Goal: Information Seeking & Learning: Compare options

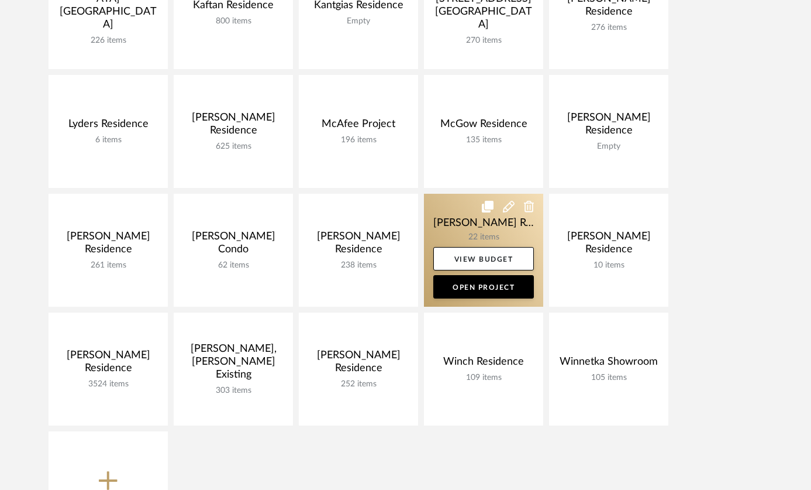
scroll to position [625, 0]
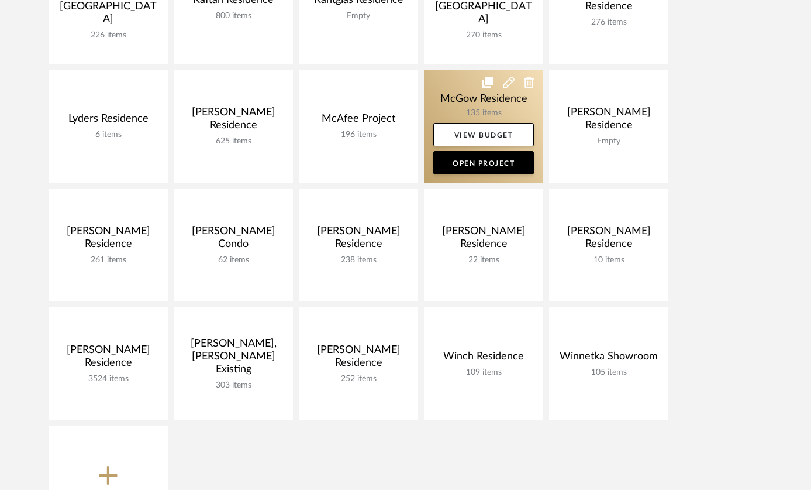
click at [472, 97] on link at bounding box center [483, 126] width 119 height 113
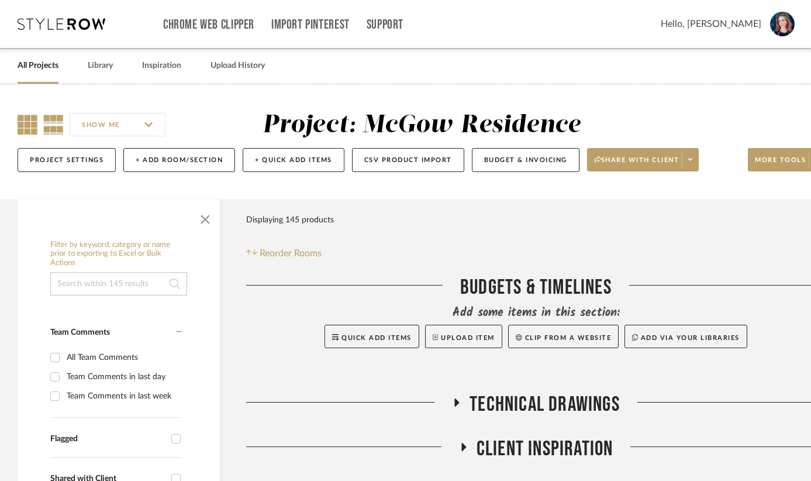
click at [27, 125] on icon at bounding box center [28, 125] width 20 height 20
click at [204, 231] on span "button" at bounding box center [205, 217] width 28 height 28
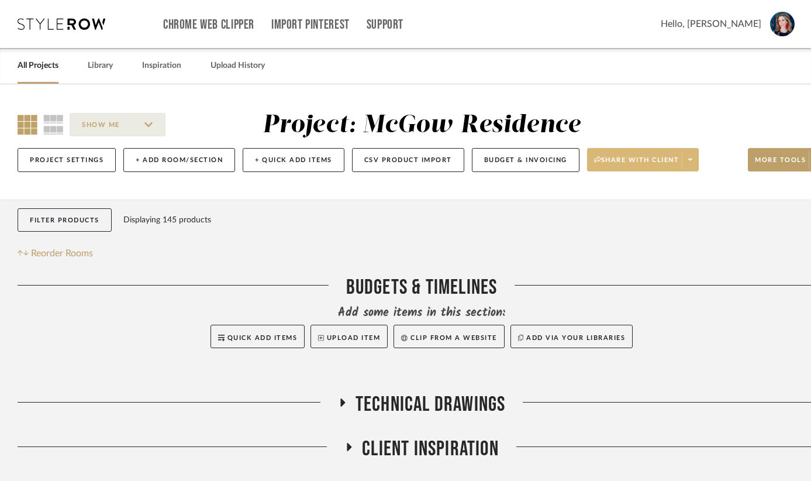
click at [680, 159] on span "Share with client" at bounding box center [636, 165] width 85 height 18
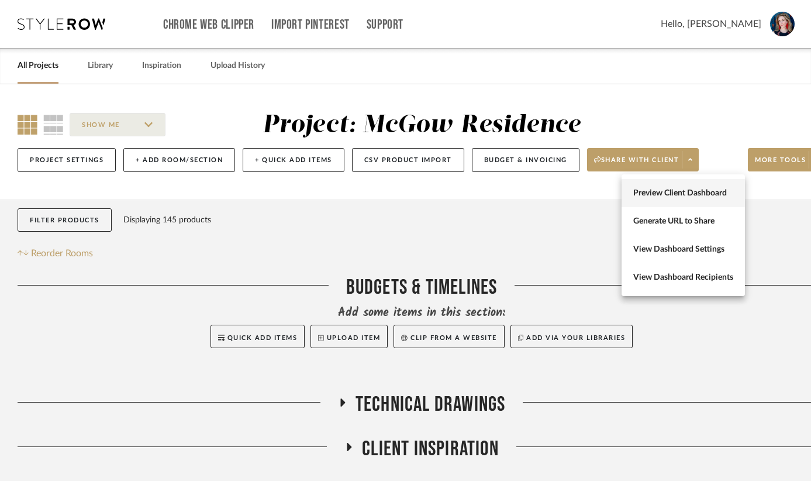
click at [674, 198] on span "Preview Client Dashboard" at bounding box center [684, 193] width 100 height 10
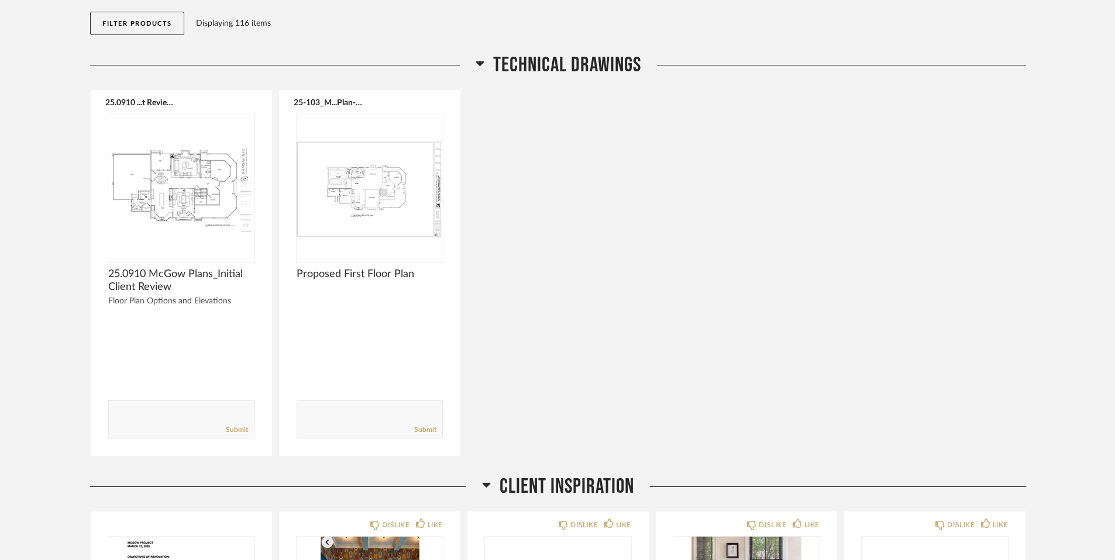
scroll to position [123, 0]
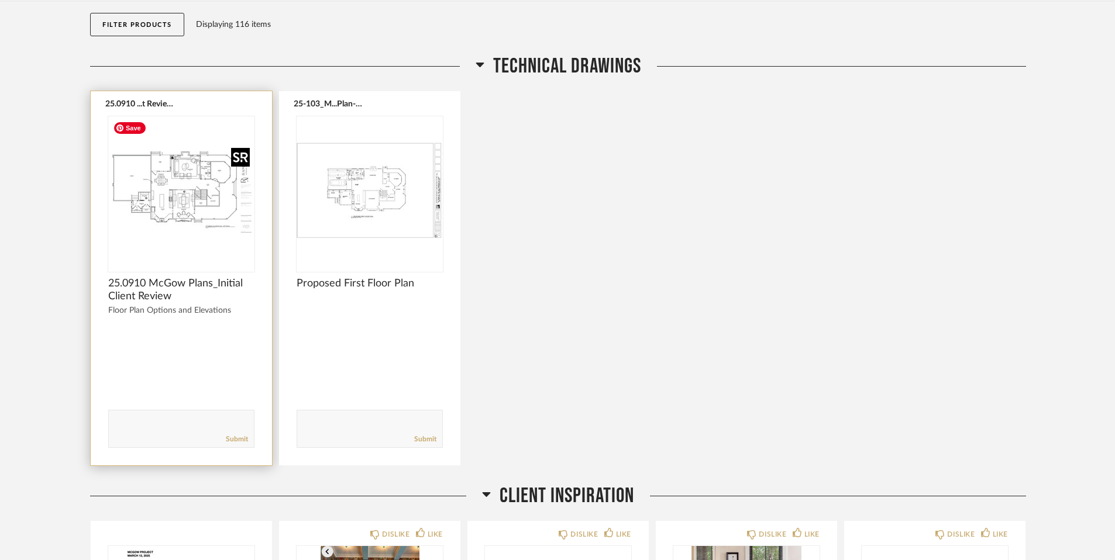
click at [0, 0] on img at bounding box center [0, 0] width 0 height 0
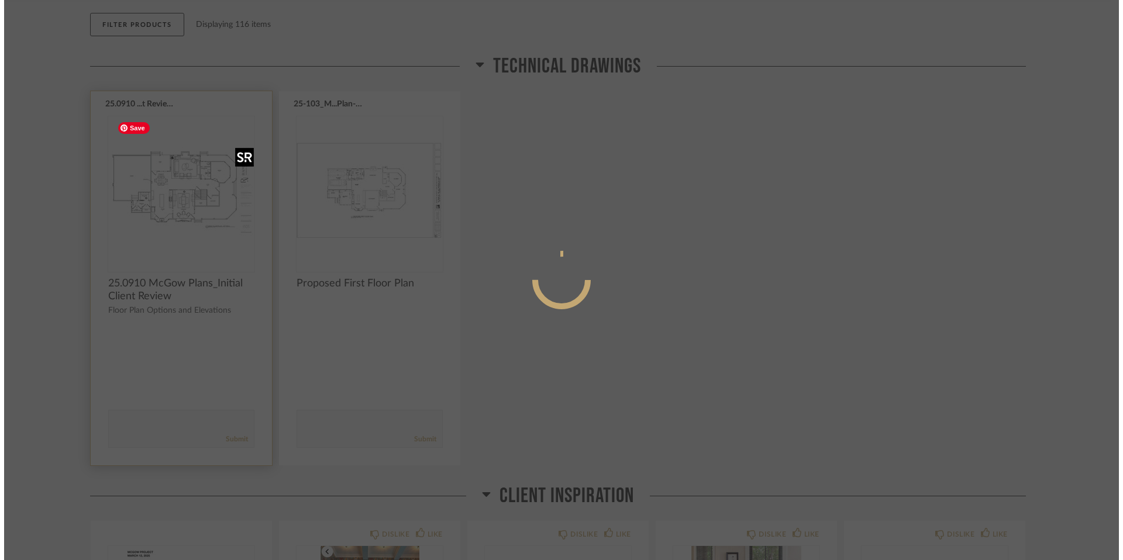
scroll to position [0, 0]
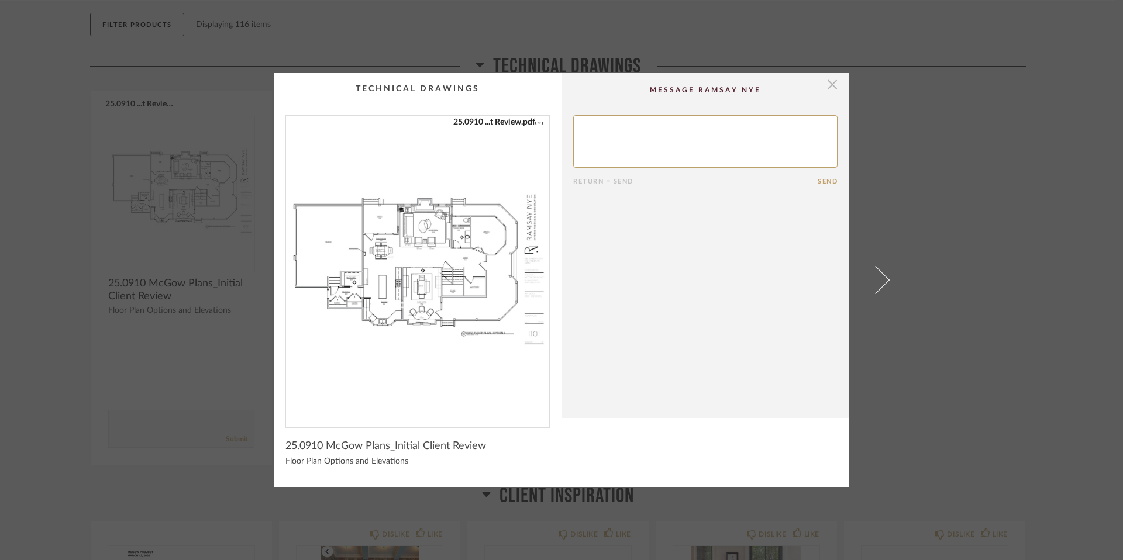
click at [819, 82] on span "button" at bounding box center [832, 84] width 23 height 23
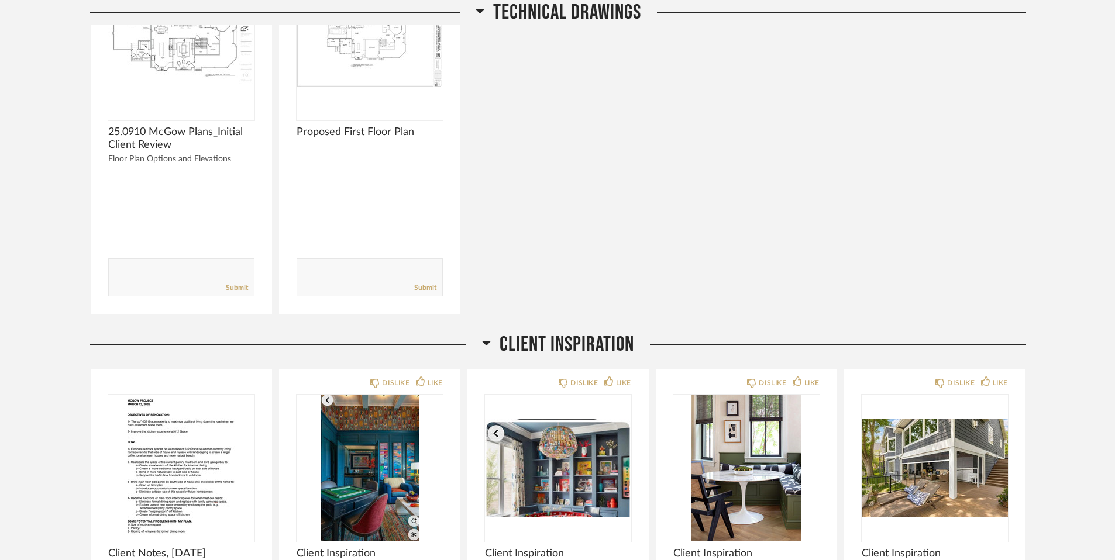
scroll to position [273, 0]
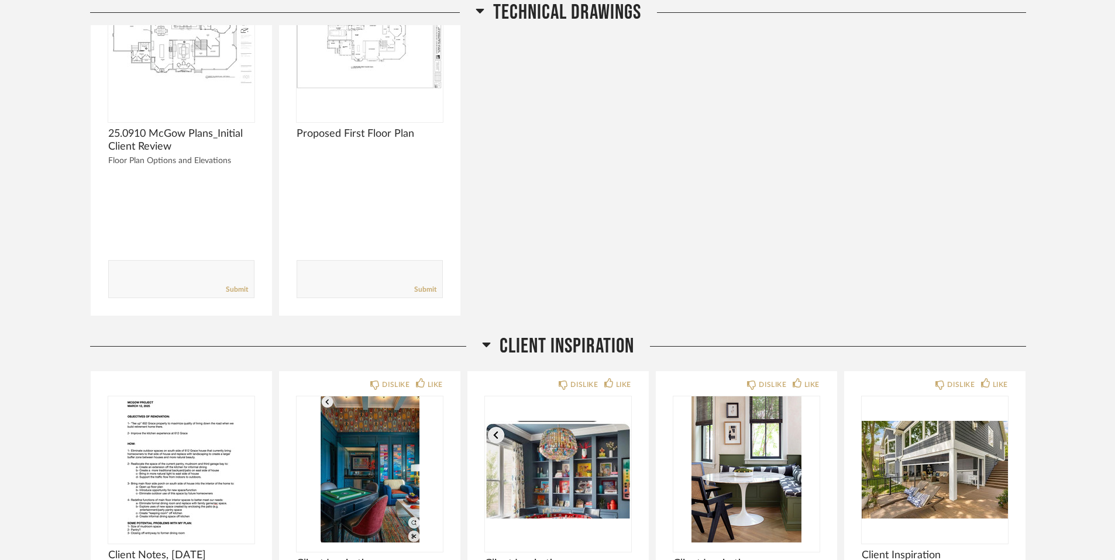
click at [486, 346] on icon at bounding box center [487, 345] width 8 height 5
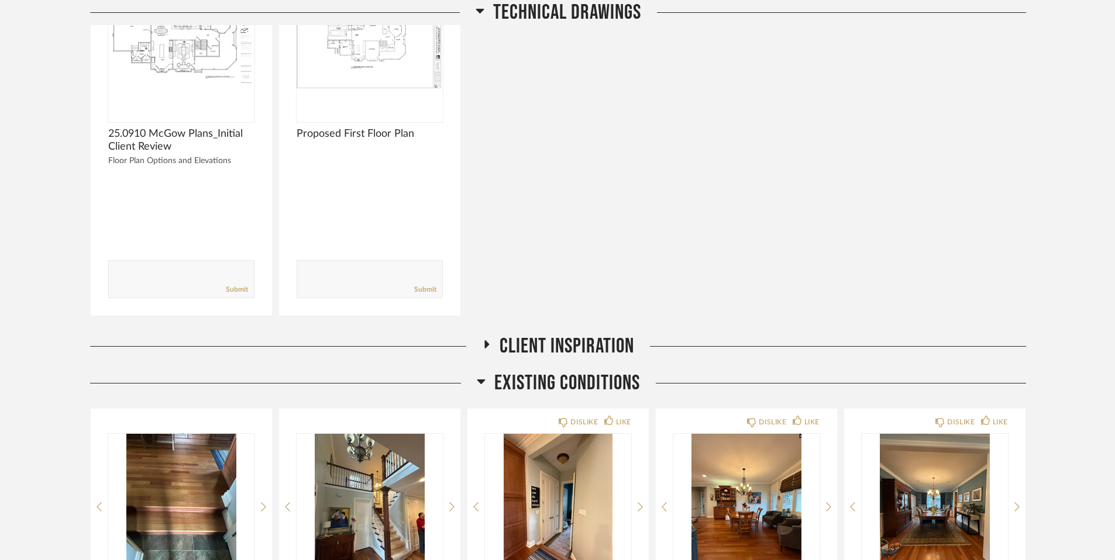
click at [481, 373] on h2 "Existing Conditions" at bounding box center [558, 383] width 163 height 25
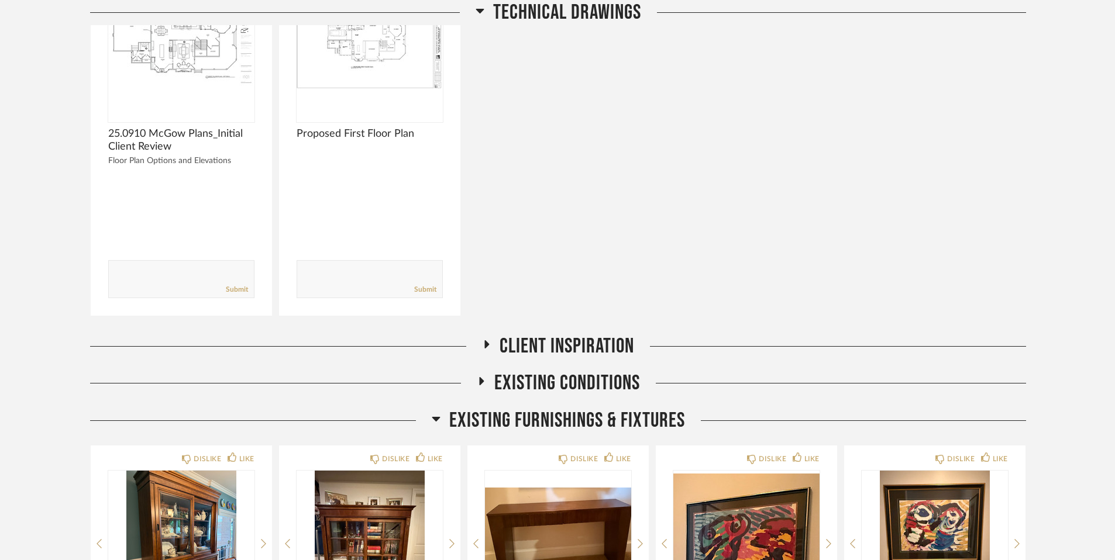
click at [435, 417] on icon at bounding box center [436, 419] width 8 height 5
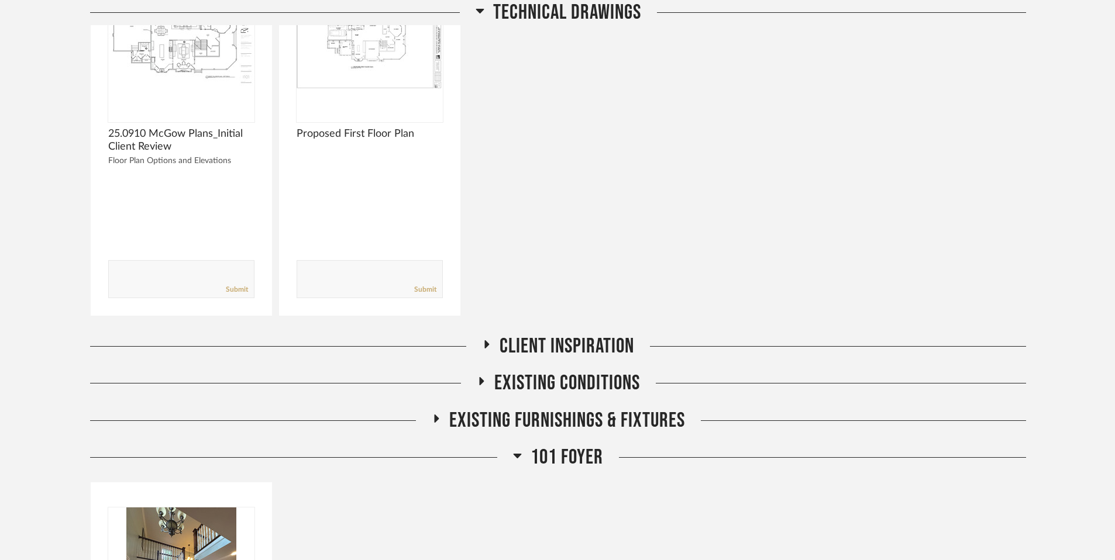
click at [517, 456] on icon at bounding box center [518, 456] width 8 height 5
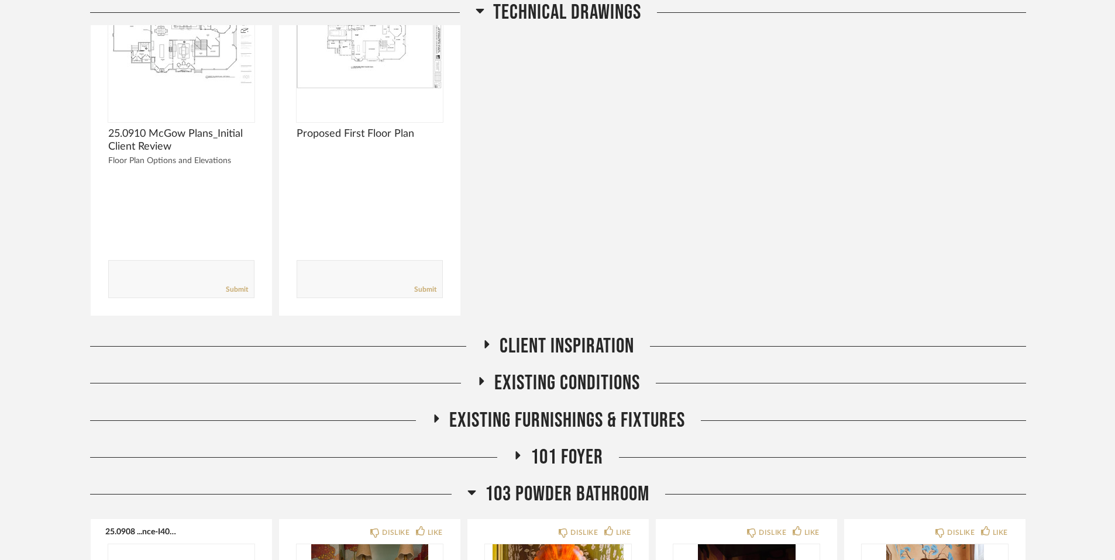
click at [465, 489] on div "103 Powder Bathroom" at bounding box center [558, 494] width 936 height 25
click at [473, 489] on icon at bounding box center [471, 493] width 9 height 14
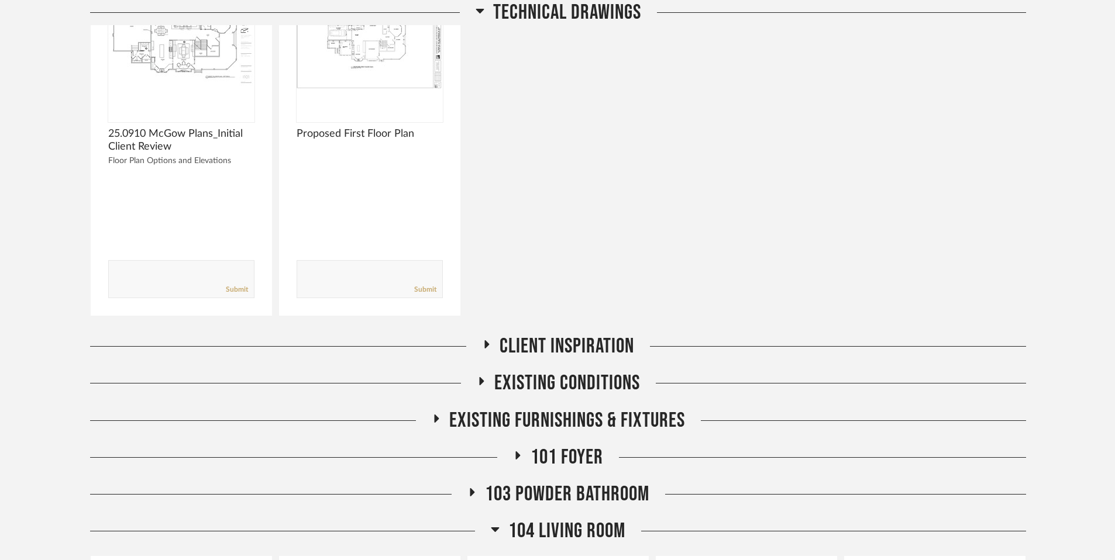
click at [497, 489] on icon at bounding box center [495, 530] width 8 height 5
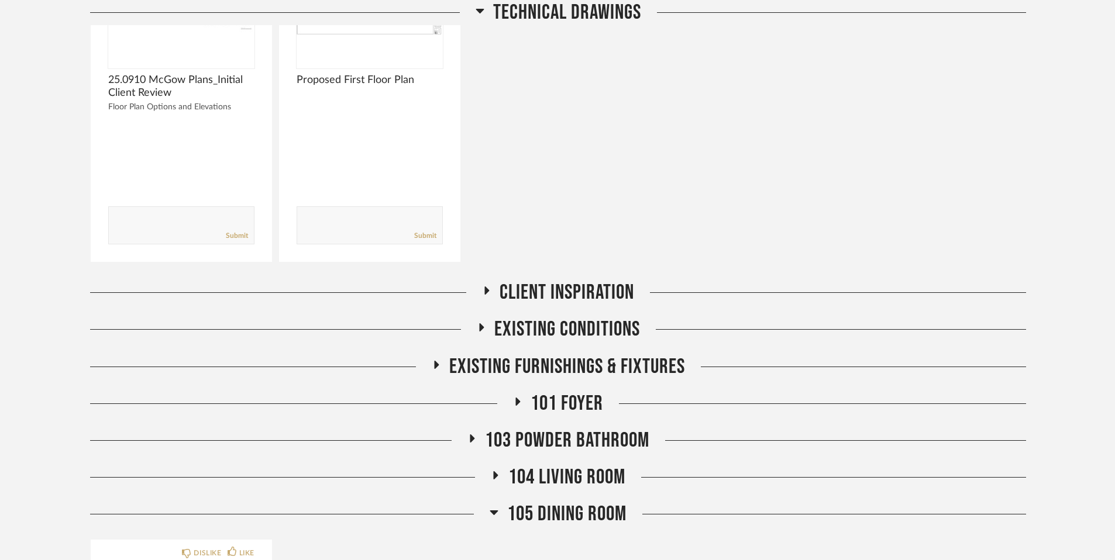
scroll to position [325, 0]
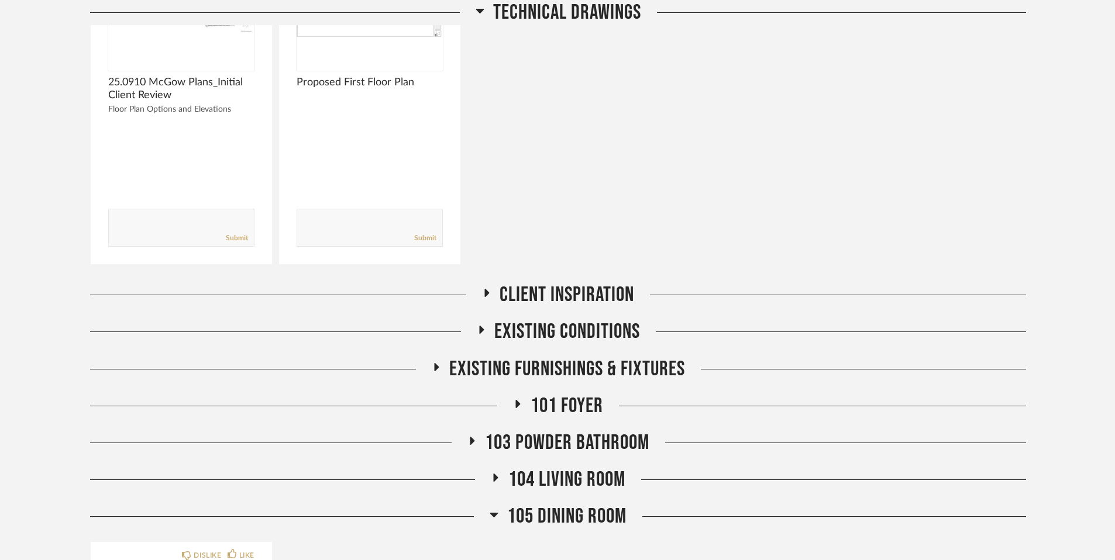
click at [493, 489] on icon at bounding box center [494, 515] width 8 height 5
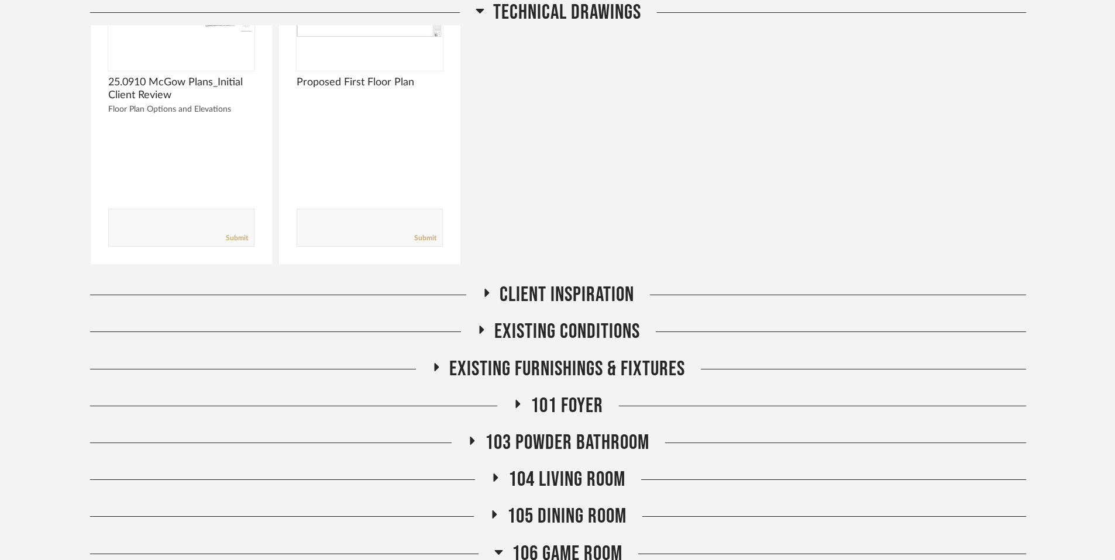
click at [497, 489] on icon at bounding box center [498, 552] width 9 height 14
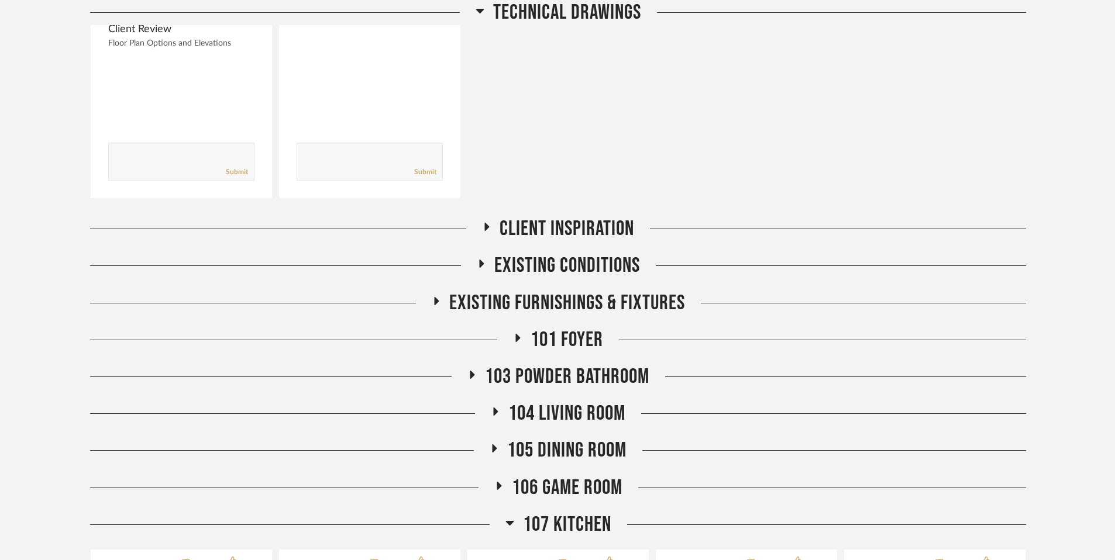
click at [511, 489] on icon at bounding box center [509, 523] width 9 height 14
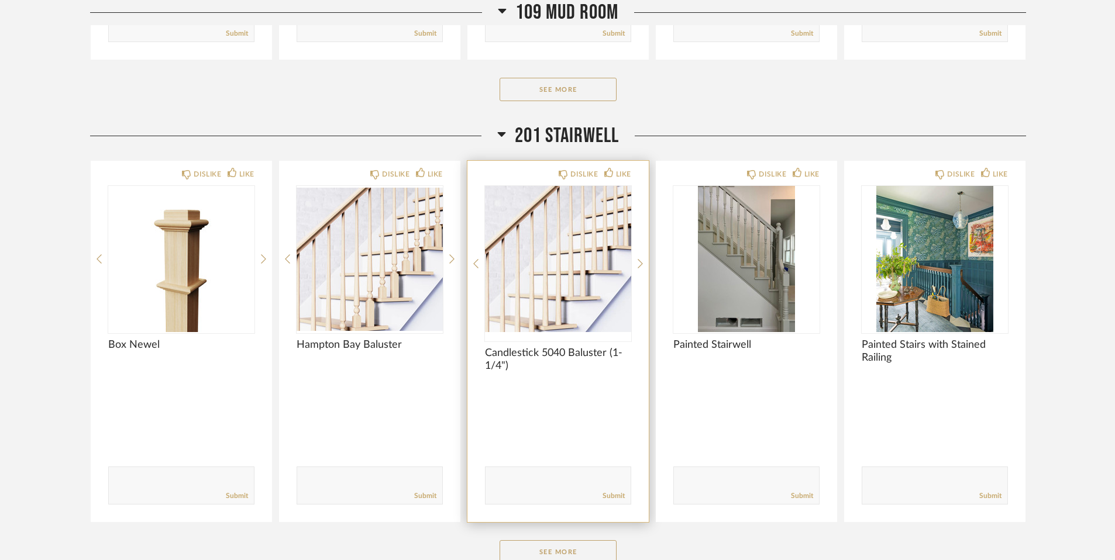
scroll to position [1299, 0]
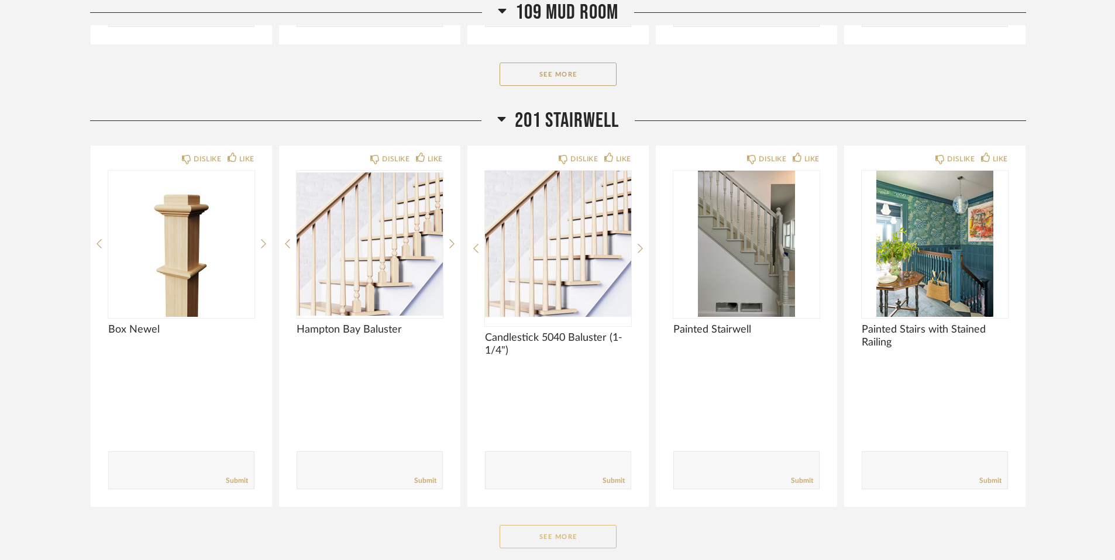
click at [520, 489] on button "See More" at bounding box center [558, 536] width 117 height 23
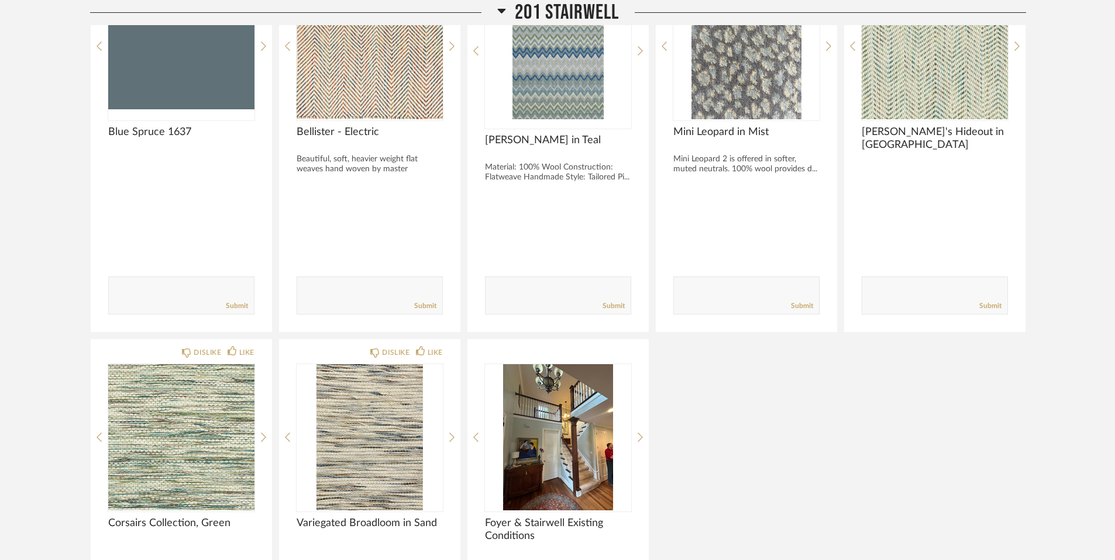
scroll to position [2255, 0]
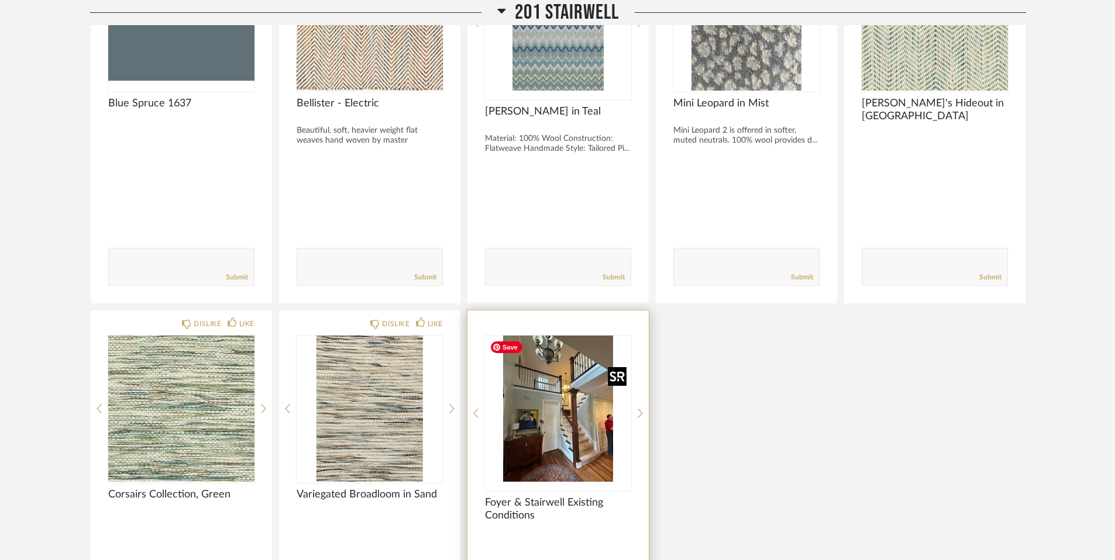
click at [0, 0] on img at bounding box center [0, 0] width 0 height 0
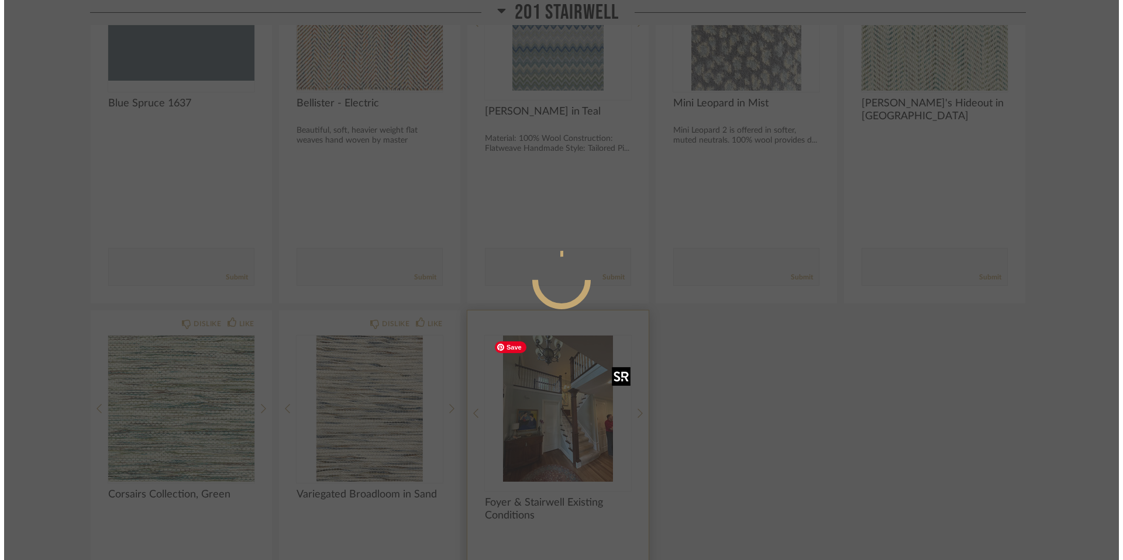
scroll to position [0, 0]
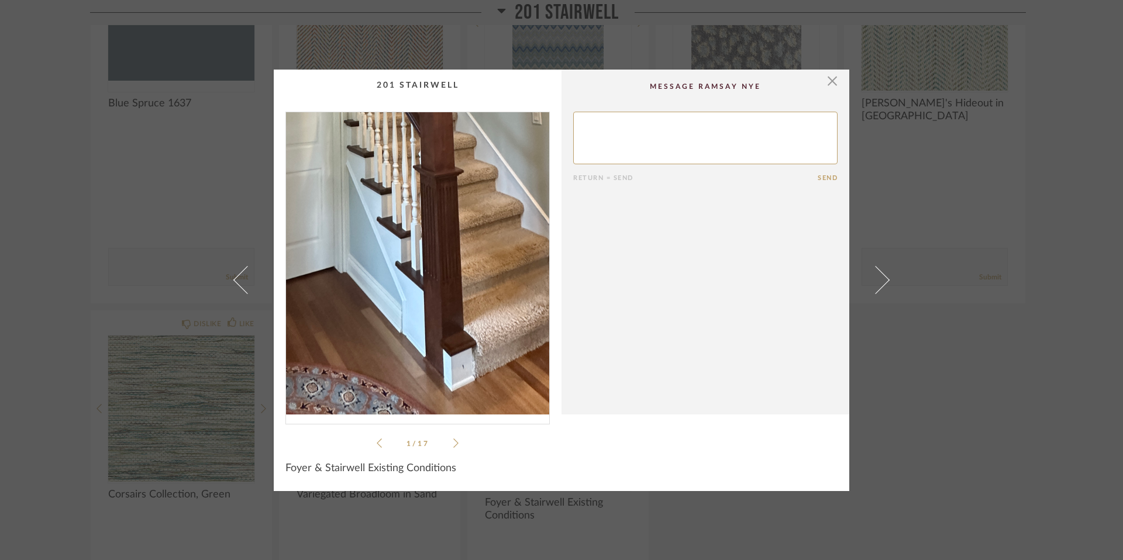
click at [436, 342] on img "0" at bounding box center [417, 263] width 263 height 302
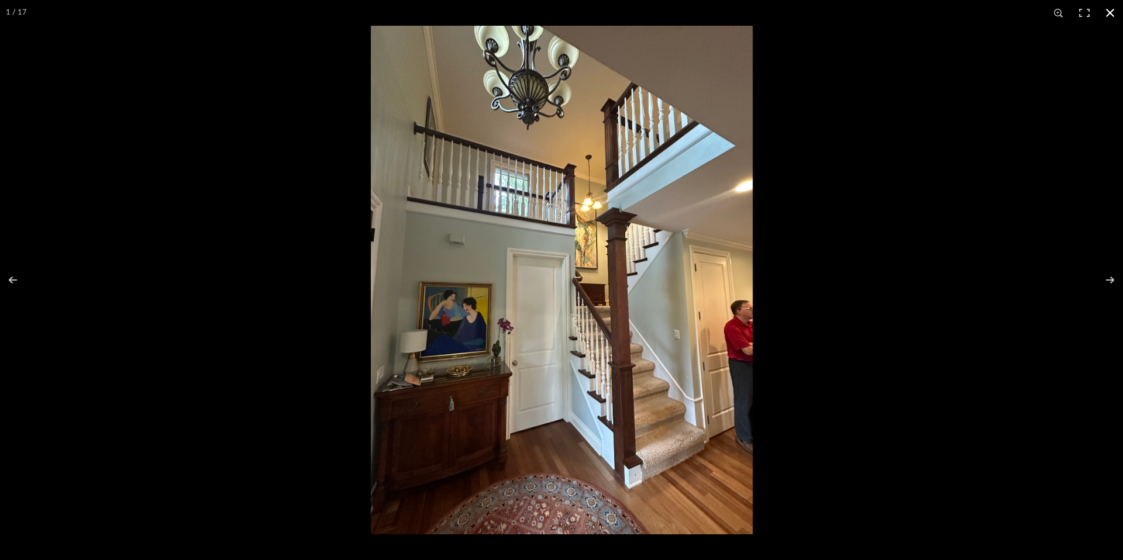
click at [819, 9] on button at bounding box center [1111, 13] width 26 height 26
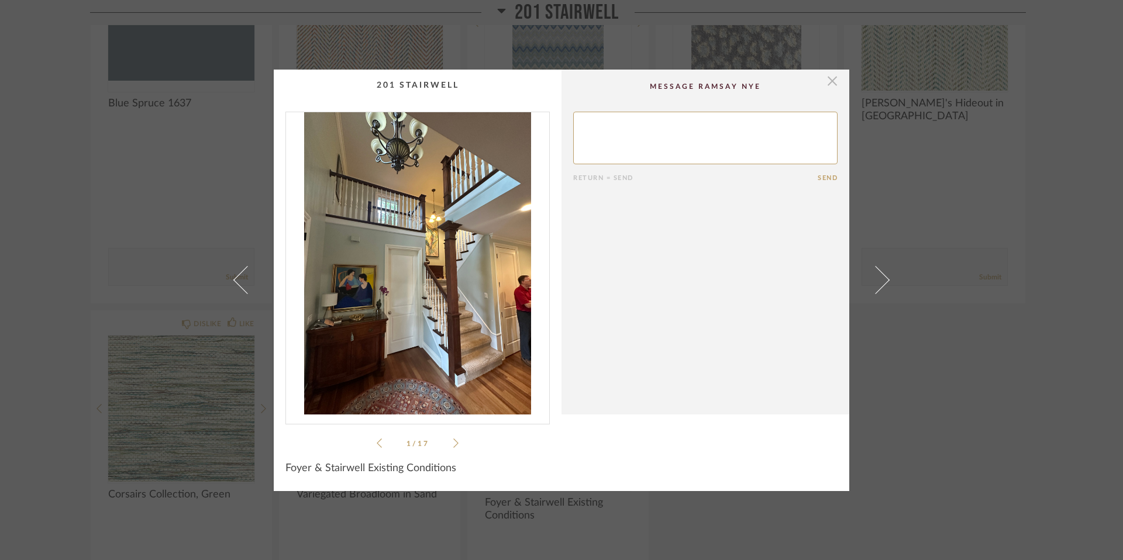
click at [819, 81] on span "button" at bounding box center [832, 81] width 23 height 23
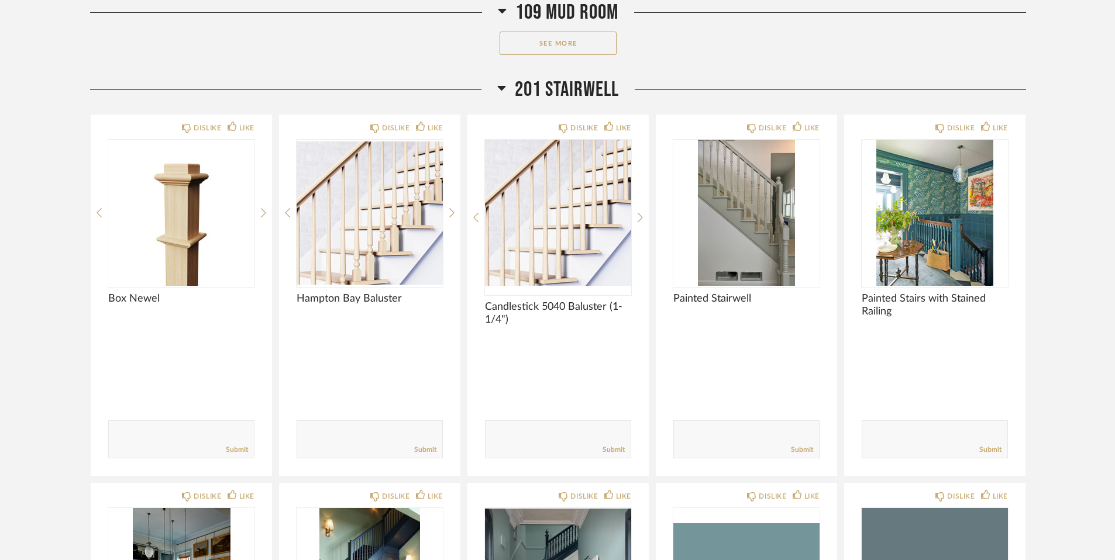
scroll to position [1327, 0]
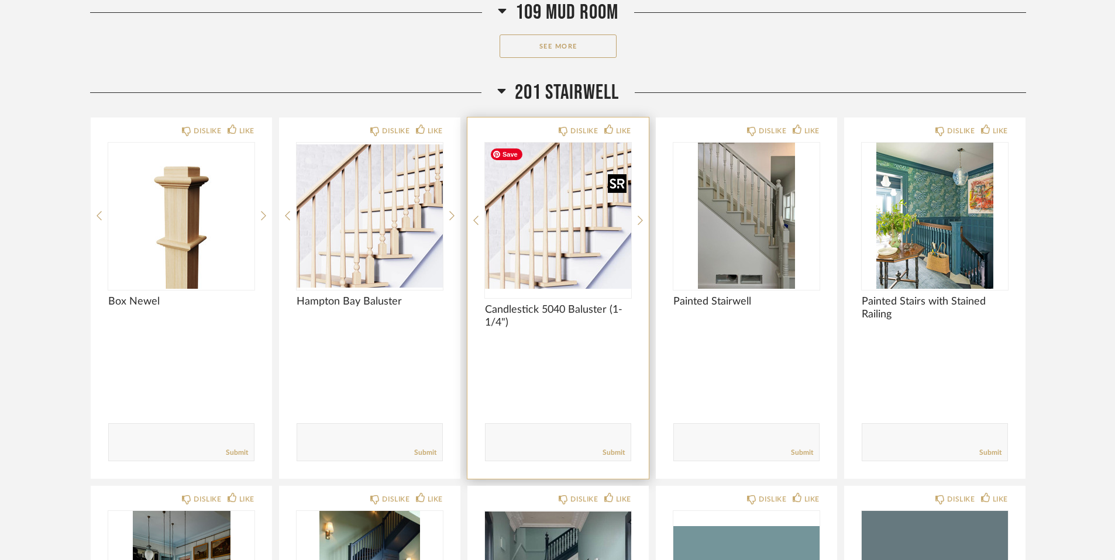
click at [536, 229] on img "0" at bounding box center [558, 216] width 146 height 146
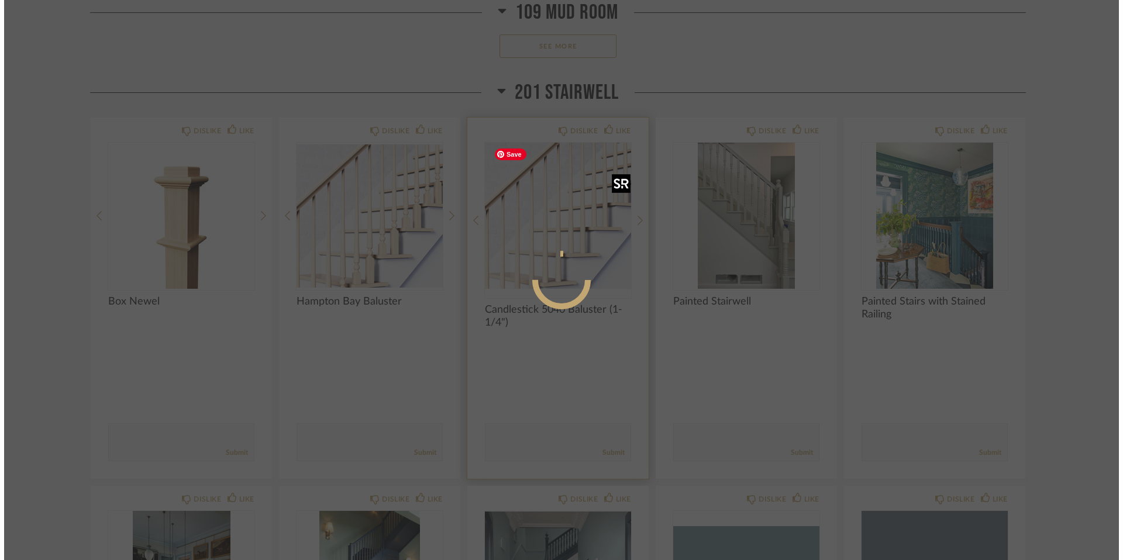
scroll to position [0, 0]
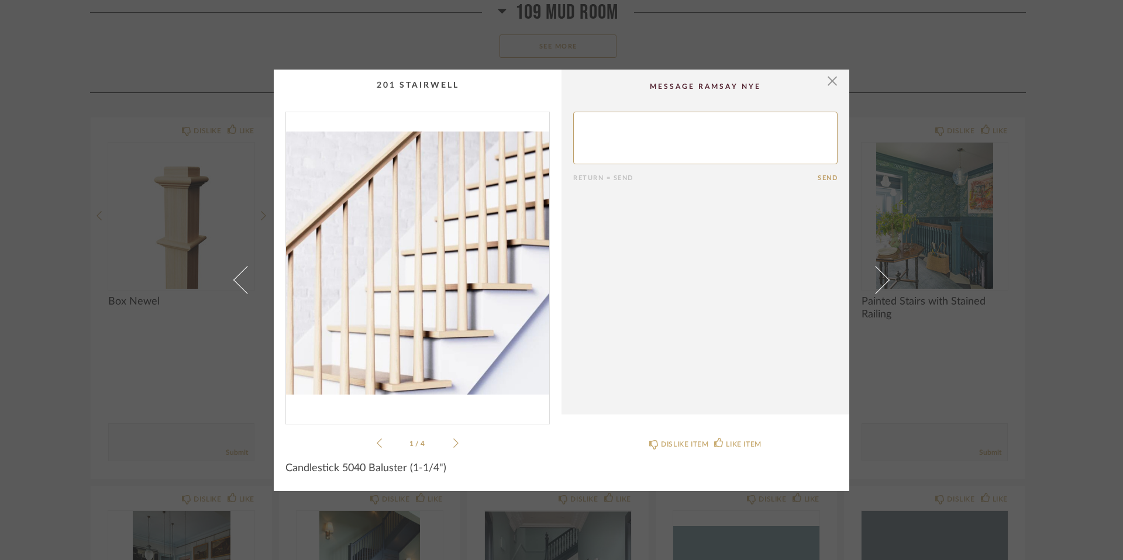
click at [457, 245] on img "0" at bounding box center [417, 263] width 263 height 302
click at [453, 442] on icon at bounding box center [455, 443] width 5 height 11
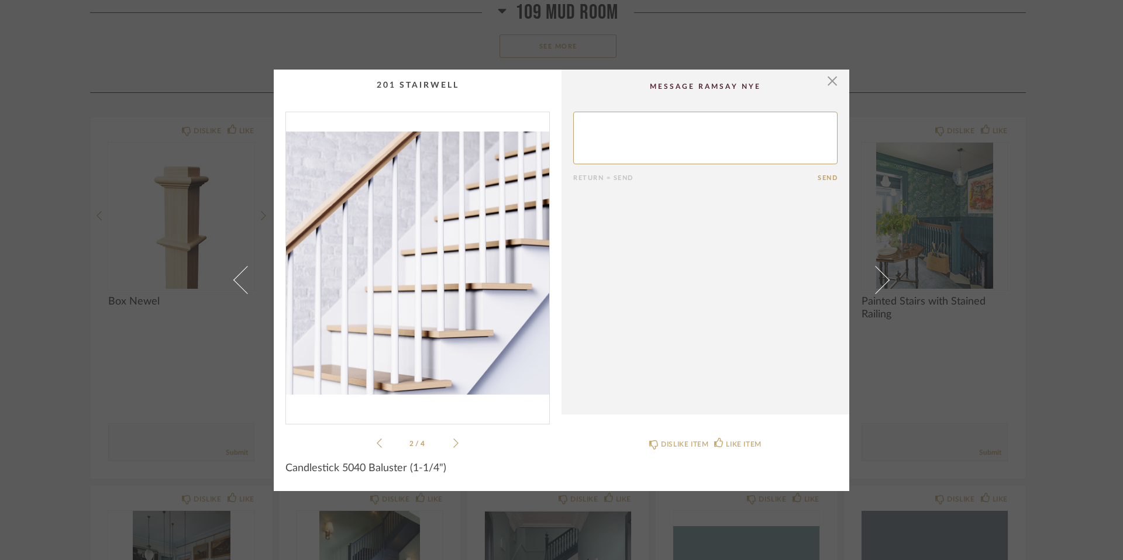
click at [453, 443] on icon at bounding box center [455, 443] width 5 height 11
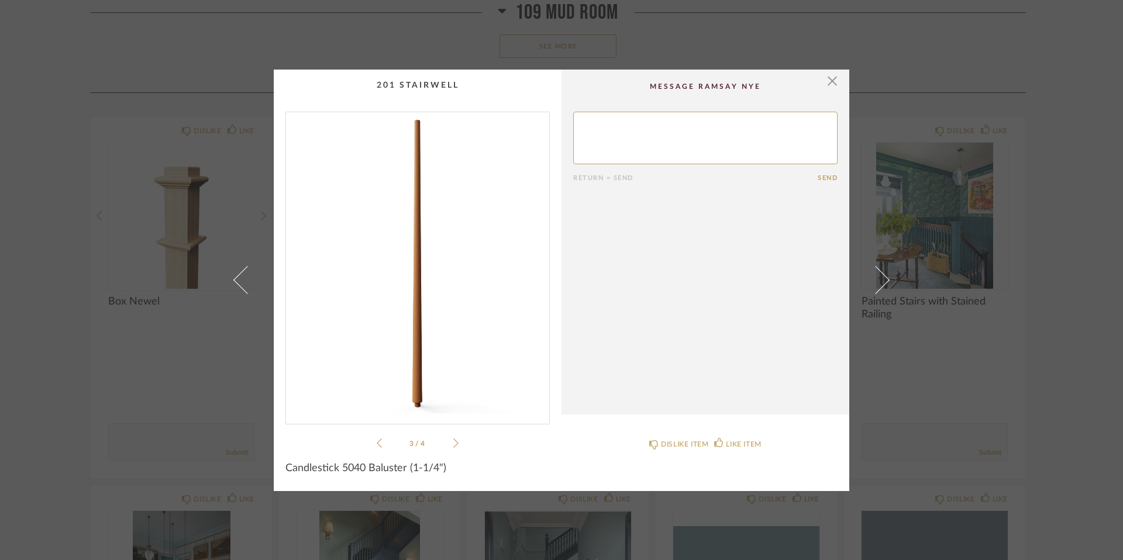
click at [453, 443] on icon at bounding box center [455, 443] width 5 height 11
click at [819, 80] on span "button" at bounding box center [832, 81] width 23 height 23
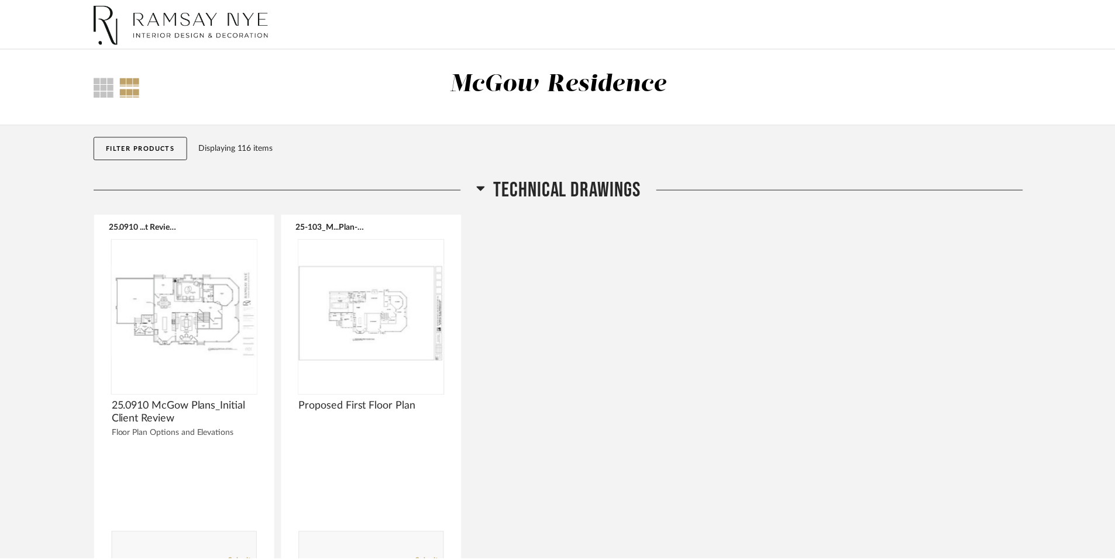
scroll to position [1327, 0]
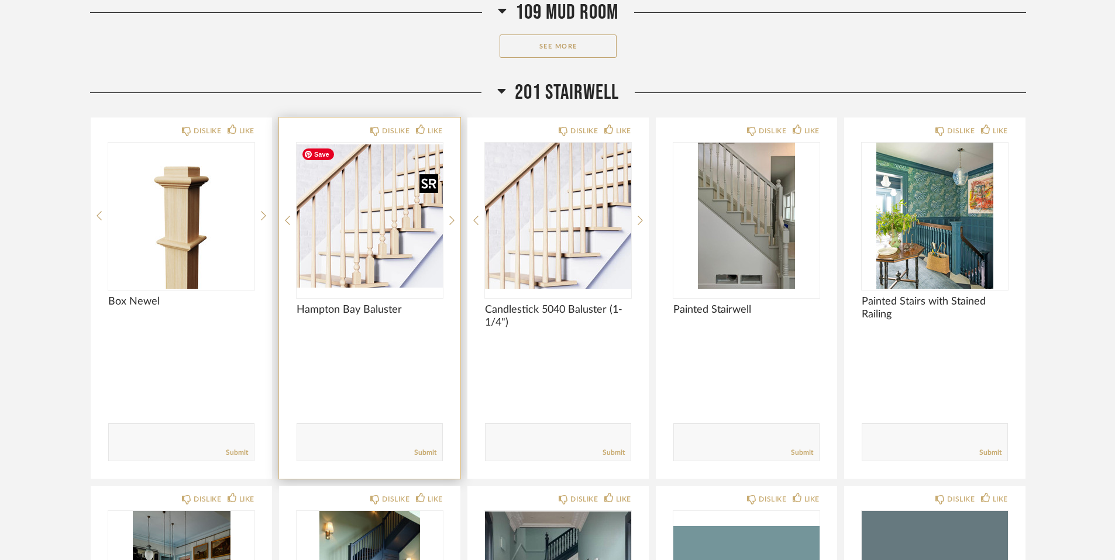
click at [373, 233] on img "0" at bounding box center [370, 216] width 146 height 146
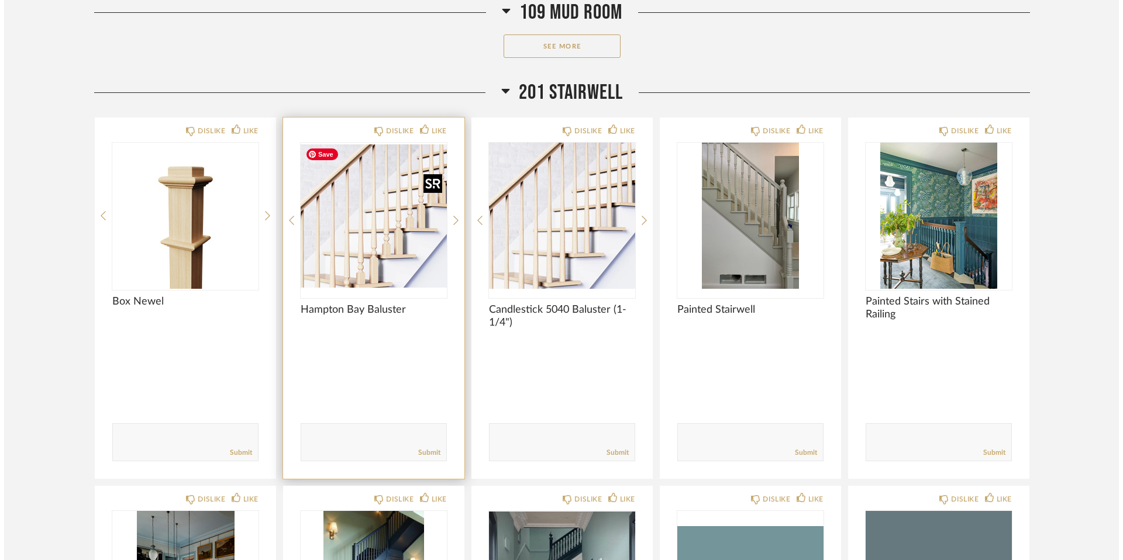
scroll to position [0, 0]
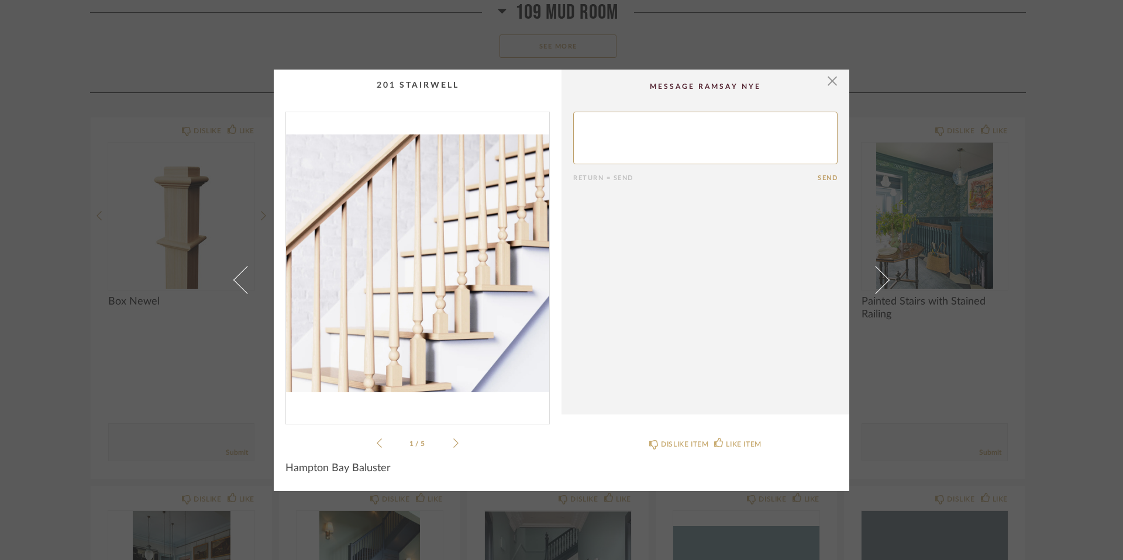
click at [422, 233] on img "0" at bounding box center [417, 263] width 263 height 302
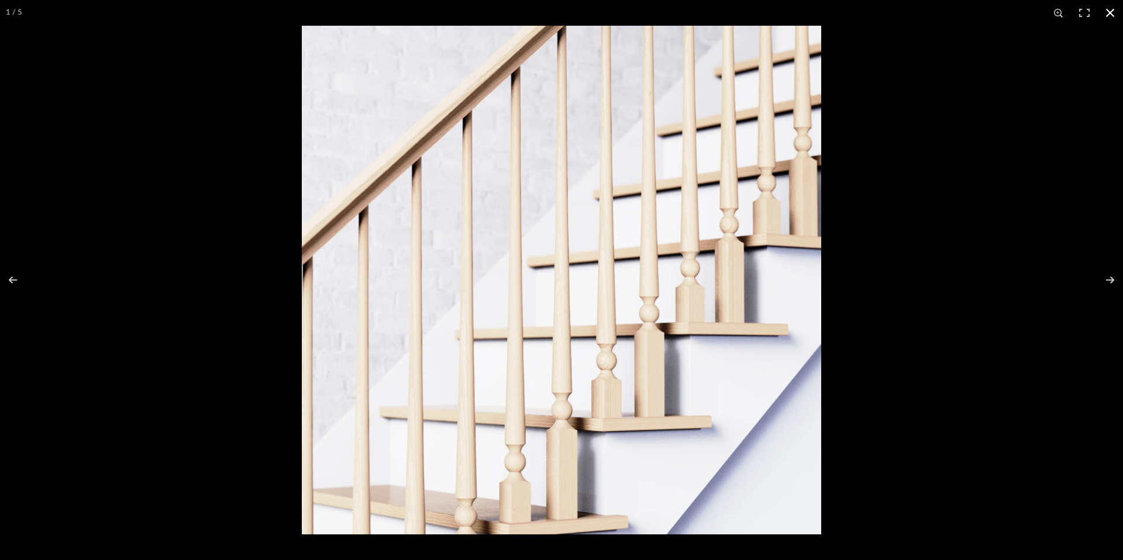
click at [819, 11] on button at bounding box center [1111, 13] width 26 height 26
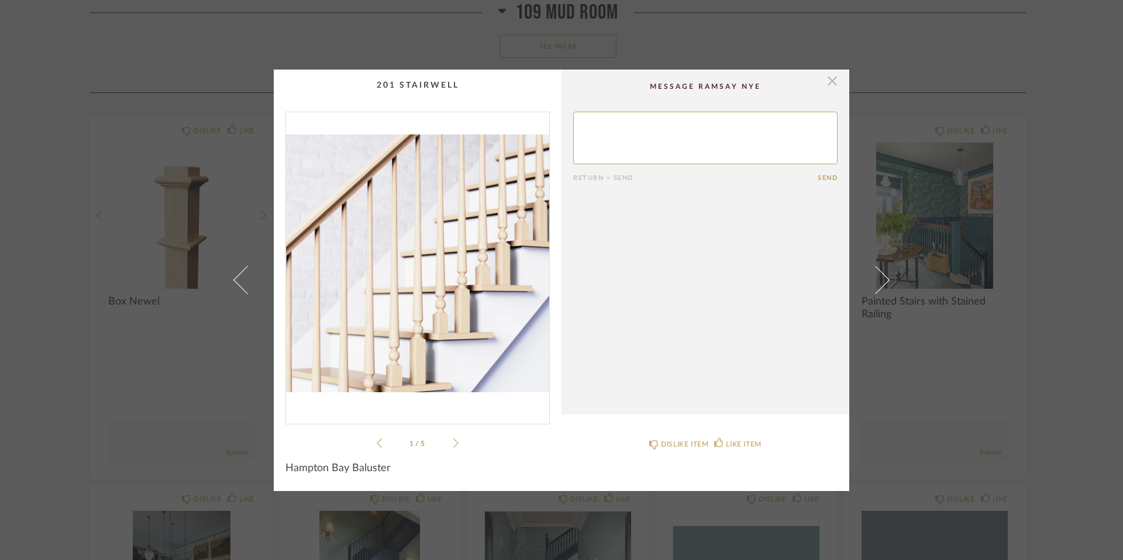
click at [819, 81] on span "button" at bounding box center [832, 81] width 23 height 23
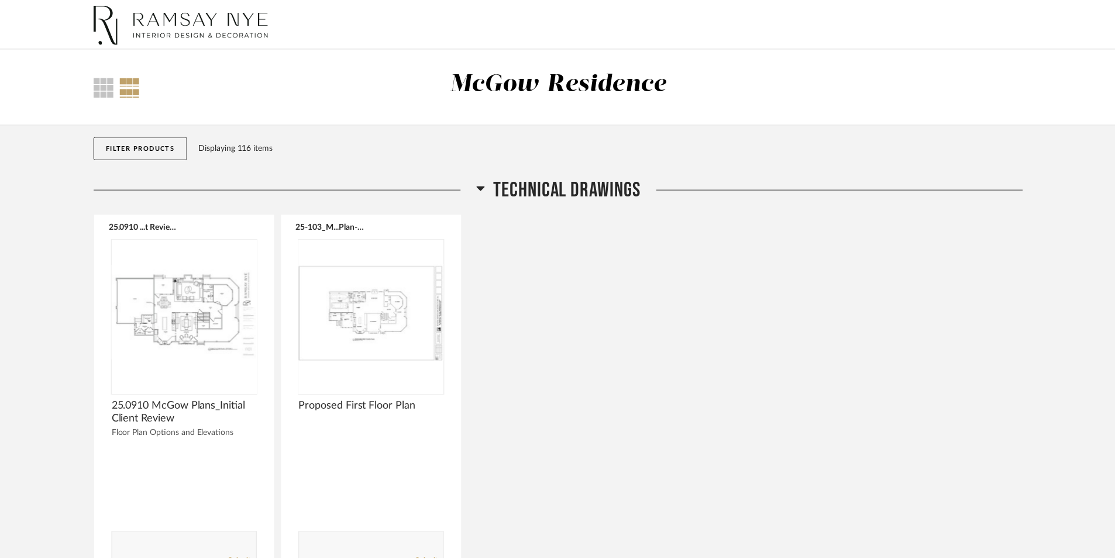
scroll to position [1327, 0]
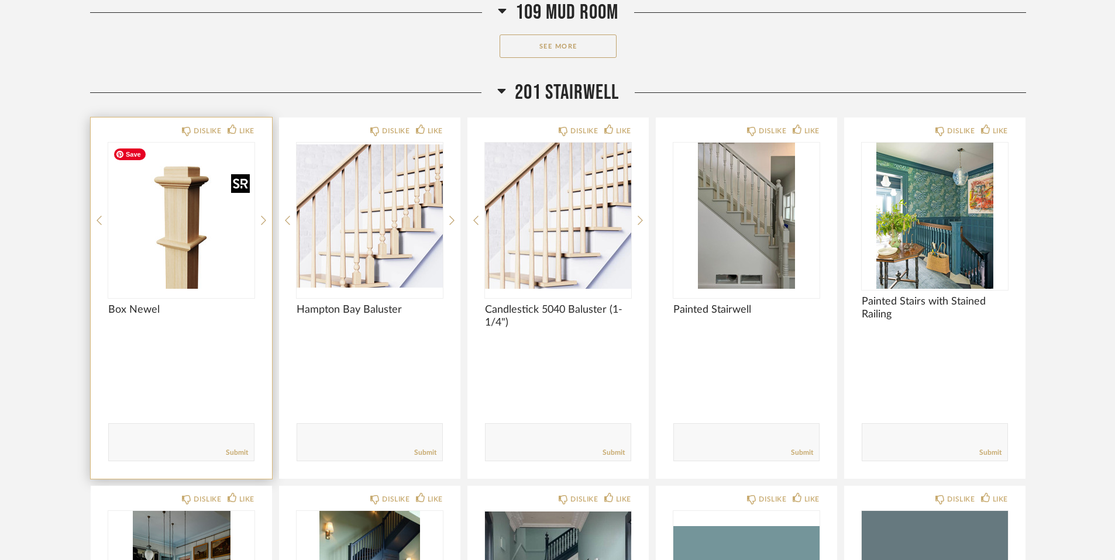
click at [157, 262] on img "0" at bounding box center [181, 216] width 146 height 146
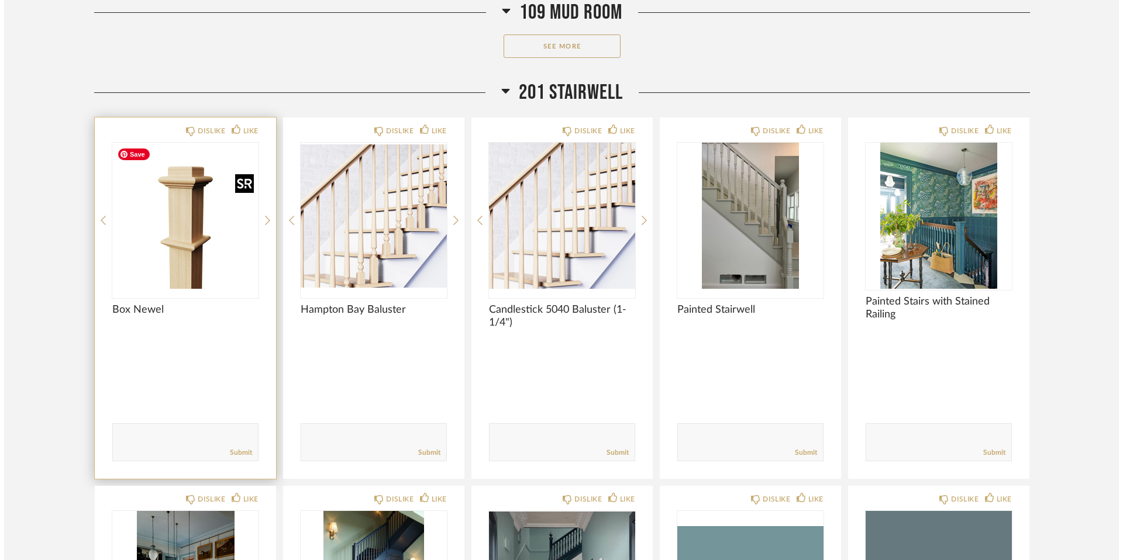
scroll to position [0, 0]
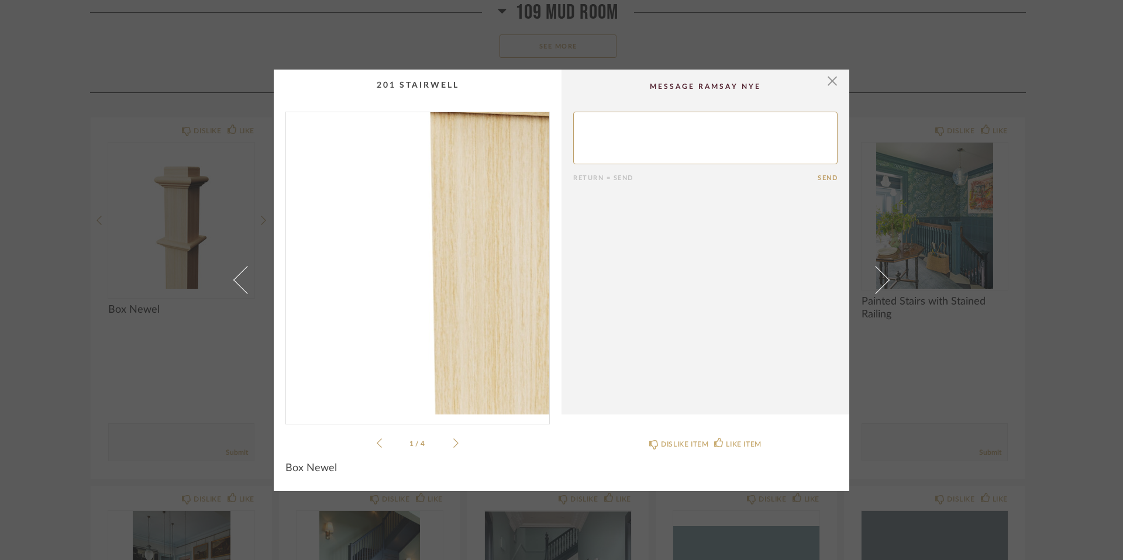
click at [373, 255] on img "0" at bounding box center [417, 263] width 263 height 302
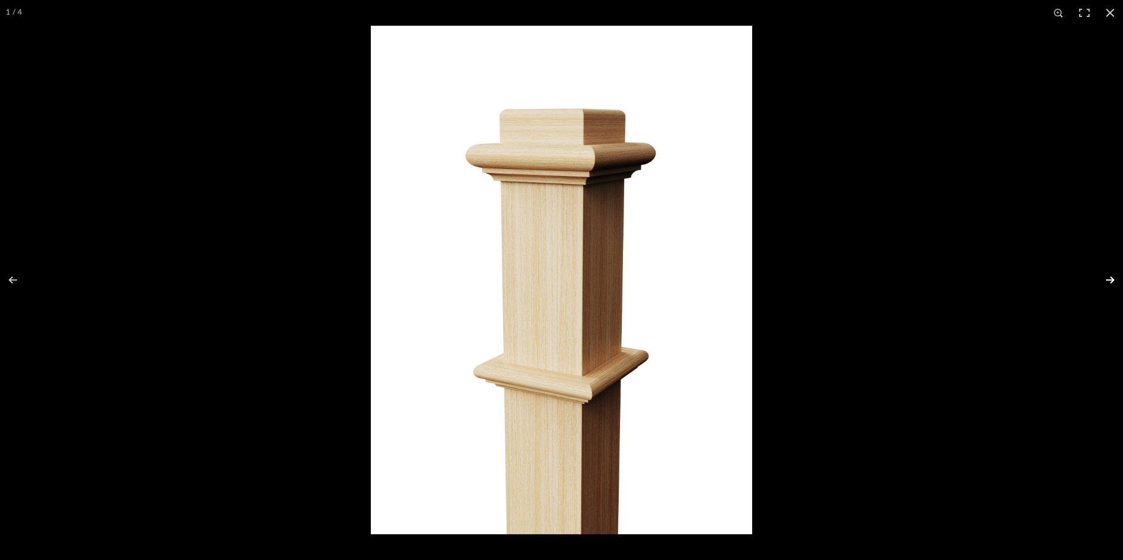
click at [819, 279] on button at bounding box center [1102, 280] width 41 height 59
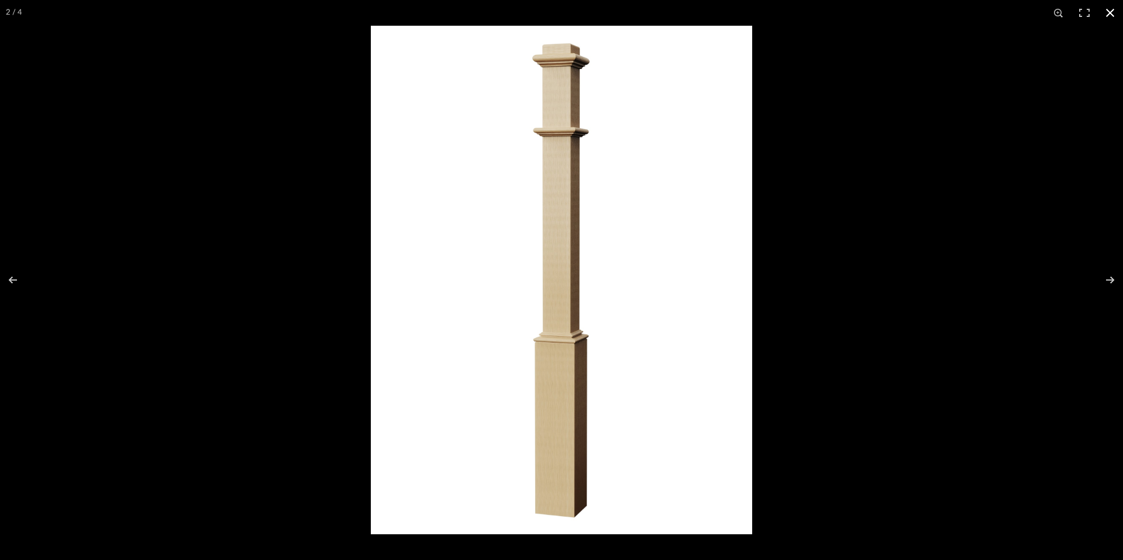
click at [819, 14] on button at bounding box center [1111, 13] width 26 height 26
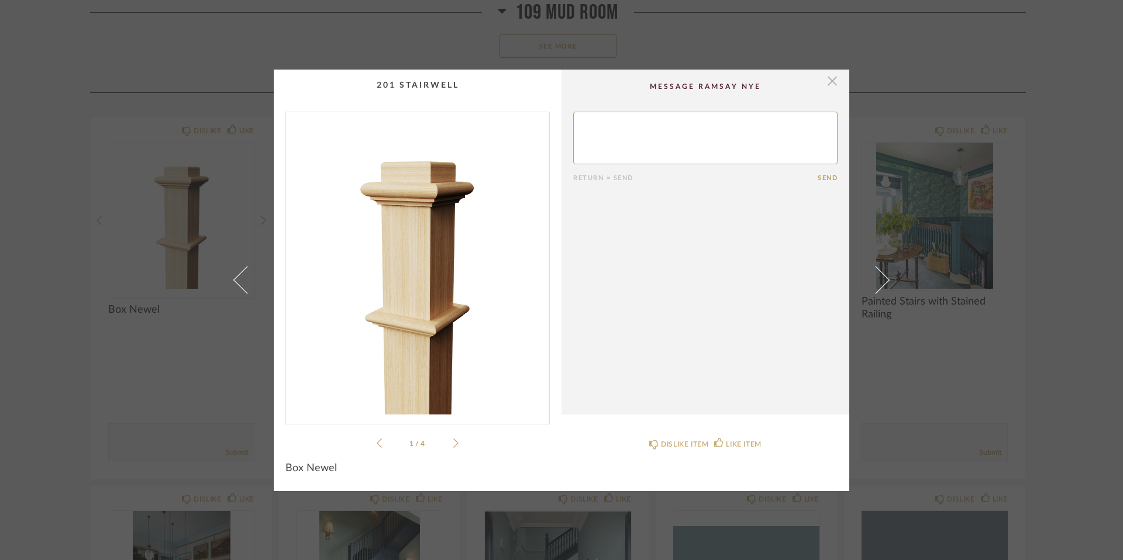
click at [819, 82] on span "button" at bounding box center [832, 81] width 23 height 23
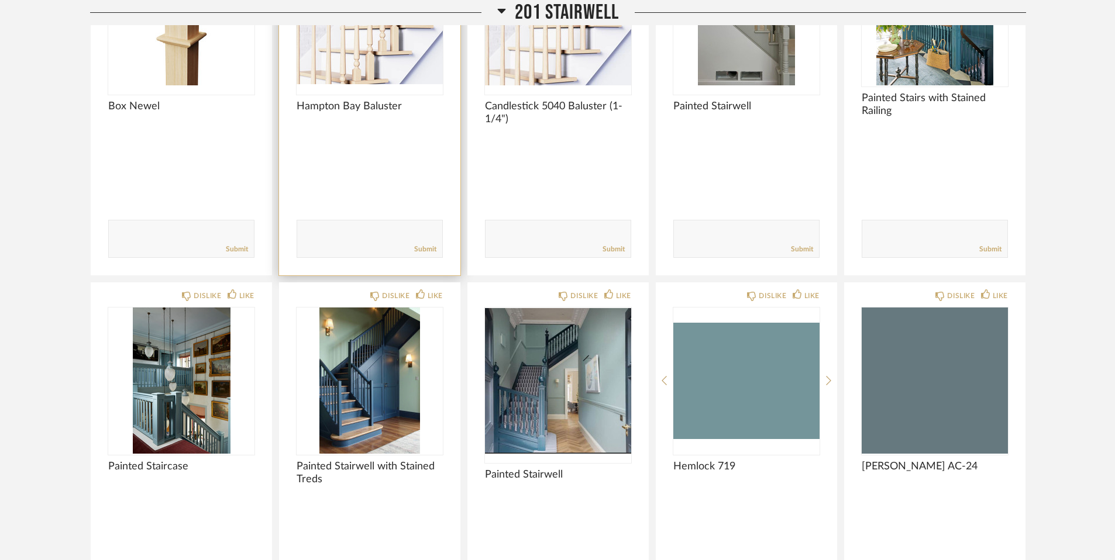
scroll to position [1543, 0]
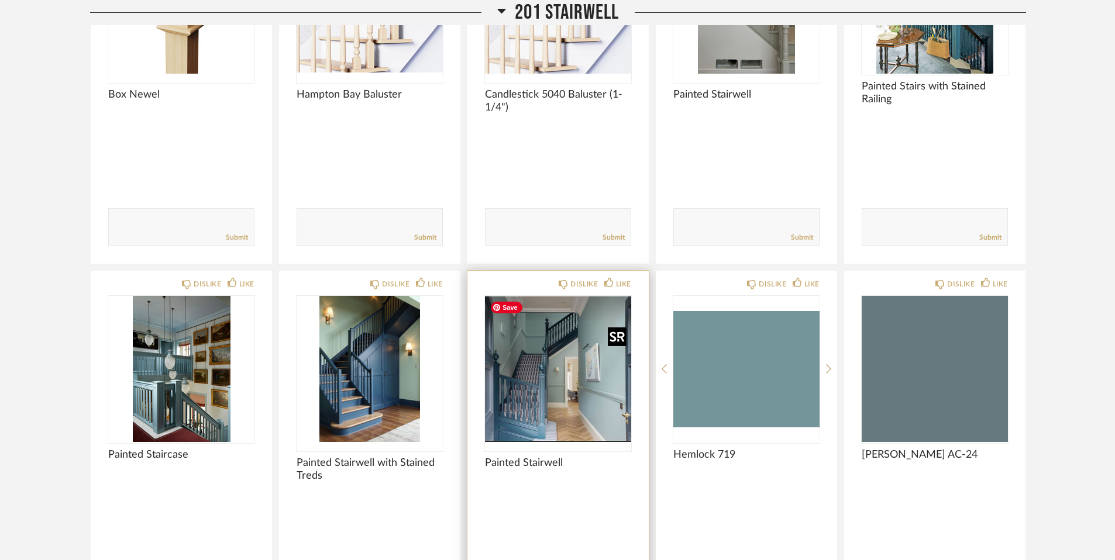
click at [567, 403] on img "0" at bounding box center [558, 369] width 146 height 146
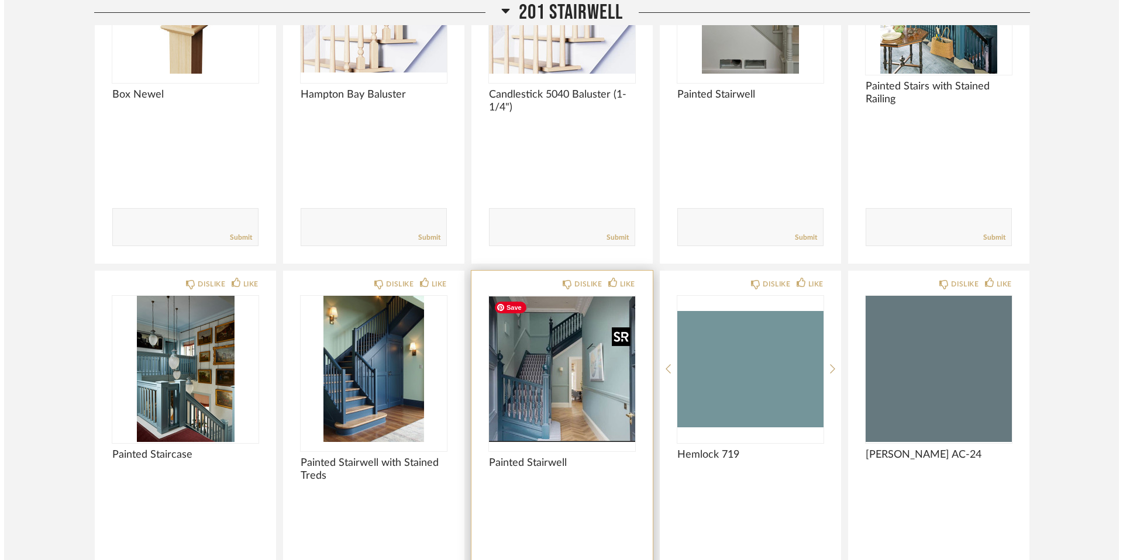
scroll to position [0, 0]
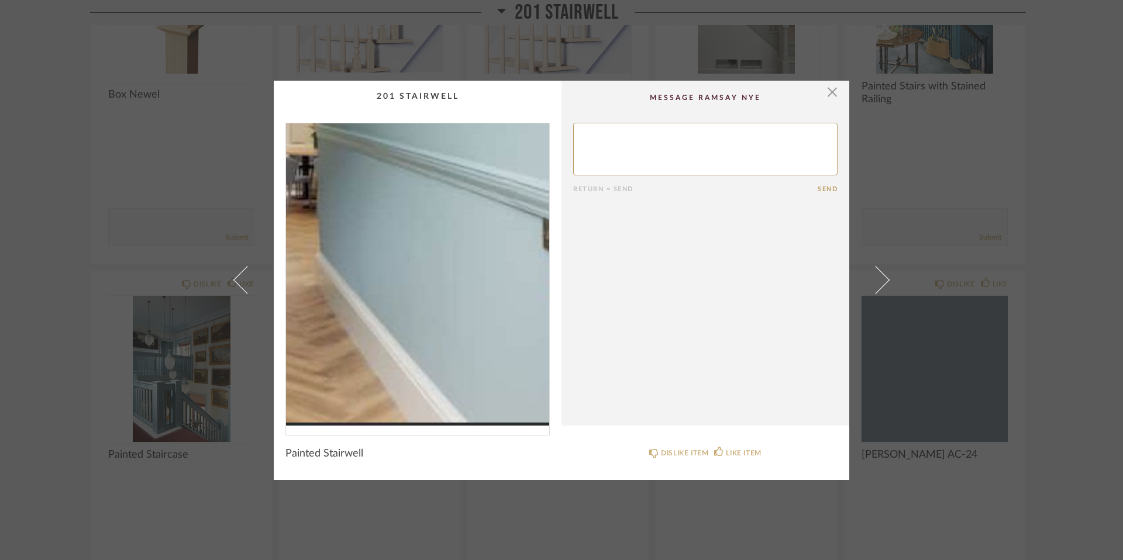
click at [483, 354] on img "0" at bounding box center [417, 274] width 263 height 302
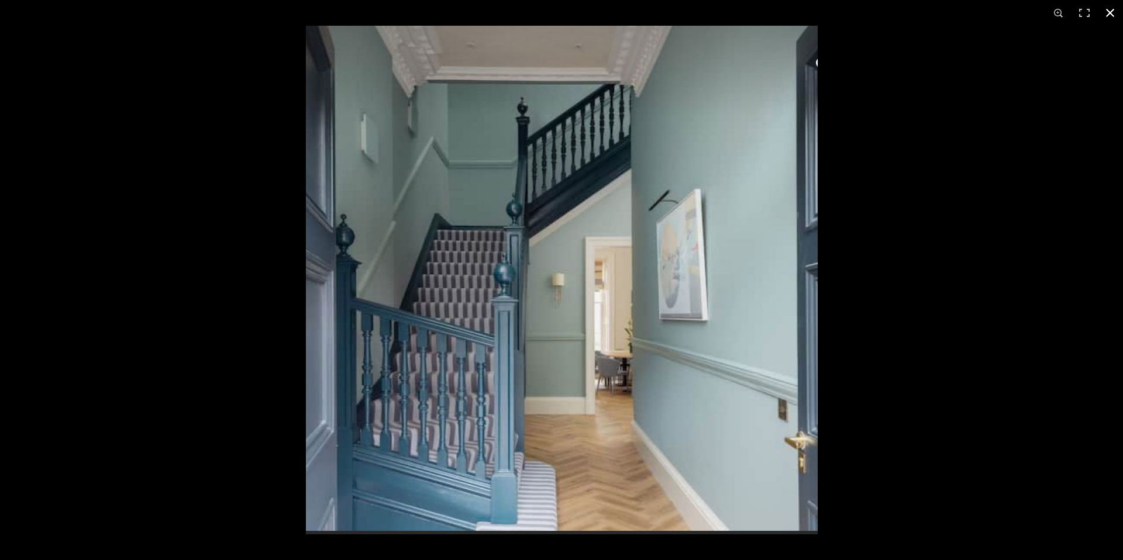
click at [819, 8] on button at bounding box center [1111, 13] width 26 height 26
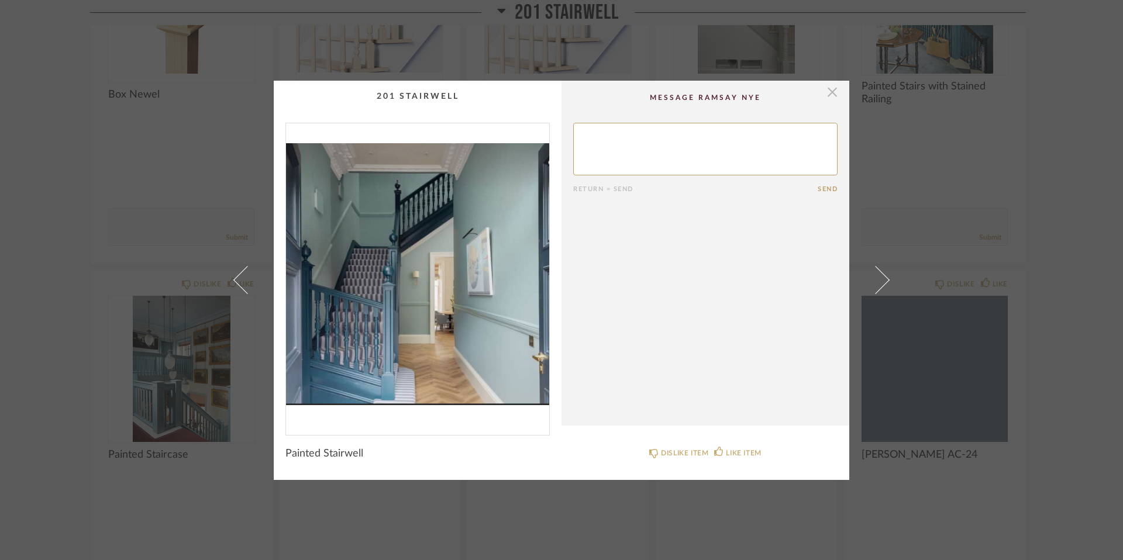
click at [819, 92] on span "button" at bounding box center [832, 92] width 23 height 23
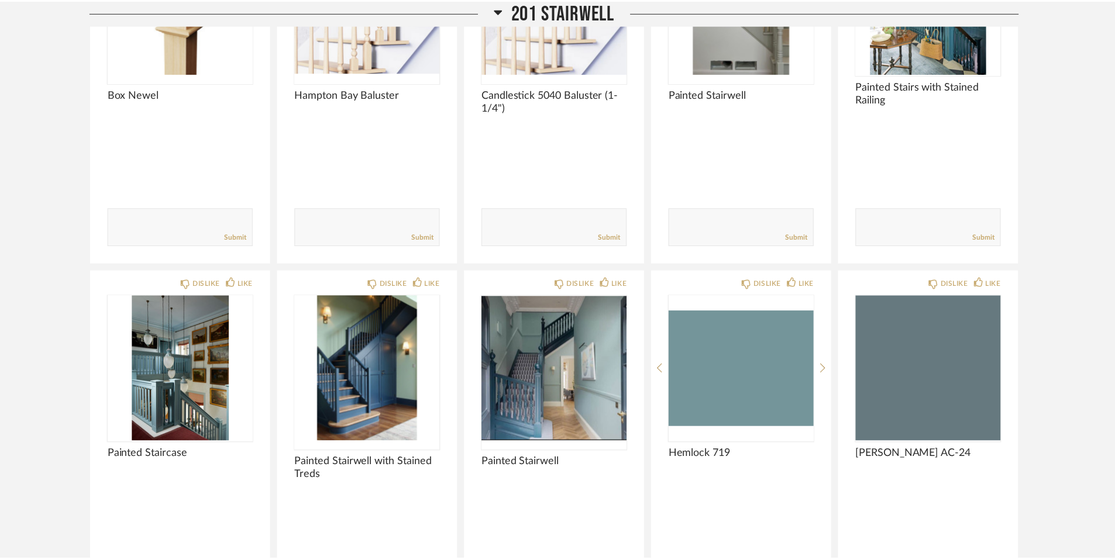
scroll to position [1543, 0]
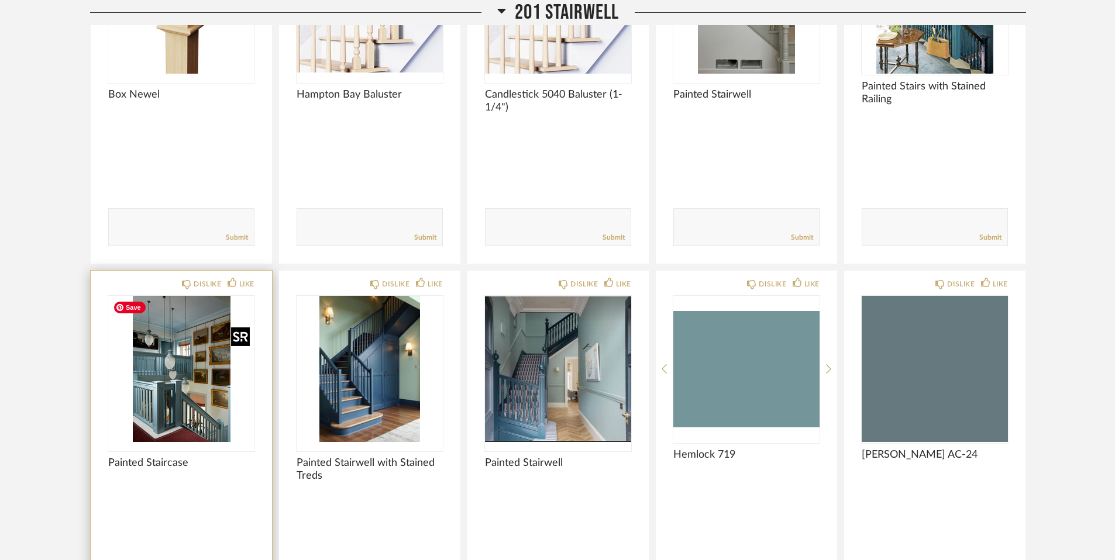
click at [0, 0] on img at bounding box center [0, 0] width 0 height 0
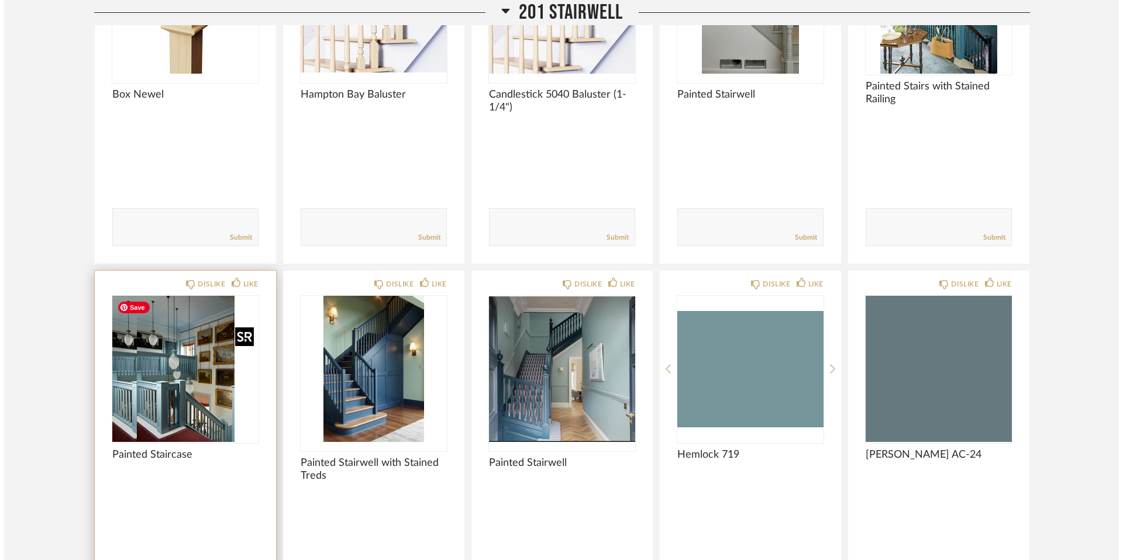
scroll to position [0, 0]
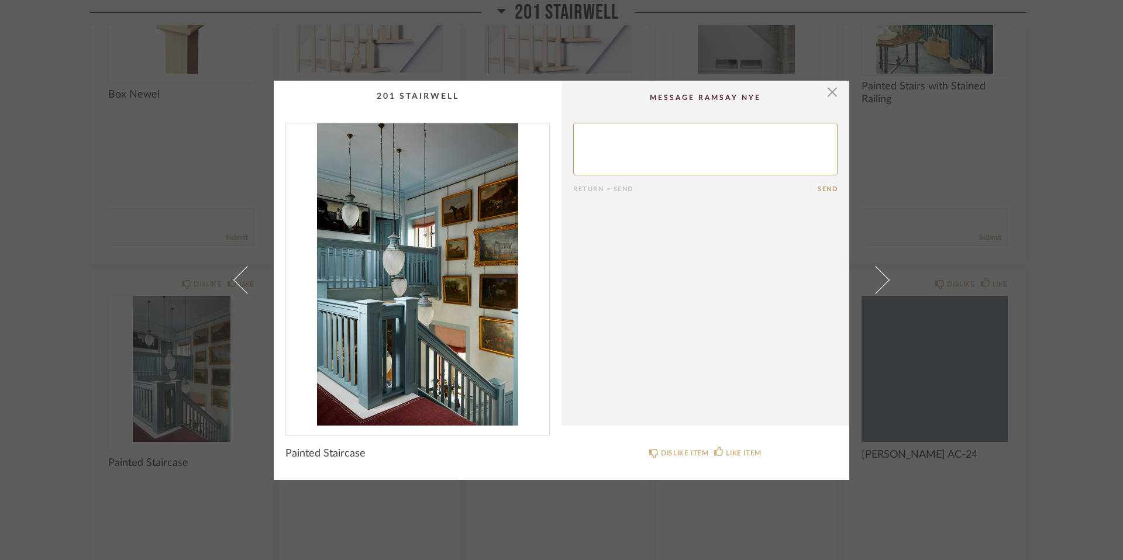
click at [442, 299] on img "0" at bounding box center [417, 274] width 263 height 302
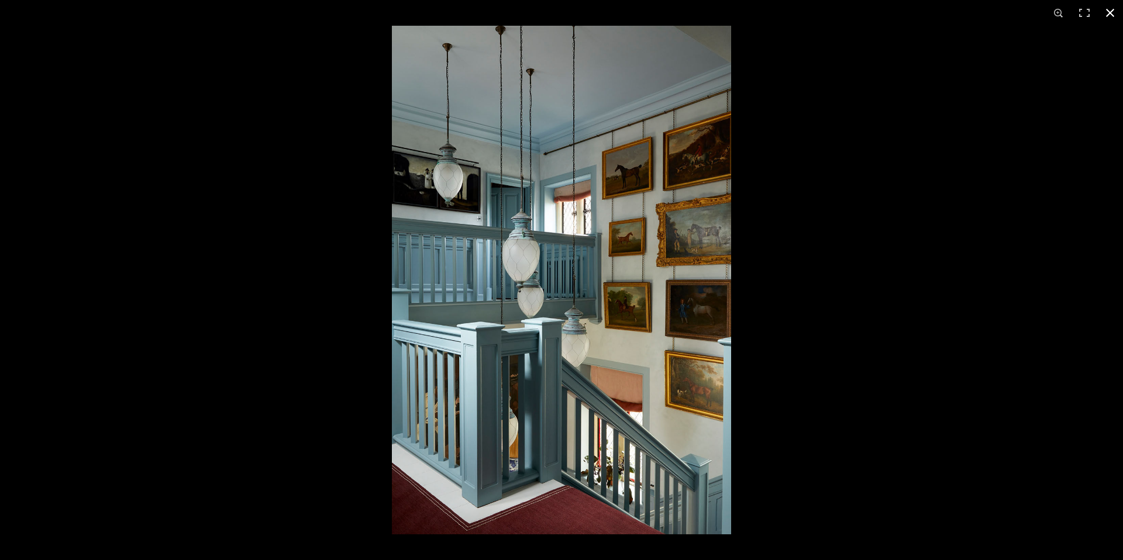
click at [819, 15] on button at bounding box center [1111, 13] width 26 height 26
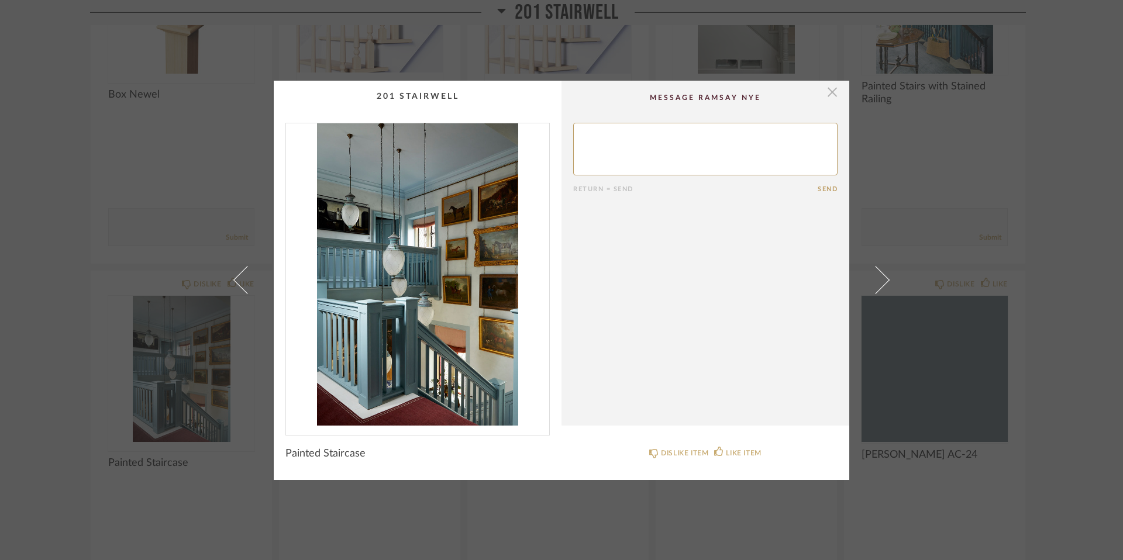
click at [819, 95] on span "button" at bounding box center [832, 92] width 23 height 23
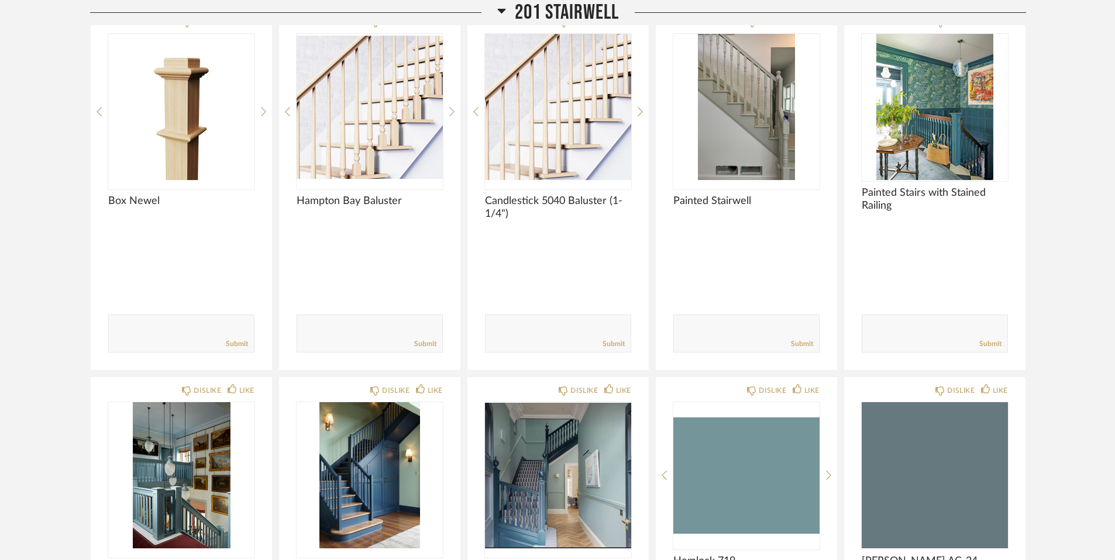
scroll to position [1415, 0]
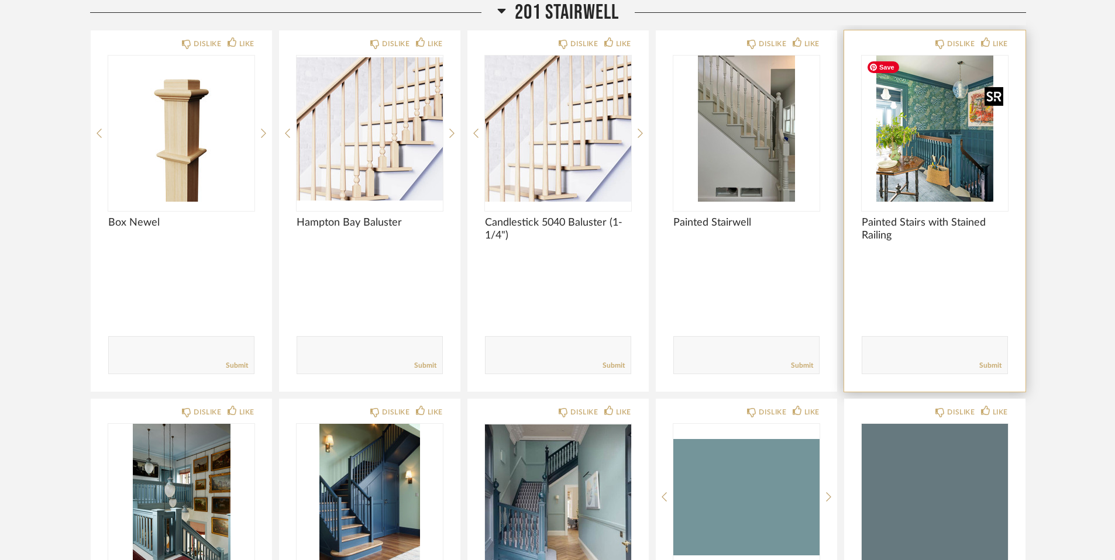
click at [0, 0] on img at bounding box center [0, 0] width 0 height 0
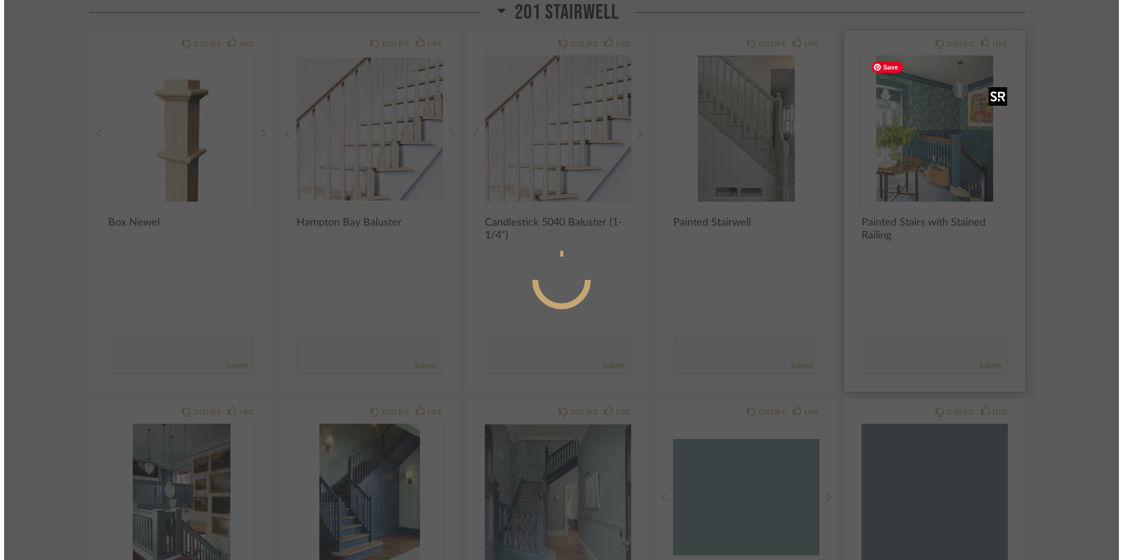
scroll to position [0, 0]
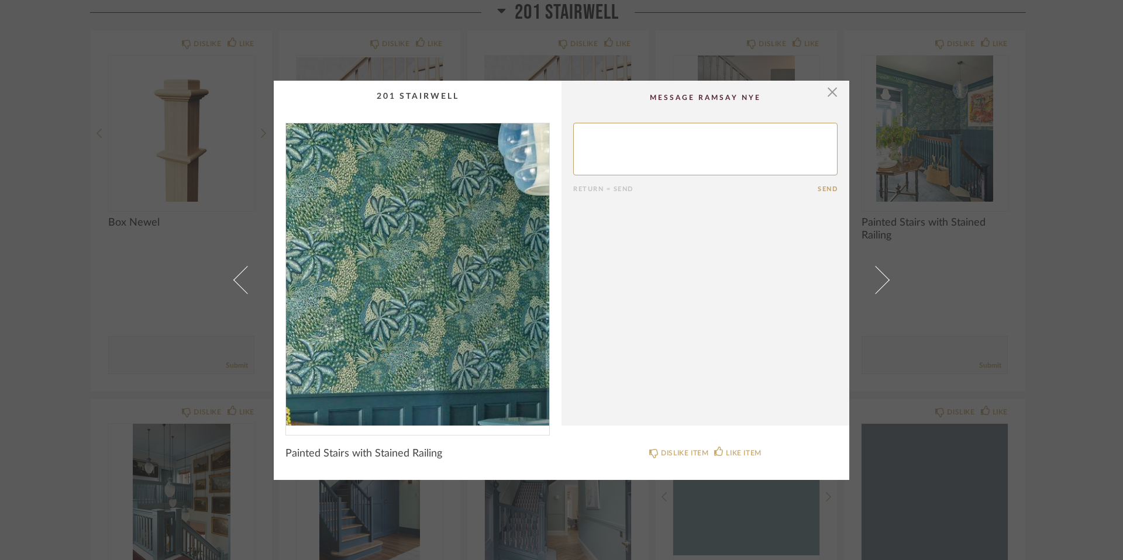
click at [424, 238] on img "0" at bounding box center [417, 274] width 263 height 302
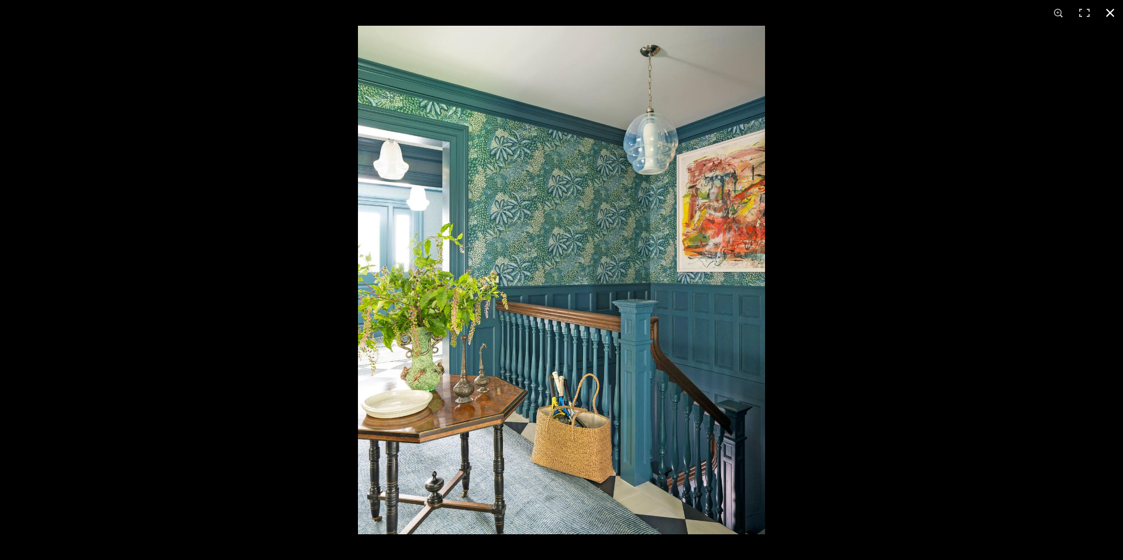
click at [819, 12] on button at bounding box center [1111, 13] width 26 height 26
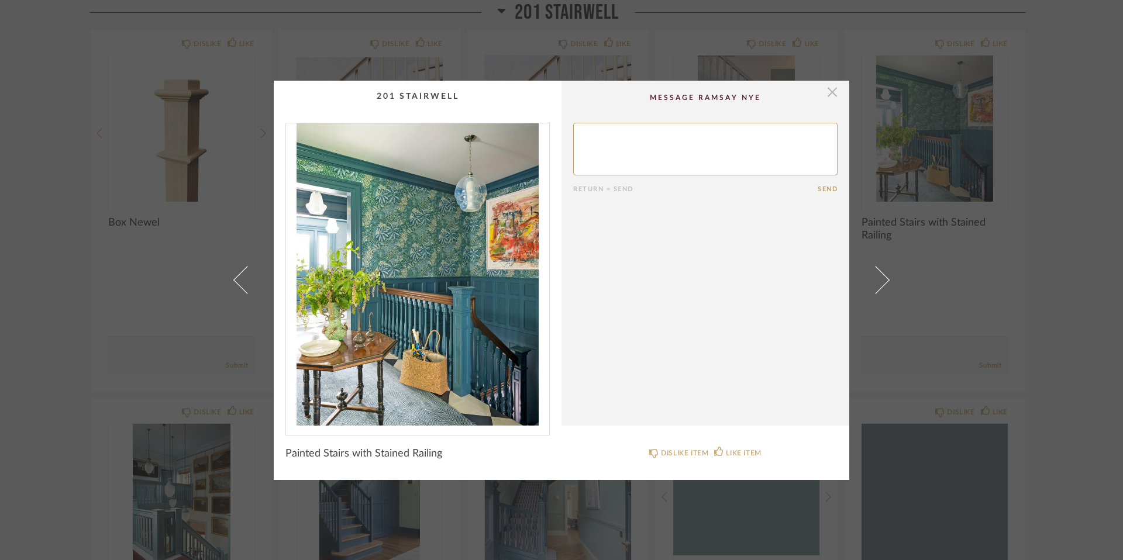
click at [819, 97] on span "button" at bounding box center [832, 92] width 23 height 23
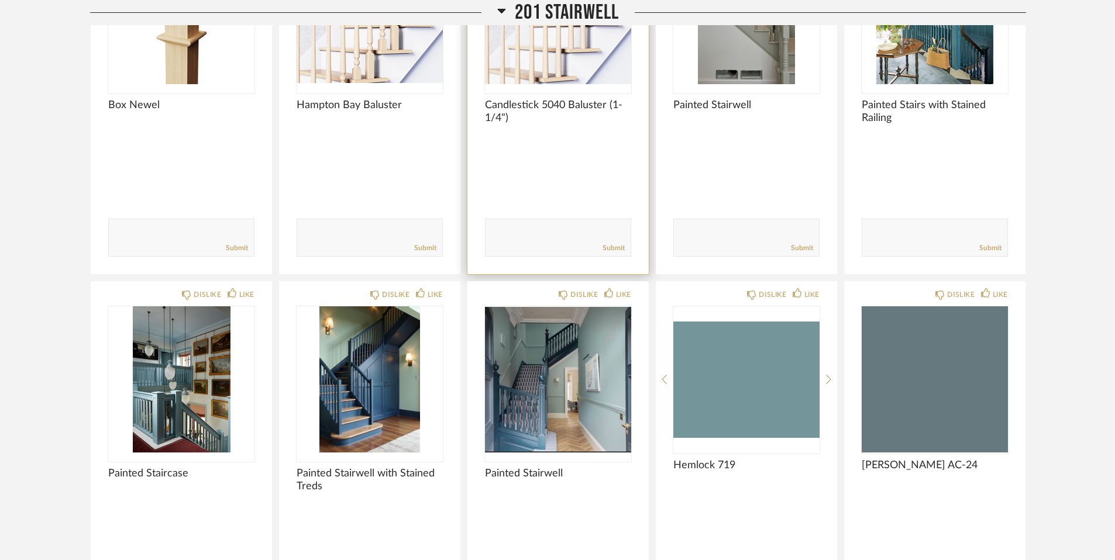
scroll to position [1532, 0]
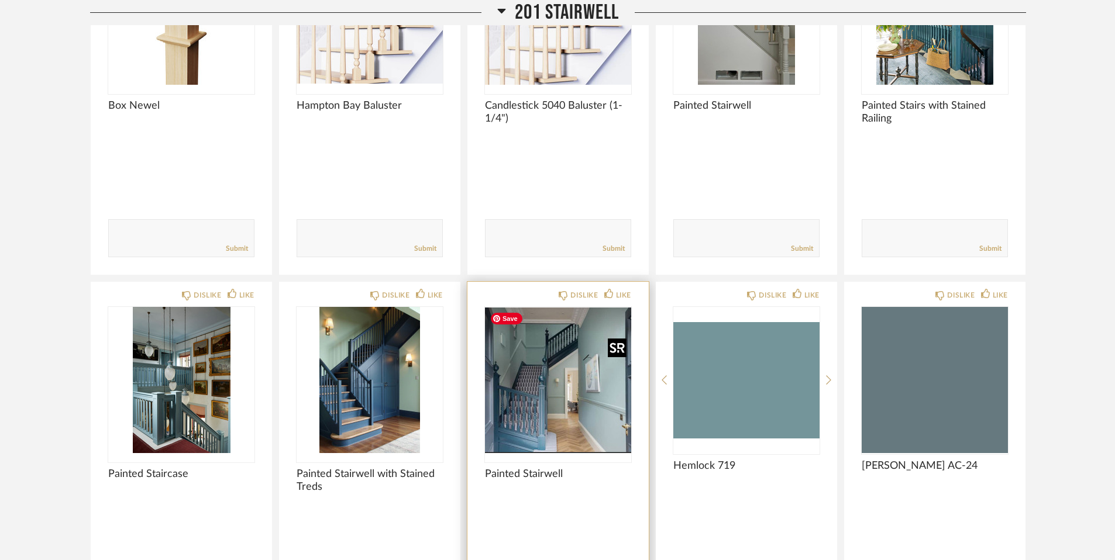
click at [544, 405] on img "0" at bounding box center [558, 380] width 146 height 146
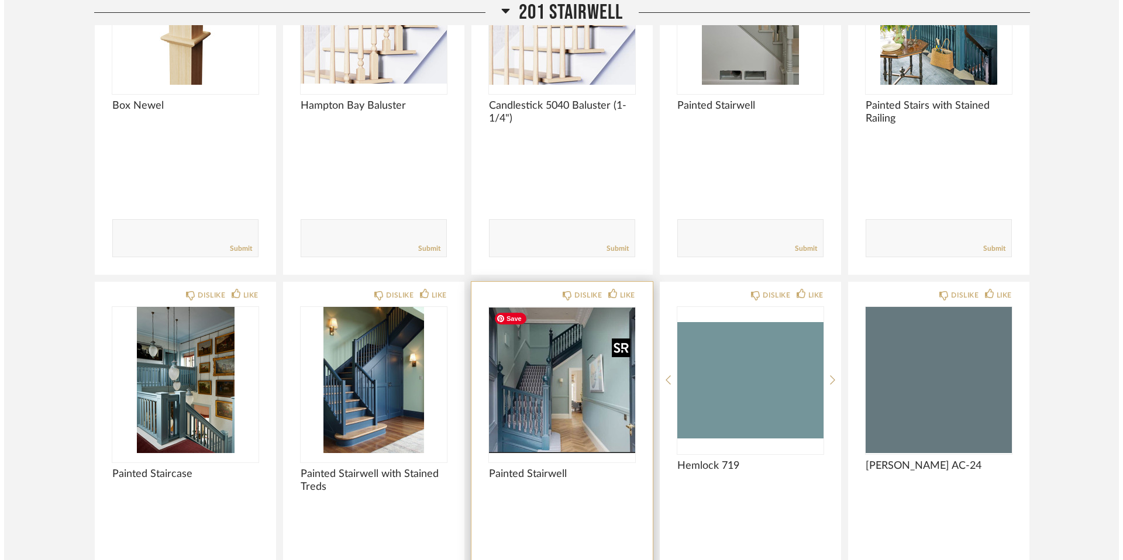
scroll to position [0, 0]
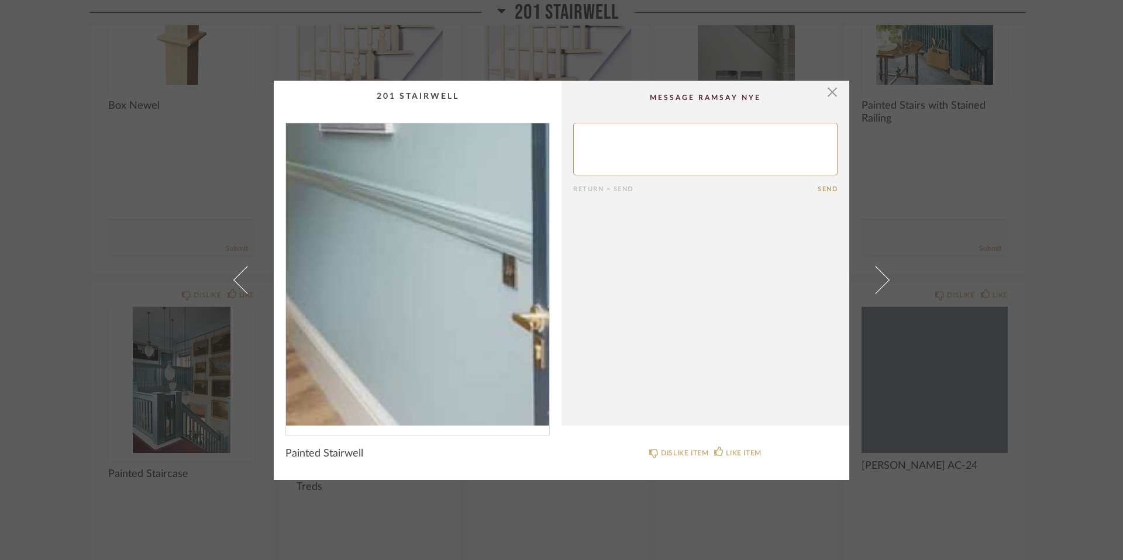
click at [492, 338] on img "0" at bounding box center [417, 274] width 263 height 302
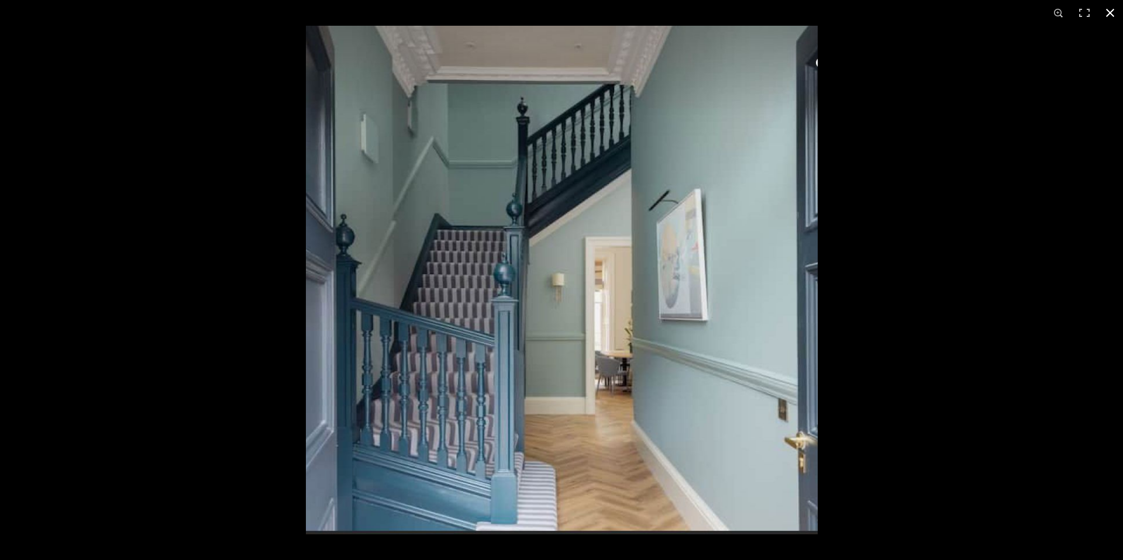
click at [819, 15] on button at bounding box center [1111, 13] width 26 height 26
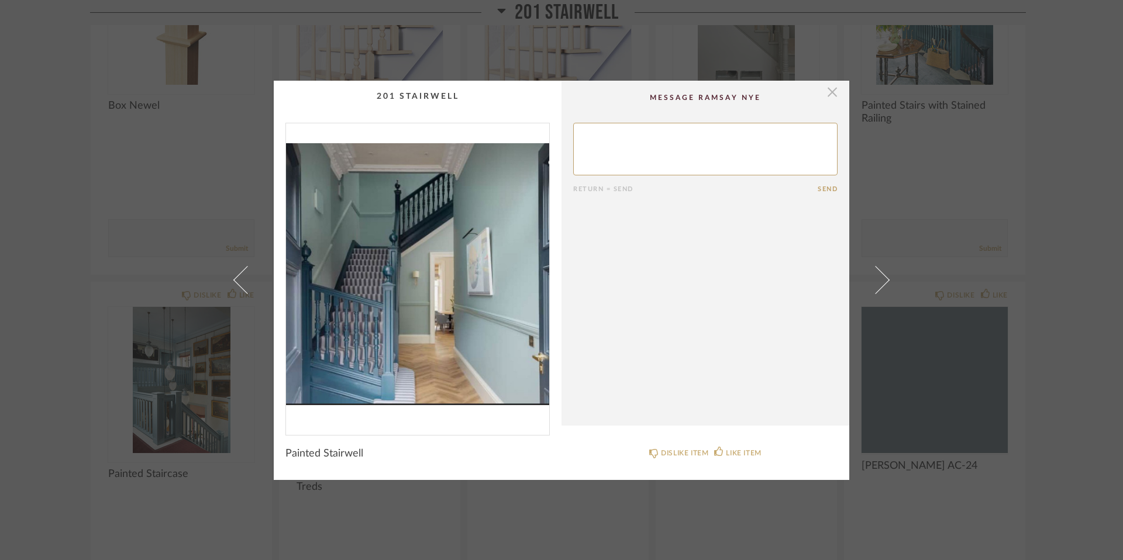
click at [819, 94] on span "button" at bounding box center [832, 92] width 23 height 23
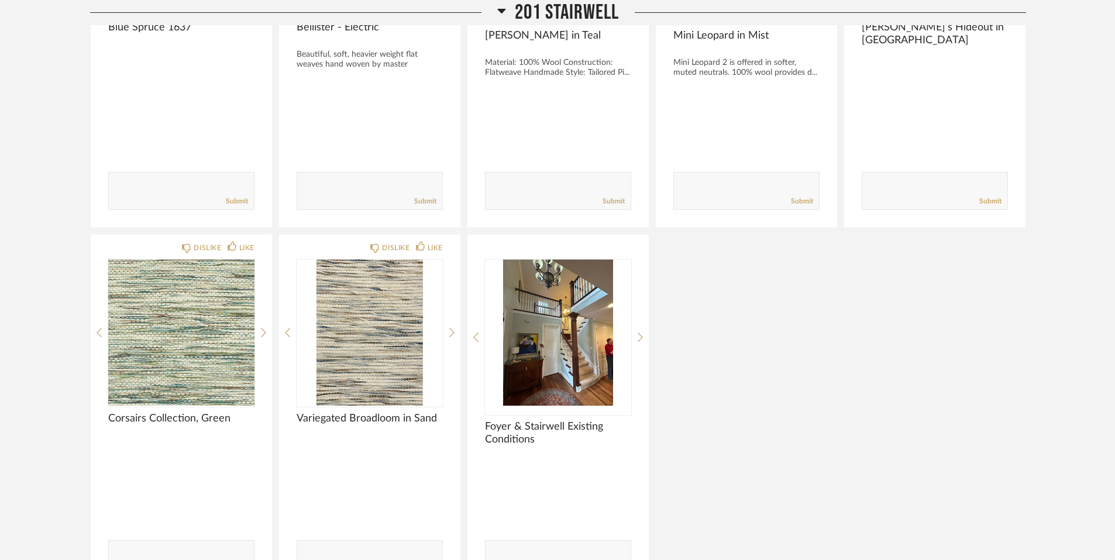
scroll to position [2410, 0]
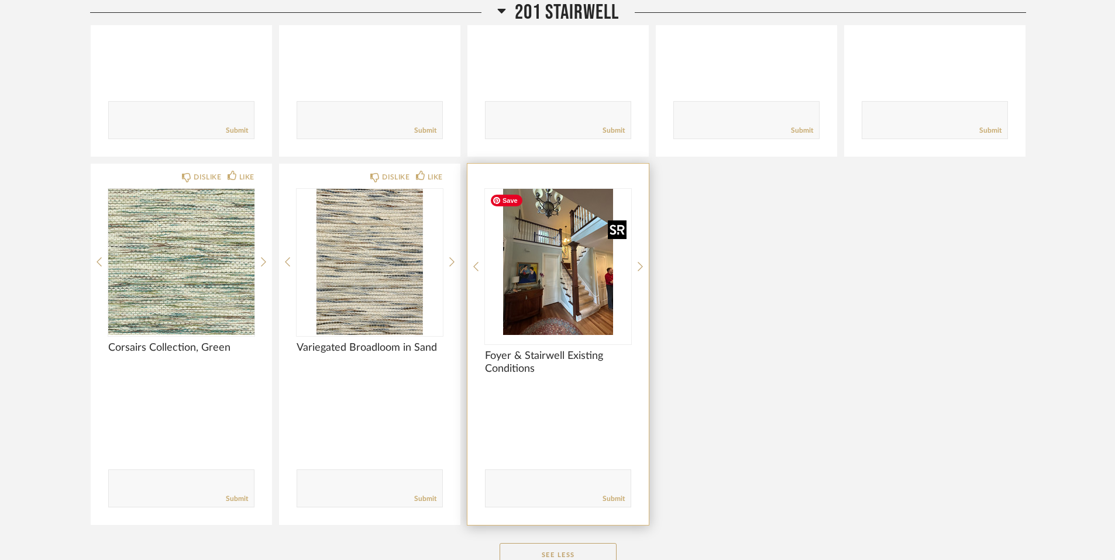
click at [599, 305] on img "0" at bounding box center [558, 262] width 146 height 146
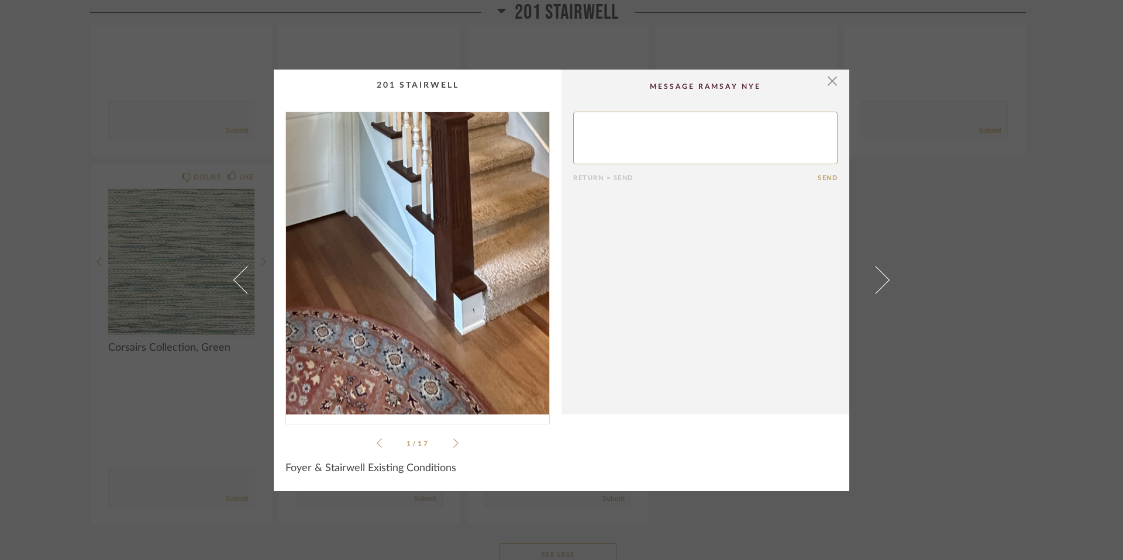
click at [439, 363] on img "0" at bounding box center [417, 263] width 263 height 302
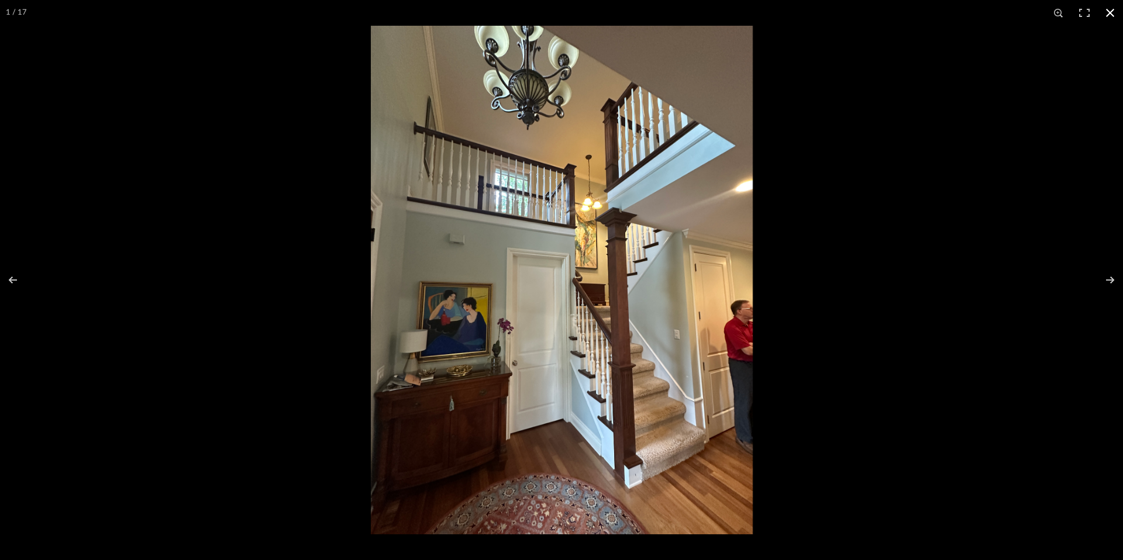
click at [819, 11] on button at bounding box center [1111, 13] width 26 height 26
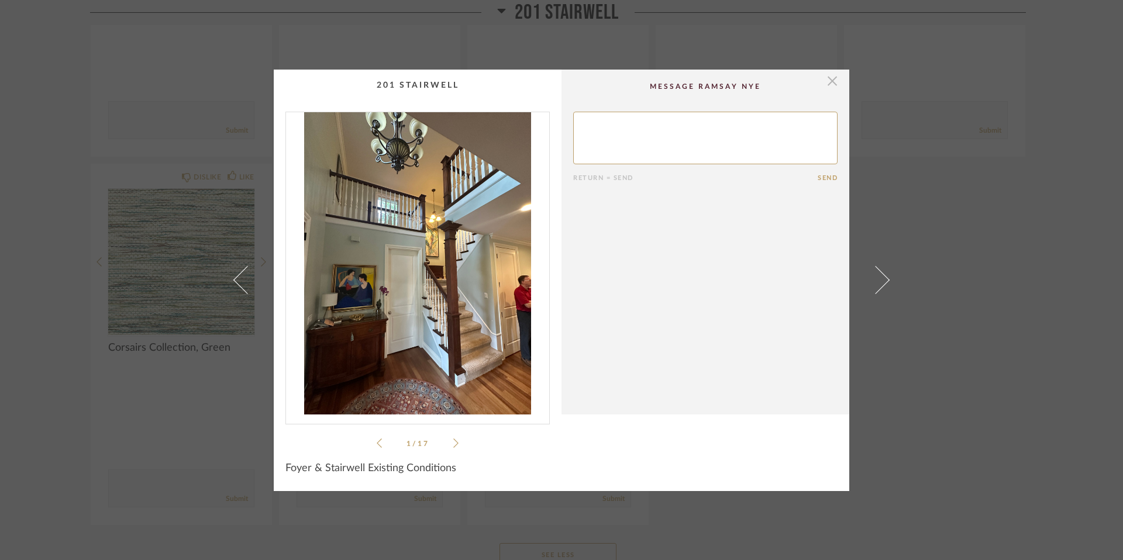
click at [819, 82] on span "button" at bounding box center [832, 81] width 23 height 23
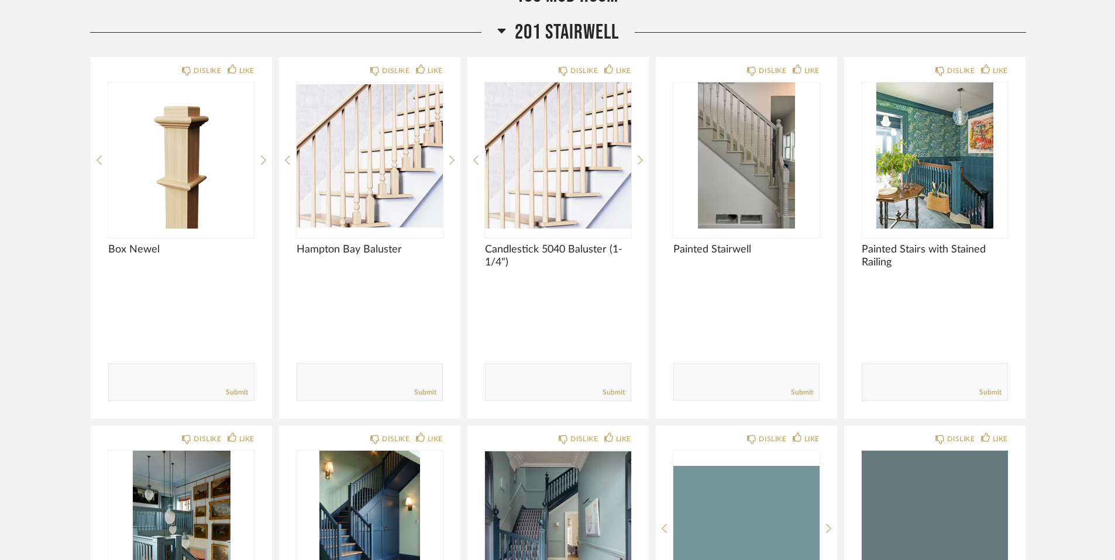
scroll to position [1386, 0]
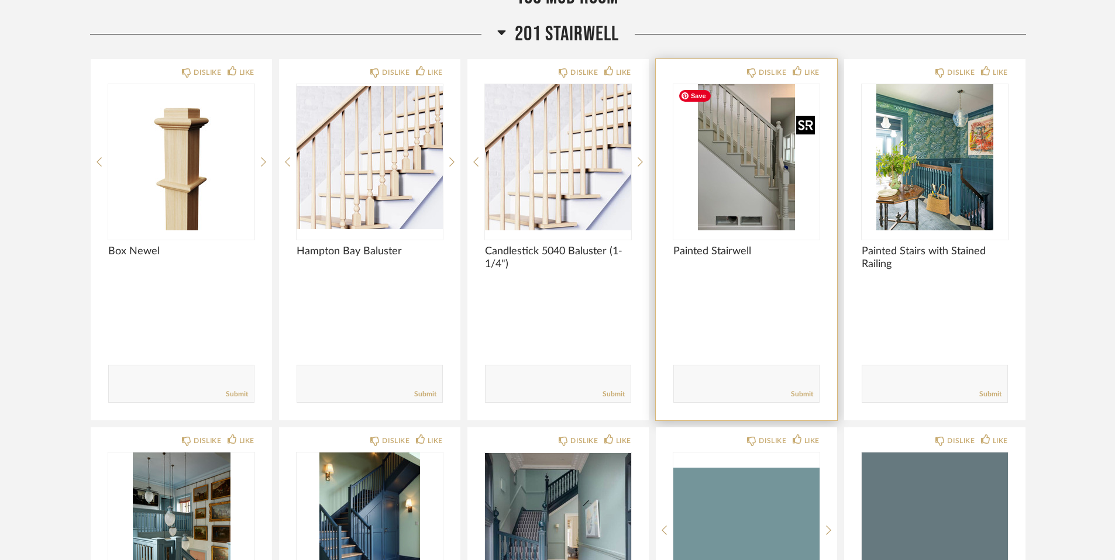
click at [748, 188] on img "0" at bounding box center [746, 157] width 146 height 146
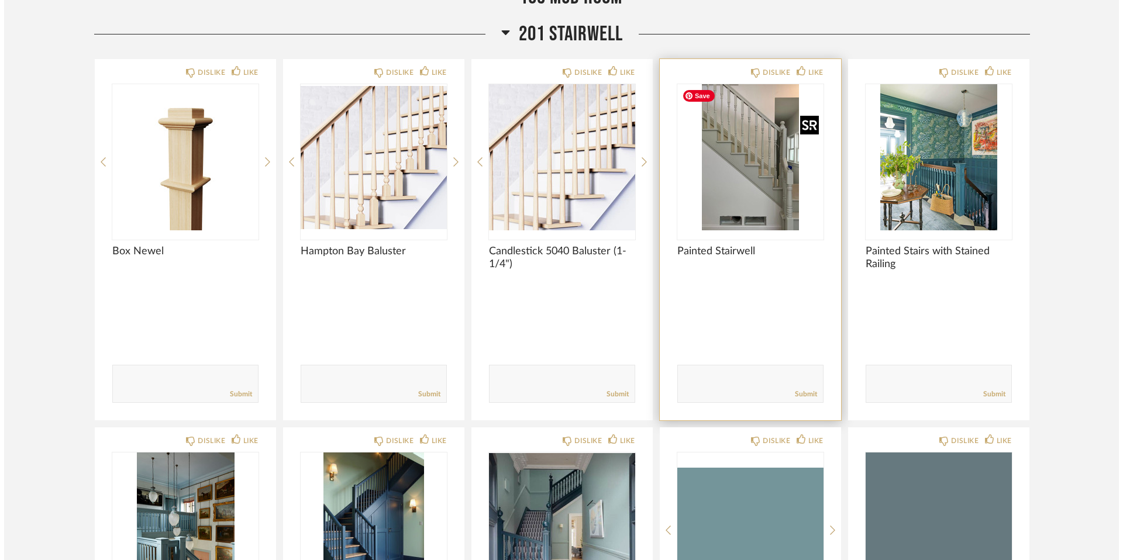
scroll to position [0, 0]
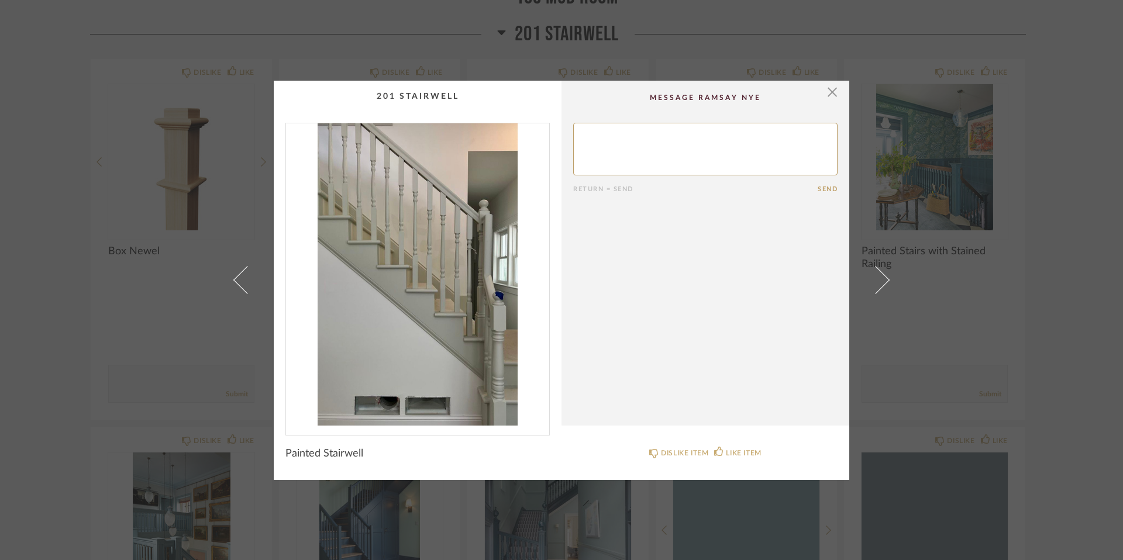
click at [442, 304] on img "0" at bounding box center [417, 274] width 263 height 302
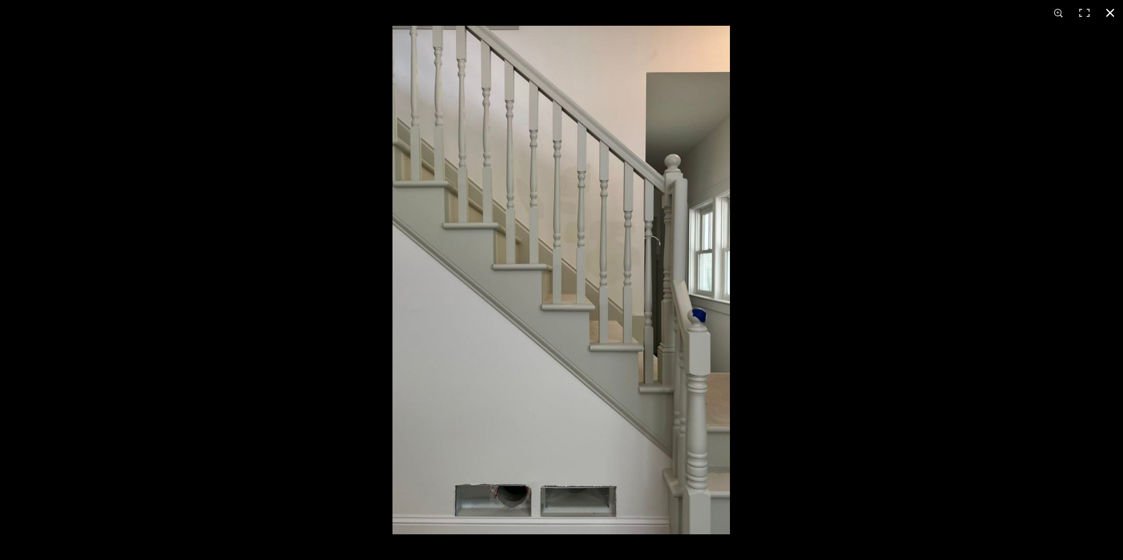
click at [819, 14] on button at bounding box center [1111, 13] width 26 height 26
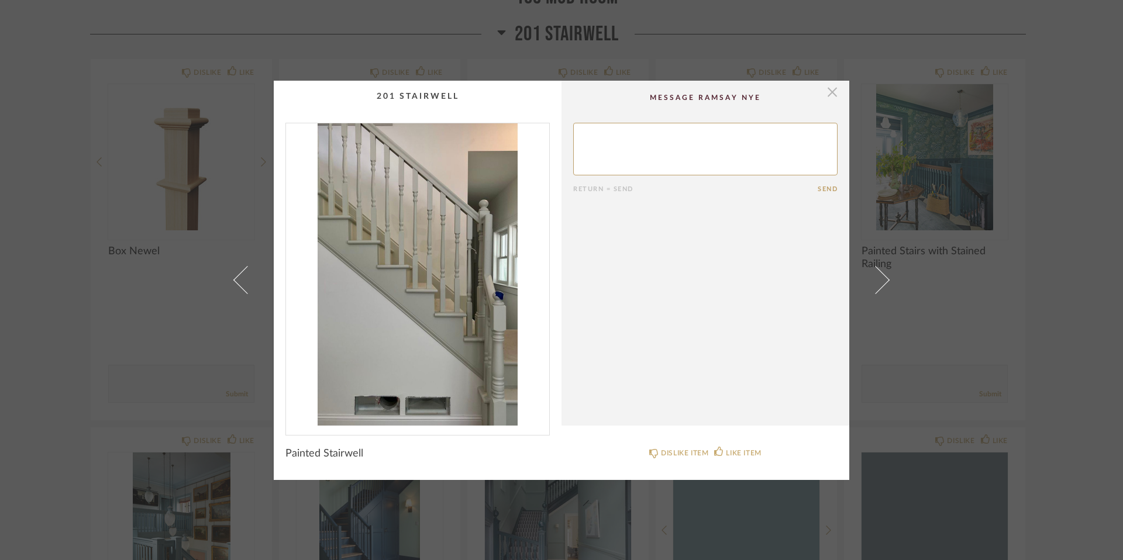
click at [819, 97] on span "button" at bounding box center [832, 92] width 23 height 23
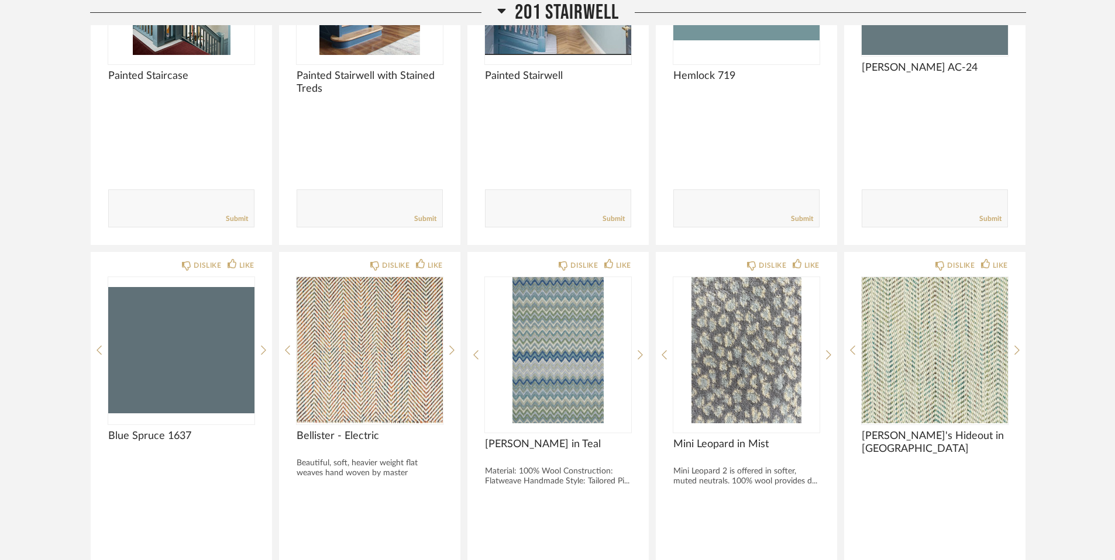
scroll to position [1936, 0]
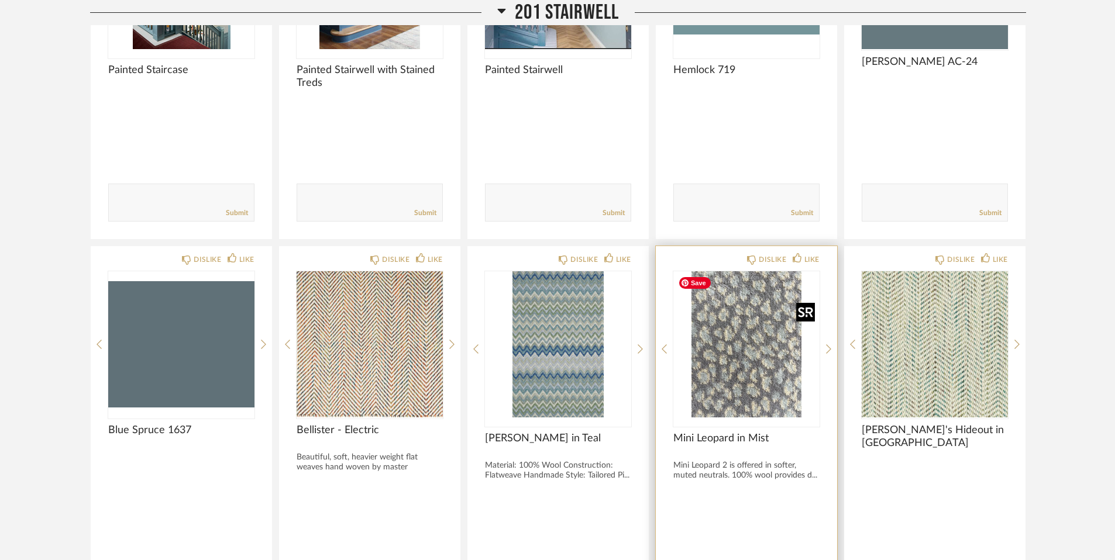
click at [744, 355] on img "0" at bounding box center [746, 344] width 146 height 146
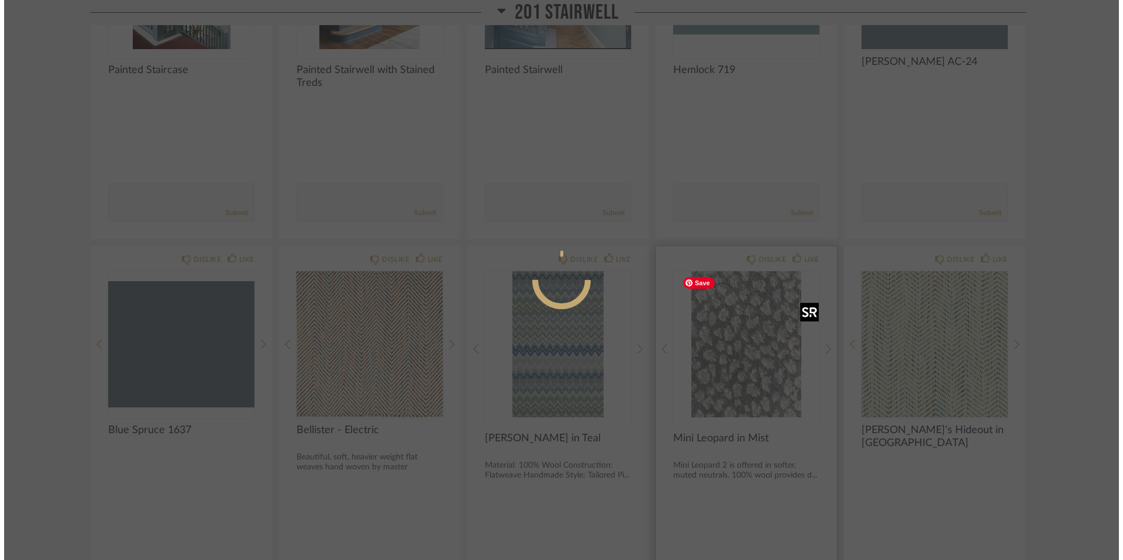
scroll to position [0, 0]
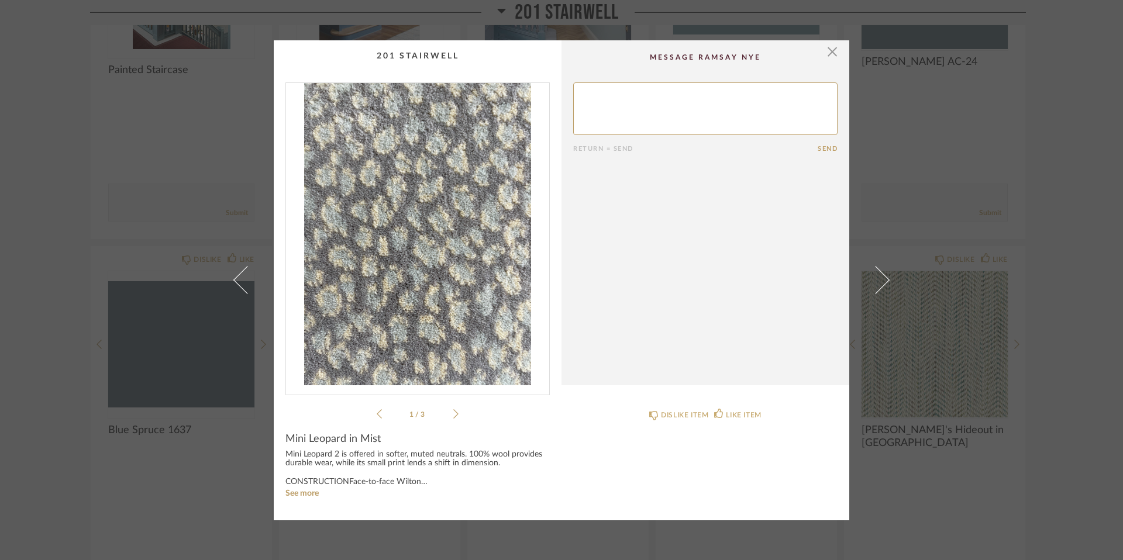
click at [453, 347] on img "0" at bounding box center [417, 234] width 263 height 302
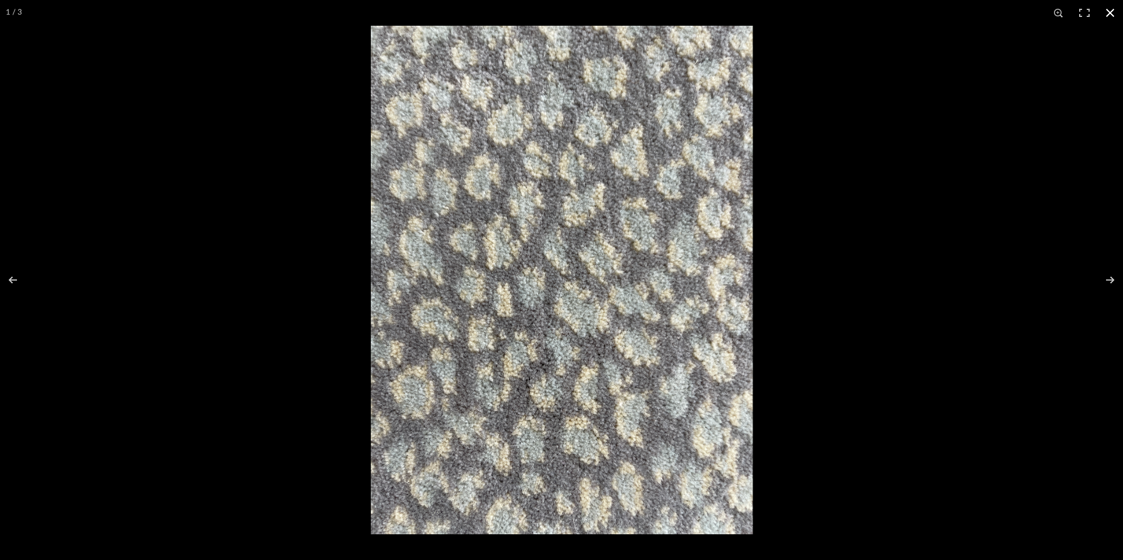
click at [819, 14] on button at bounding box center [1111, 13] width 26 height 26
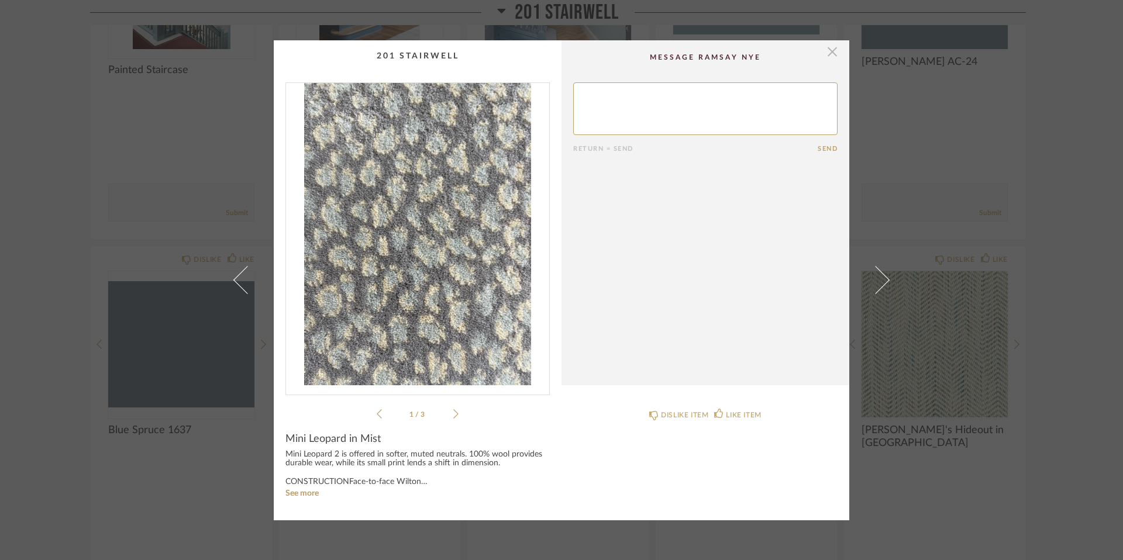
click at [819, 54] on span "button" at bounding box center [832, 51] width 23 height 23
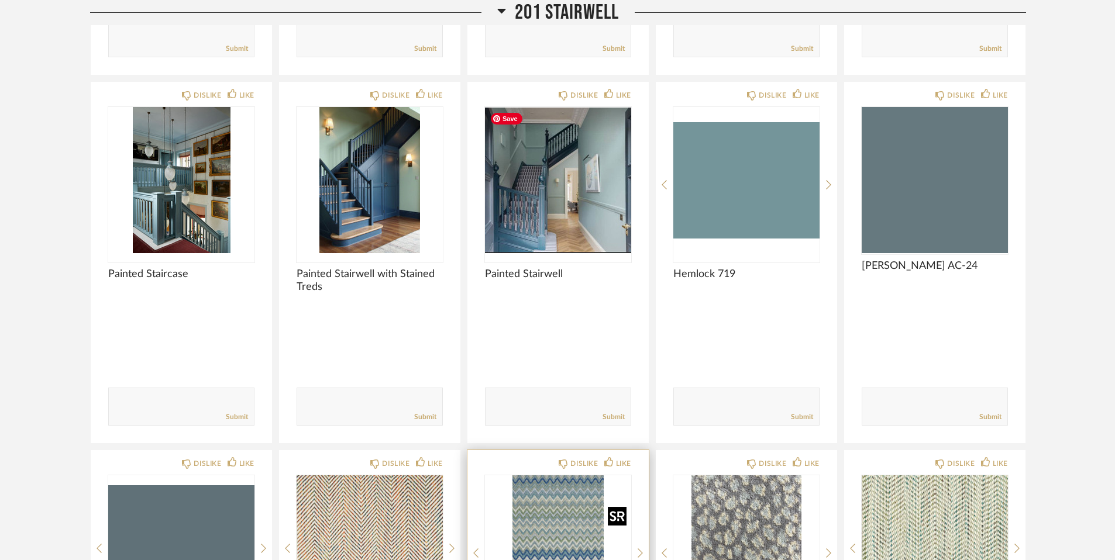
scroll to position [1732, 0]
click at [500, 12] on icon at bounding box center [502, 11] width 8 height 5
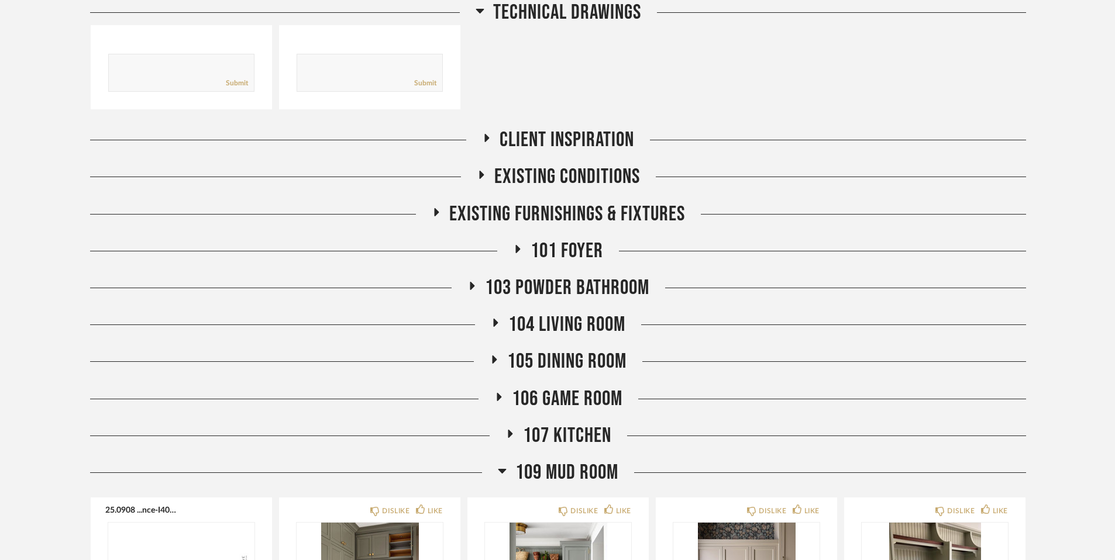
scroll to position [479, 0]
click at [501, 472] on icon at bounding box center [502, 472] width 8 height 5
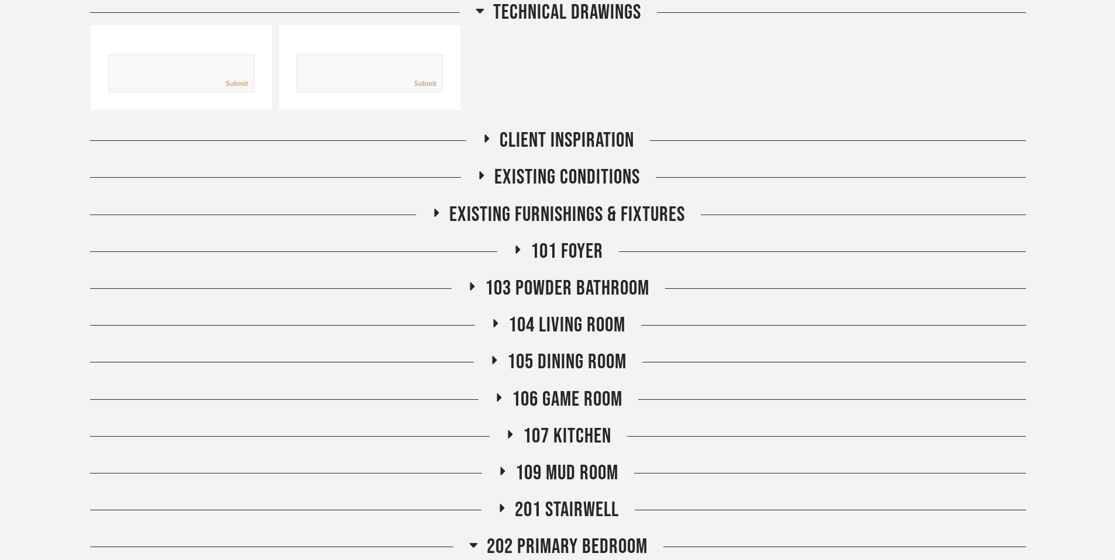
click at [469, 289] on icon at bounding box center [472, 286] width 14 height 9
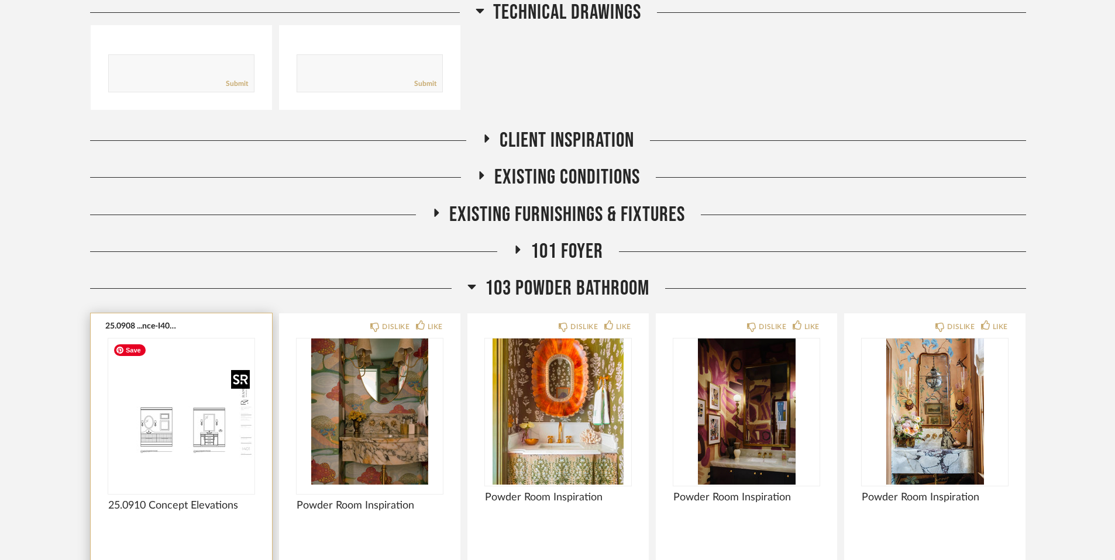
click at [202, 462] on div at bounding box center [181, 417] width 146 height 156
click at [195, 445] on img "0" at bounding box center [181, 412] width 146 height 146
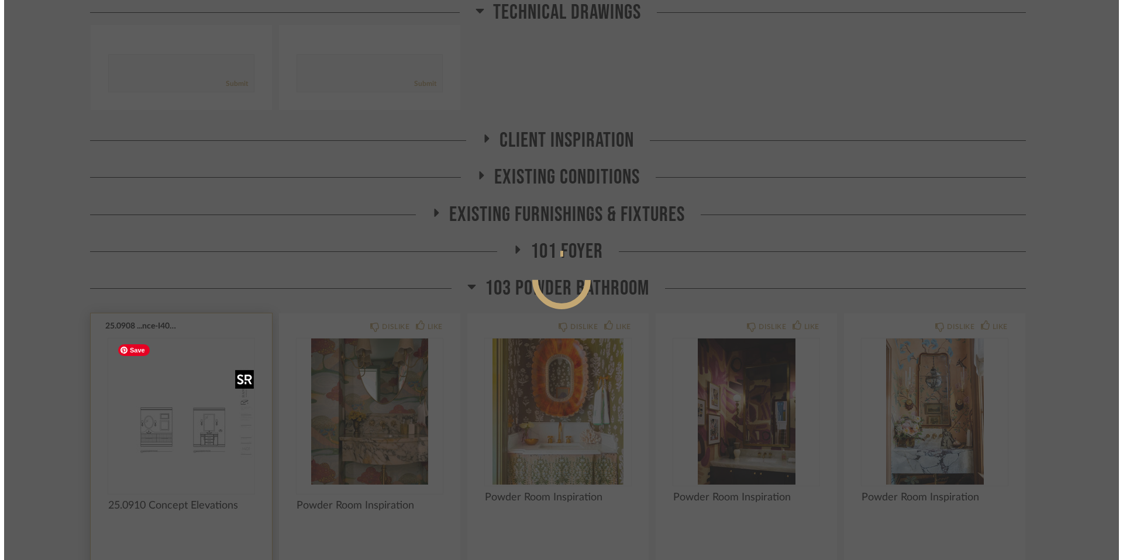
scroll to position [0, 0]
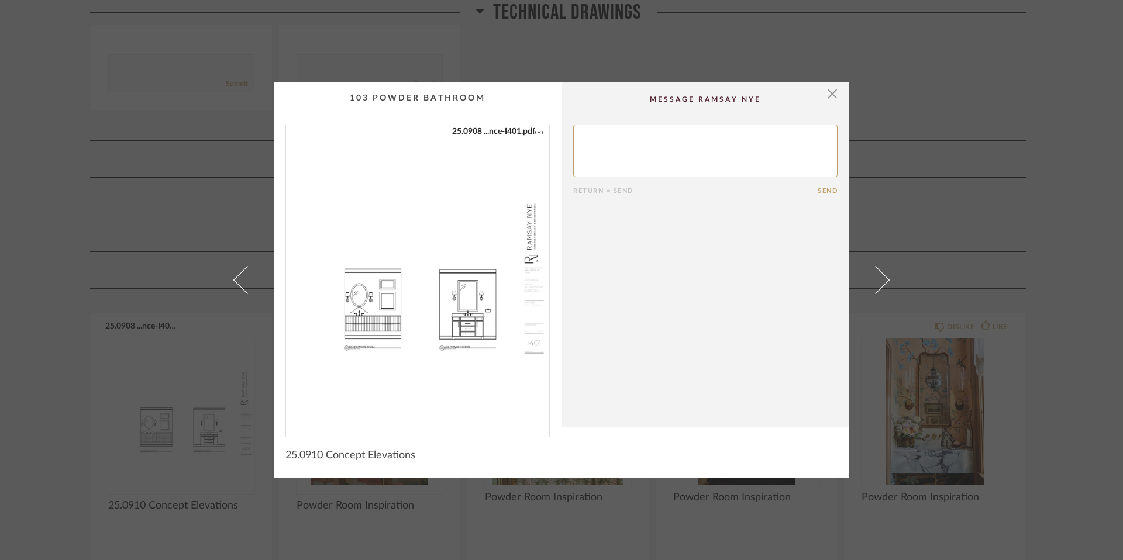
click at [401, 329] on img "0" at bounding box center [417, 276] width 263 height 302
click at [819, 97] on span "button" at bounding box center [832, 93] width 23 height 23
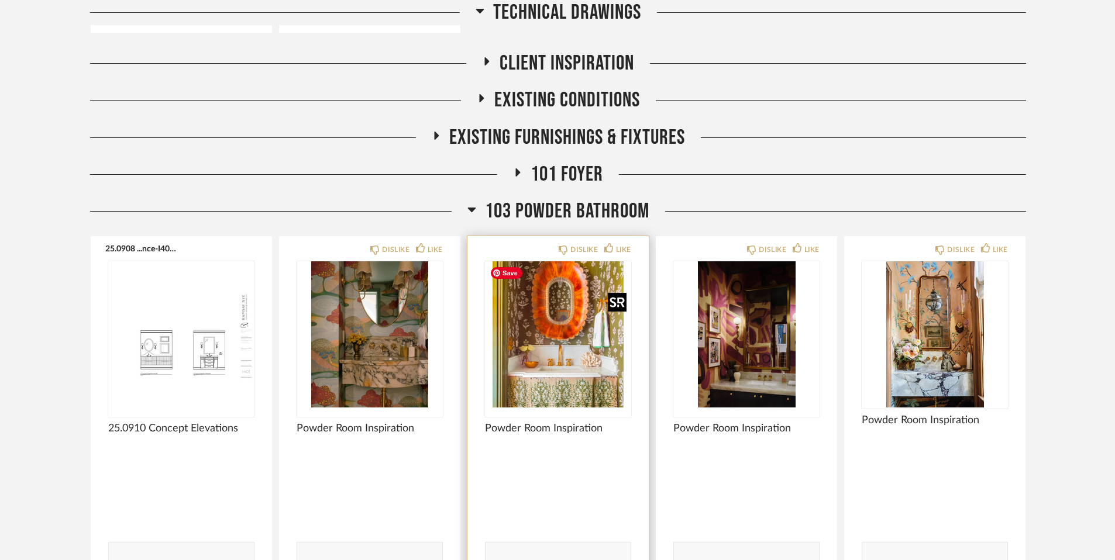
scroll to position [559, 0]
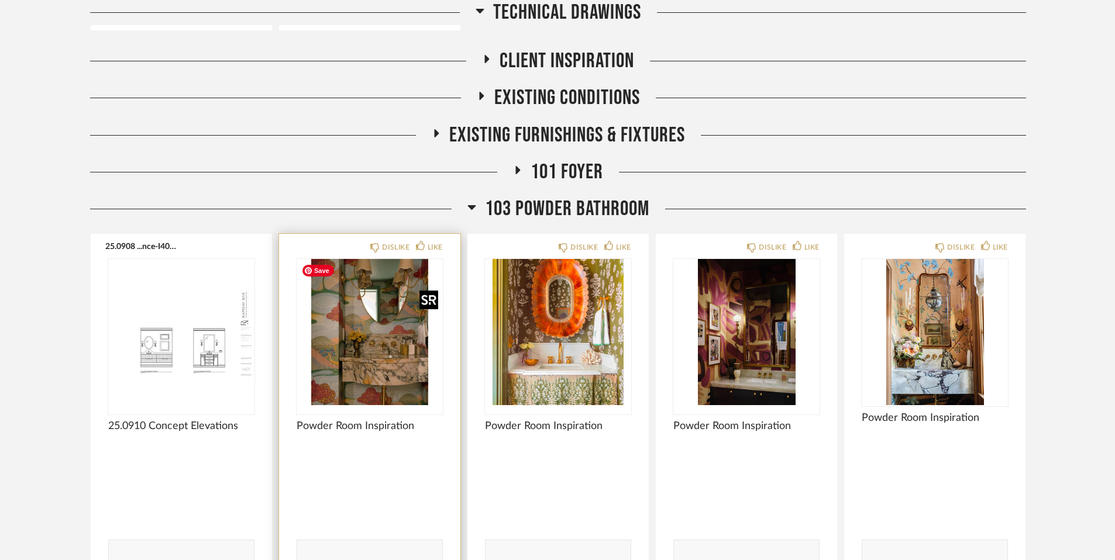
click at [351, 372] on img "0" at bounding box center [370, 332] width 146 height 146
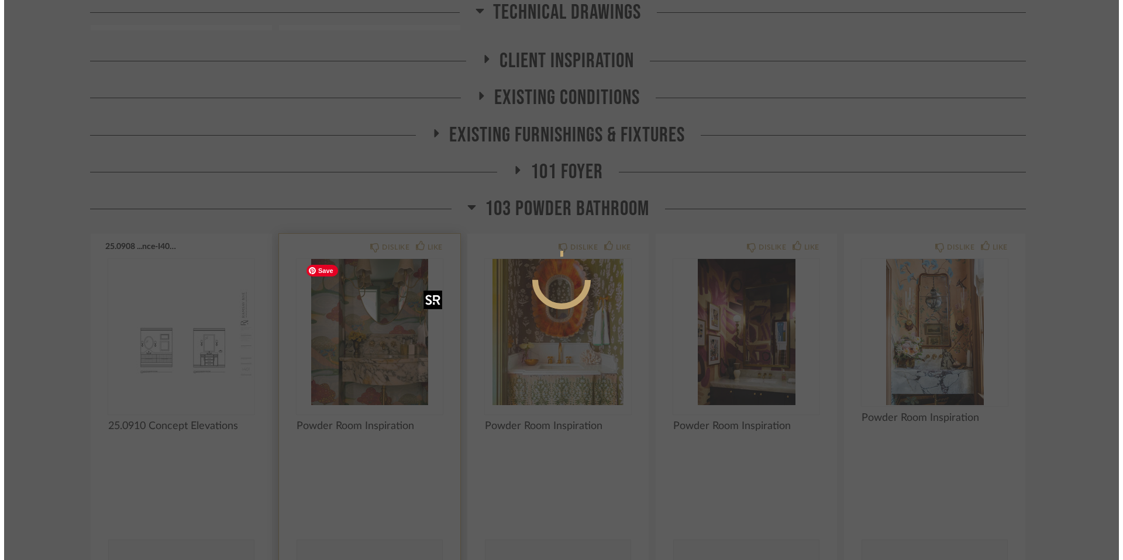
scroll to position [0, 0]
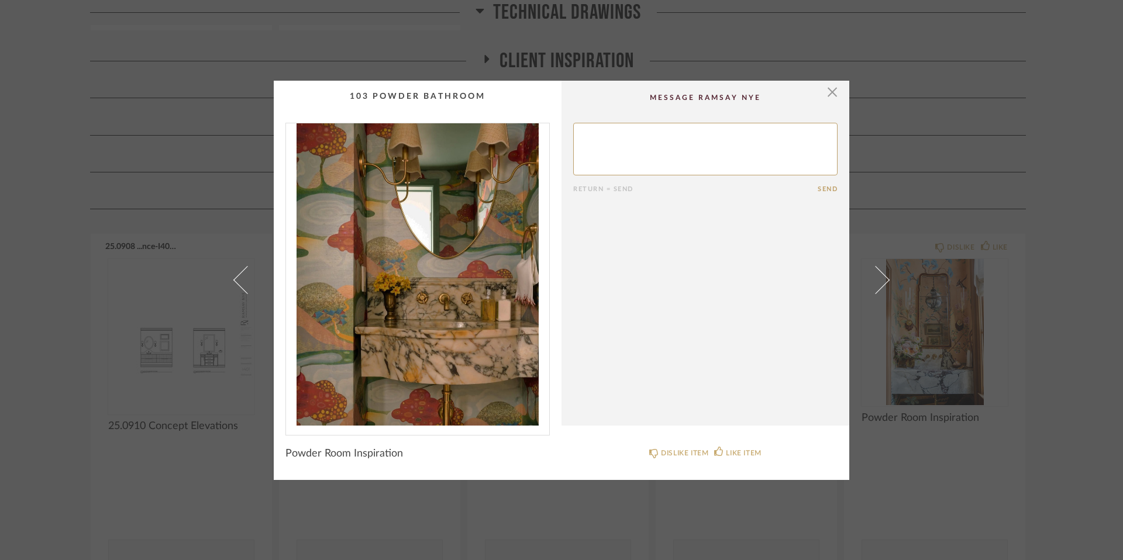
click at [405, 368] on img "0" at bounding box center [417, 274] width 263 height 302
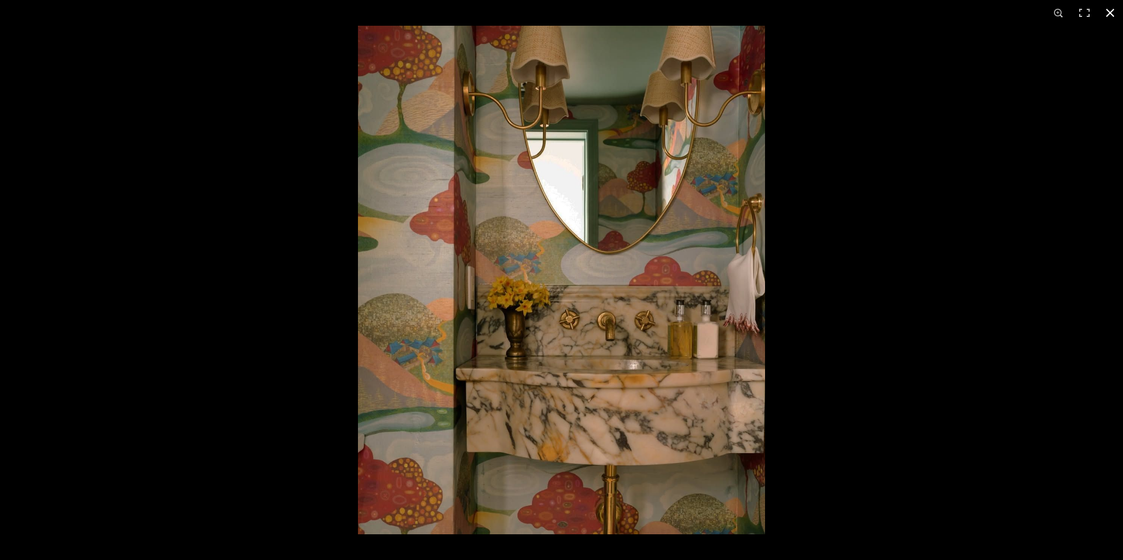
click at [819, 10] on button at bounding box center [1111, 13] width 26 height 26
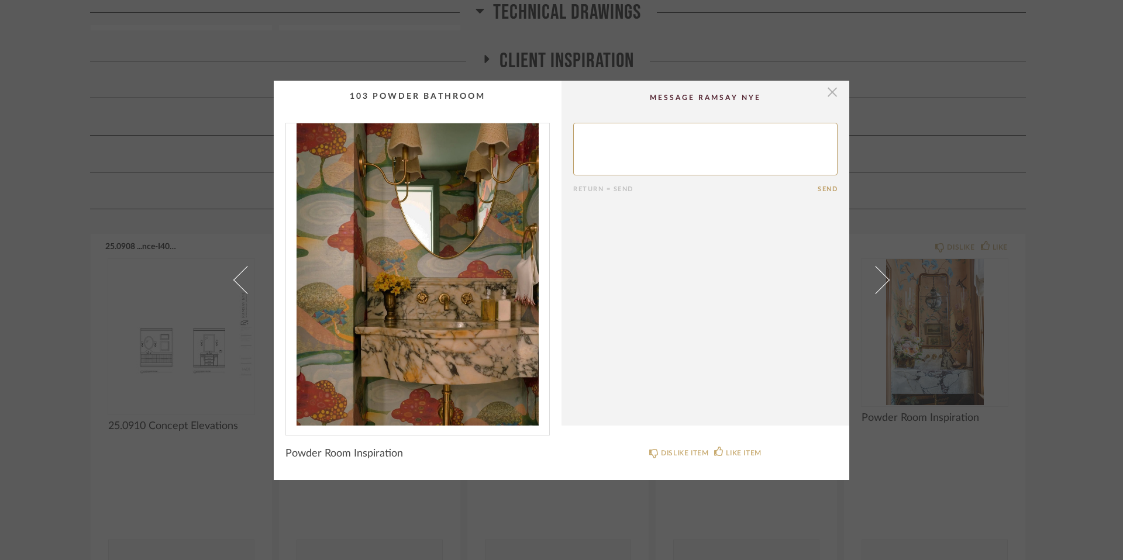
click at [819, 95] on span "button" at bounding box center [832, 92] width 23 height 23
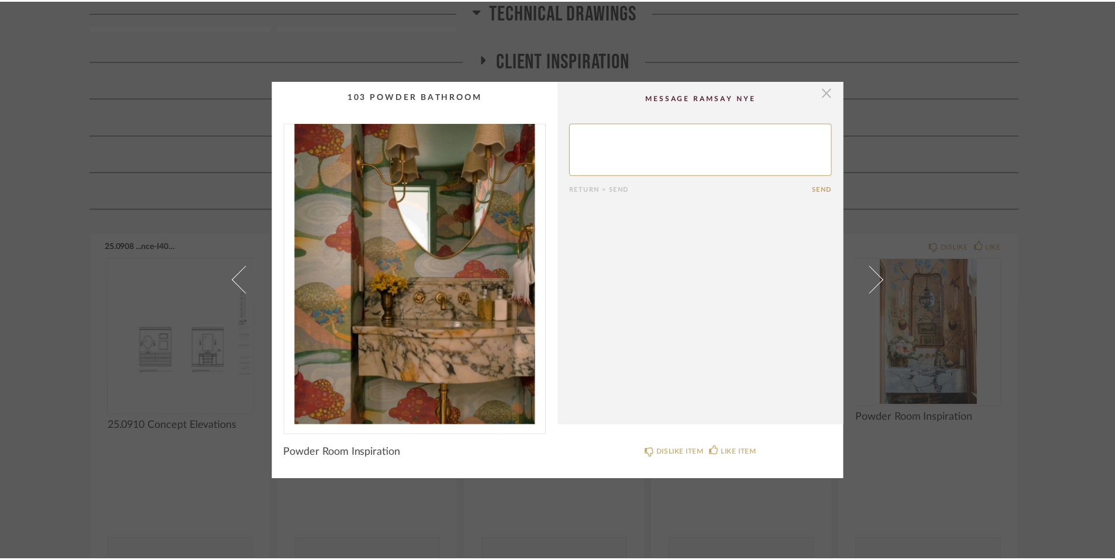
scroll to position [559, 0]
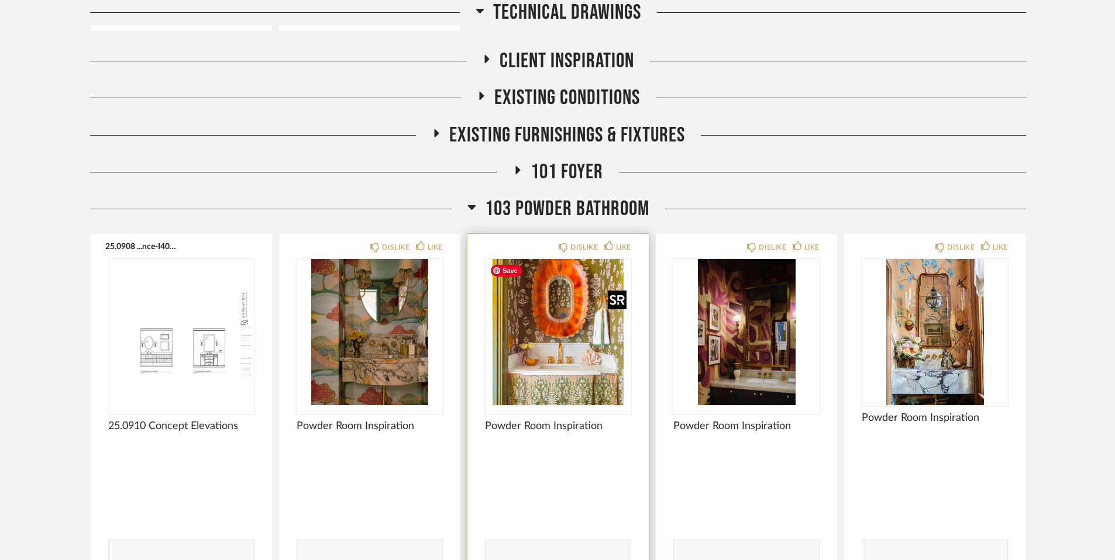
click at [558, 363] on img "0" at bounding box center [558, 332] width 146 height 146
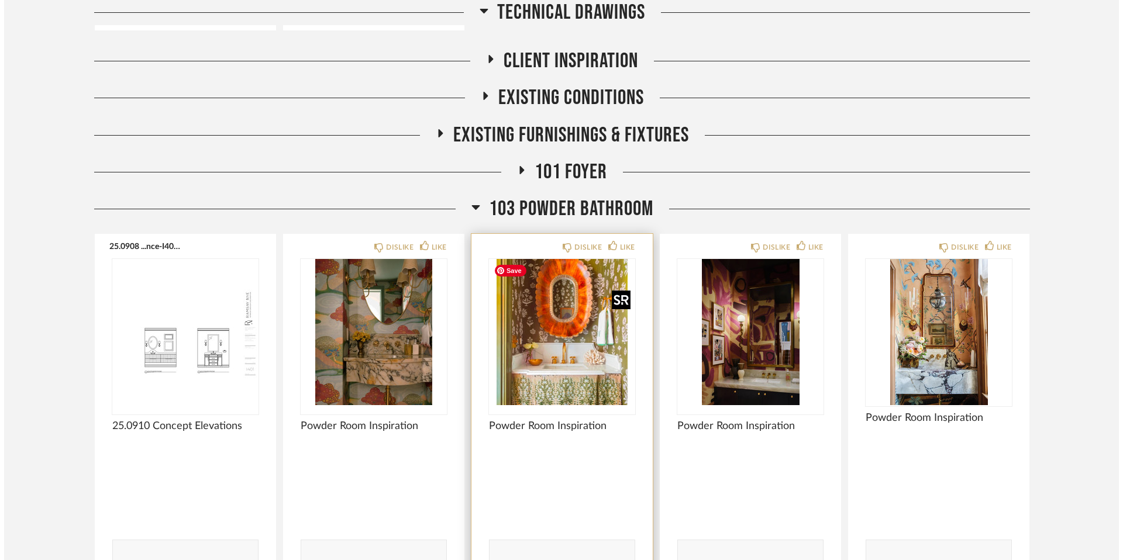
scroll to position [0, 0]
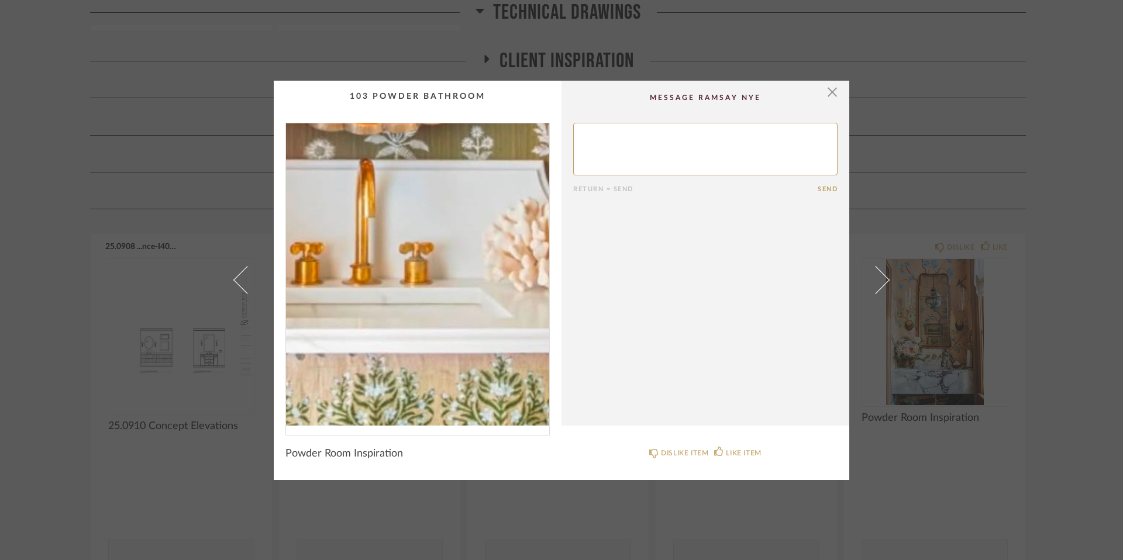
click at [435, 334] on img "0" at bounding box center [417, 274] width 263 height 302
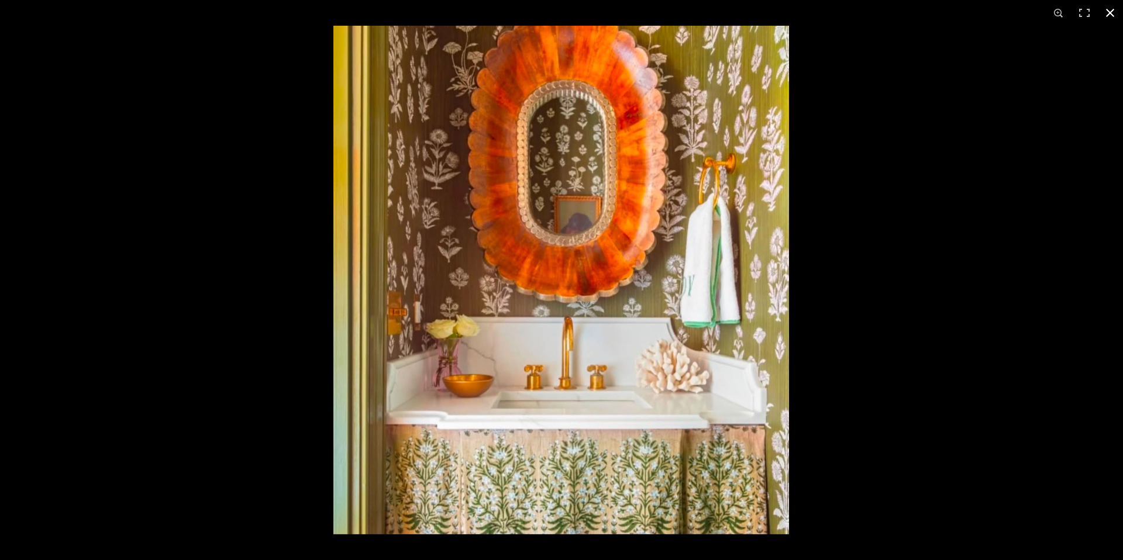
click at [819, 12] on button at bounding box center [1111, 13] width 26 height 26
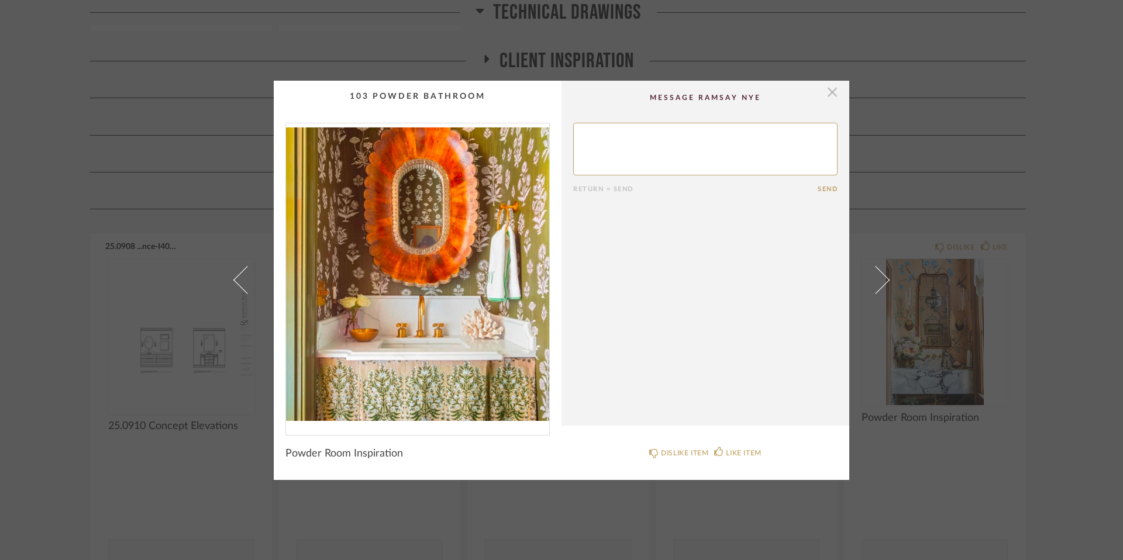
click at [819, 94] on span "button" at bounding box center [832, 92] width 23 height 23
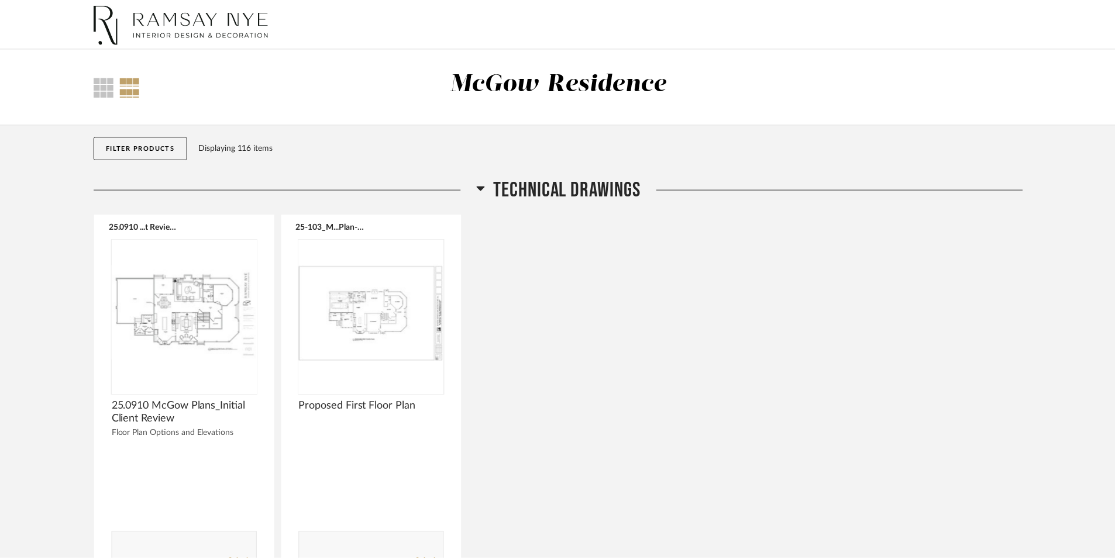
scroll to position [559, 0]
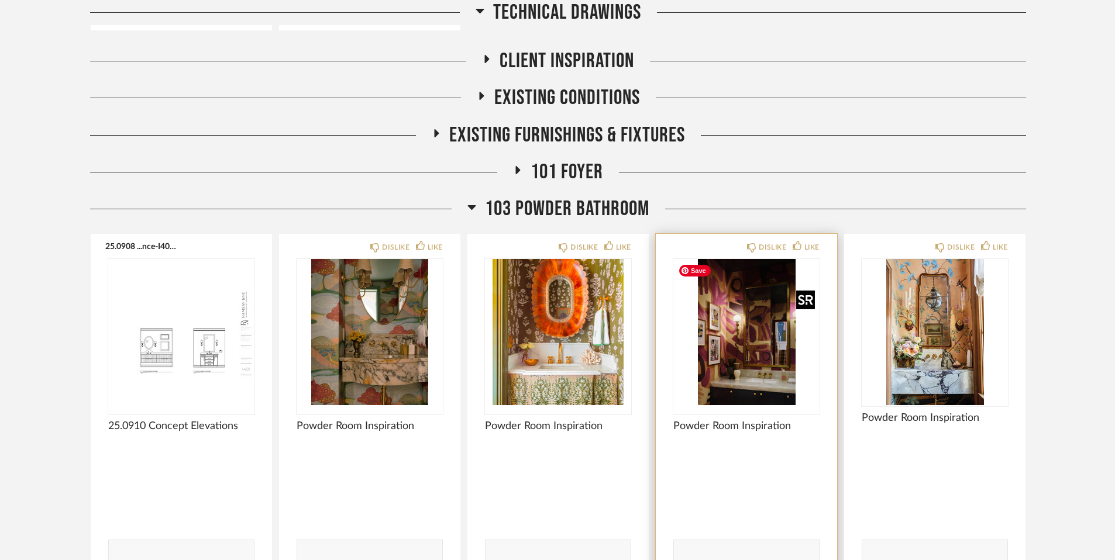
click at [764, 357] on img "0" at bounding box center [746, 332] width 146 height 146
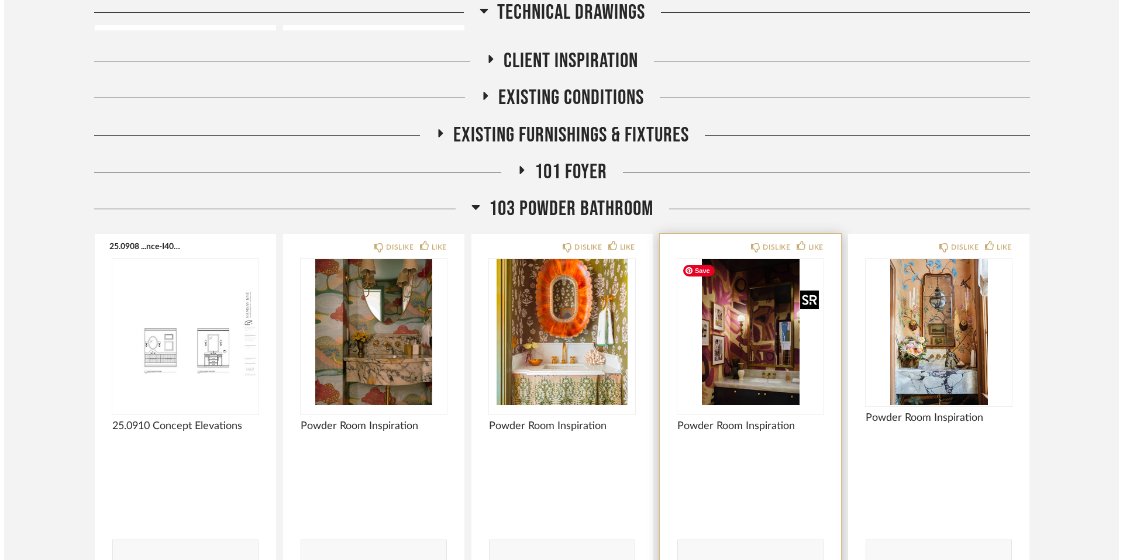
scroll to position [0, 0]
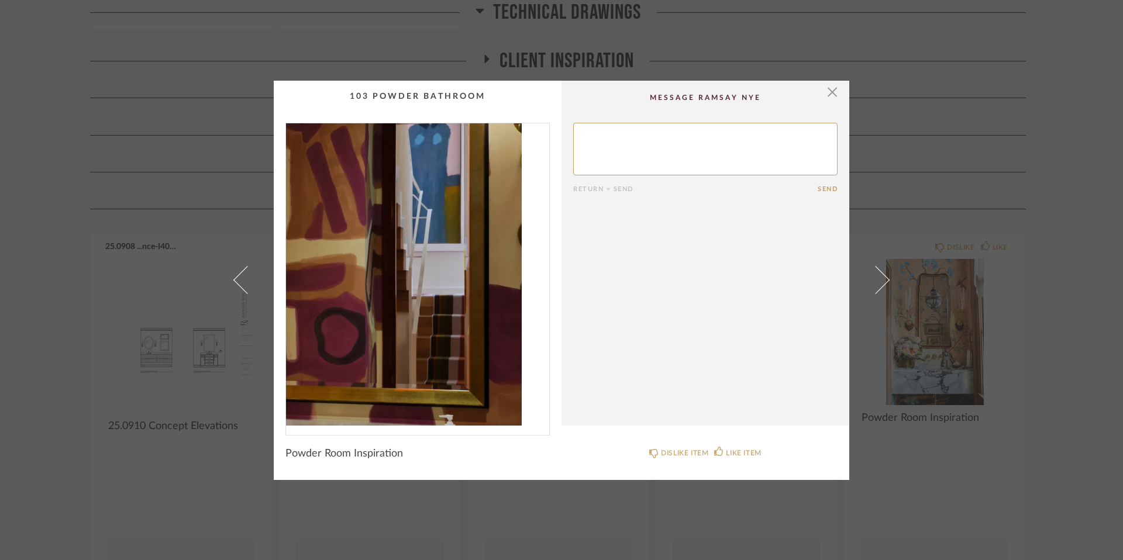
click at [480, 304] on img "0" at bounding box center [417, 274] width 263 height 302
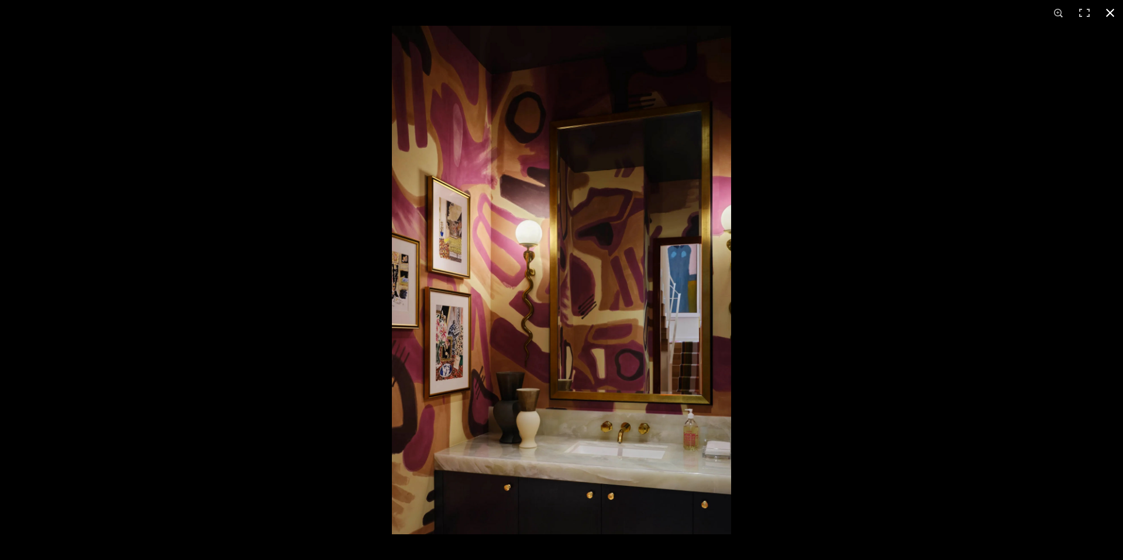
click at [819, 12] on button at bounding box center [1111, 13] width 26 height 26
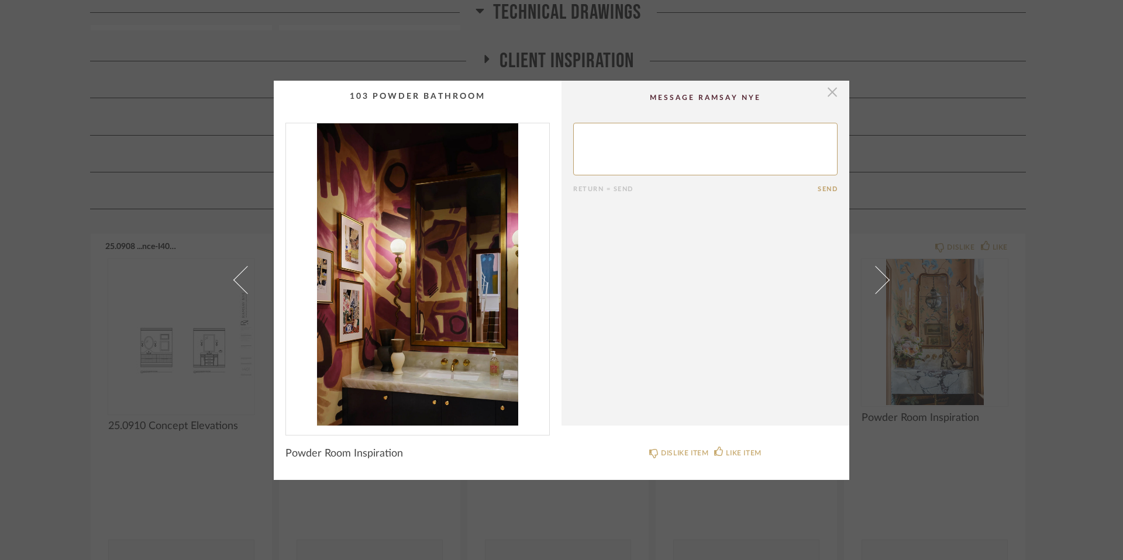
click at [819, 95] on span "button" at bounding box center [832, 92] width 23 height 23
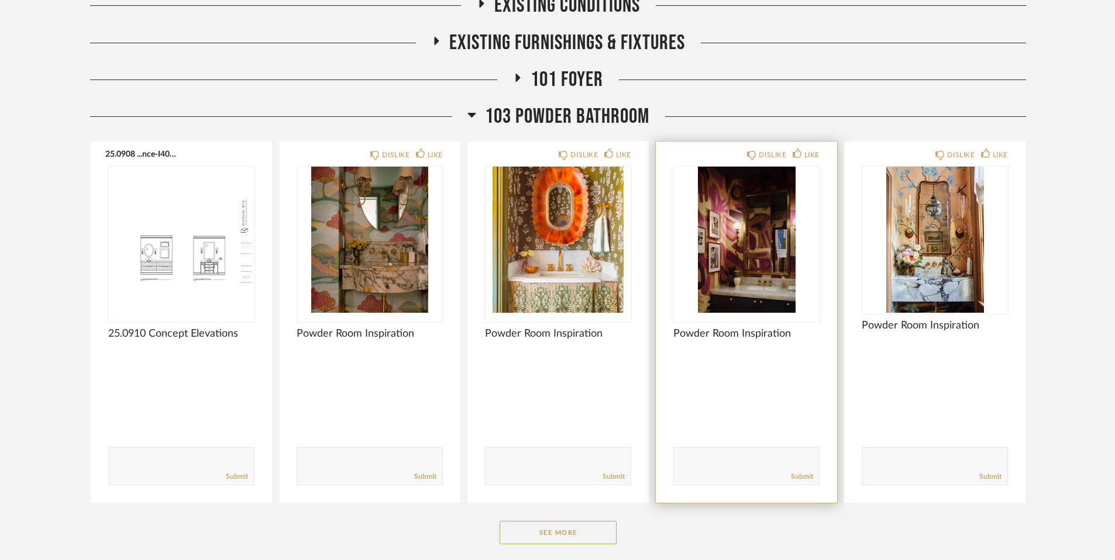
scroll to position [653, 0]
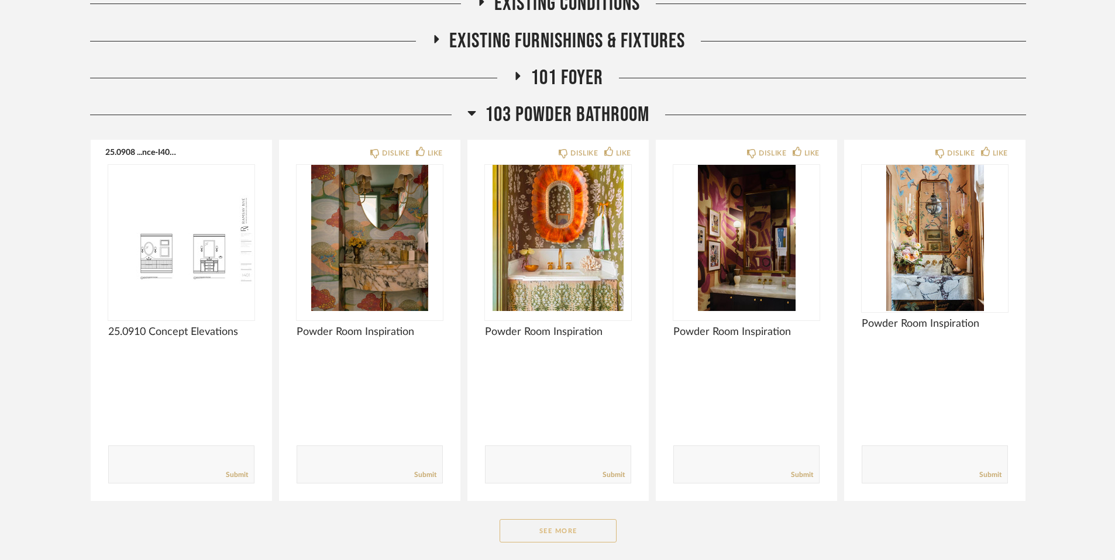
click at [566, 489] on button "See More" at bounding box center [558, 531] width 117 height 23
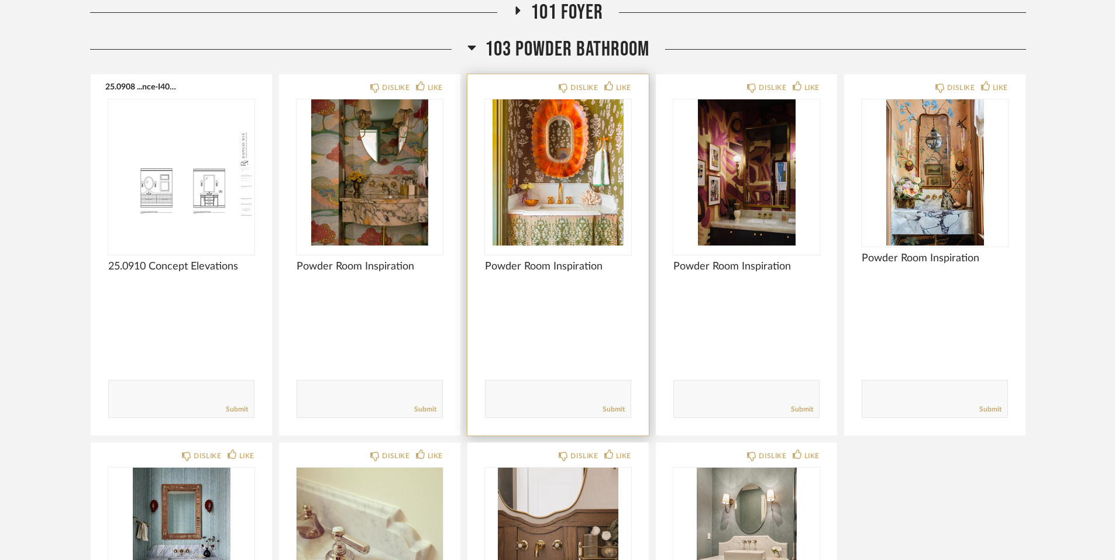
scroll to position [904, 0]
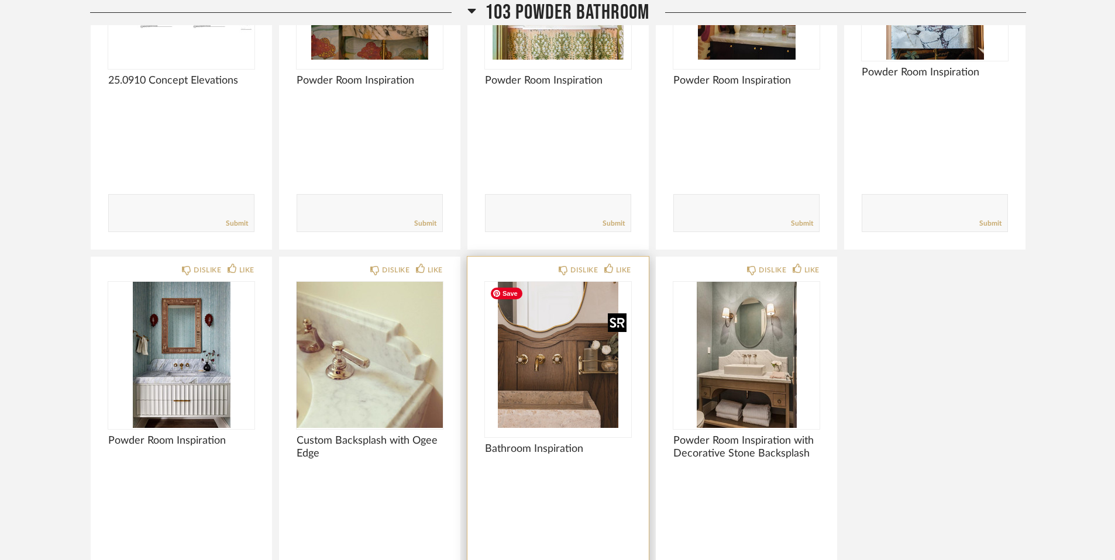
click at [579, 357] on img "0" at bounding box center [558, 355] width 146 height 146
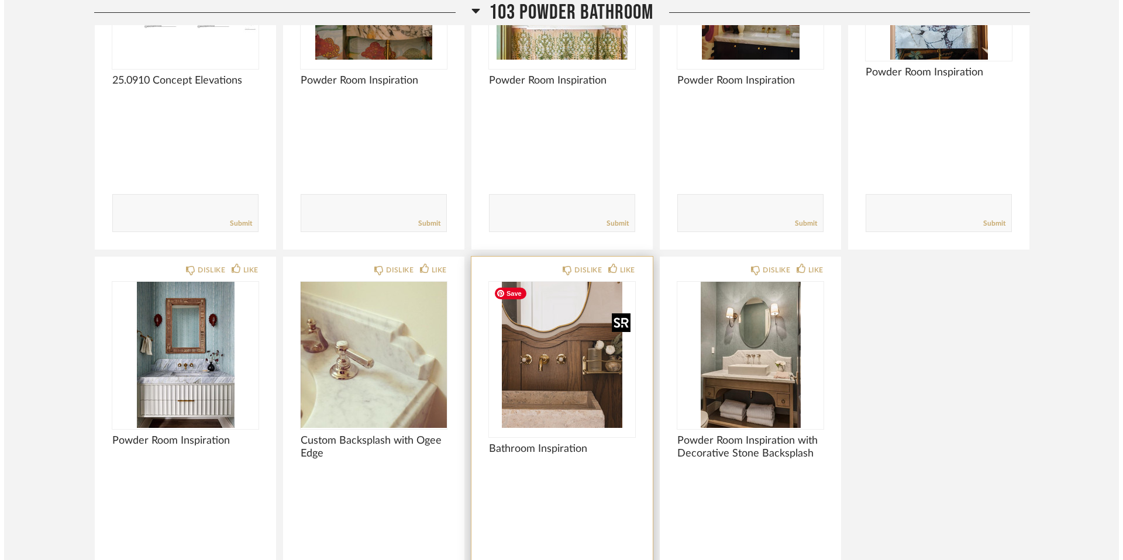
scroll to position [0, 0]
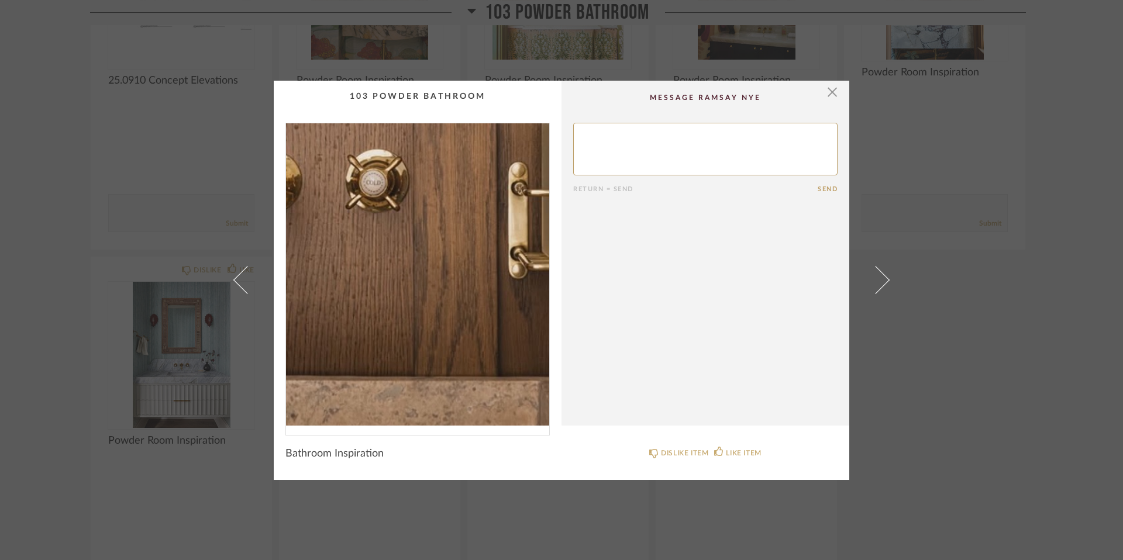
click at [426, 314] on img "0" at bounding box center [417, 274] width 263 height 302
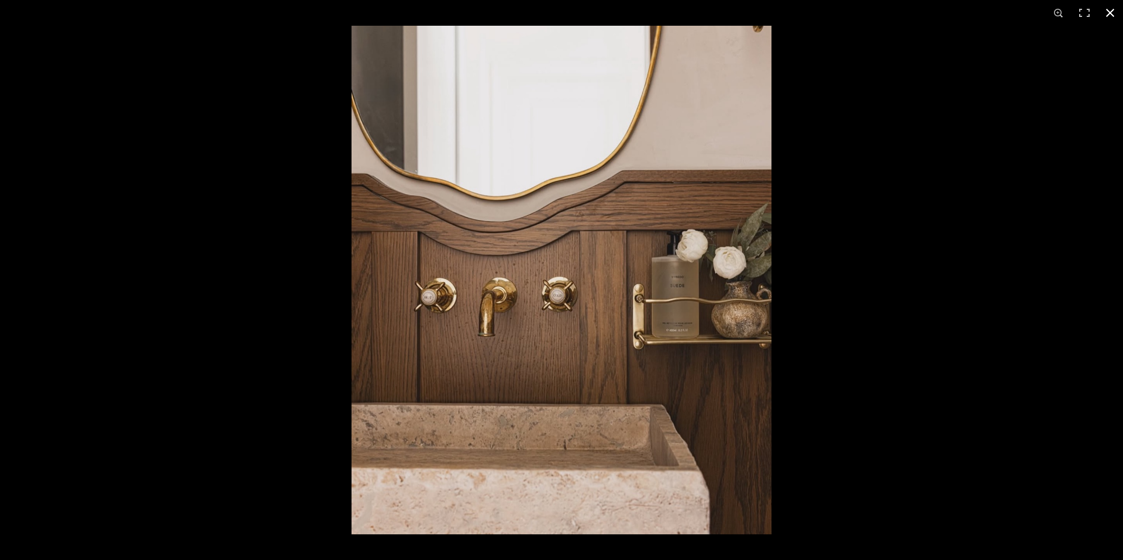
click at [819, 13] on button at bounding box center [1111, 13] width 26 height 26
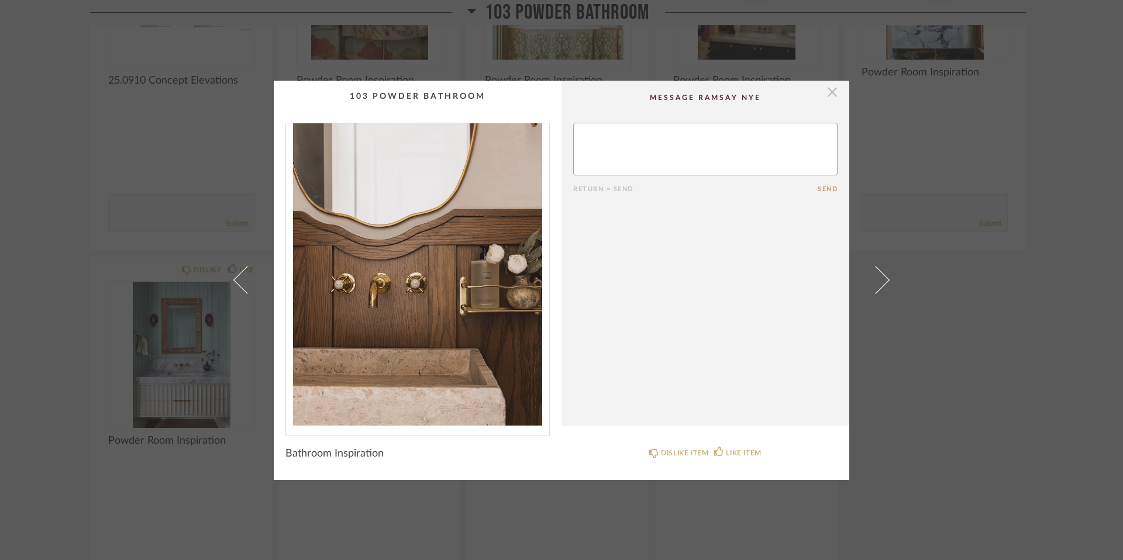
click at [819, 92] on span "button" at bounding box center [832, 92] width 23 height 23
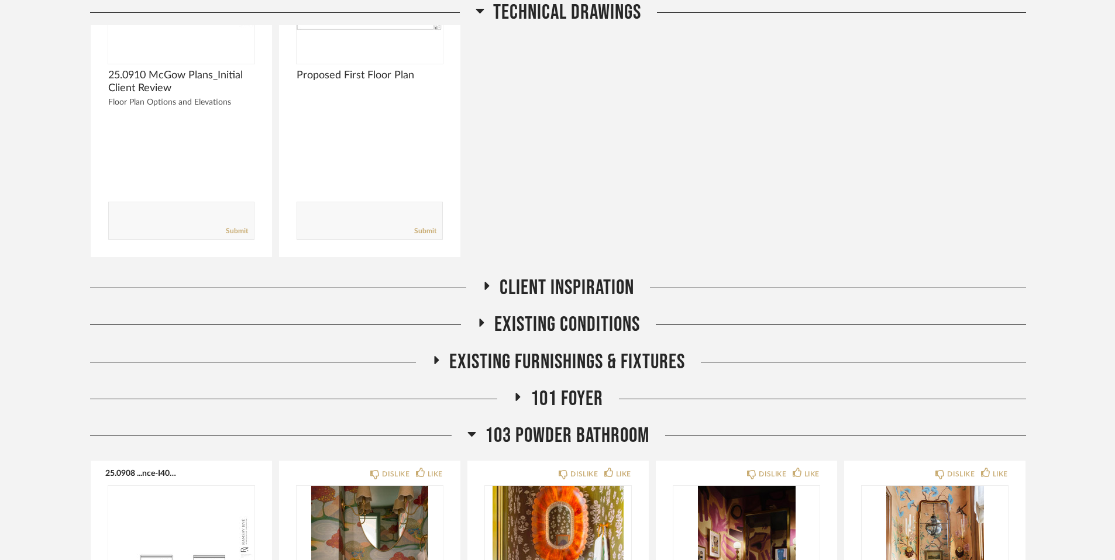
scroll to position [333, 0]
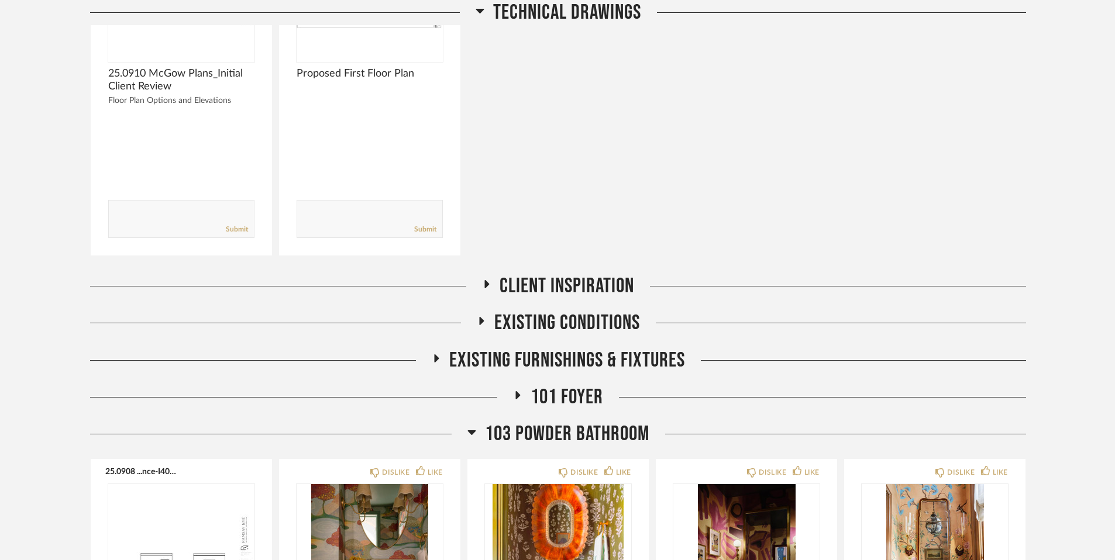
click at [467, 436] on icon at bounding box center [471, 432] width 9 height 14
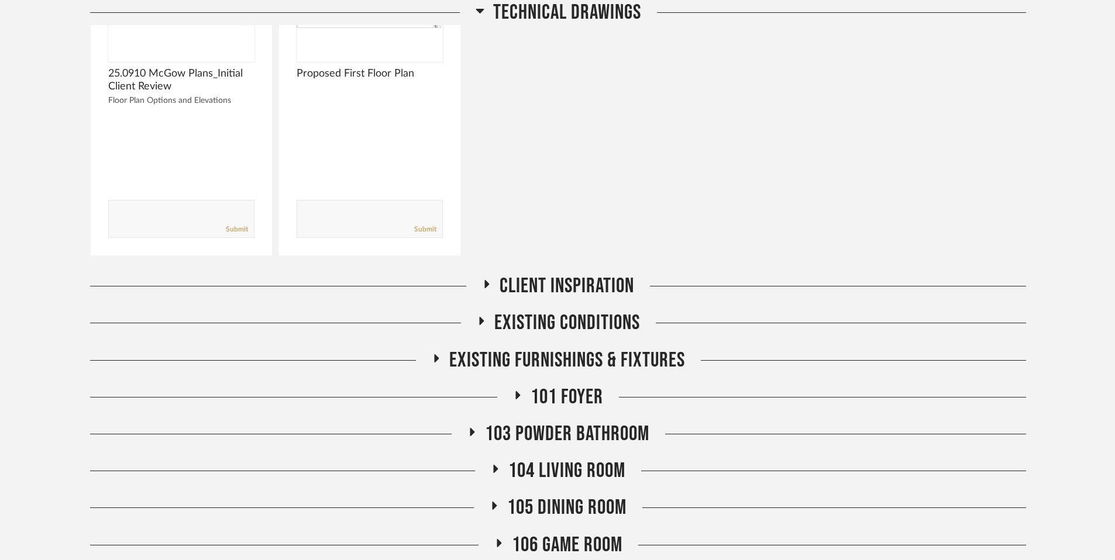
click at [493, 470] on icon at bounding box center [496, 469] width 14 height 9
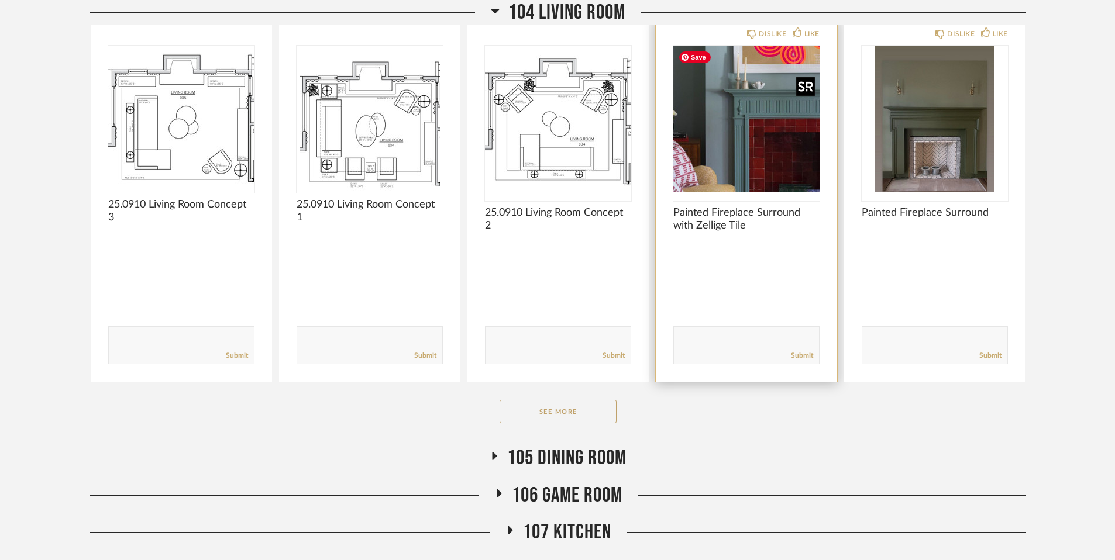
scroll to position [813, 0]
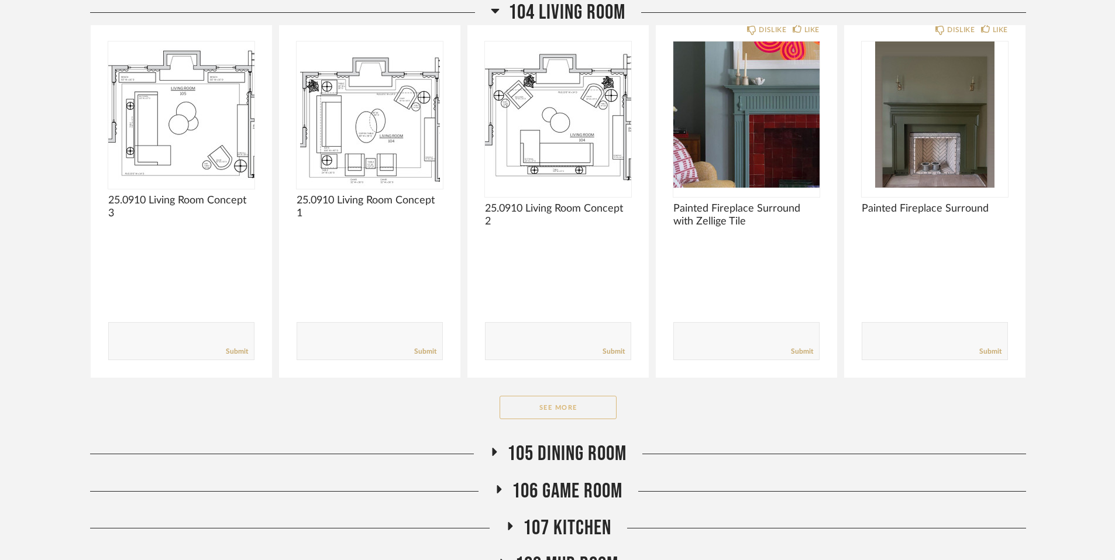
click at [546, 410] on button "See More" at bounding box center [558, 407] width 117 height 23
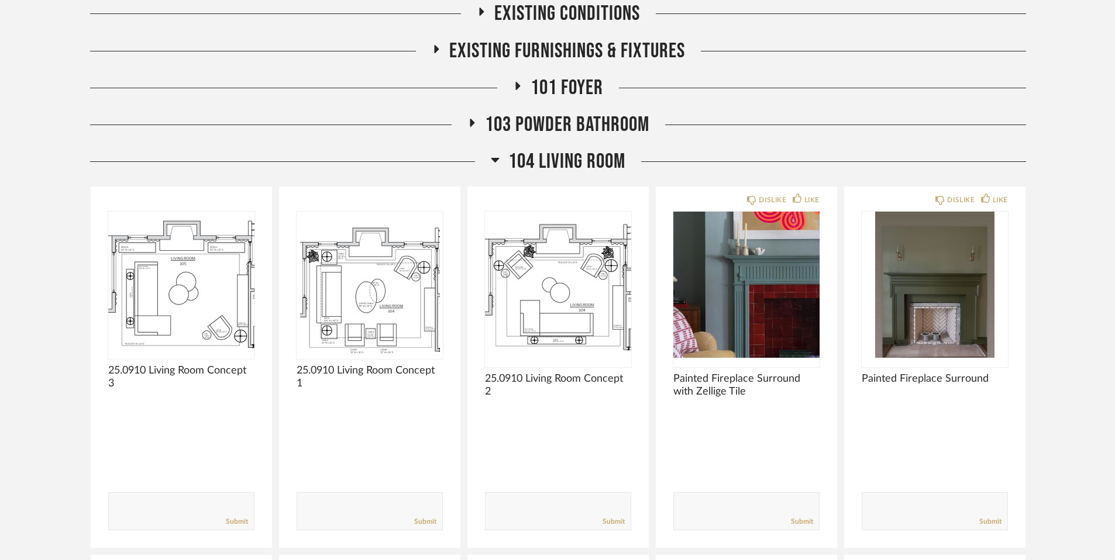
scroll to position [631, 0]
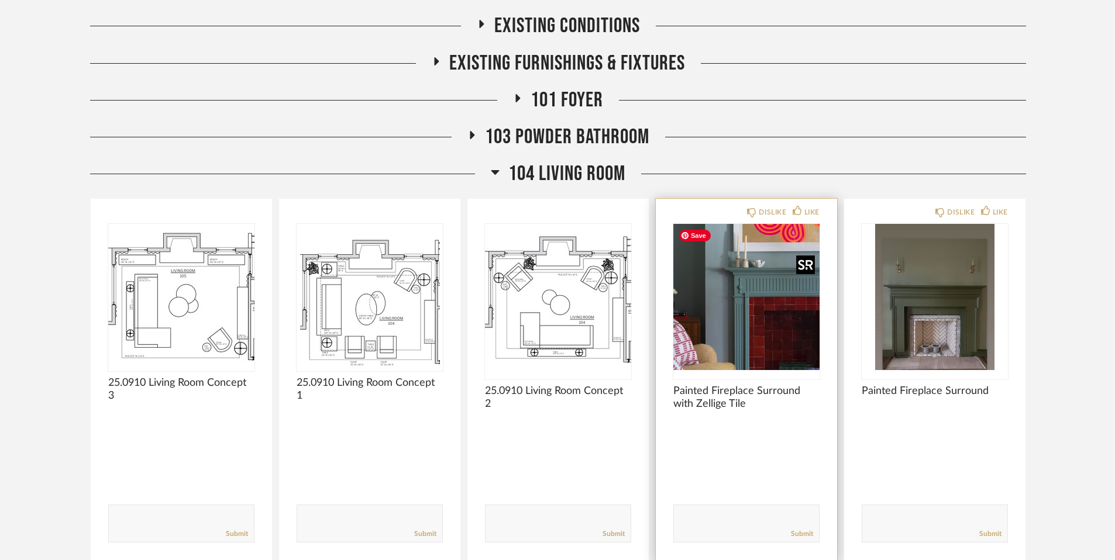
click at [763, 329] on img "0" at bounding box center [746, 297] width 146 height 146
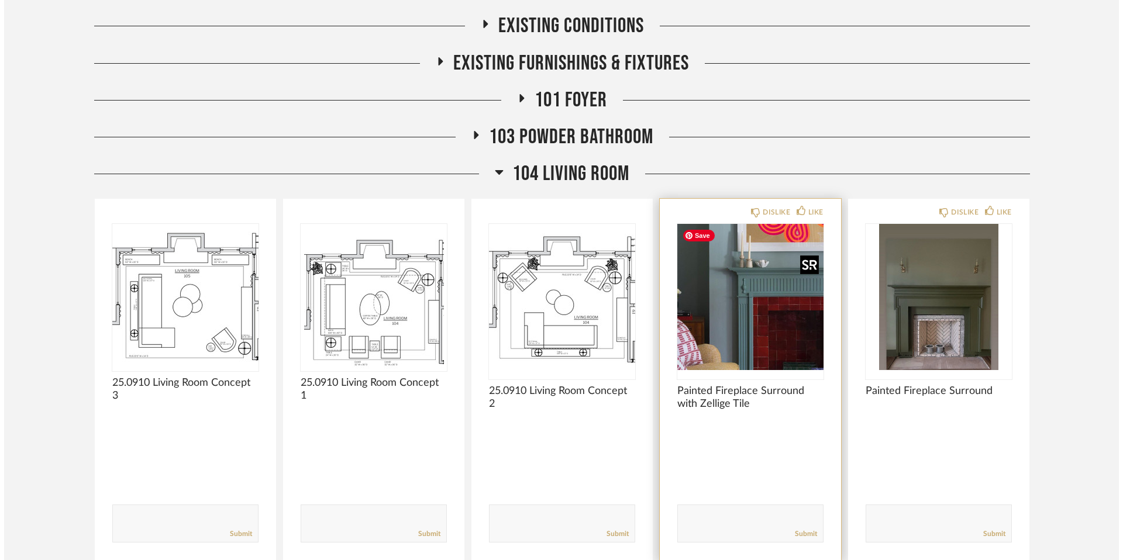
scroll to position [0, 0]
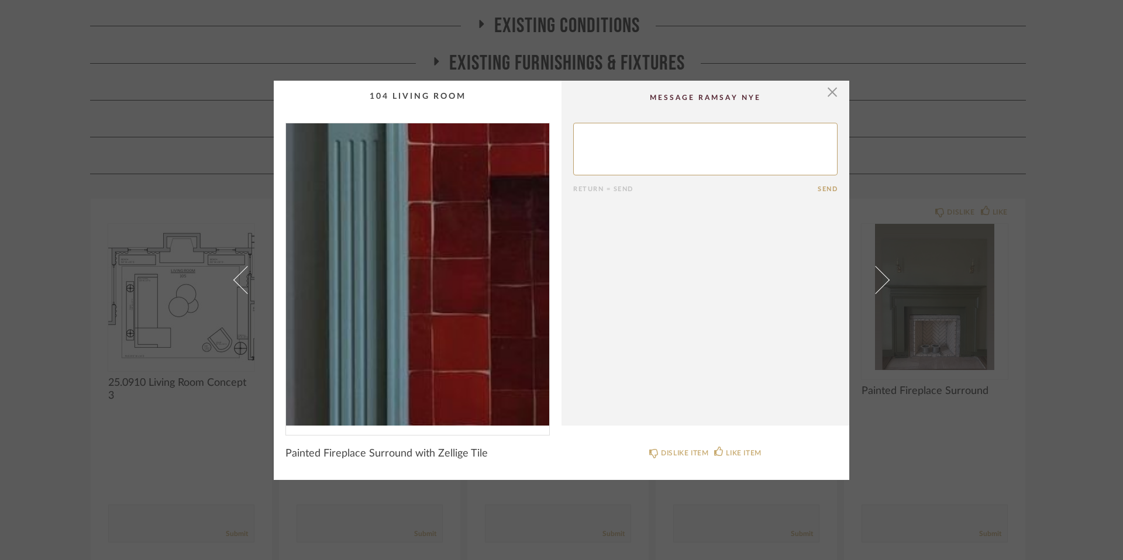
click at [419, 332] on img "0" at bounding box center [417, 274] width 263 height 302
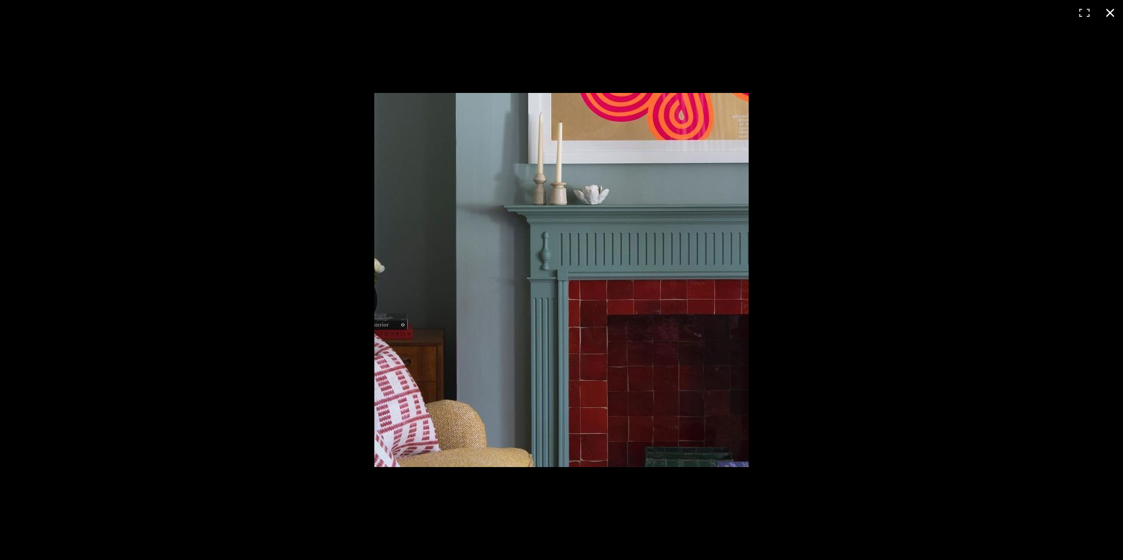
click at [819, 12] on button at bounding box center [1111, 13] width 26 height 26
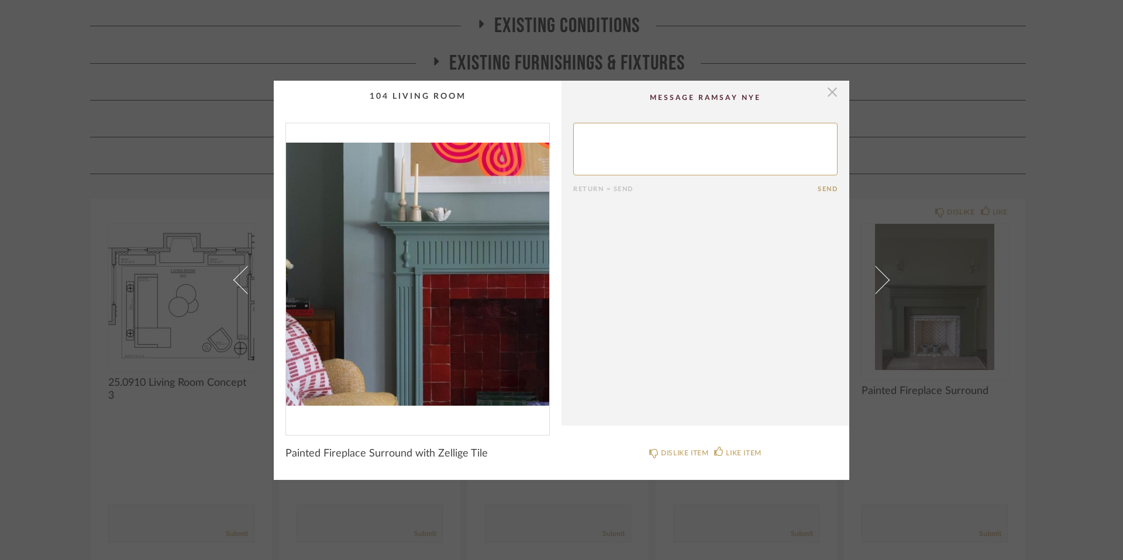
click at [819, 94] on span "button" at bounding box center [832, 92] width 23 height 23
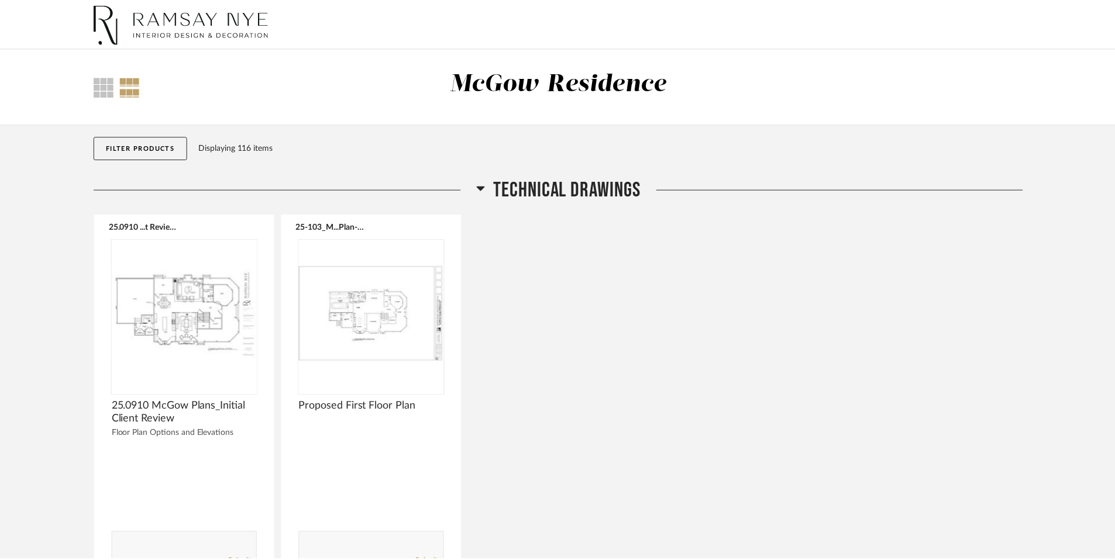
scroll to position [631, 0]
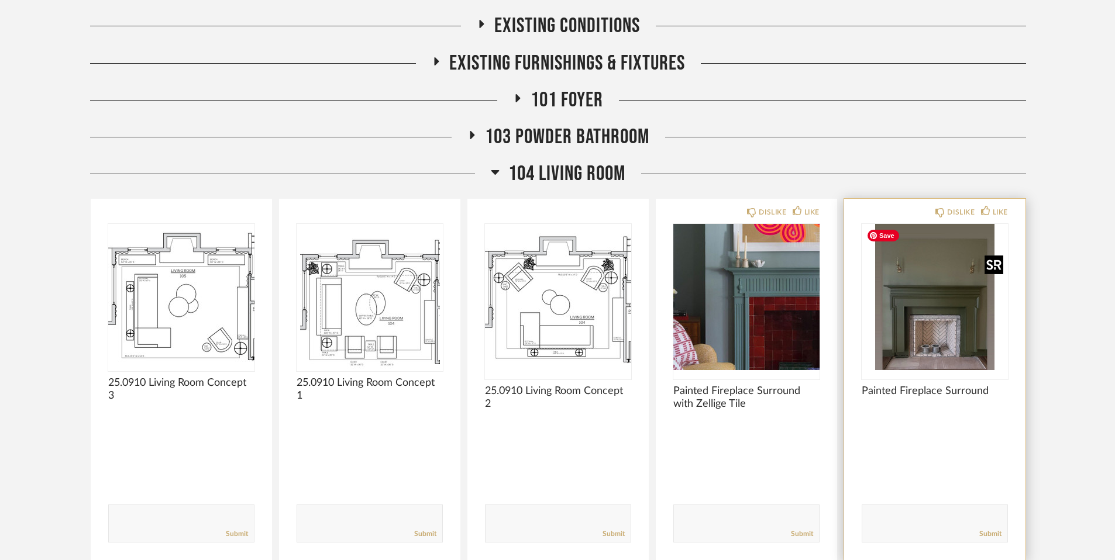
click at [819, 305] on img "0" at bounding box center [935, 297] width 146 height 146
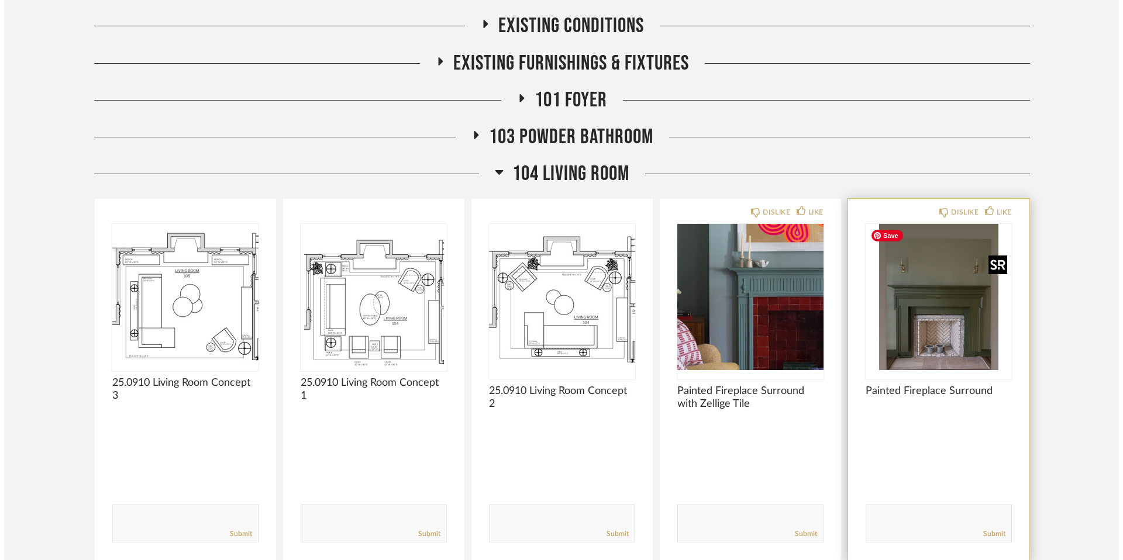
scroll to position [0, 0]
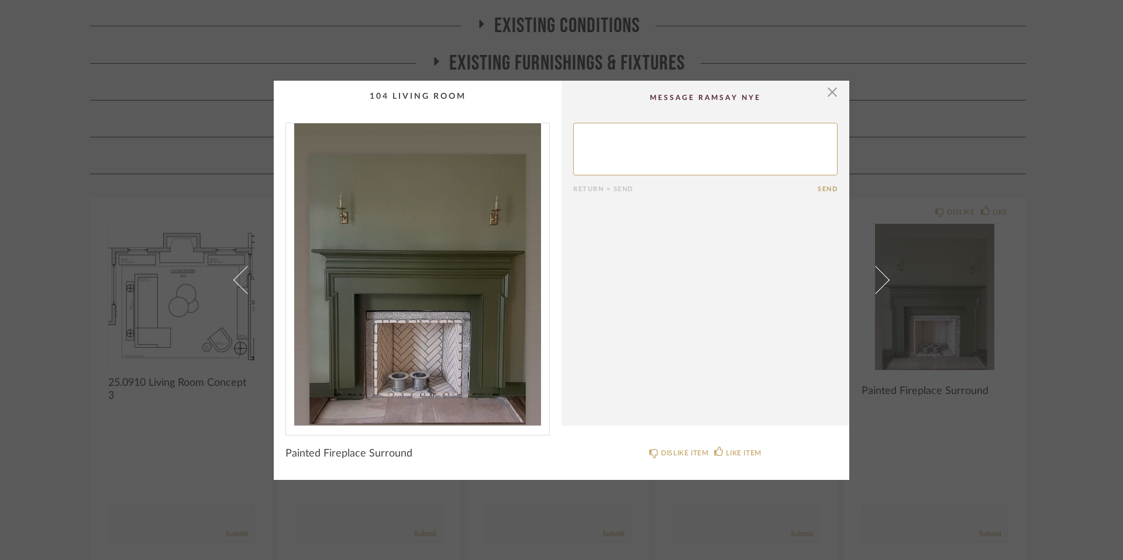
click at [476, 329] on img "0" at bounding box center [417, 274] width 263 height 302
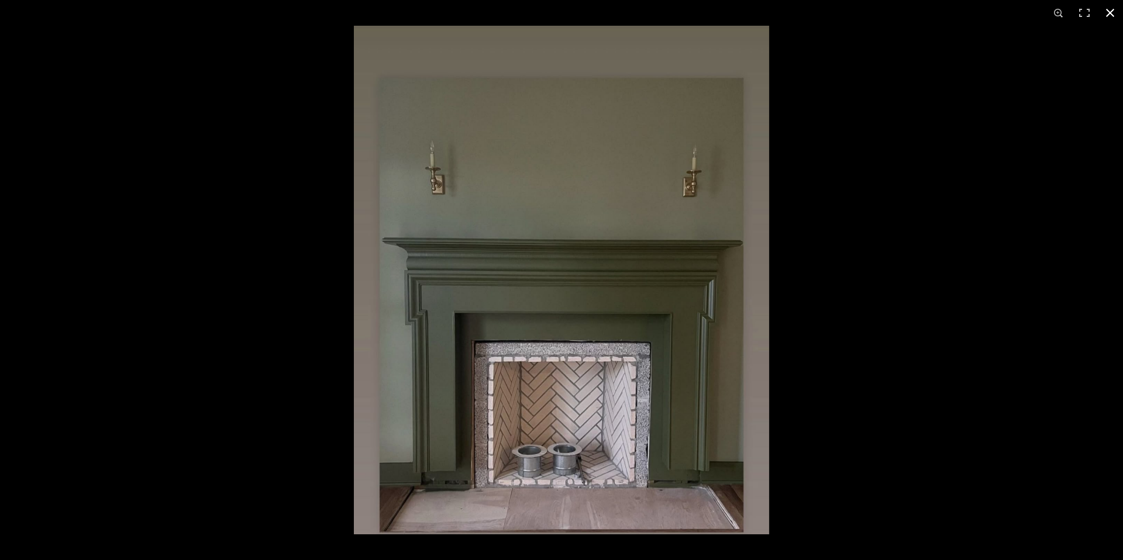
click at [819, 12] on button at bounding box center [1111, 13] width 26 height 26
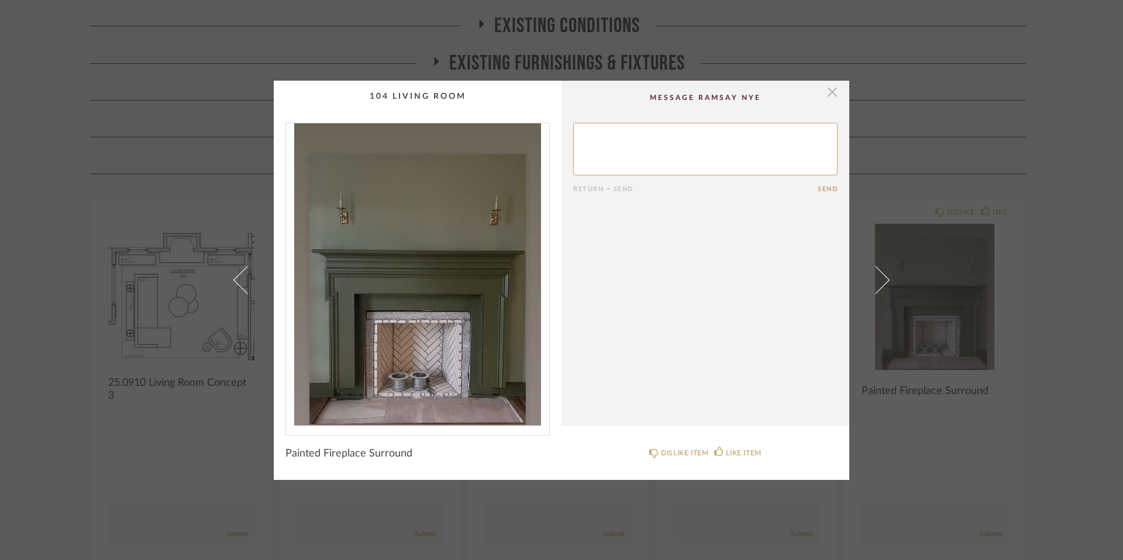
click at [819, 96] on span "button" at bounding box center [832, 92] width 23 height 23
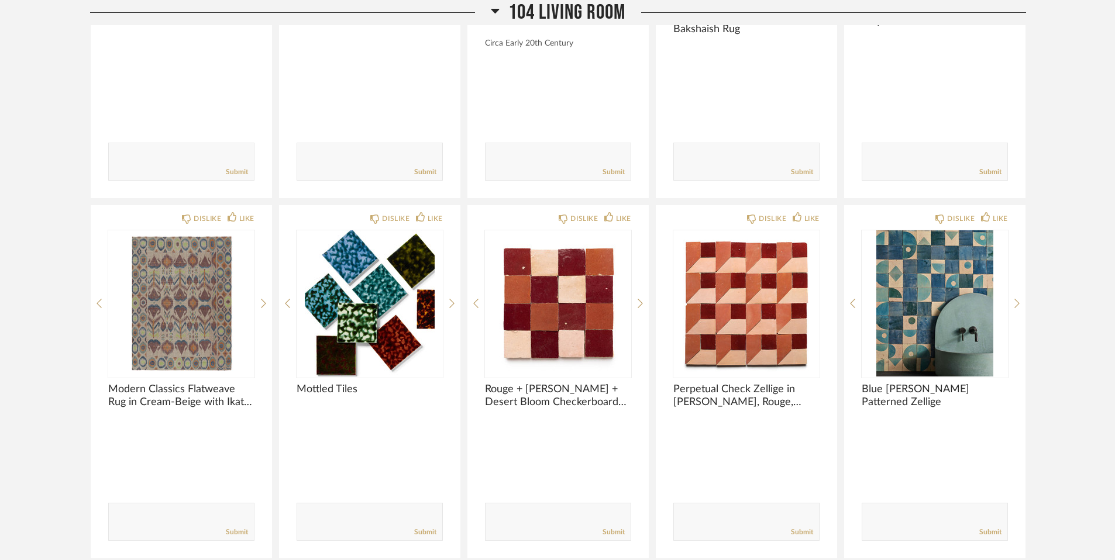
scroll to position [1375, 0]
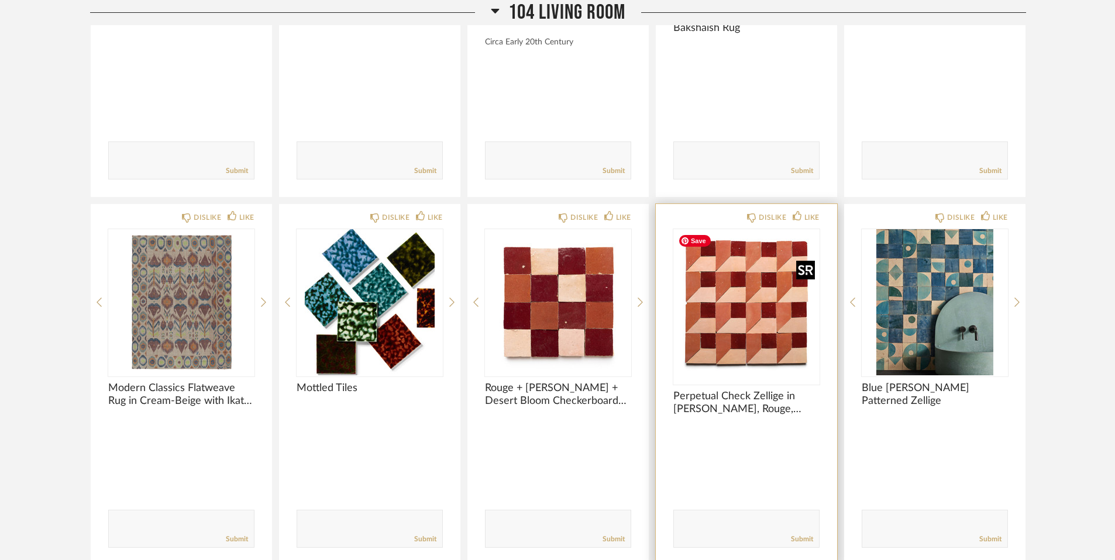
click at [741, 314] on img "0" at bounding box center [746, 302] width 146 height 146
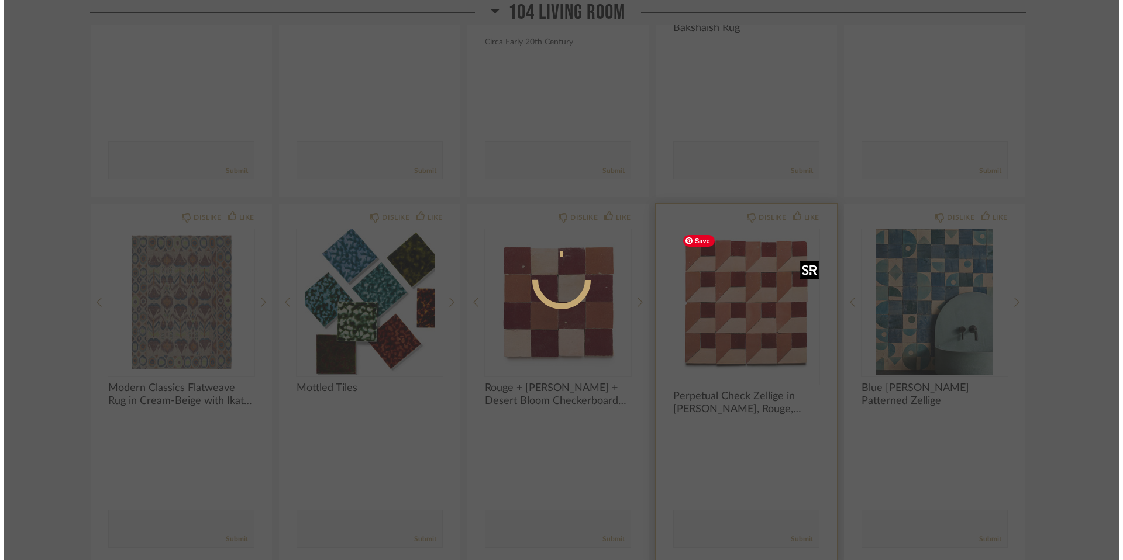
scroll to position [0, 0]
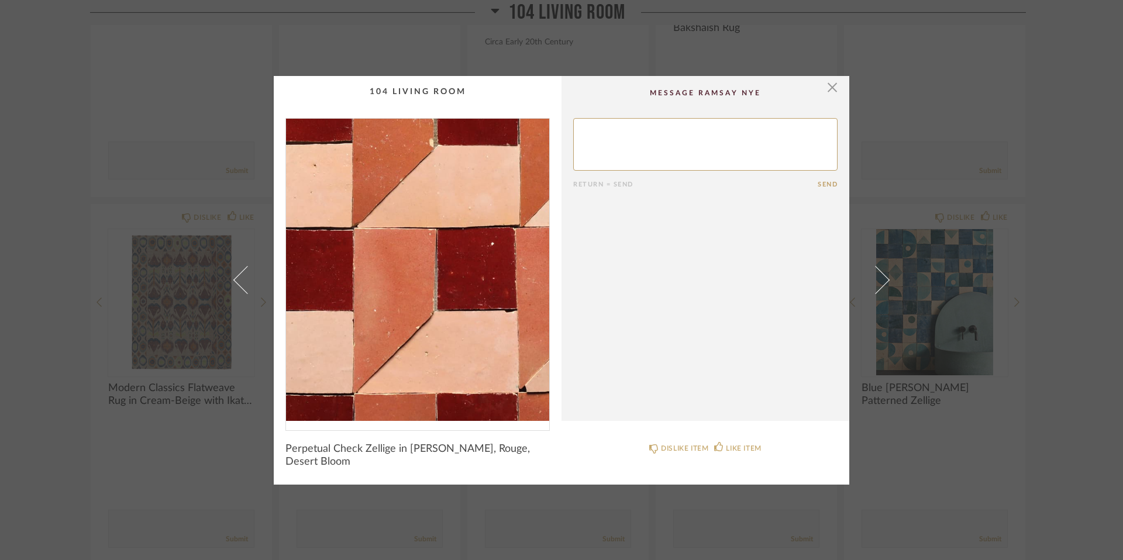
click at [434, 284] on img "0" at bounding box center [417, 270] width 263 height 302
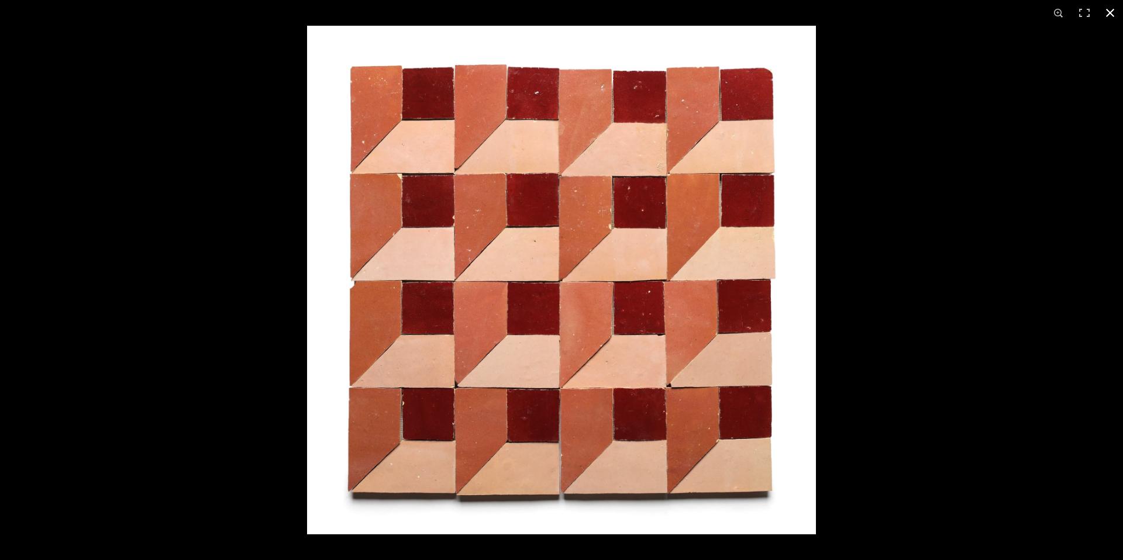
click at [819, 11] on button at bounding box center [1111, 13] width 26 height 26
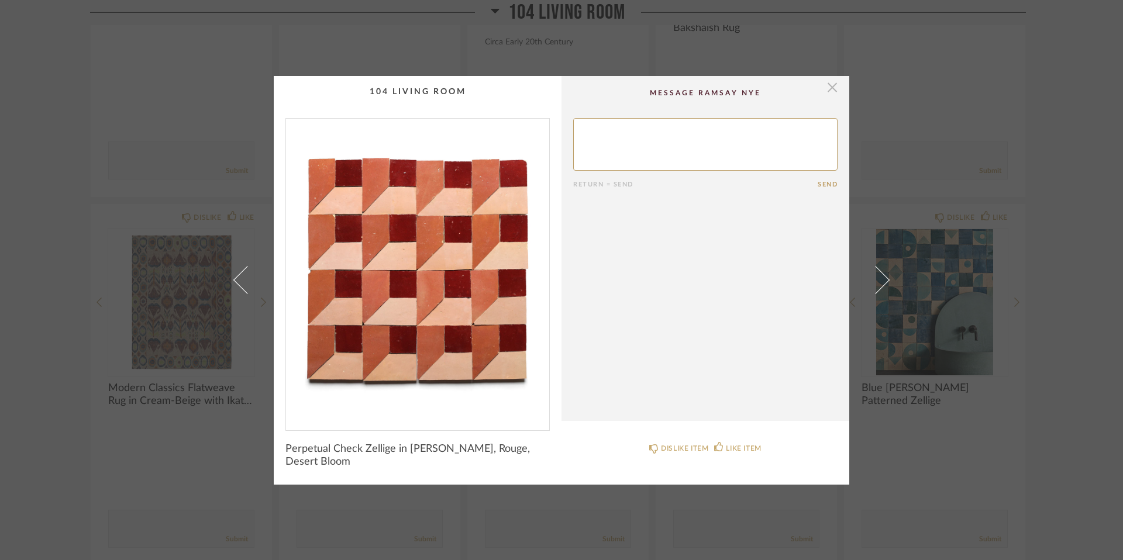
click at [819, 87] on span "button" at bounding box center [832, 87] width 23 height 23
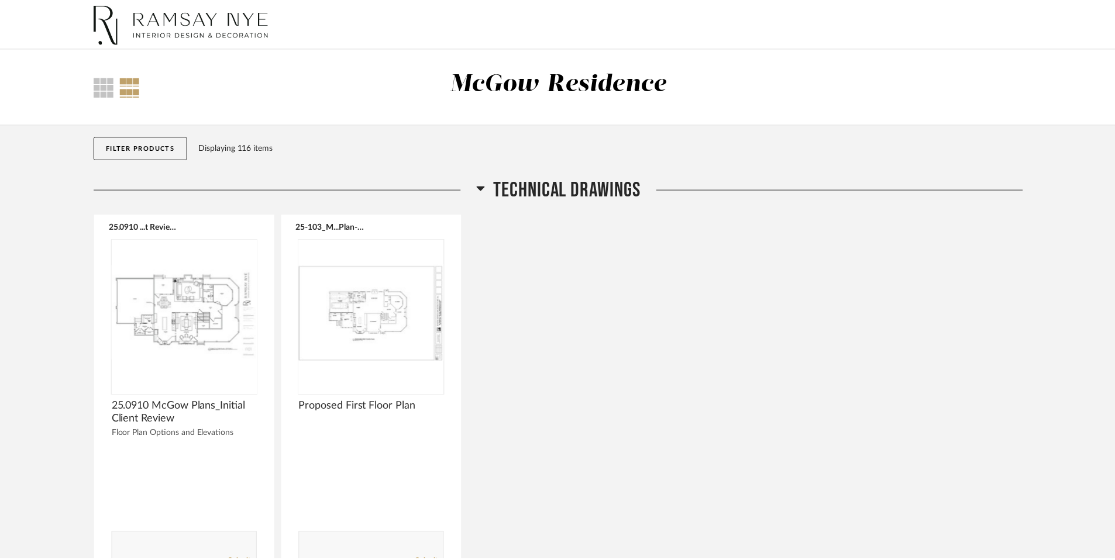
scroll to position [1375, 0]
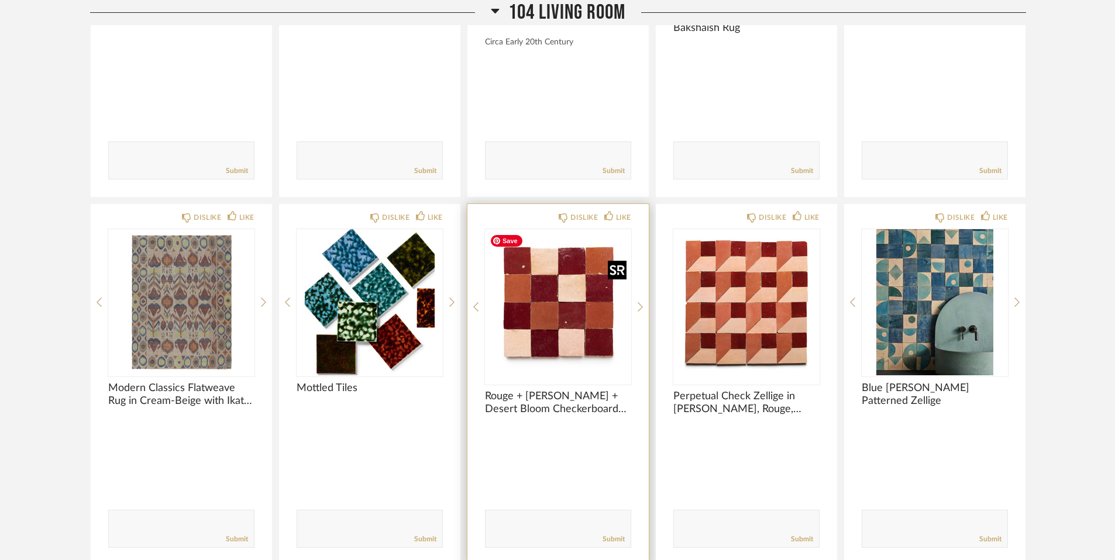
click at [577, 321] on img "0" at bounding box center [558, 302] width 146 height 146
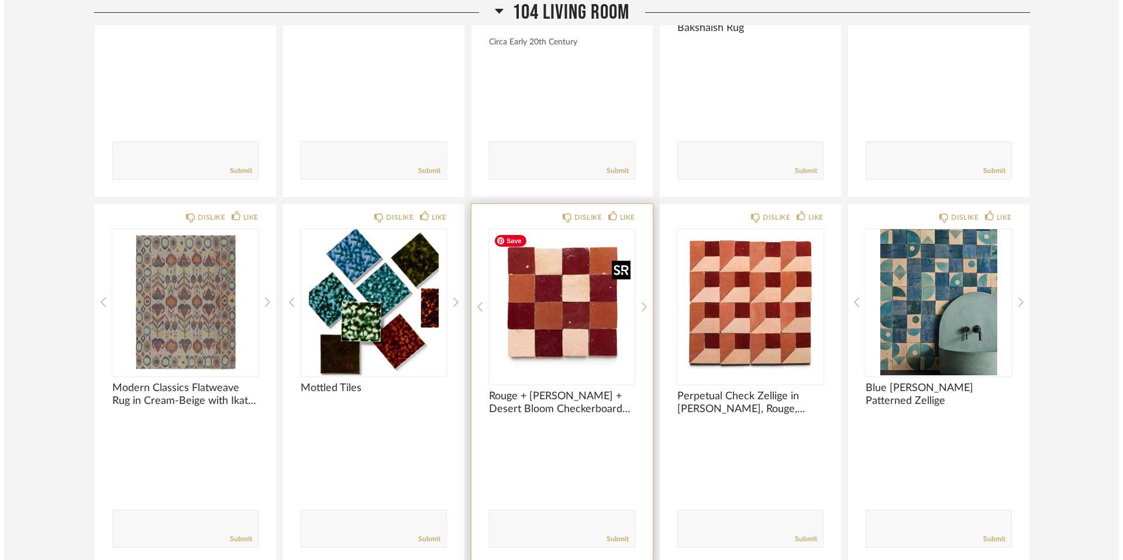
scroll to position [0, 0]
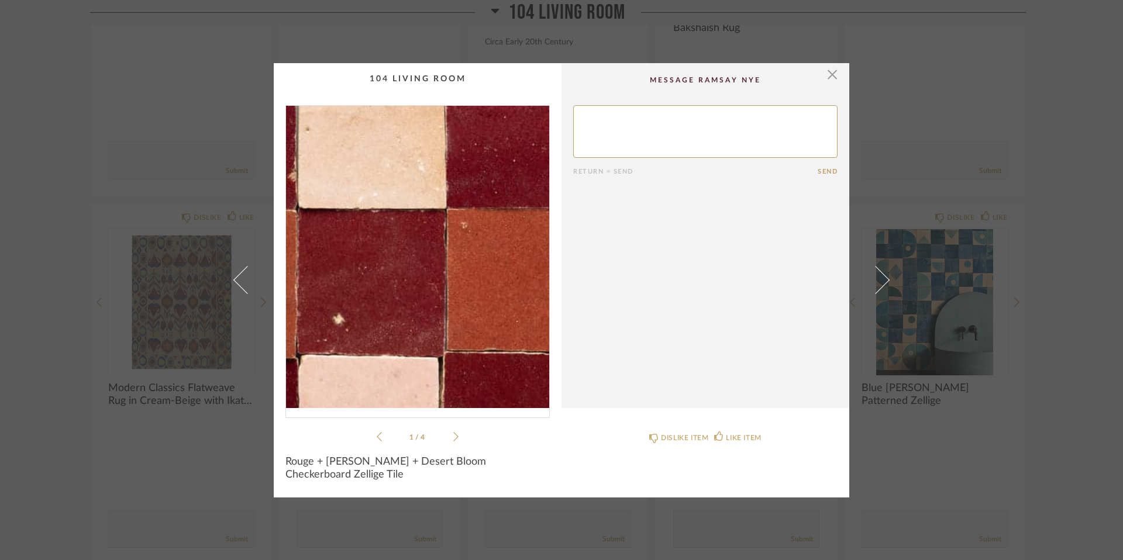
click at [454, 272] on img "0" at bounding box center [417, 257] width 263 height 302
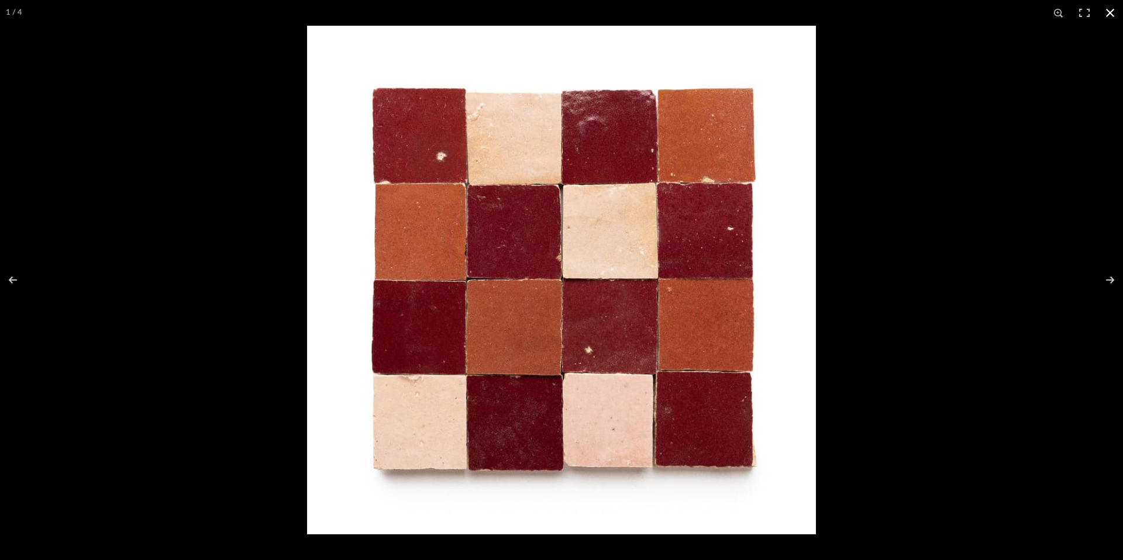
click at [819, 6] on button at bounding box center [1111, 13] width 26 height 26
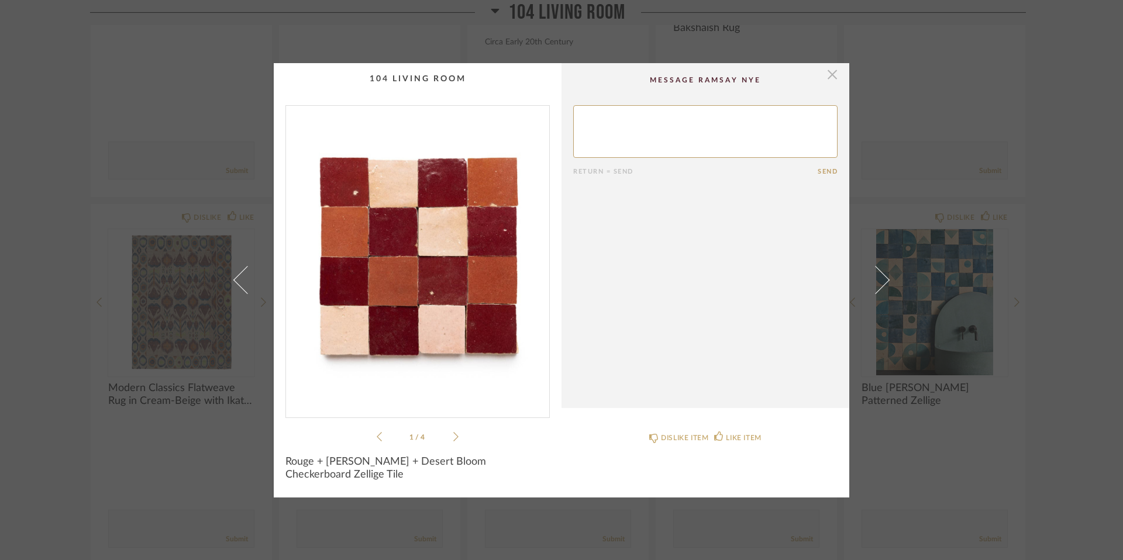
click at [819, 78] on span "button" at bounding box center [832, 74] width 23 height 23
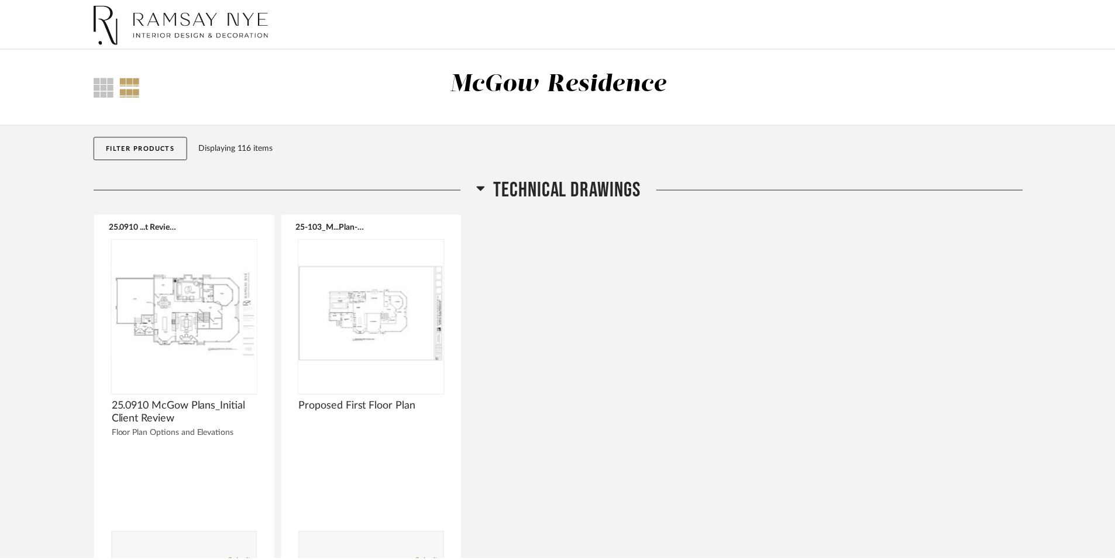
scroll to position [1375, 0]
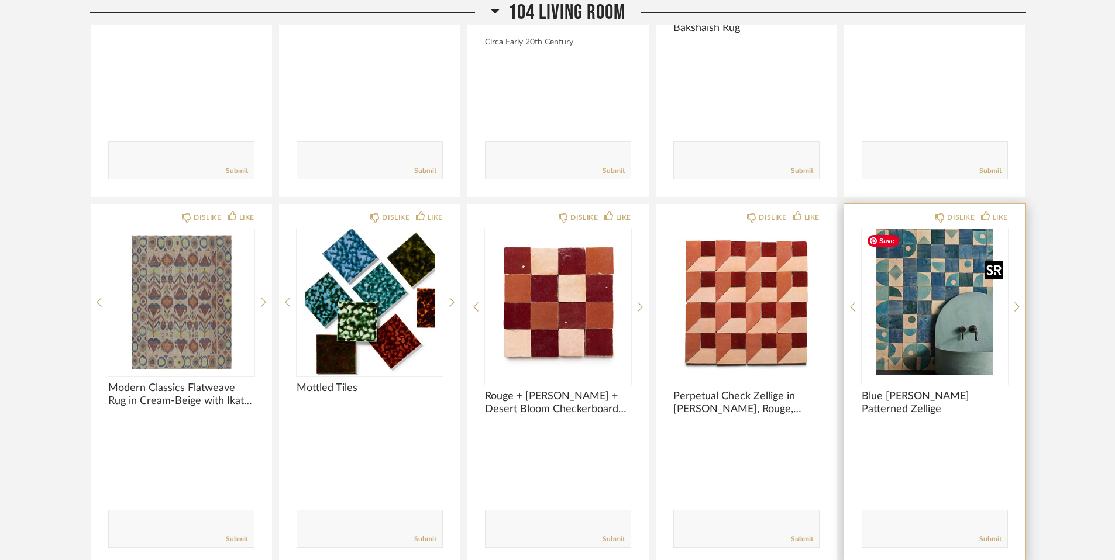
click at [819, 324] on img "0" at bounding box center [935, 302] width 146 height 146
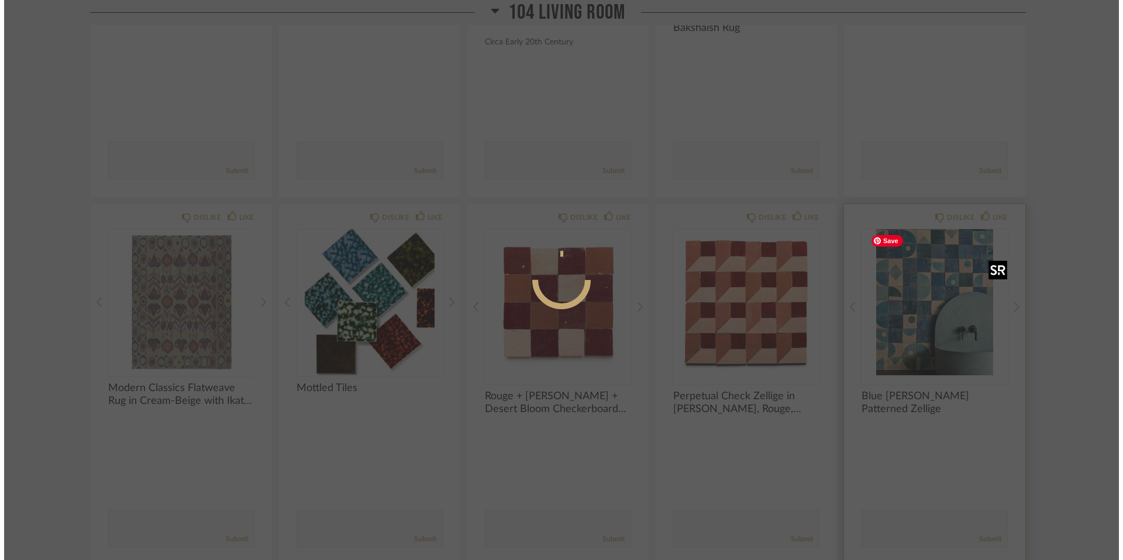
scroll to position [0, 0]
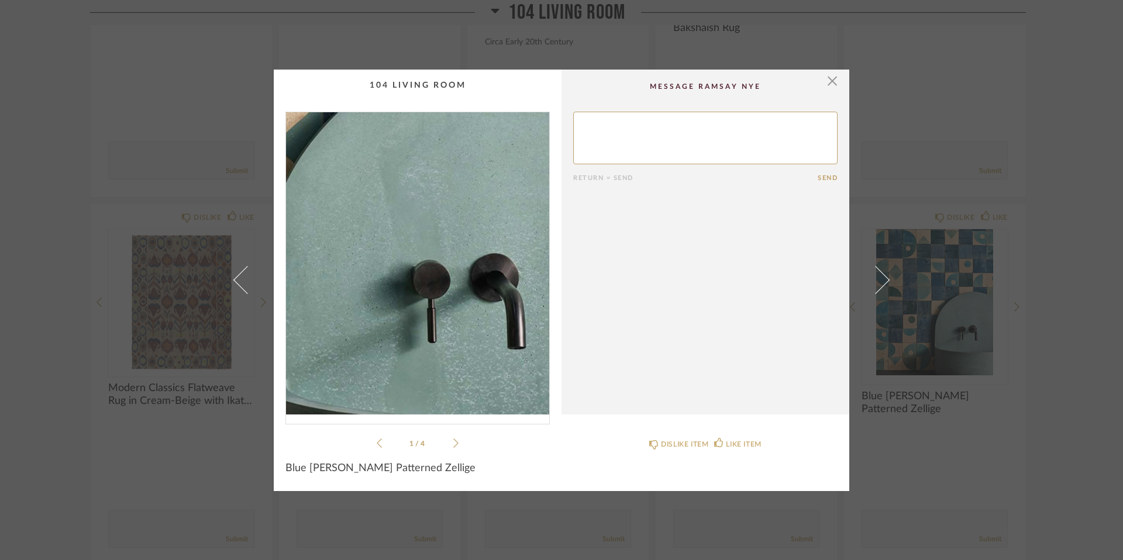
click at [467, 314] on img "0" at bounding box center [417, 263] width 263 height 302
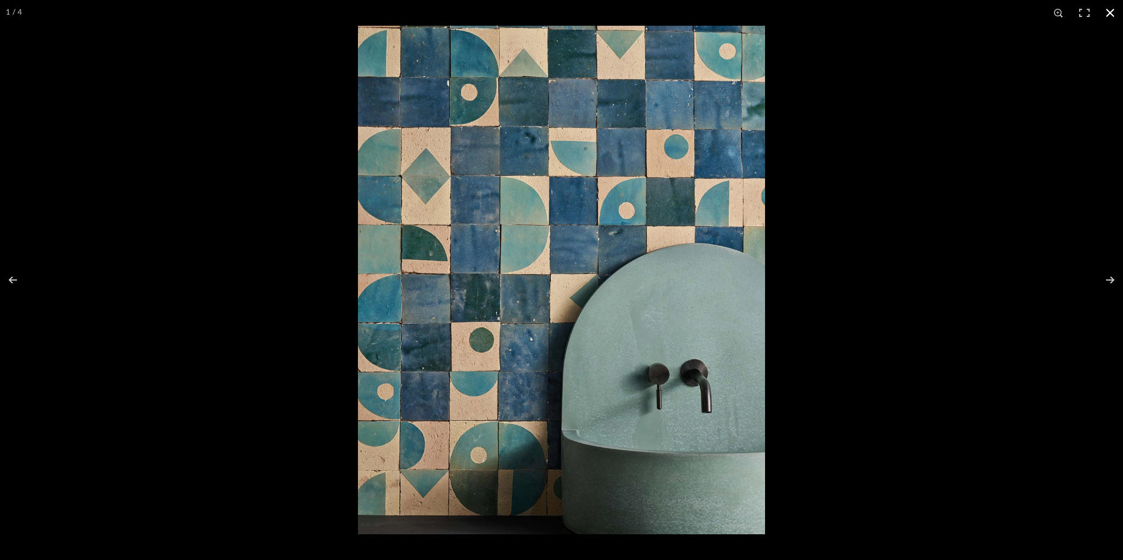
click at [819, 13] on button at bounding box center [1111, 13] width 26 height 26
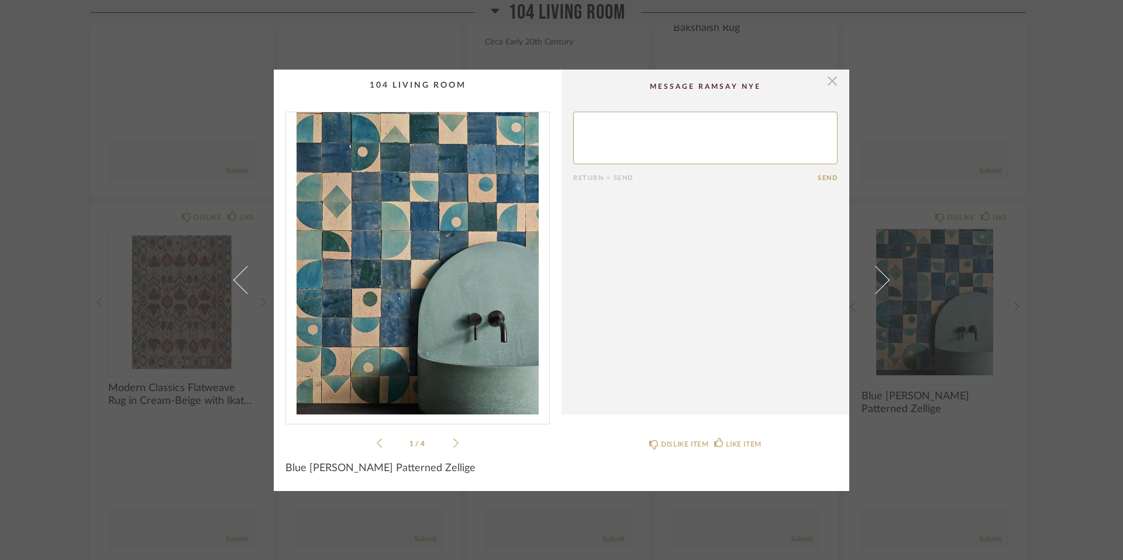
click at [819, 86] on span "button" at bounding box center [832, 81] width 23 height 23
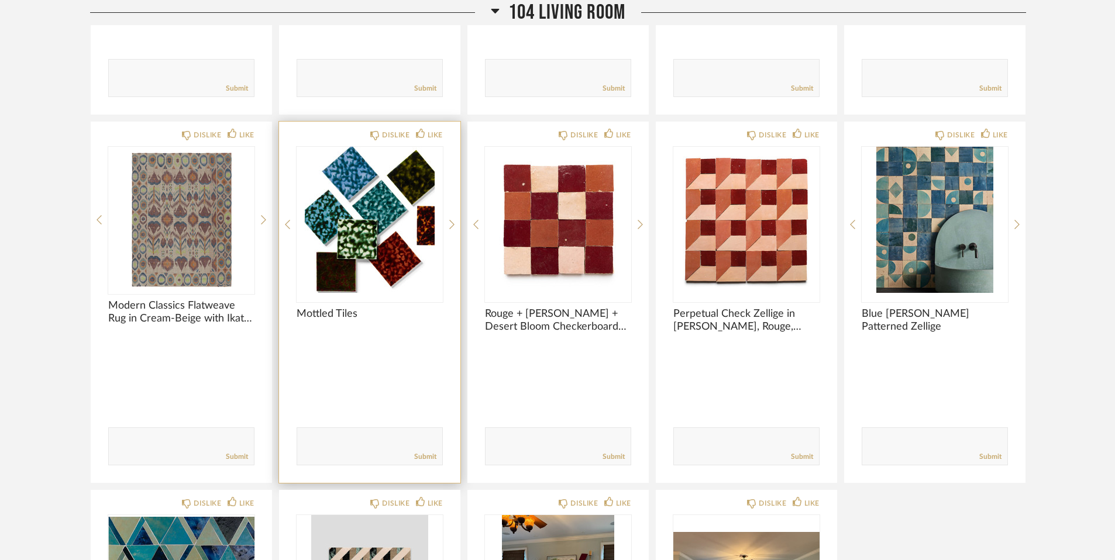
scroll to position [1454, 0]
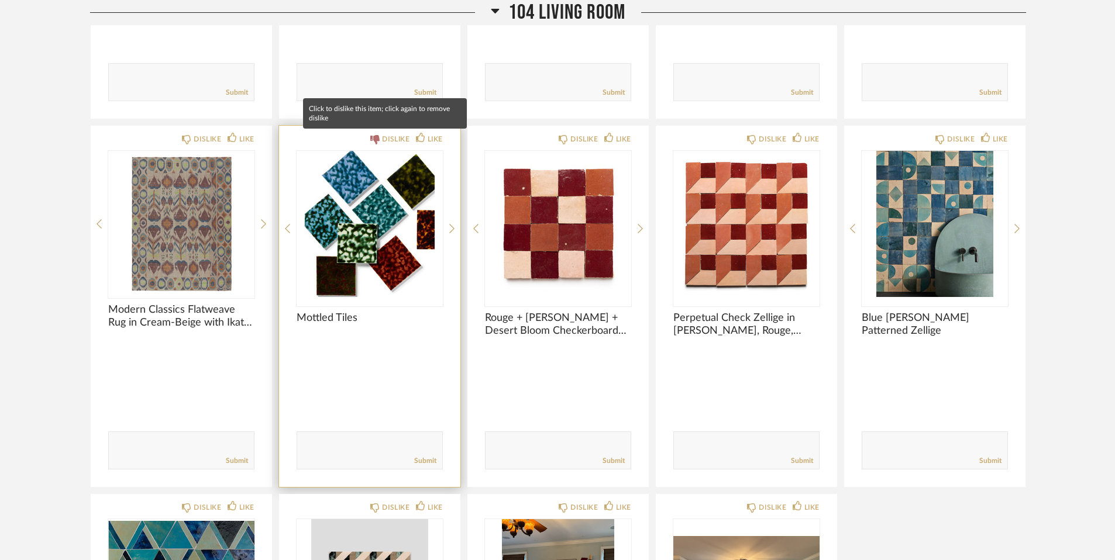
click at [370, 139] on icon at bounding box center [374, 139] width 9 height 9
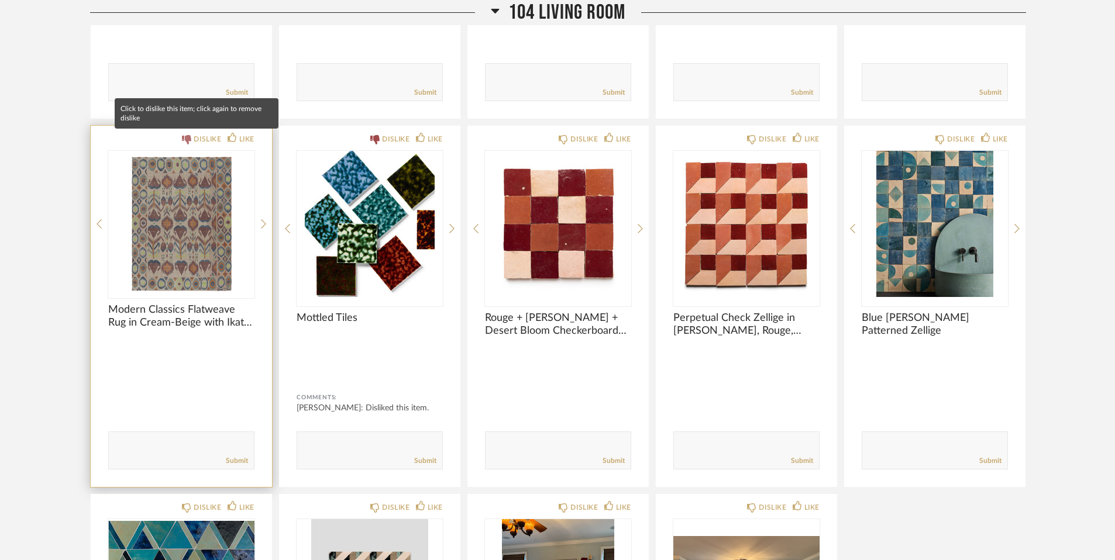
click at [182, 139] on icon at bounding box center [186, 139] width 9 height 9
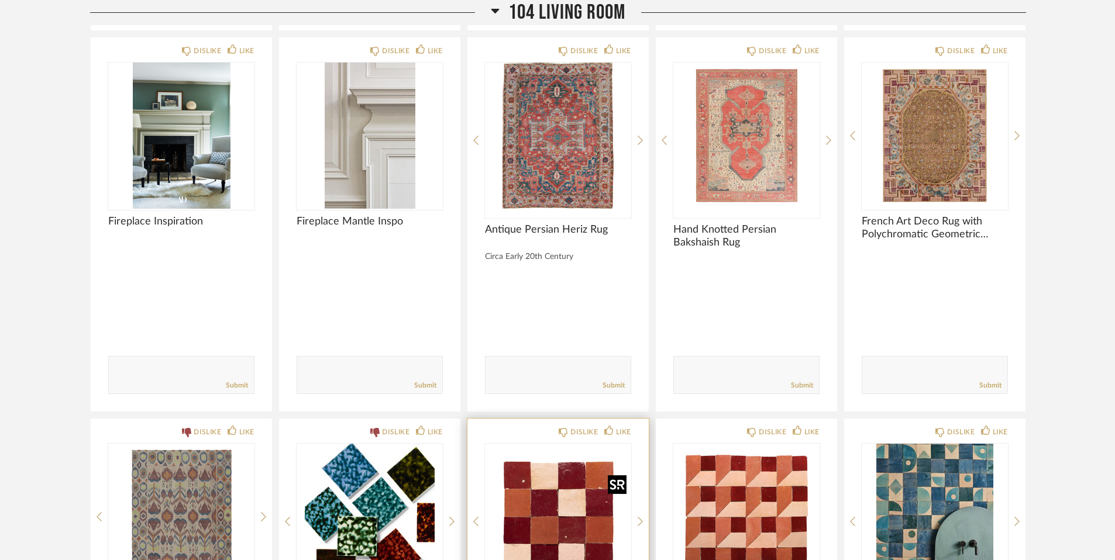
scroll to position [1144, 0]
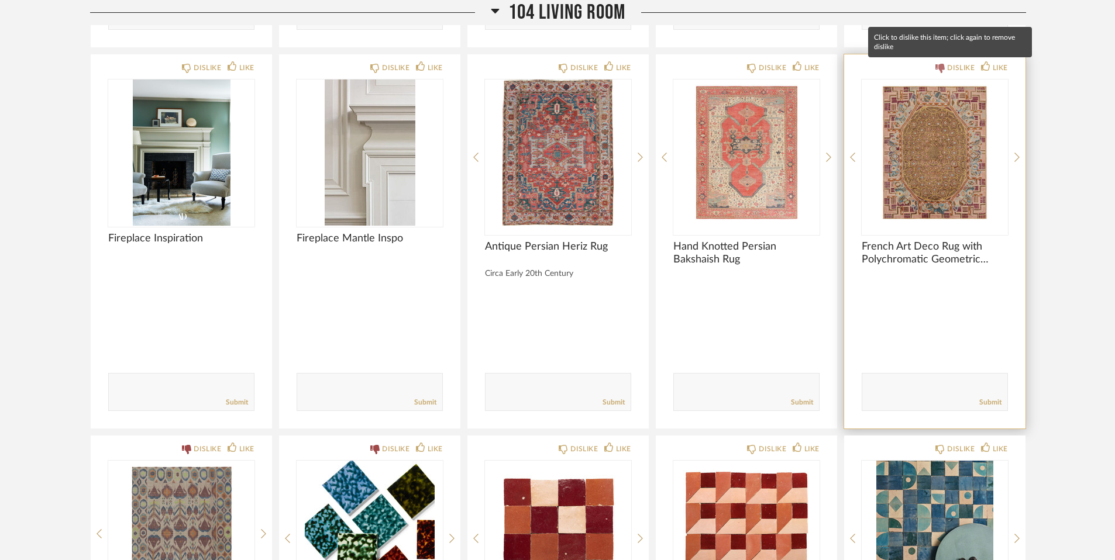
click at [819, 67] on icon at bounding box center [939, 68] width 9 height 9
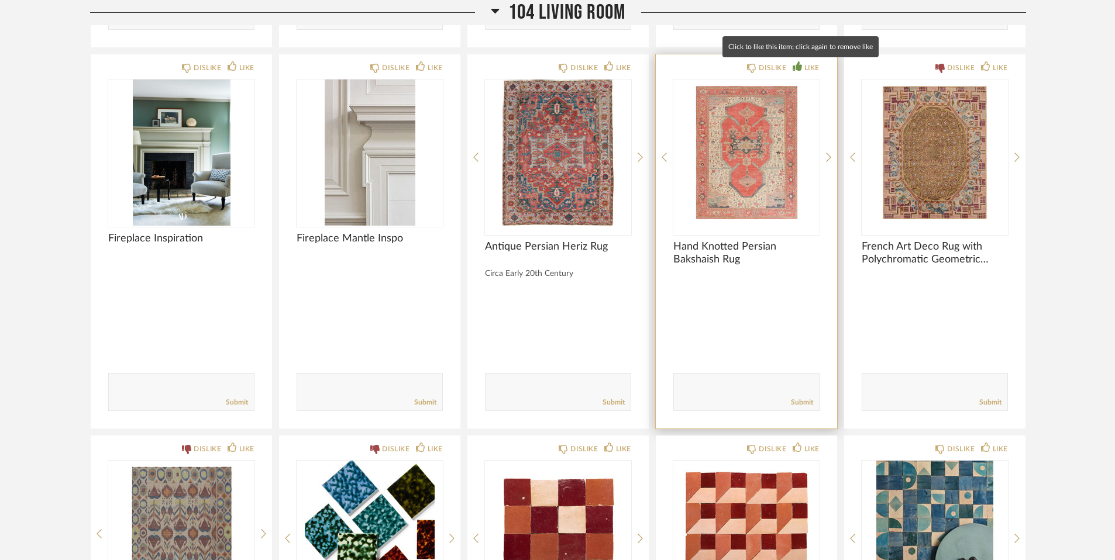
click at [796, 67] on icon at bounding box center [797, 65] width 9 height 9
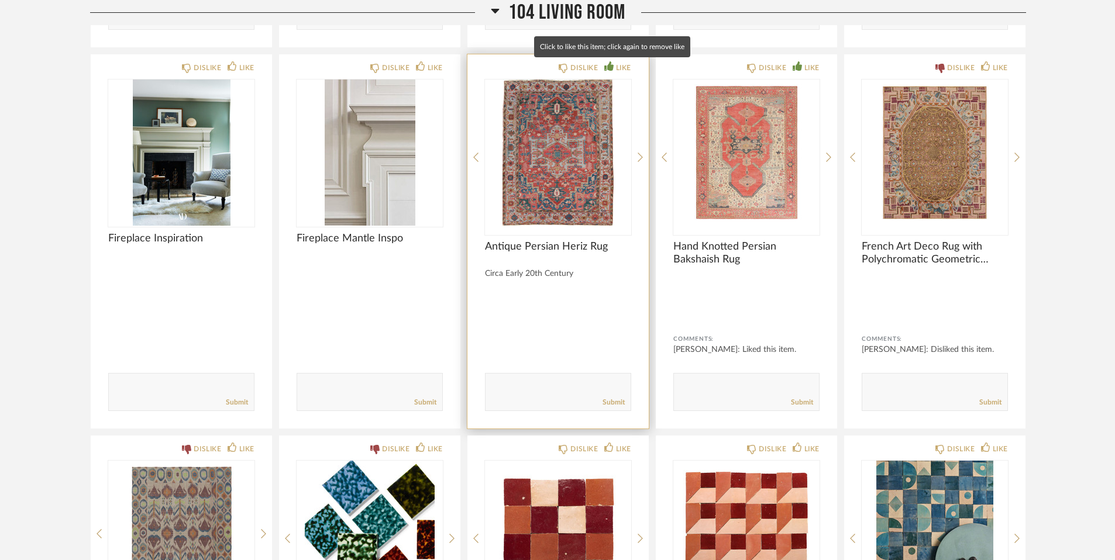
click at [616, 66] on div "LIKE" at bounding box center [623, 68] width 15 height 12
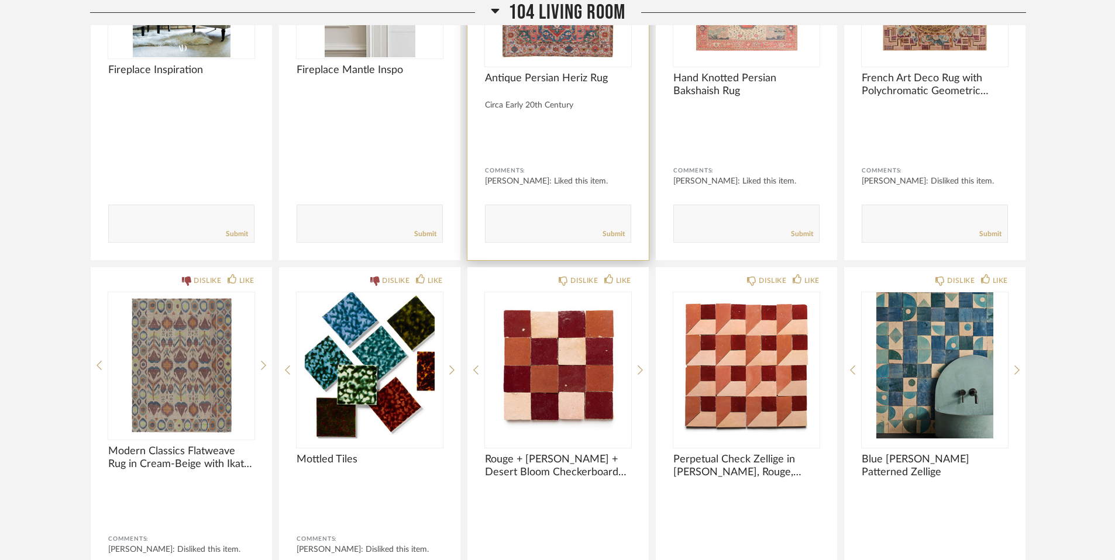
scroll to position [1330, 0]
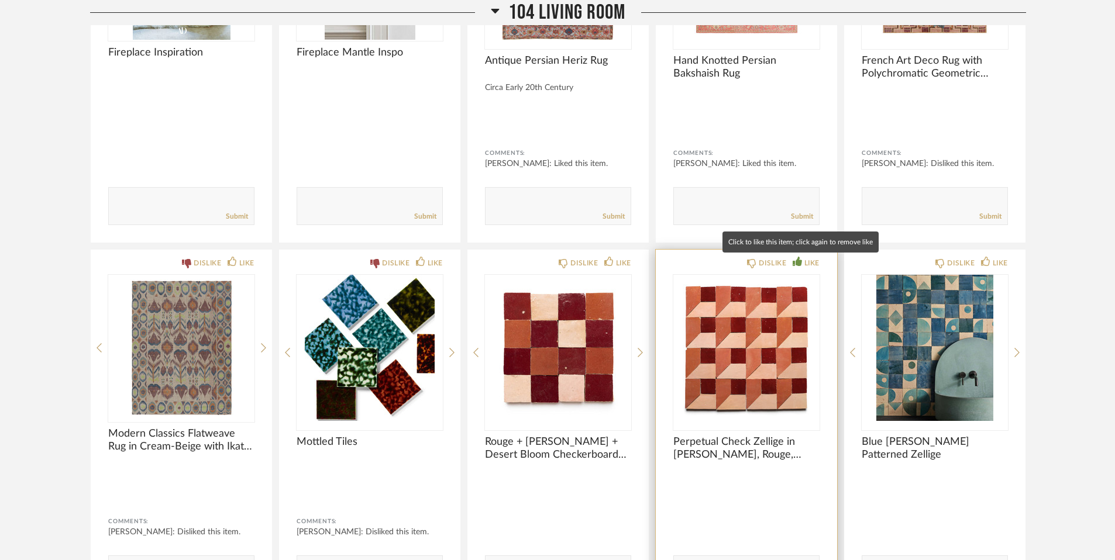
click at [807, 262] on div "LIKE" at bounding box center [811, 263] width 15 height 12
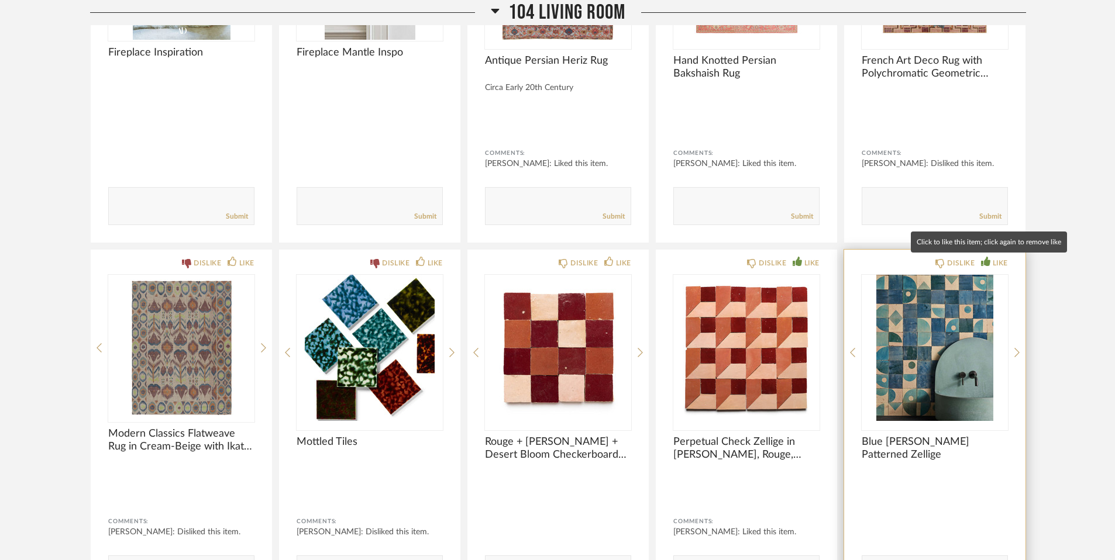
click at [819, 264] on div "LIKE" at bounding box center [1000, 263] width 15 height 12
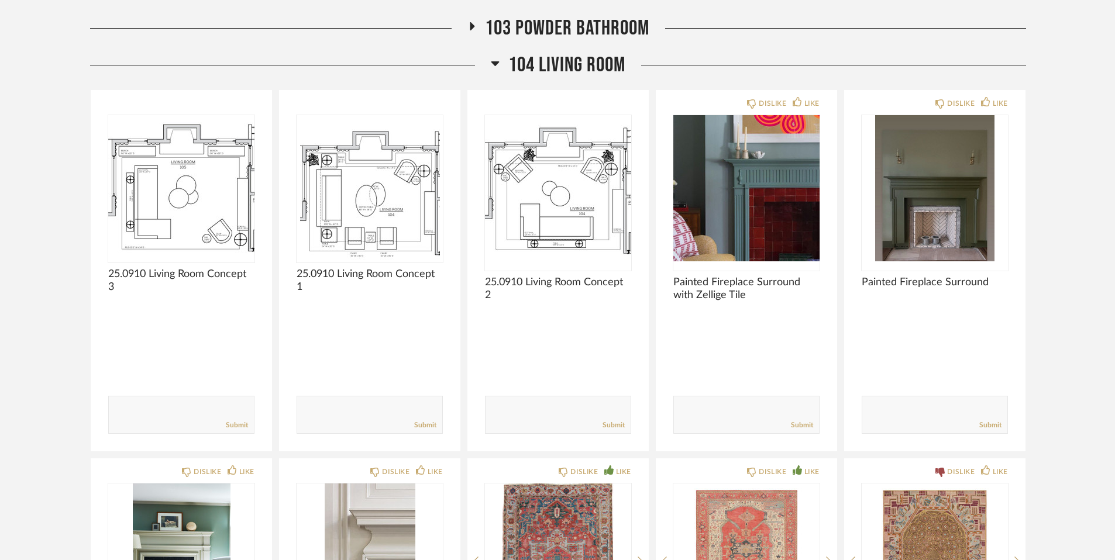
scroll to position [739, 0]
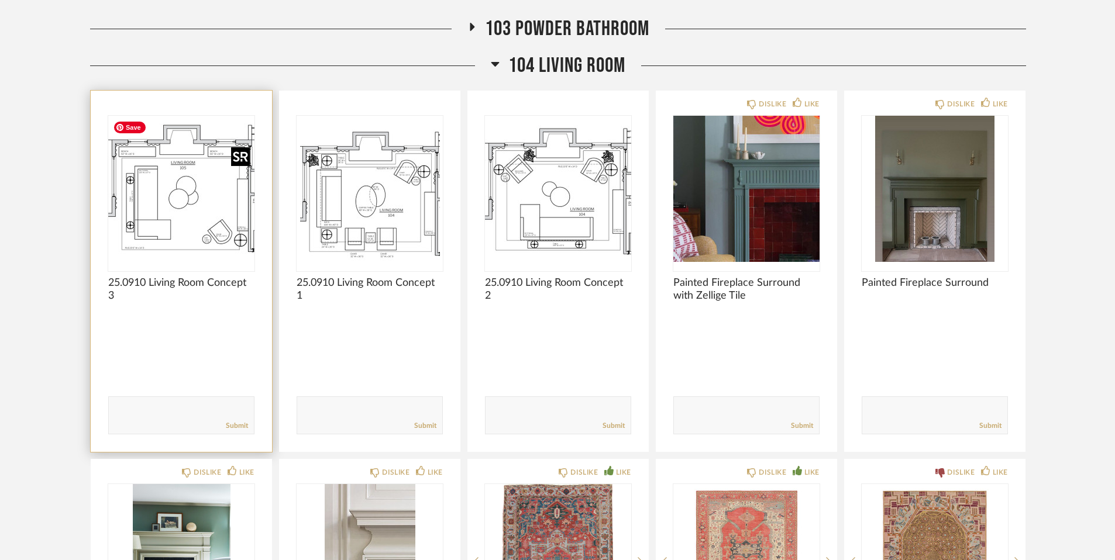
click at [202, 199] on img "0" at bounding box center [181, 189] width 146 height 146
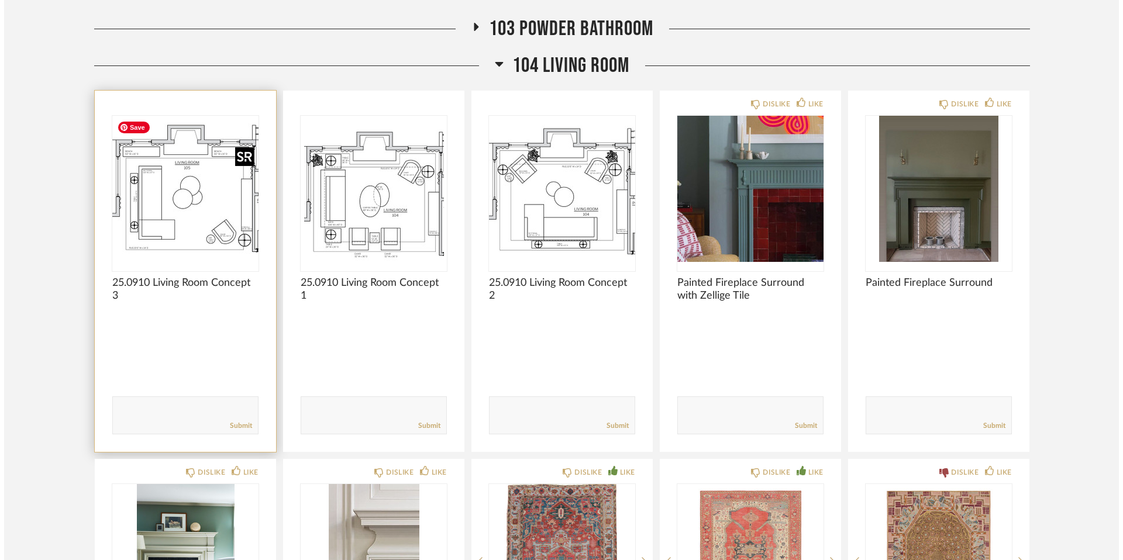
scroll to position [0, 0]
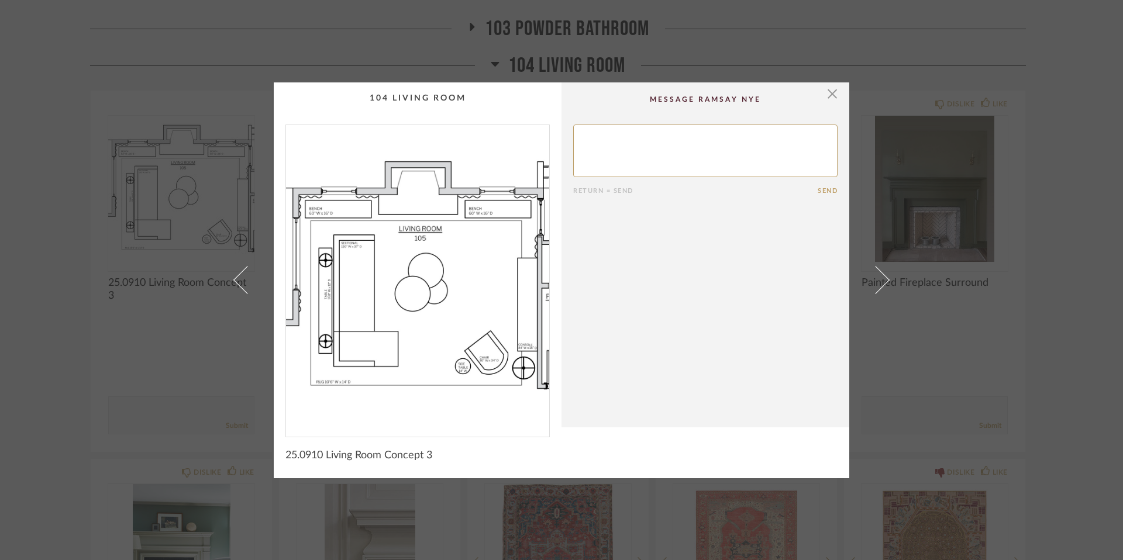
click at [457, 312] on img "0" at bounding box center [417, 276] width 263 height 302
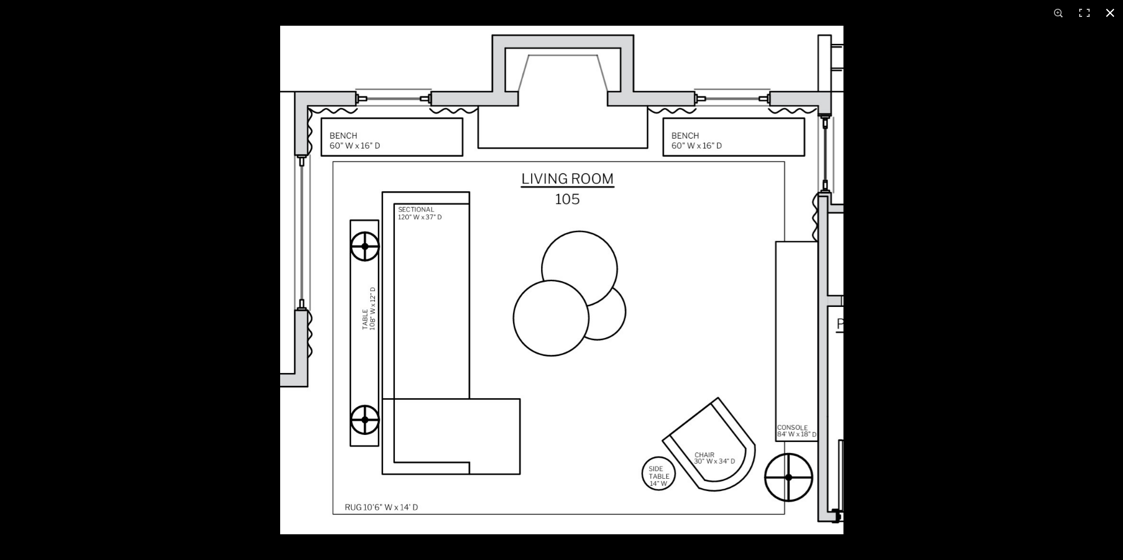
click at [819, 14] on button at bounding box center [1111, 13] width 26 height 26
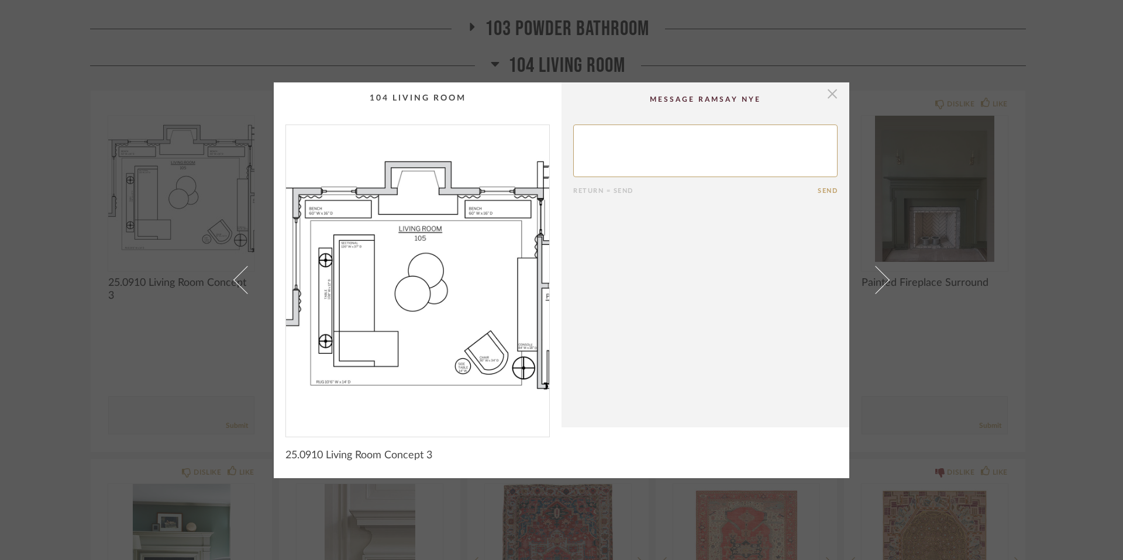
click at [819, 93] on span "button" at bounding box center [832, 93] width 23 height 23
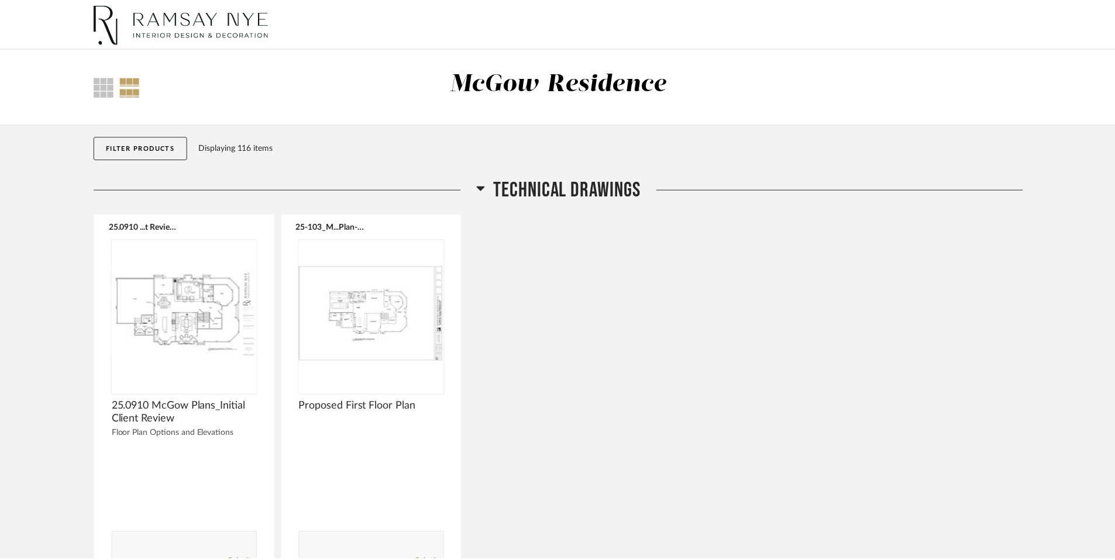
scroll to position [739, 0]
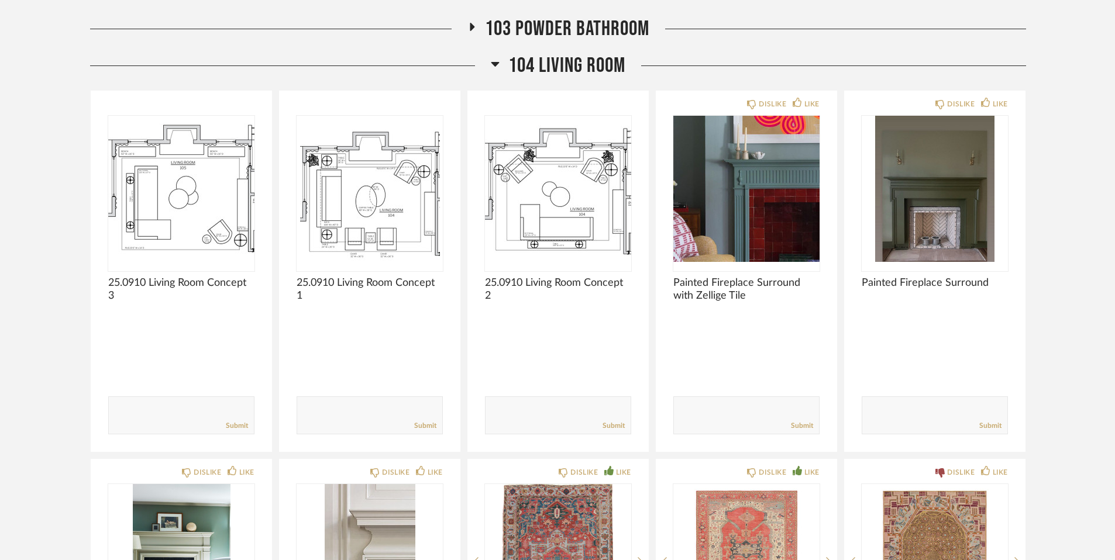
click at [494, 60] on icon at bounding box center [495, 64] width 9 height 14
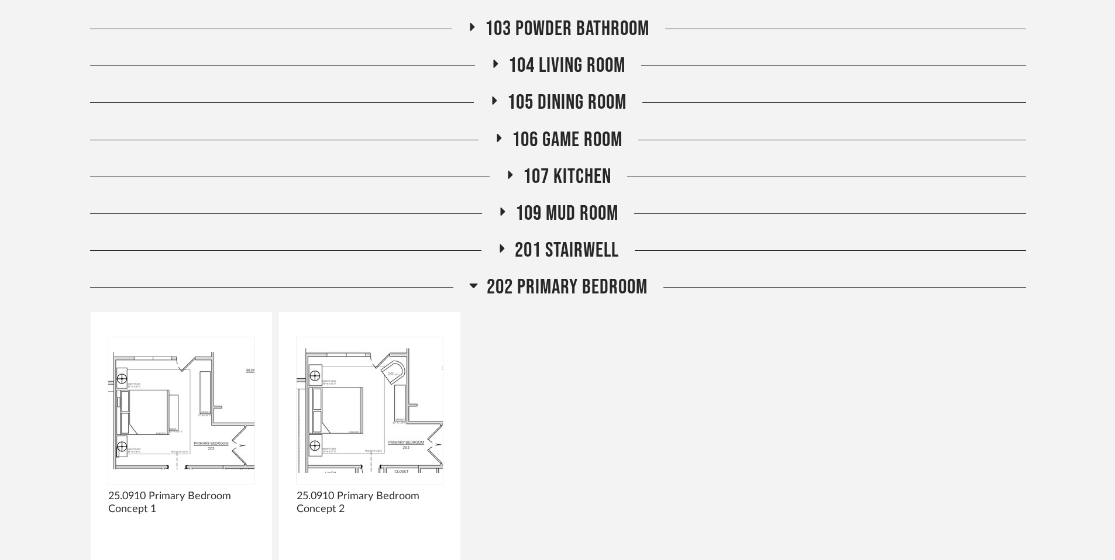
click at [499, 136] on icon at bounding box center [499, 138] width 5 height 8
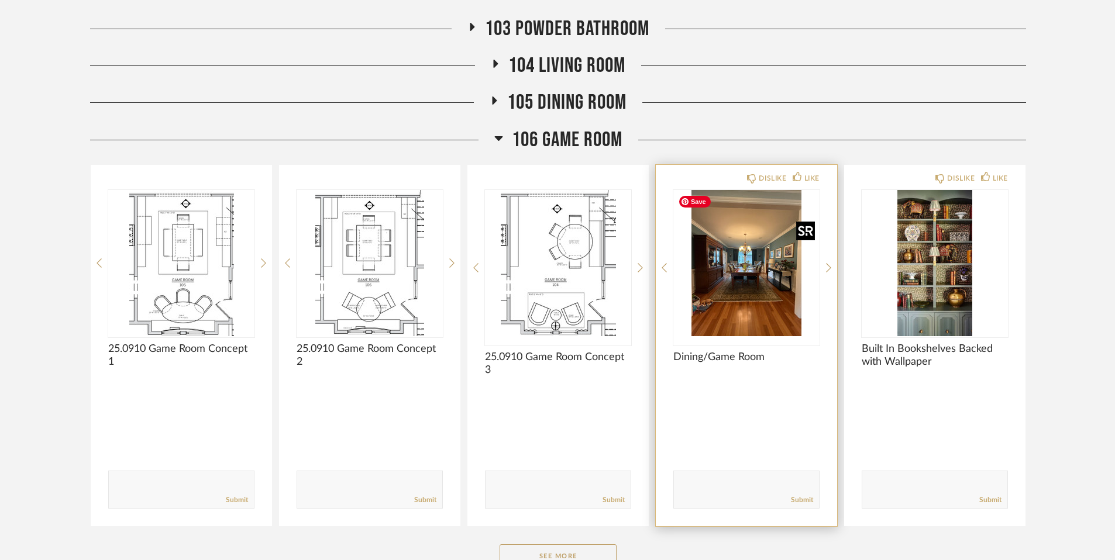
click at [727, 257] on img "0" at bounding box center [746, 263] width 146 height 146
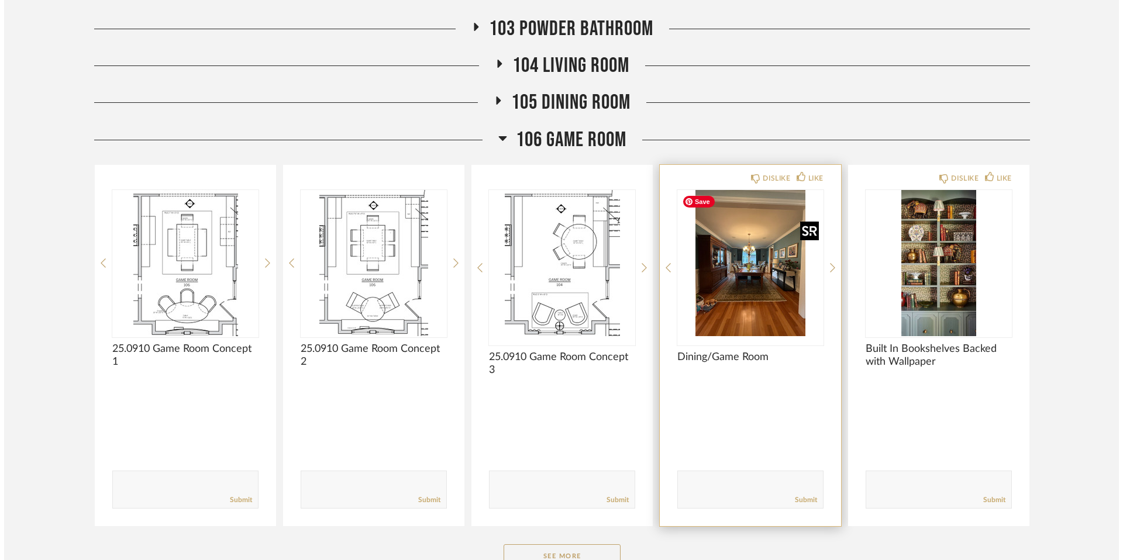
scroll to position [0, 0]
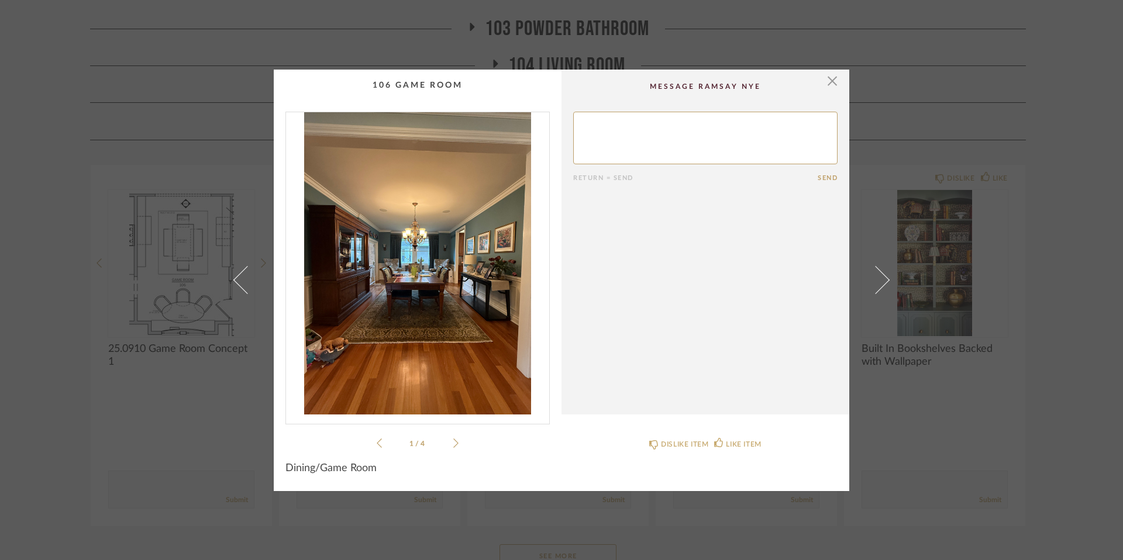
click at [346, 243] on img "0" at bounding box center [417, 263] width 263 height 302
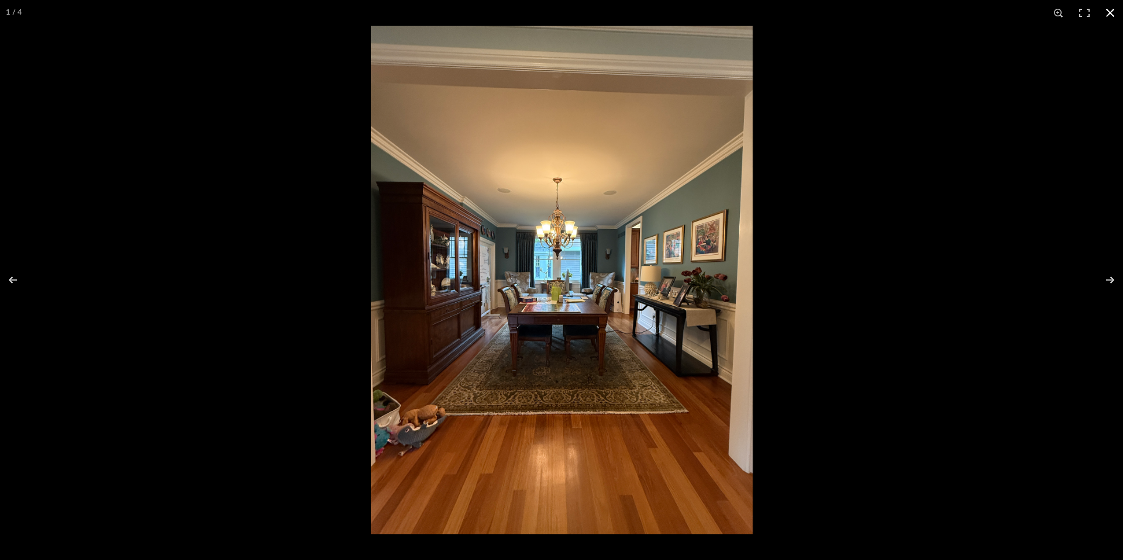
click at [819, 13] on button at bounding box center [1111, 13] width 26 height 26
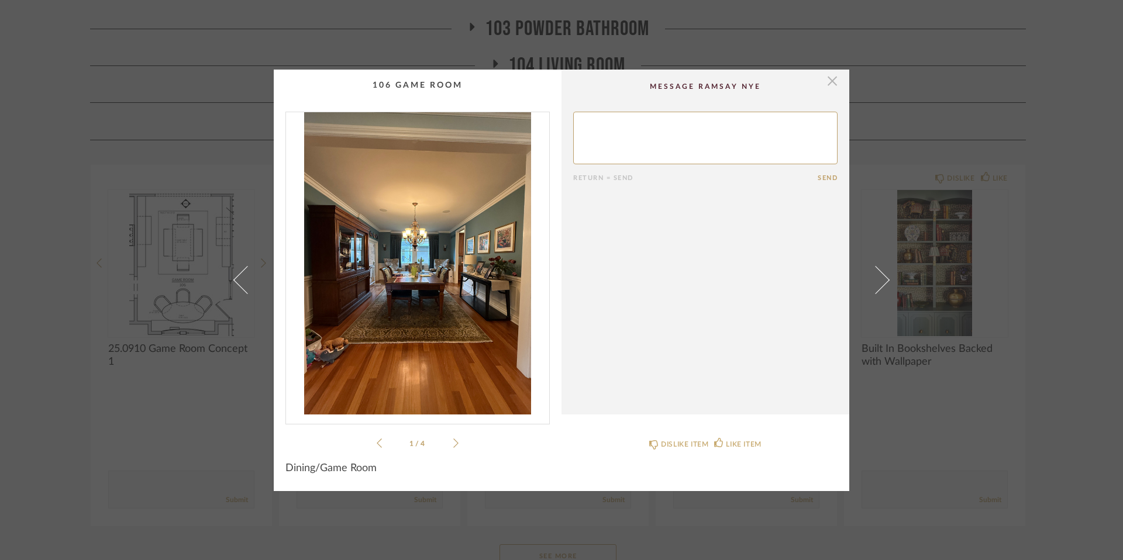
click at [819, 80] on span "button" at bounding box center [832, 81] width 23 height 23
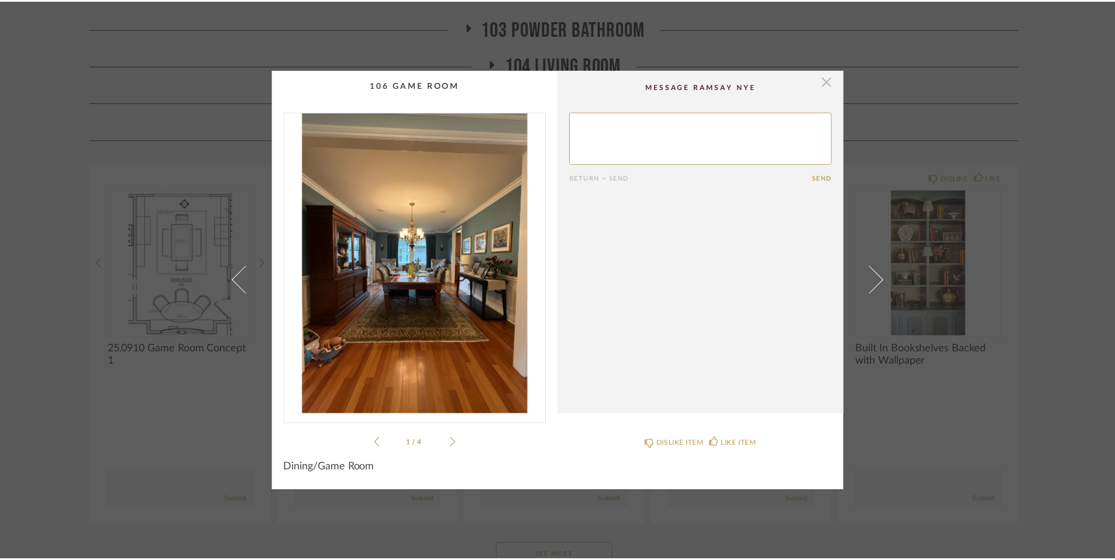
scroll to position [739, 0]
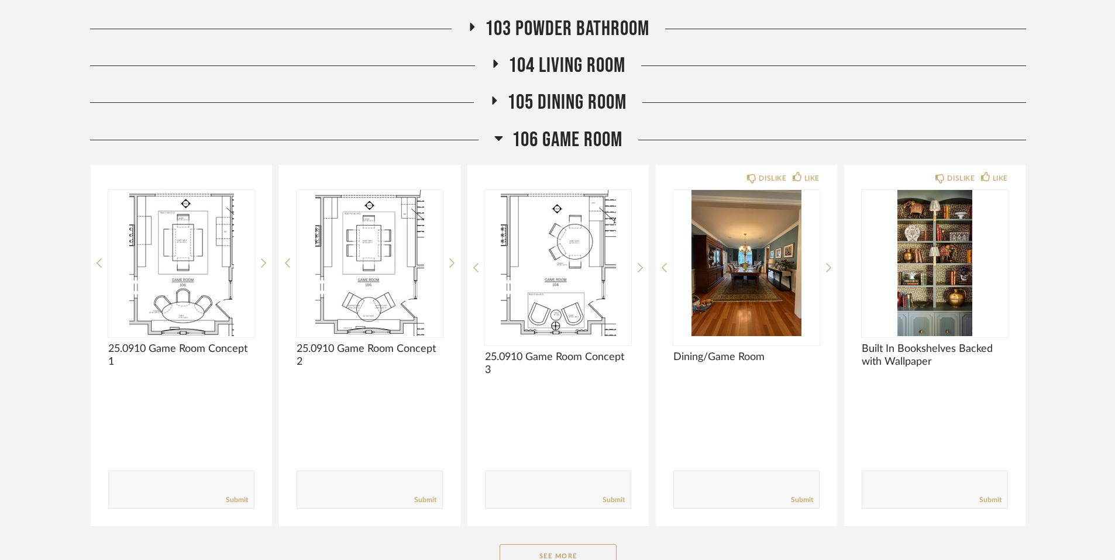
click at [493, 133] on div "106 Game Room" at bounding box center [558, 140] width 936 height 25
click at [498, 140] on icon at bounding box center [498, 138] width 8 height 5
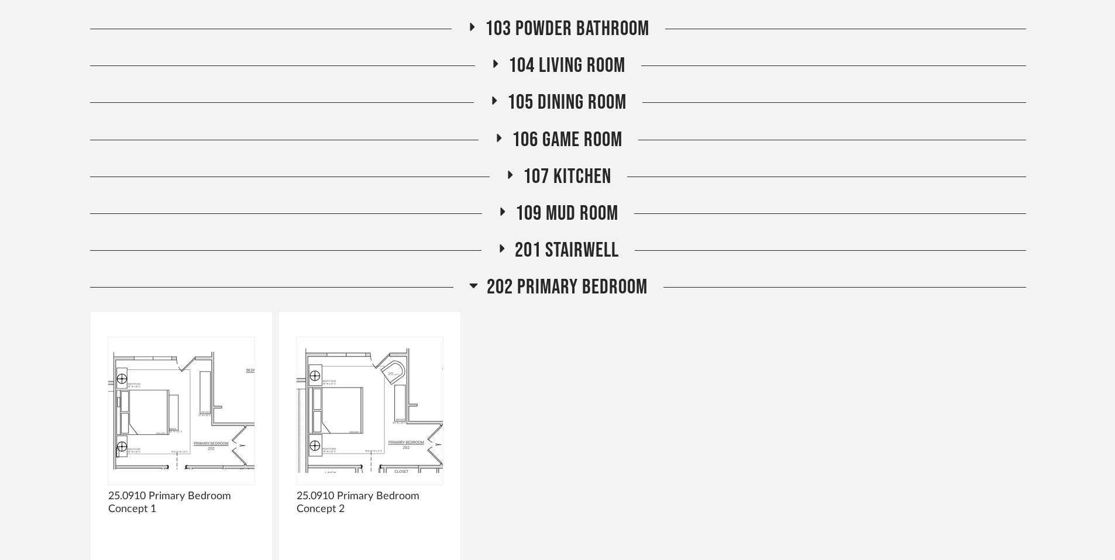
click at [500, 214] on icon at bounding box center [503, 211] width 14 height 9
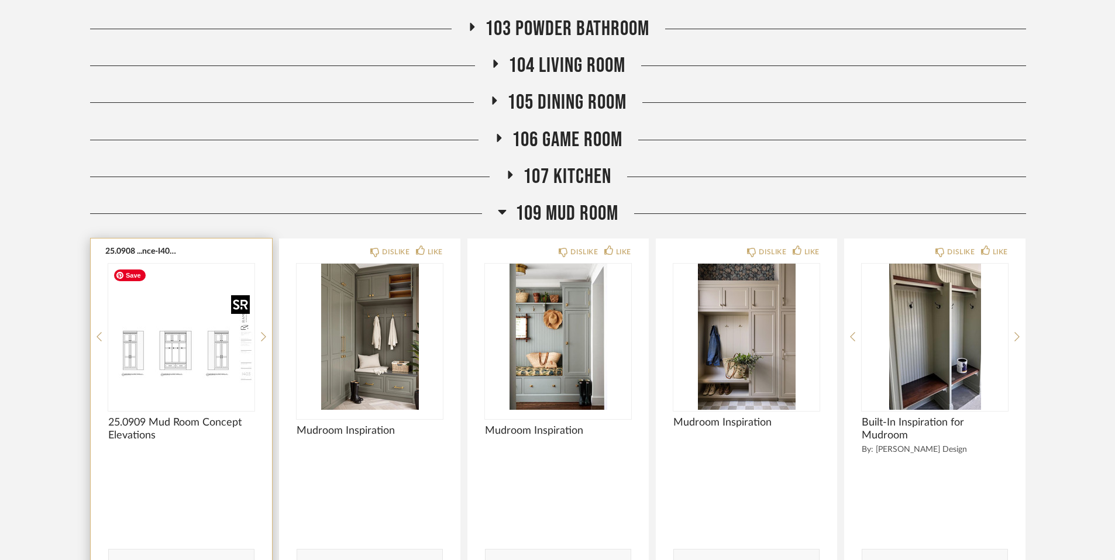
click at [187, 363] on div at bounding box center [181, 337] width 146 height 146
click at [187, 363] on img "0" at bounding box center [181, 337] width 146 height 146
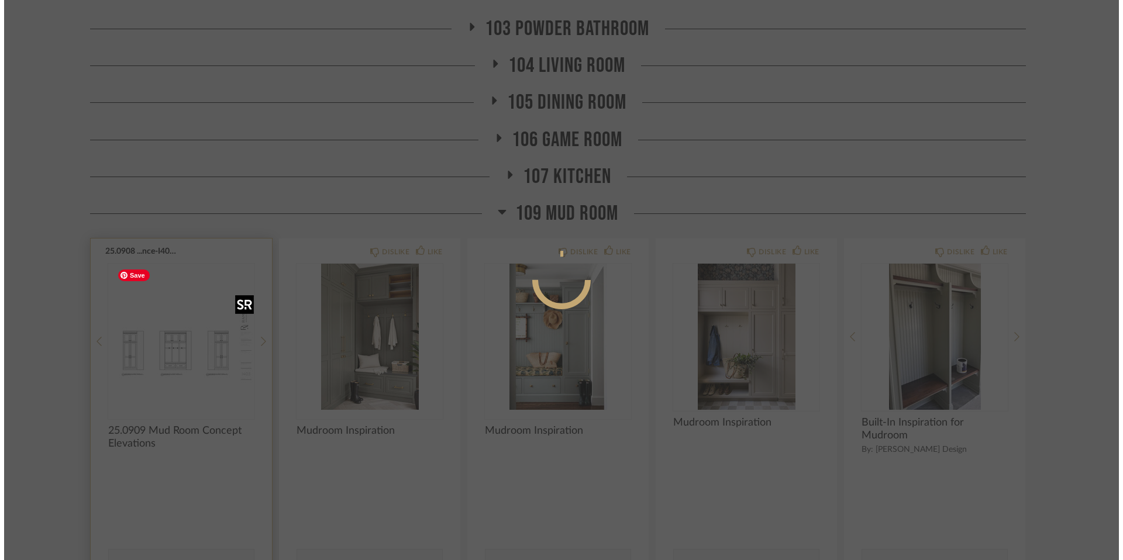
scroll to position [0, 0]
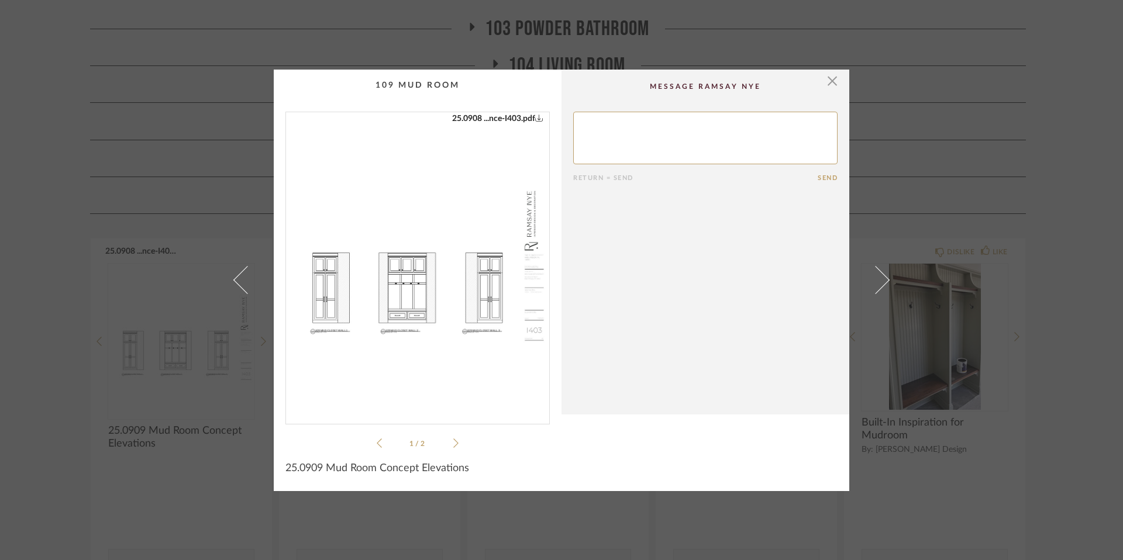
click at [483, 325] on img "0" at bounding box center [417, 263] width 263 height 302
click at [819, 83] on span "button" at bounding box center [832, 81] width 23 height 23
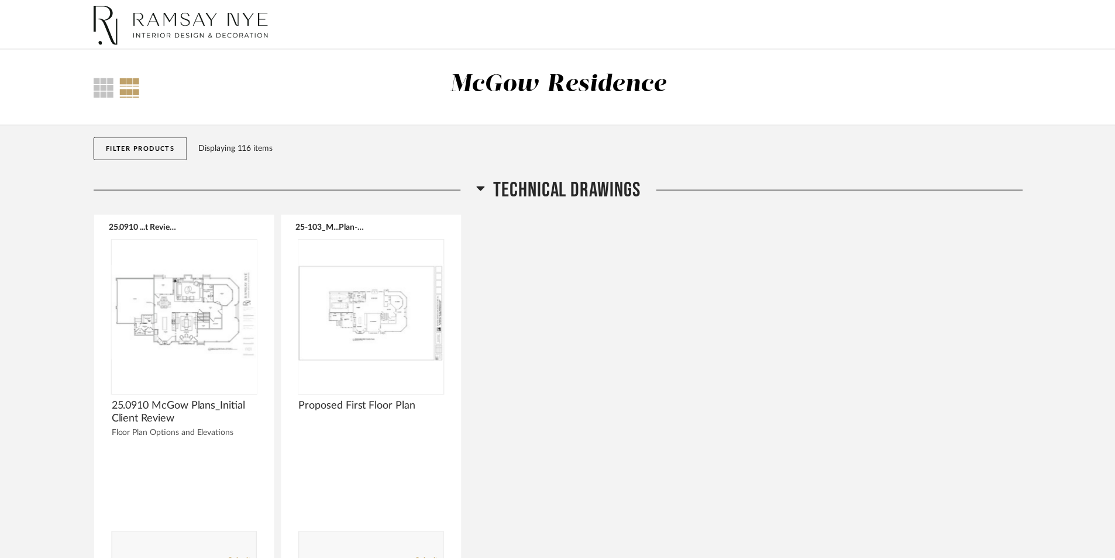
scroll to position [739, 0]
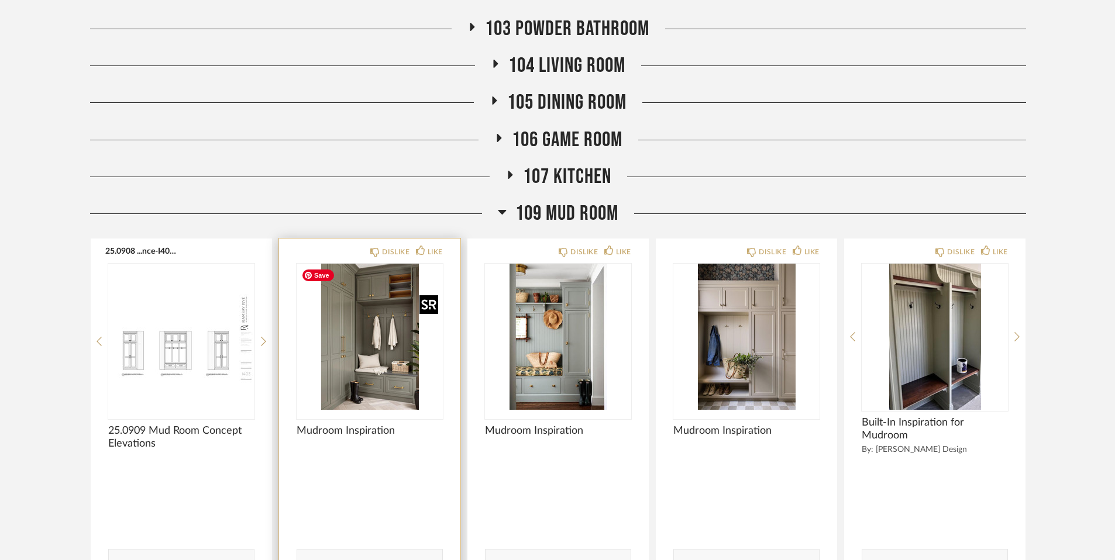
click at [383, 379] on img "0" at bounding box center [370, 337] width 146 height 146
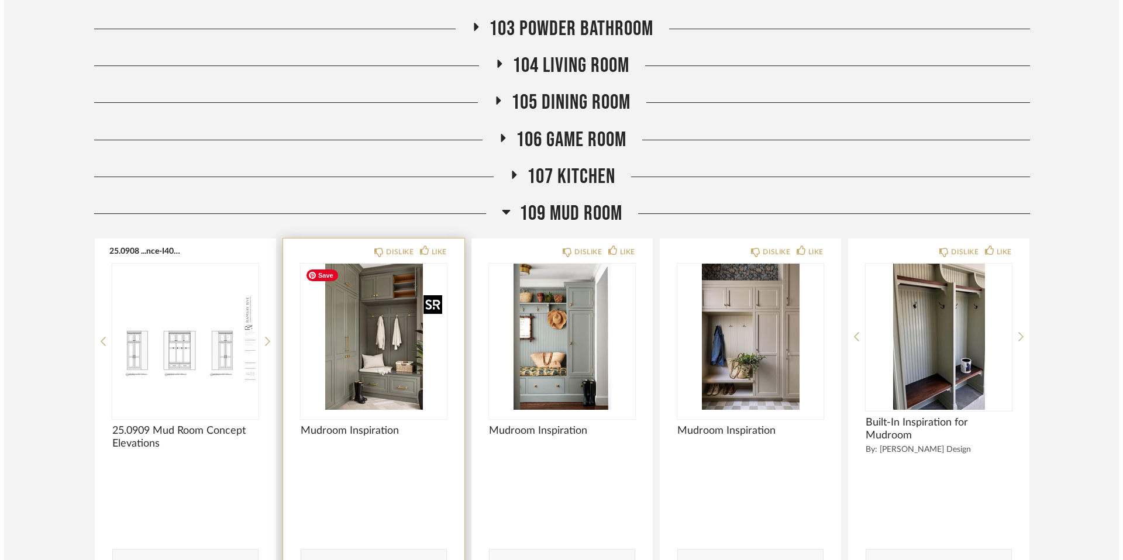
scroll to position [0, 0]
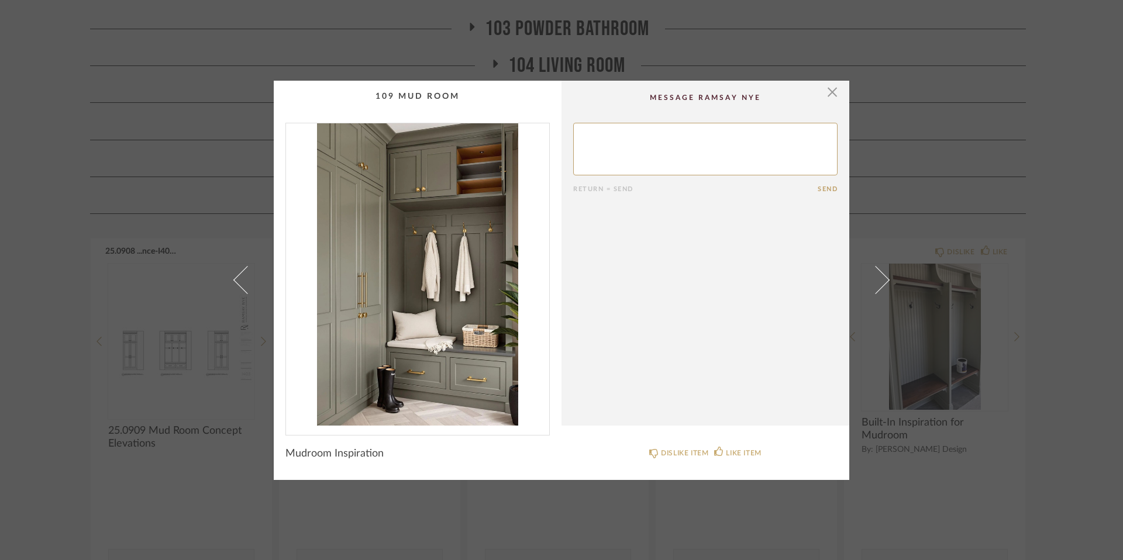
click at [445, 313] on img "0" at bounding box center [417, 274] width 263 height 302
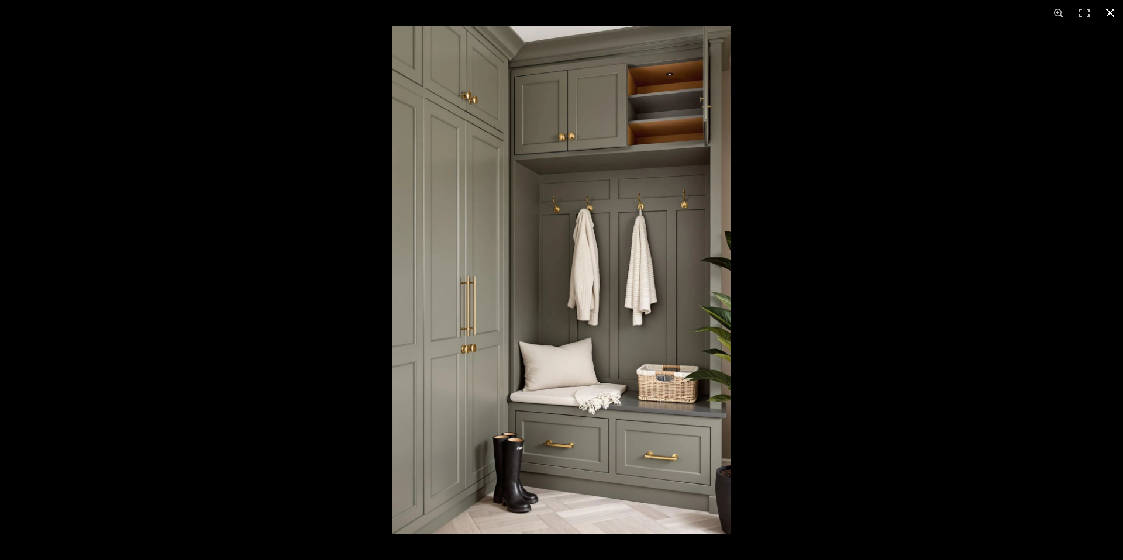
click at [819, 13] on button at bounding box center [1111, 13] width 26 height 26
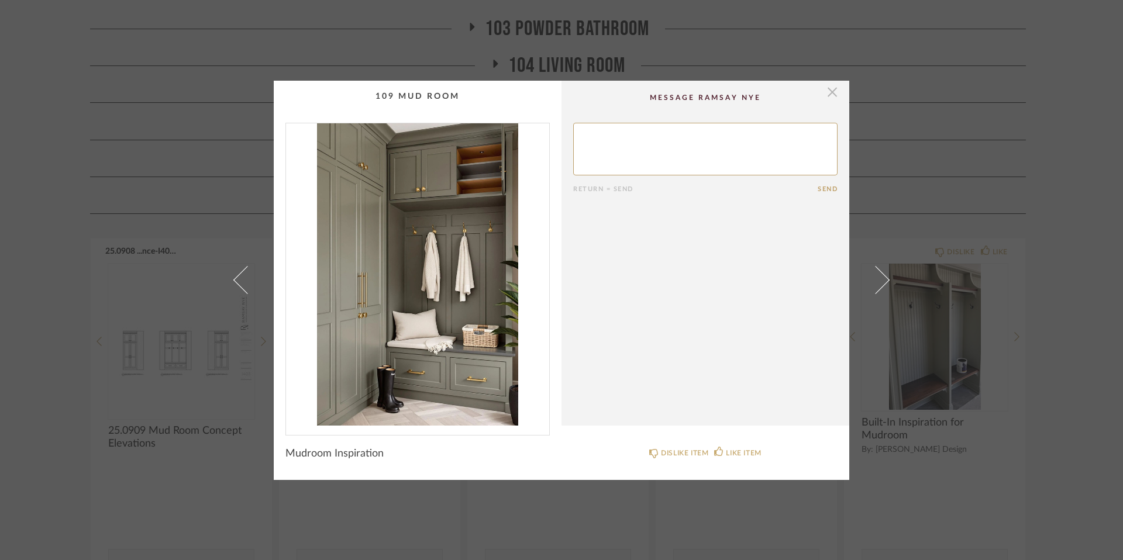
click at [819, 95] on span "button" at bounding box center [832, 92] width 23 height 23
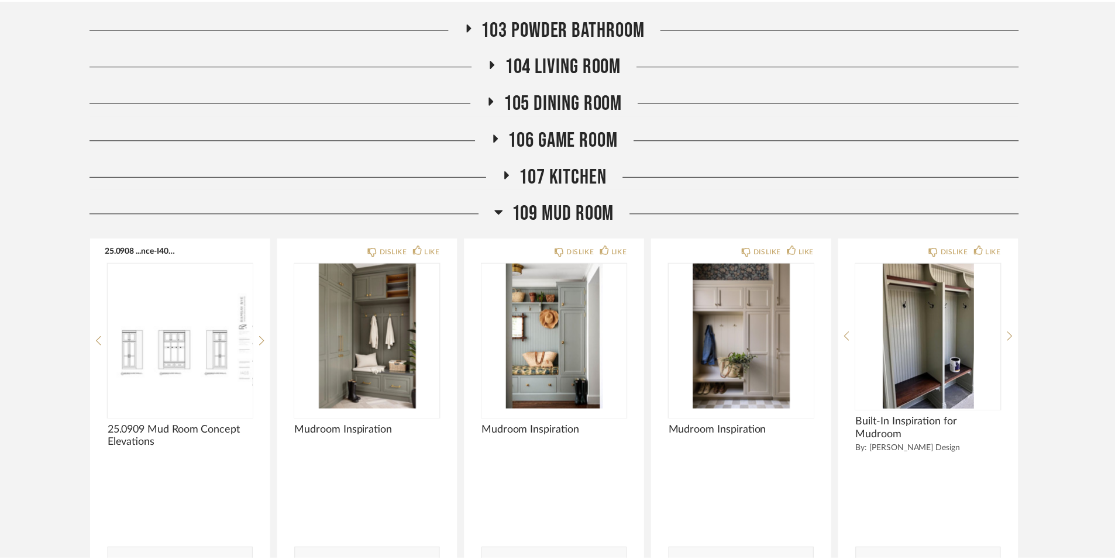
scroll to position [739, 0]
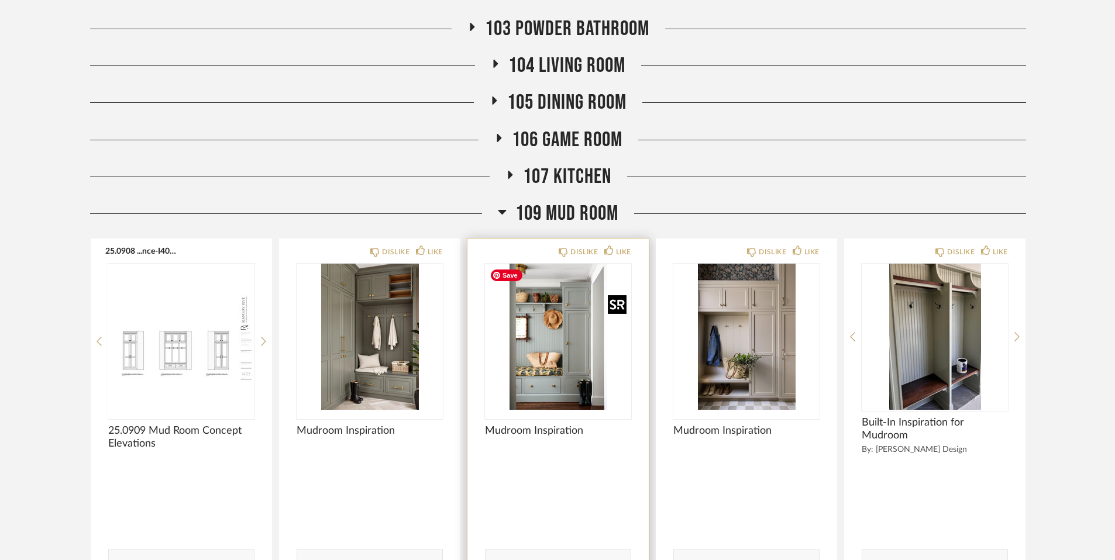
click at [528, 381] on img "0" at bounding box center [558, 337] width 146 height 146
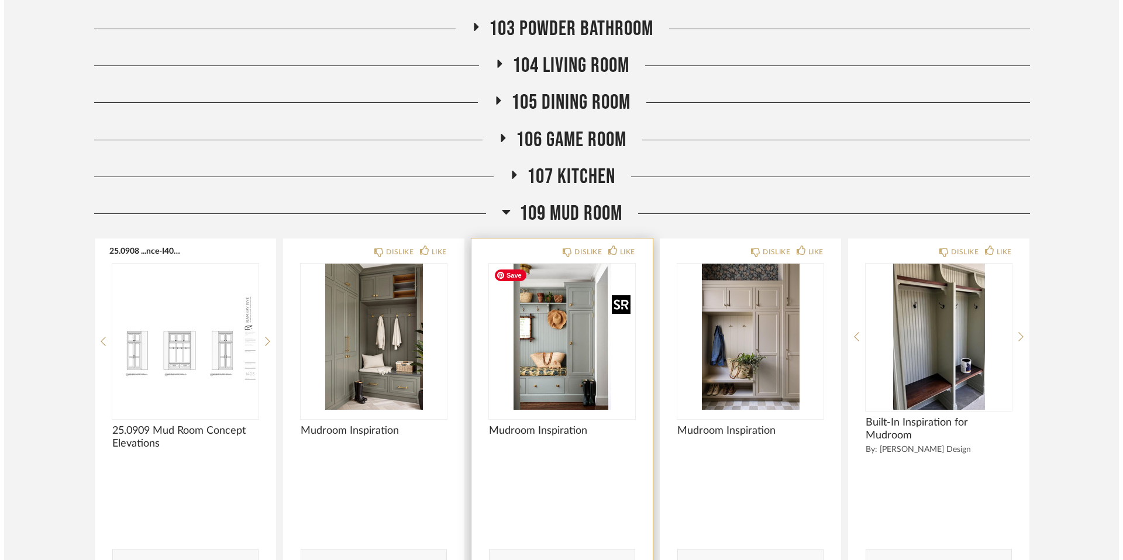
scroll to position [0, 0]
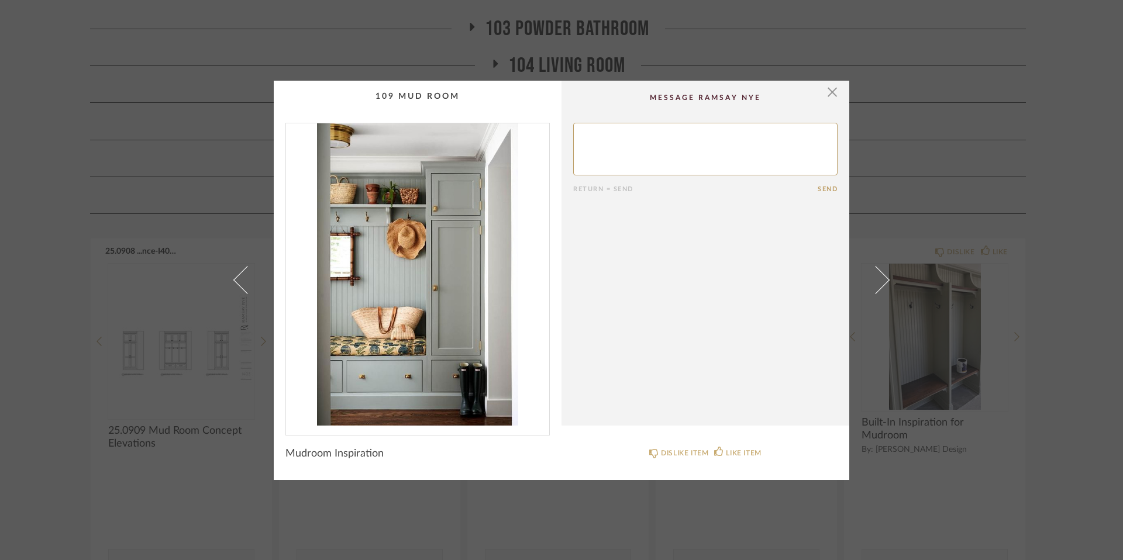
click at [496, 311] on img "0" at bounding box center [417, 274] width 263 height 302
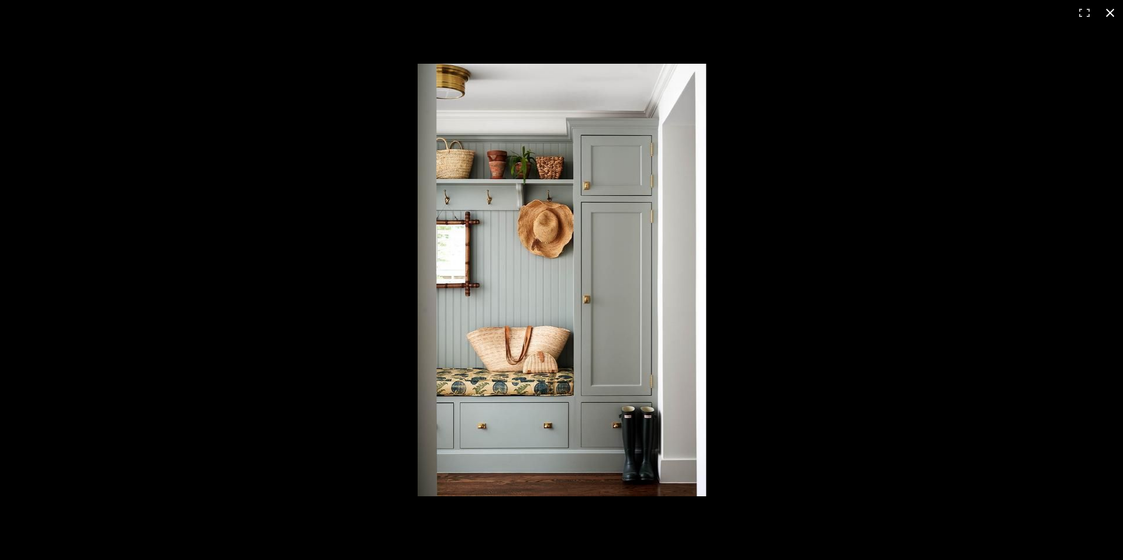
click at [819, 12] on button at bounding box center [1111, 13] width 26 height 26
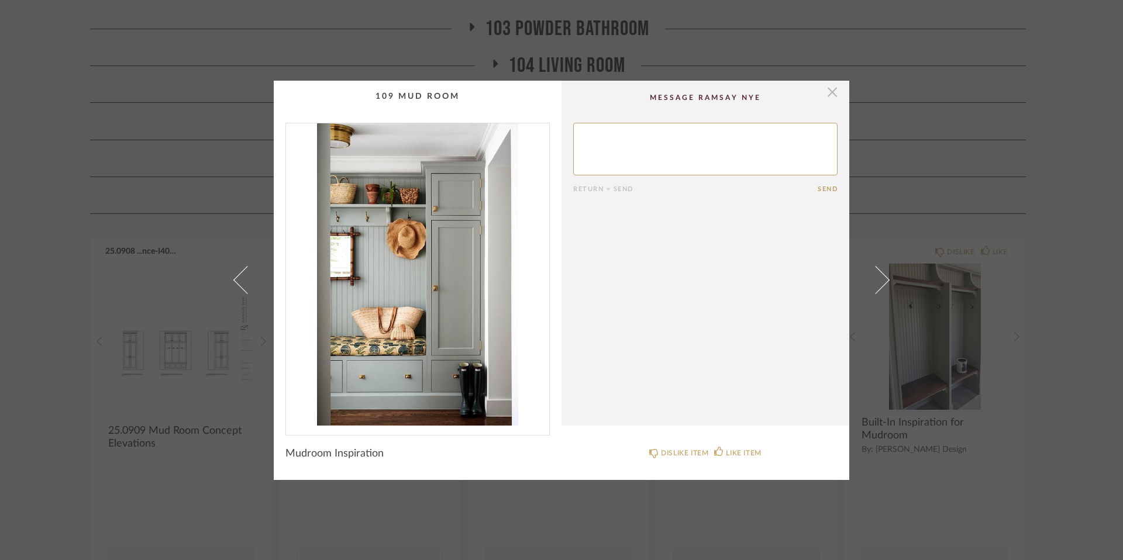
click at [819, 91] on span "button" at bounding box center [832, 92] width 23 height 23
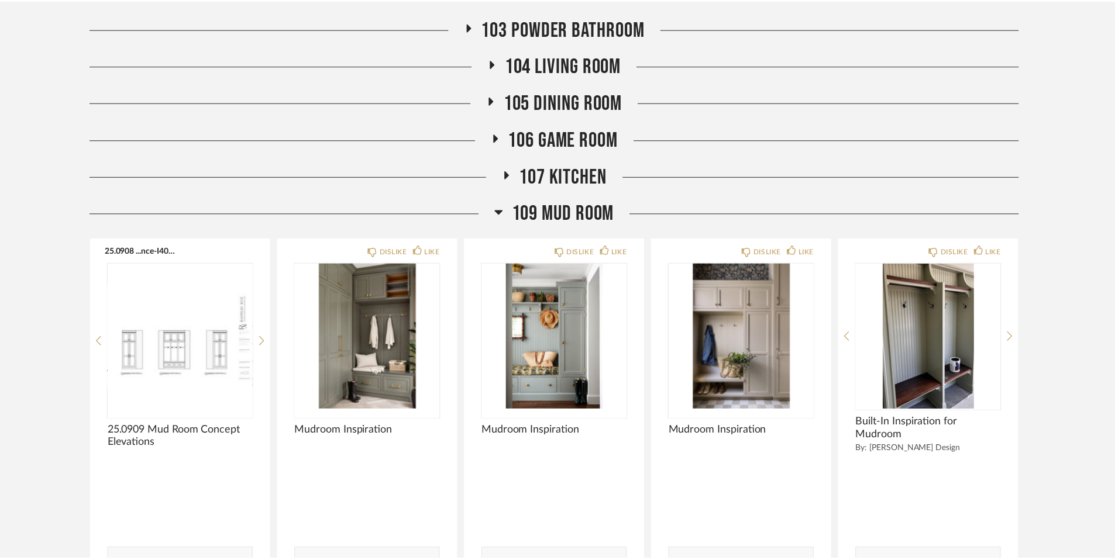
scroll to position [739, 0]
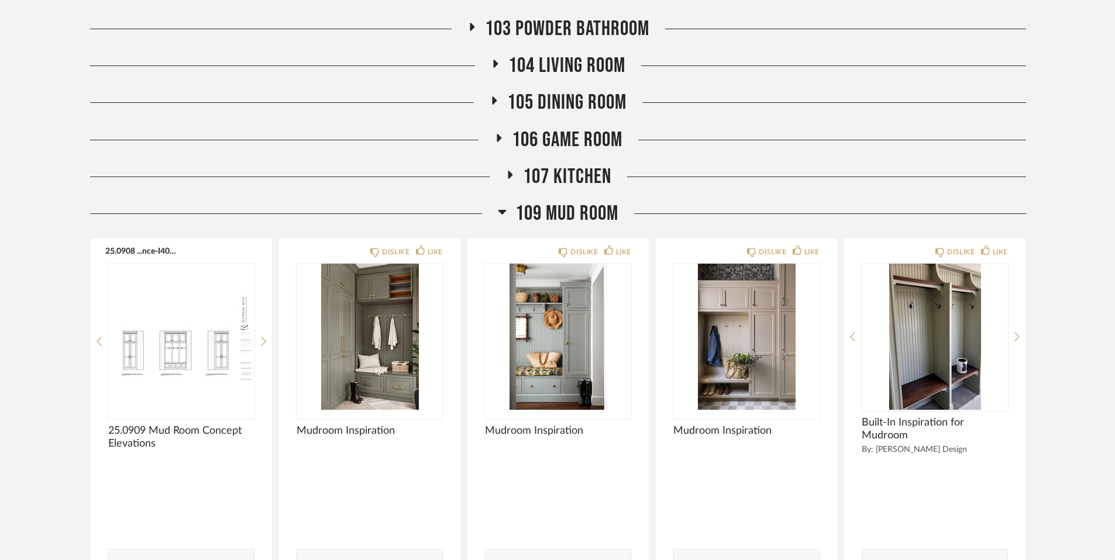
click at [501, 208] on icon at bounding box center [502, 212] width 9 height 14
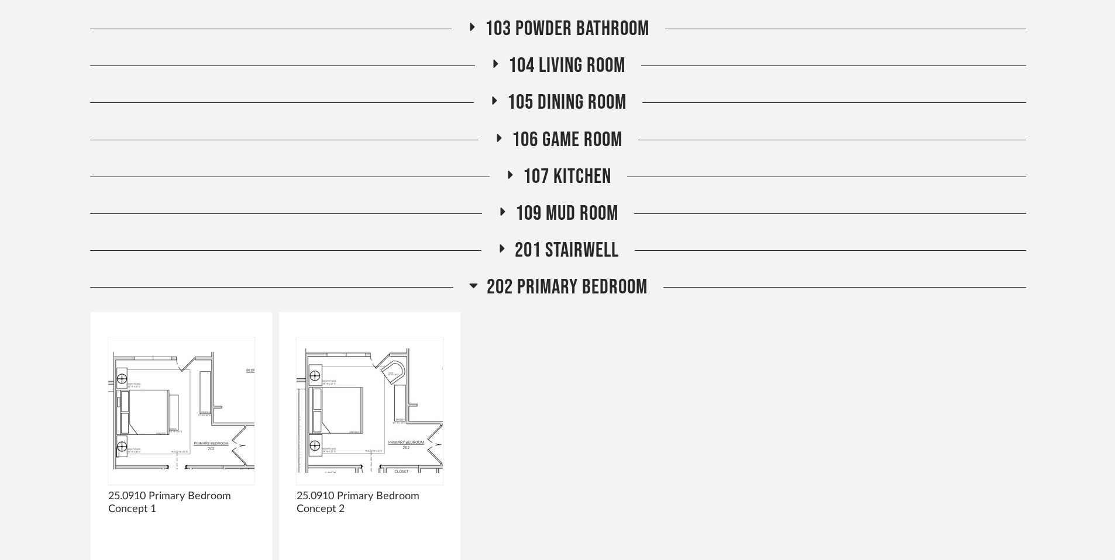
click at [506, 173] on icon at bounding box center [510, 174] width 14 height 9
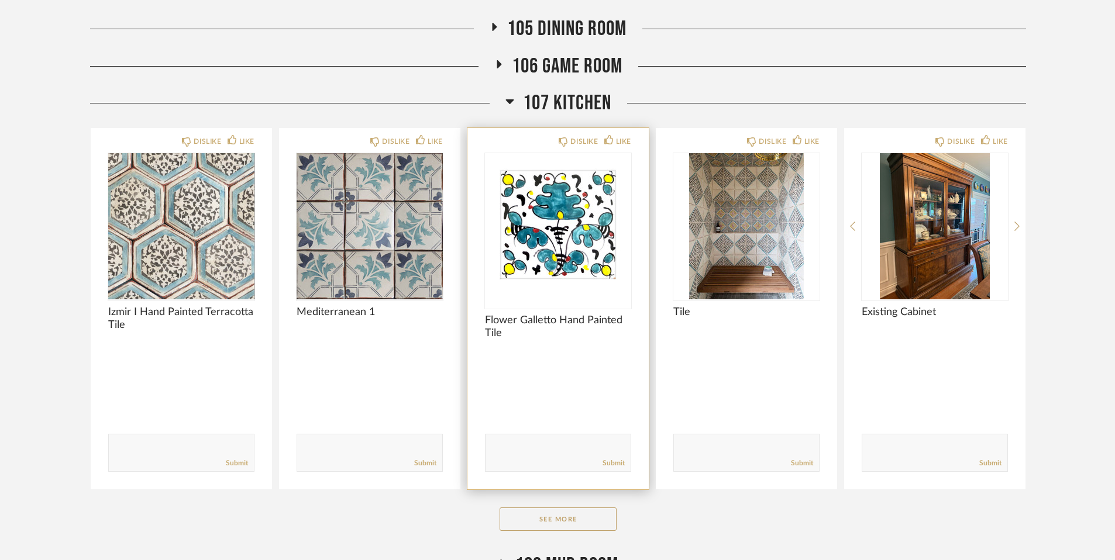
scroll to position [851, 0]
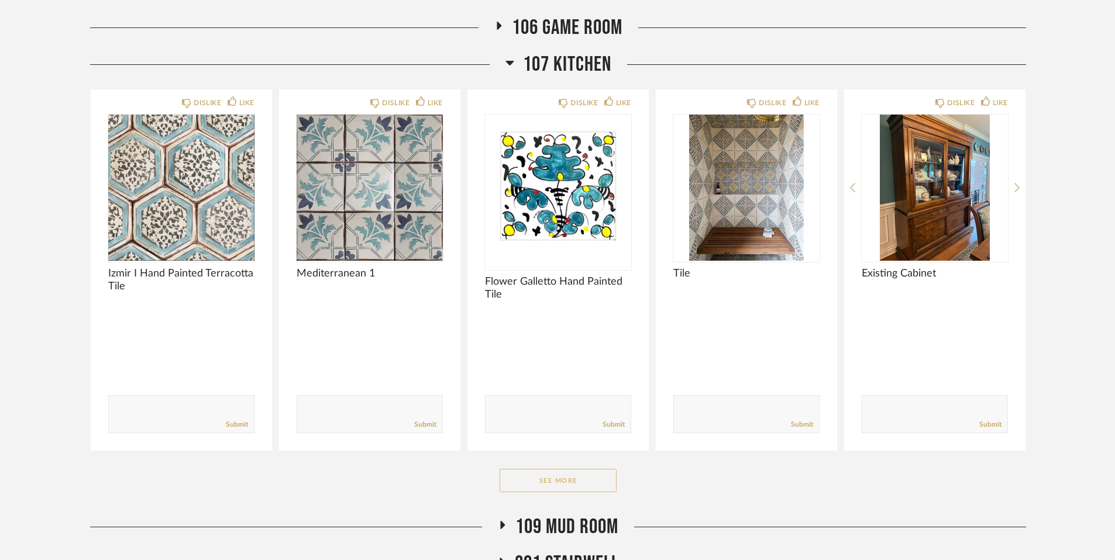
click at [575, 481] on button "See More" at bounding box center [558, 480] width 117 height 23
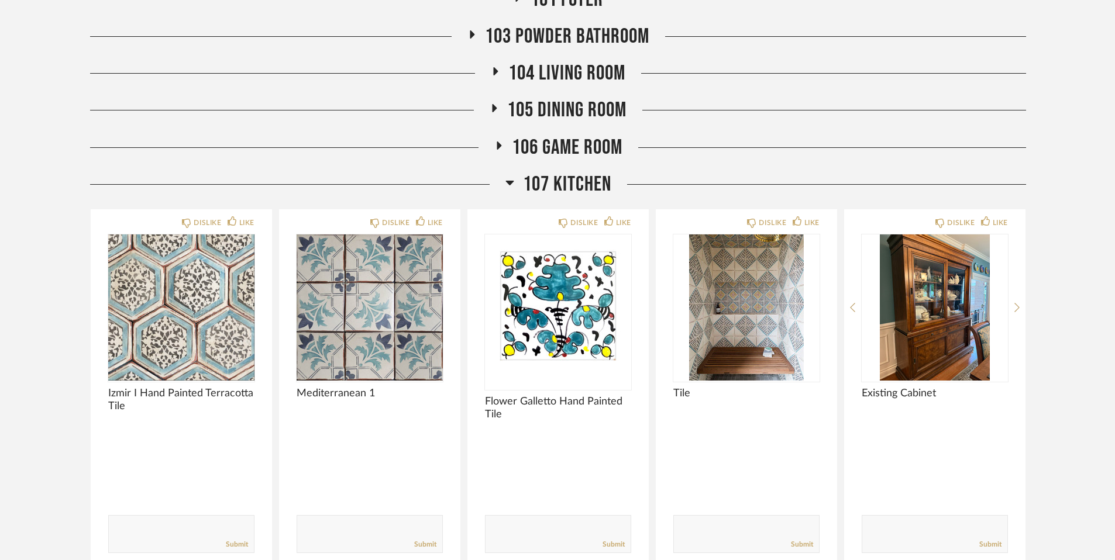
scroll to position [725, 0]
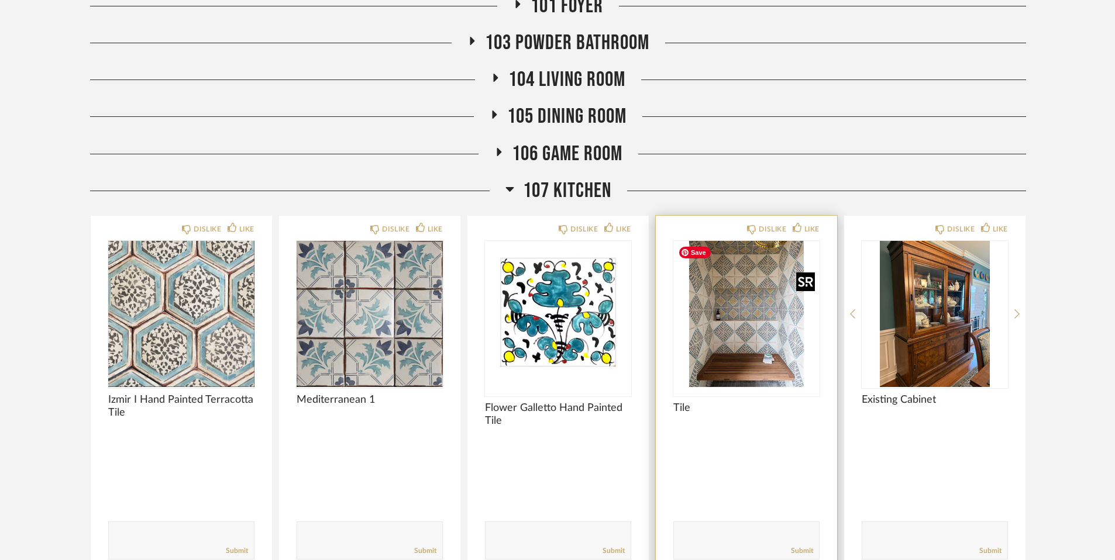
click at [742, 367] on img "0" at bounding box center [746, 314] width 146 height 146
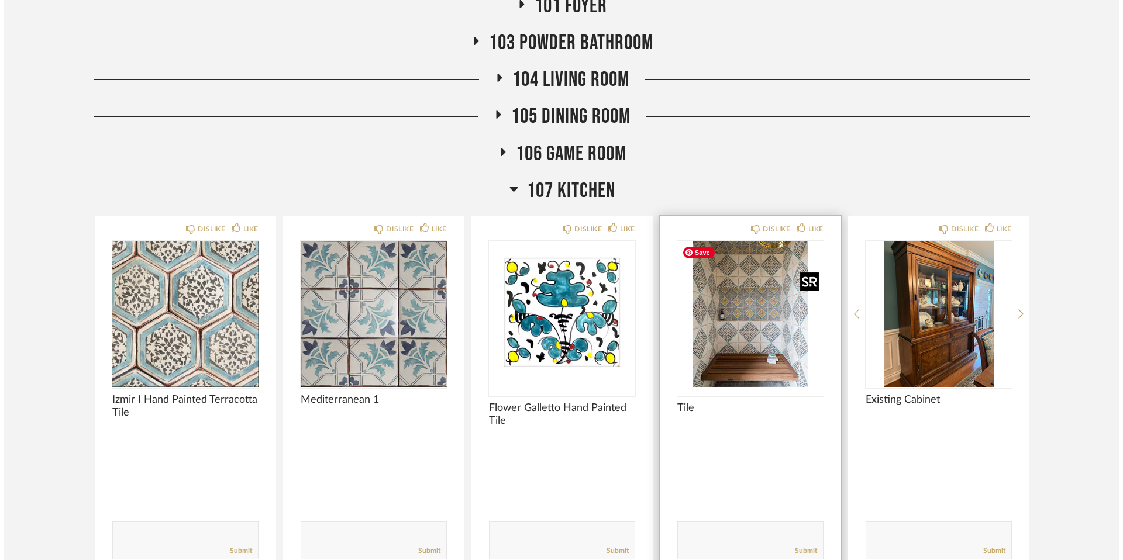
scroll to position [0, 0]
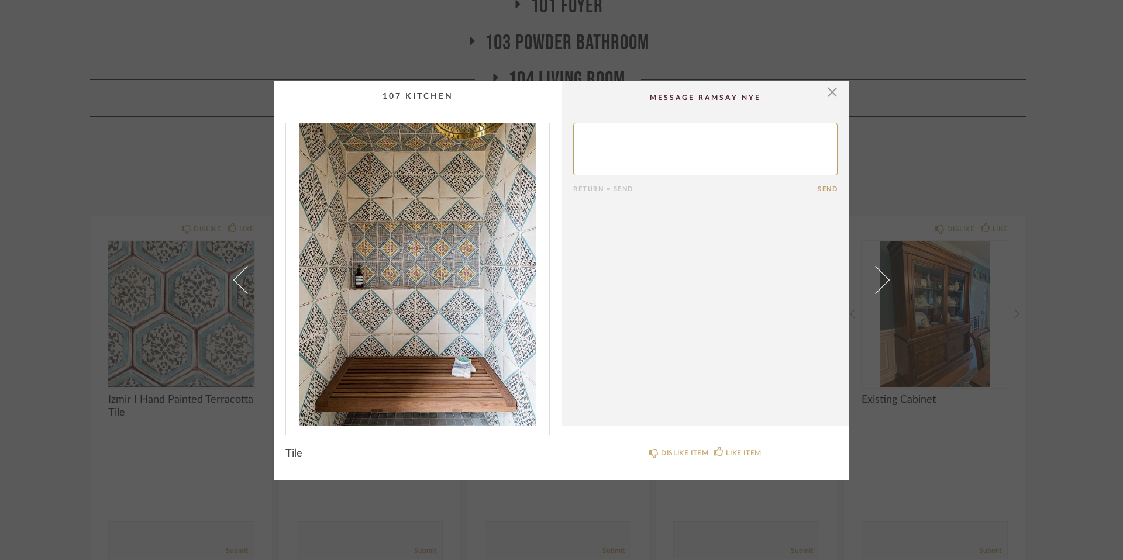
click at [408, 333] on img "0" at bounding box center [417, 274] width 263 height 302
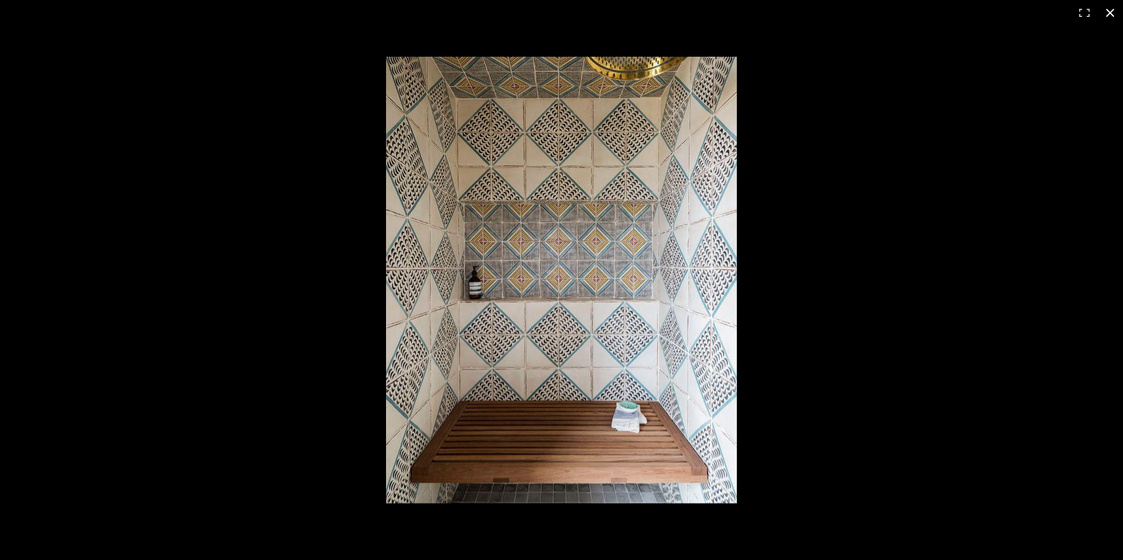
click at [819, 17] on button at bounding box center [1111, 13] width 26 height 26
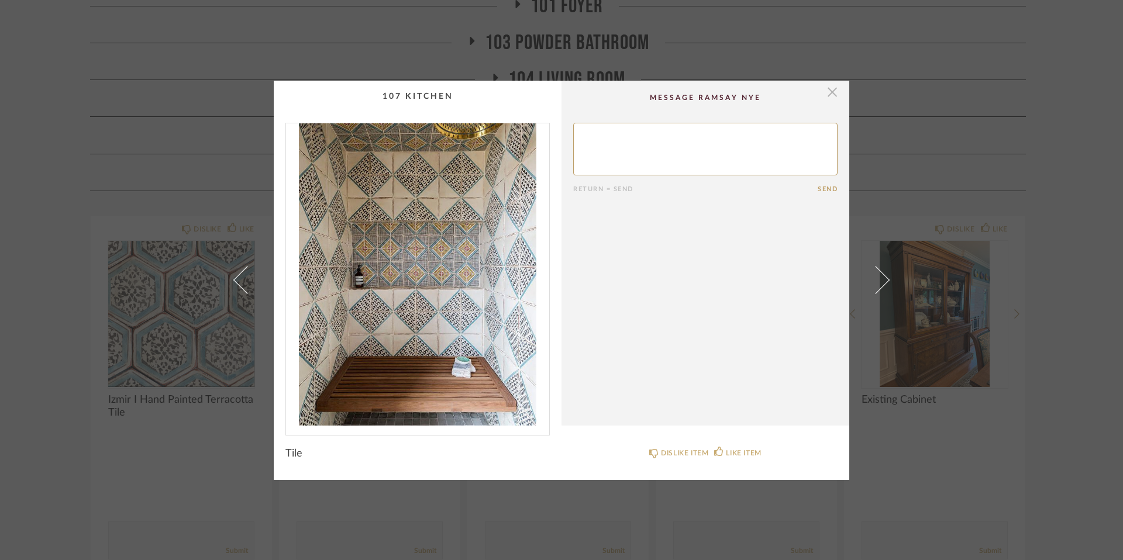
click at [819, 94] on span "button" at bounding box center [832, 92] width 23 height 23
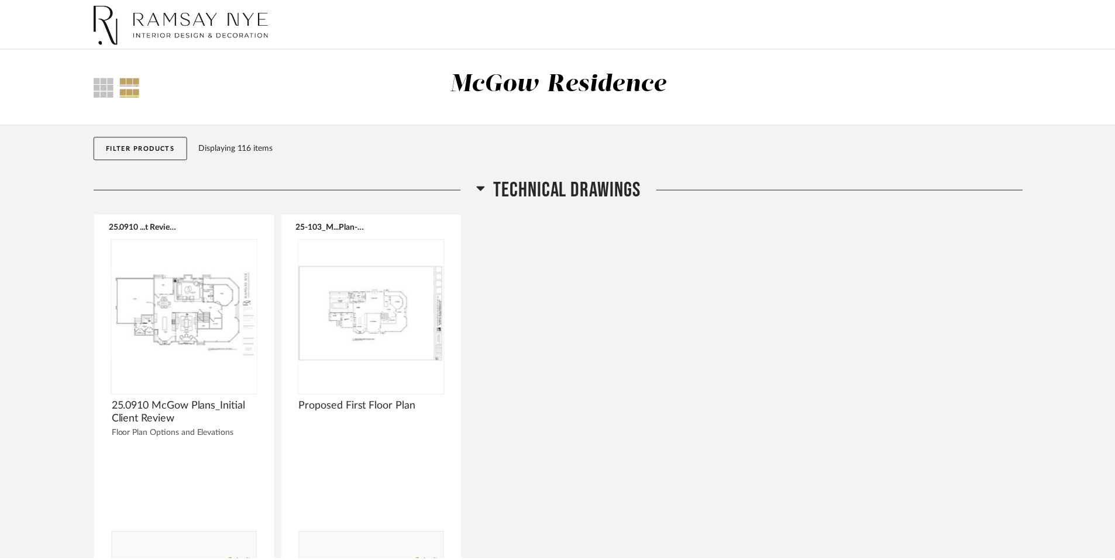
scroll to position [725, 0]
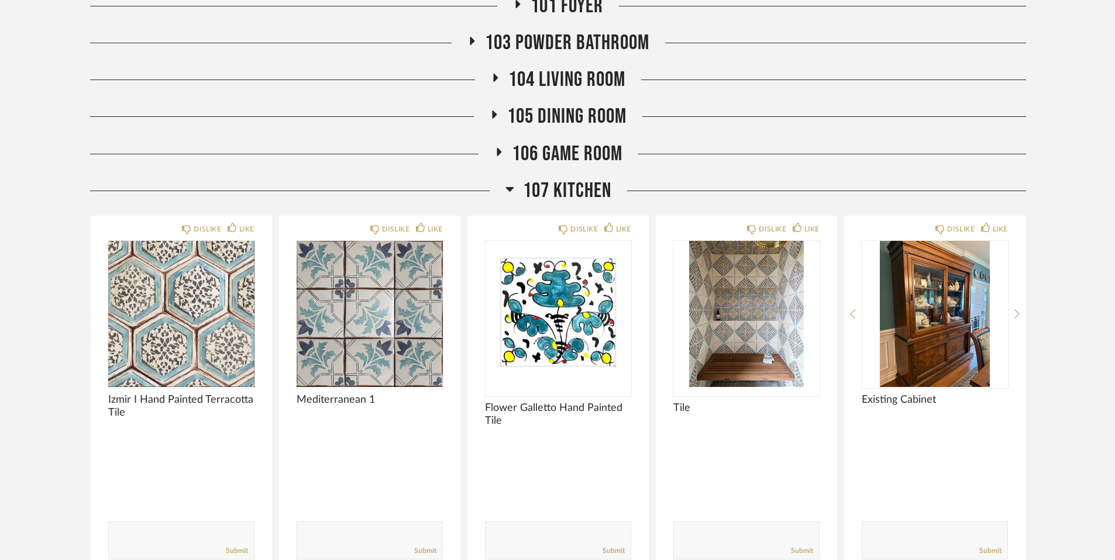
click at [510, 188] on icon at bounding box center [509, 189] width 8 height 5
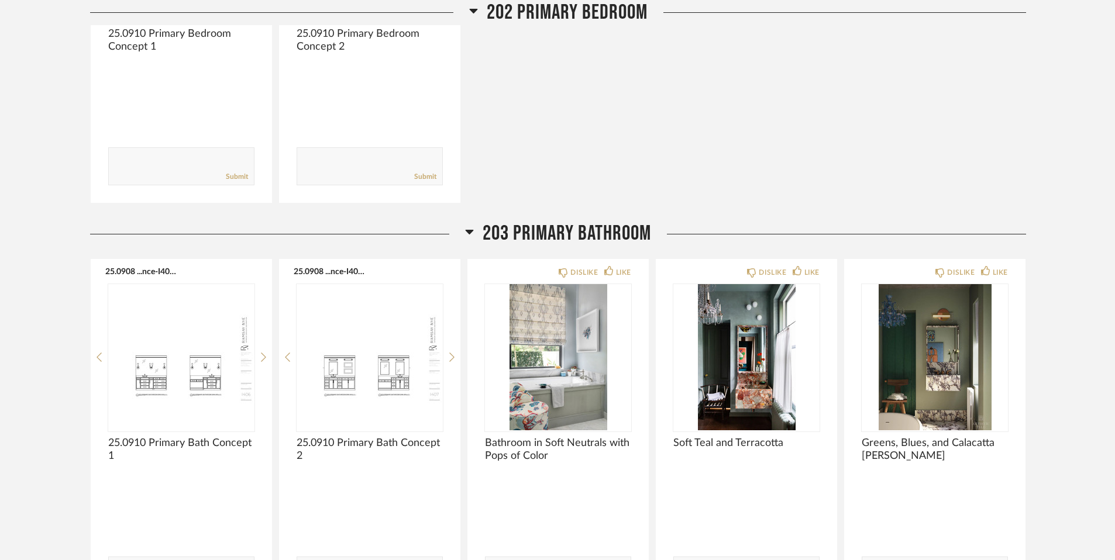
scroll to position [1202, 0]
click at [611, 184] on div "25.0910 Primary Bedroom Concept 1 Comments: Submit 25.0910 Primary Bedroom Conc…" at bounding box center [558, 25] width 936 height 355
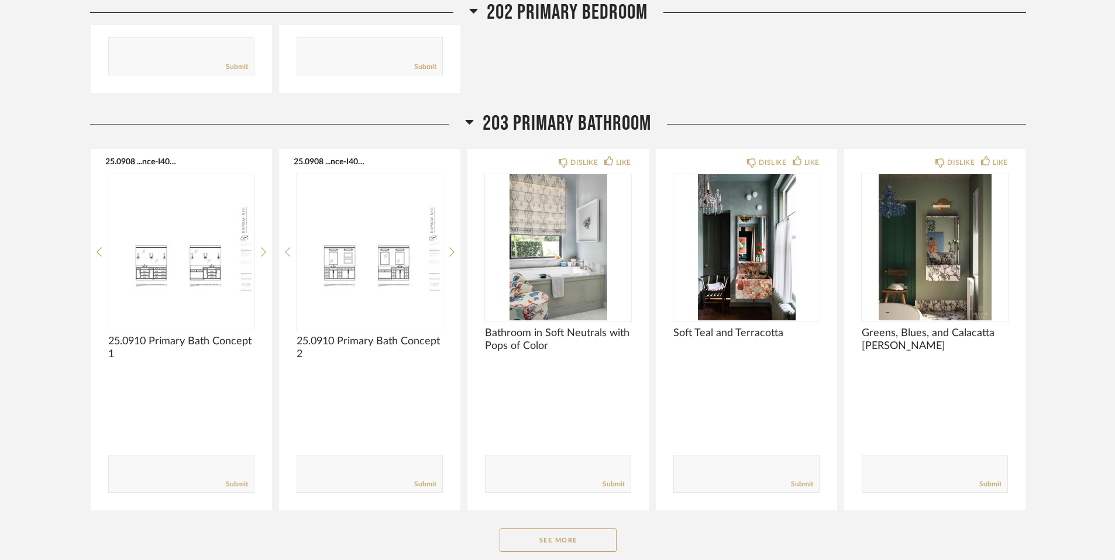
scroll to position [1403, 0]
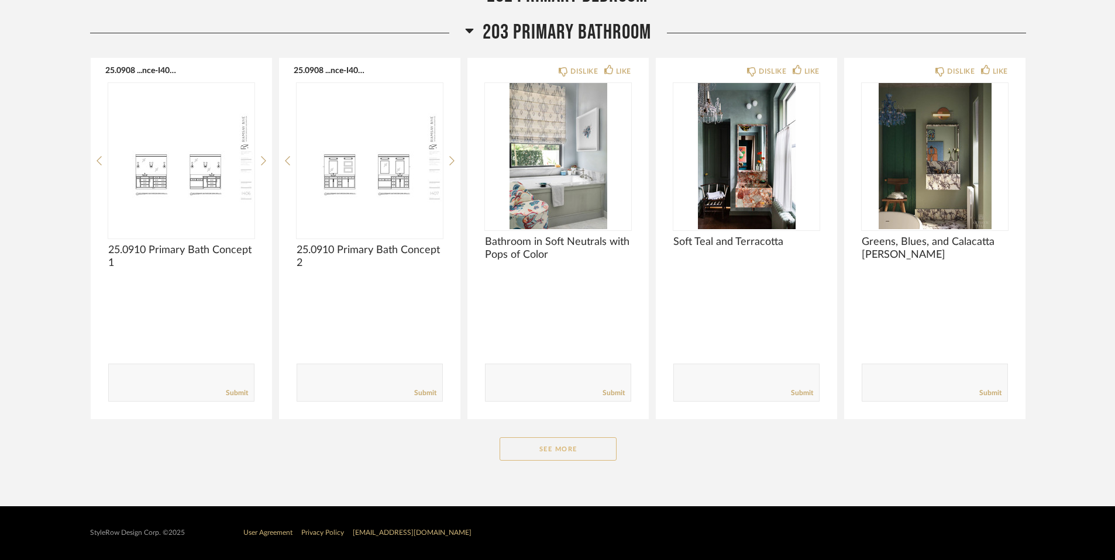
click at [570, 451] on button "See More" at bounding box center [558, 449] width 117 height 23
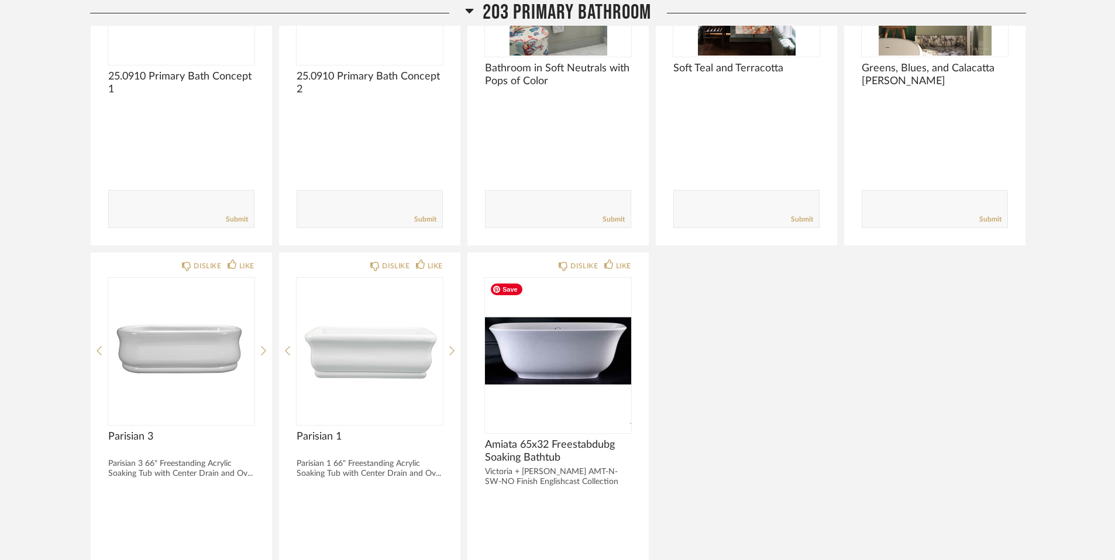
scroll to position [1583, 0]
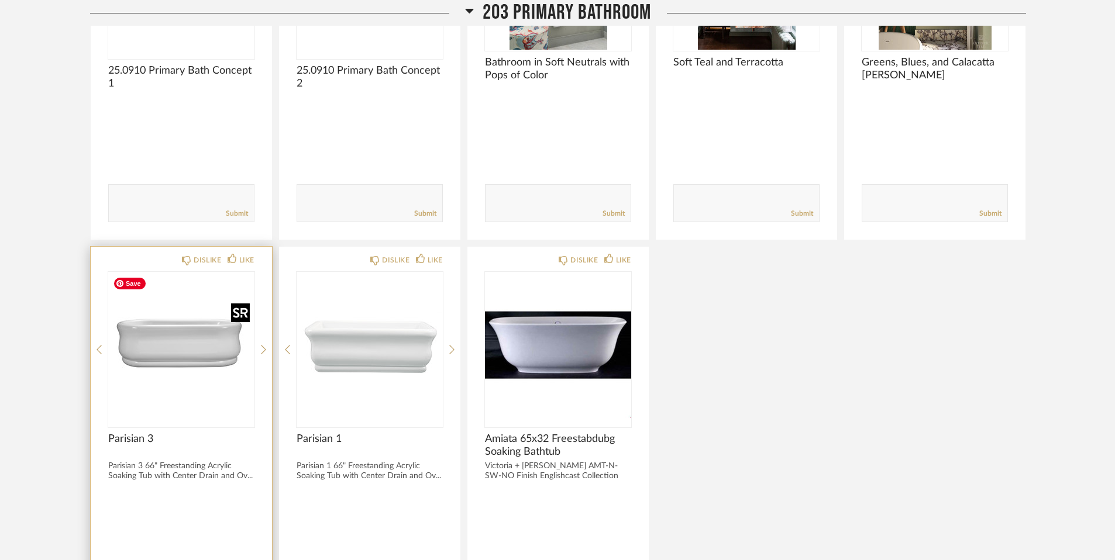
click at [0, 0] on img at bounding box center [0, 0] width 0 height 0
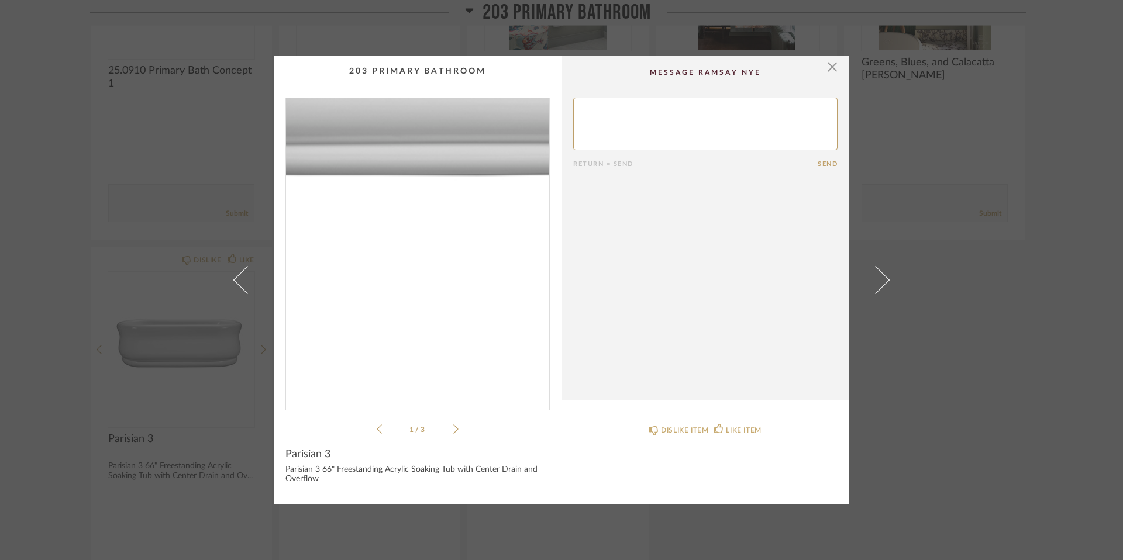
click at [390, 314] on img "0" at bounding box center [417, 249] width 263 height 302
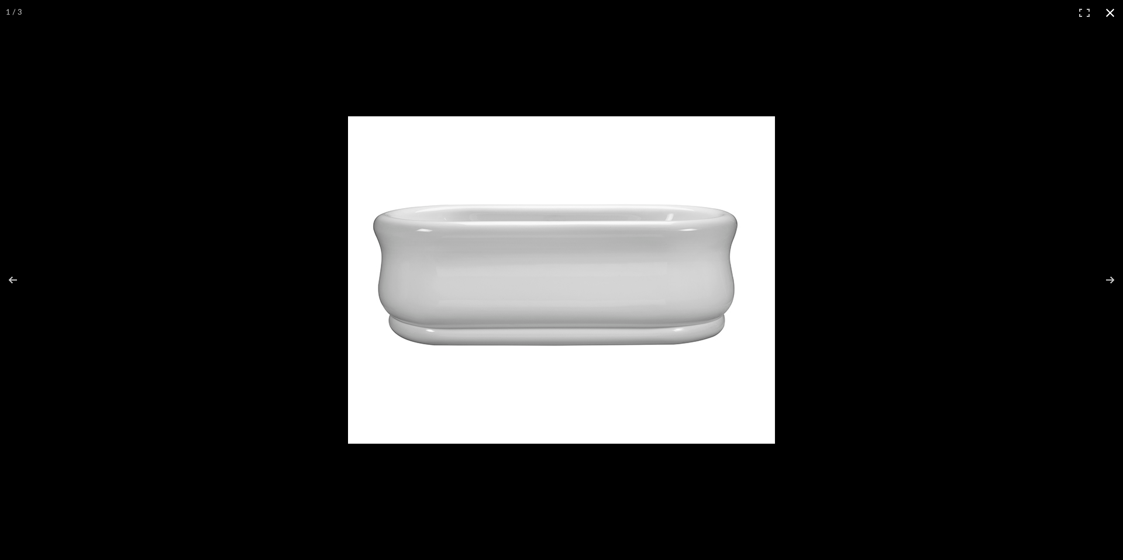
click at [819, 10] on button at bounding box center [1111, 13] width 26 height 26
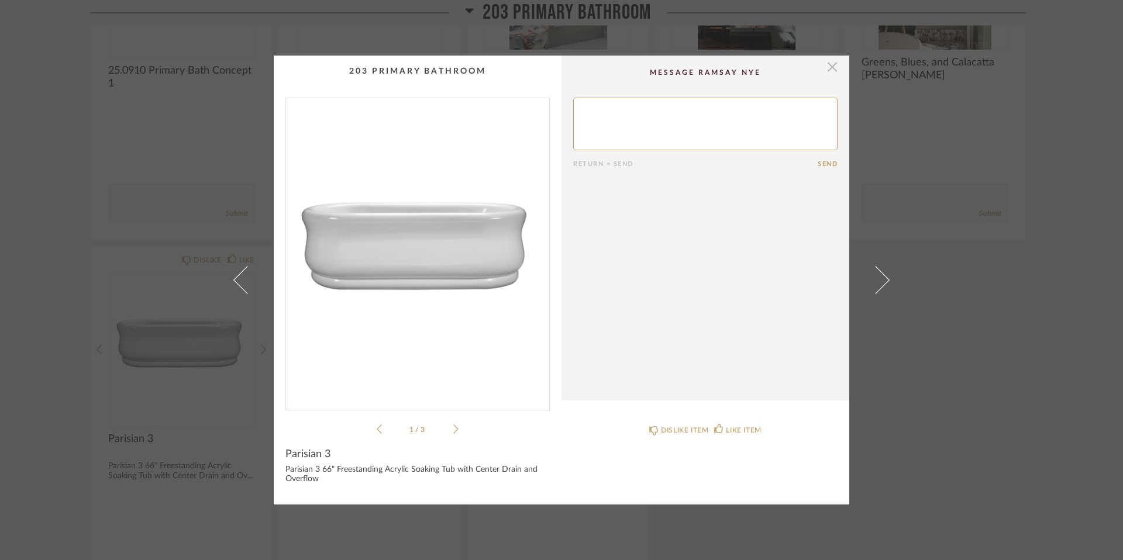
click at [819, 70] on span "button" at bounding box center [832, 67] width 23 height 23
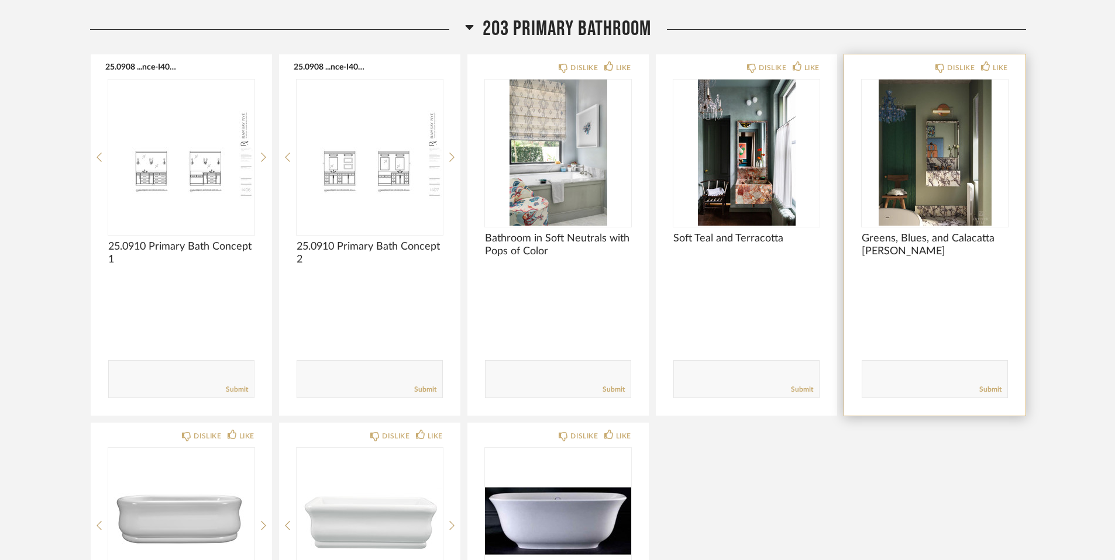
scroll to position [1400, 0]
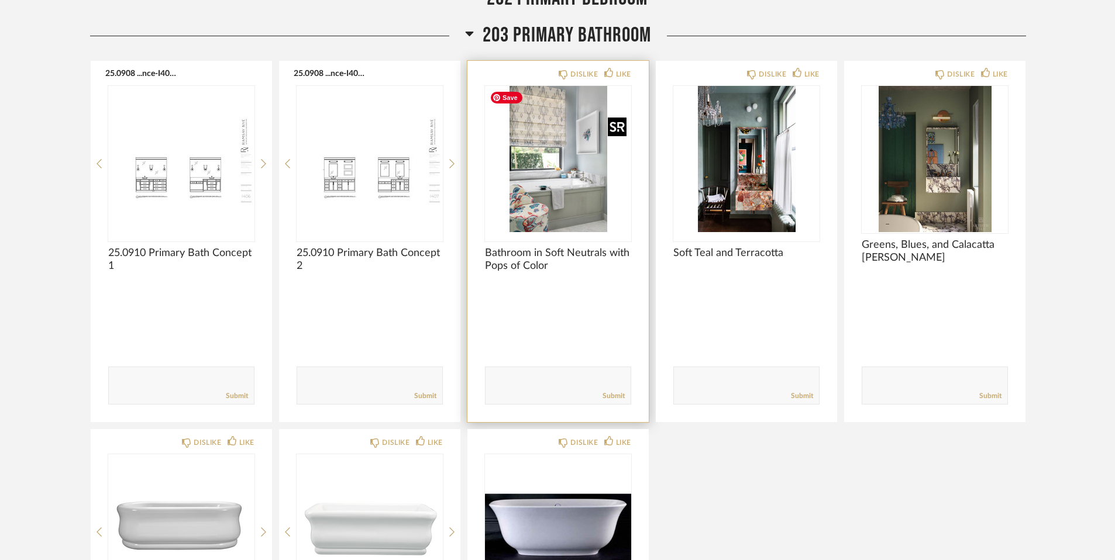
click at [566, 197] on img "0" at bounding box center [558, 159] width 146 height 146
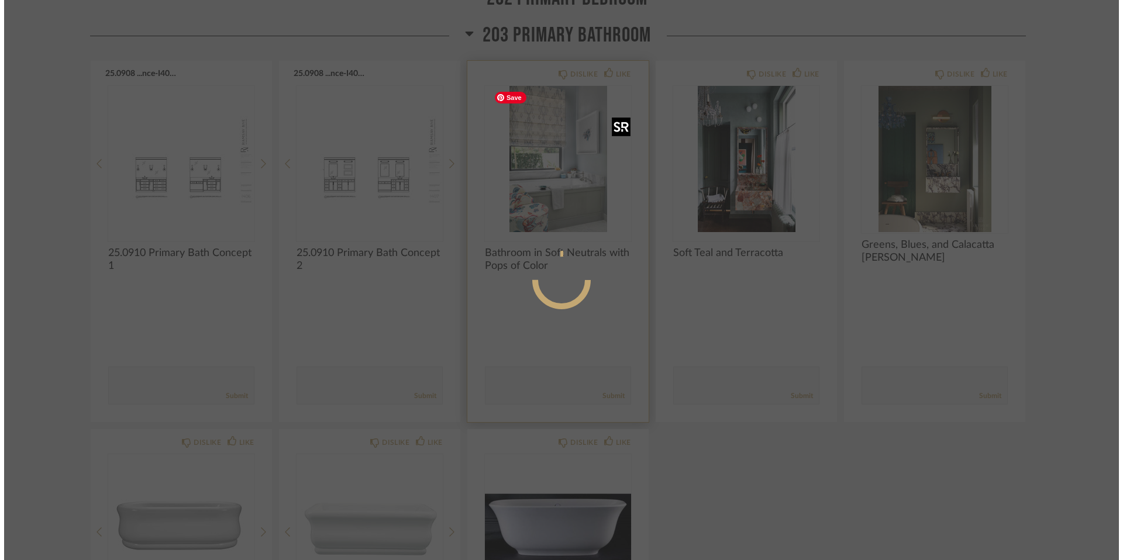
scroll to position [0, 0]
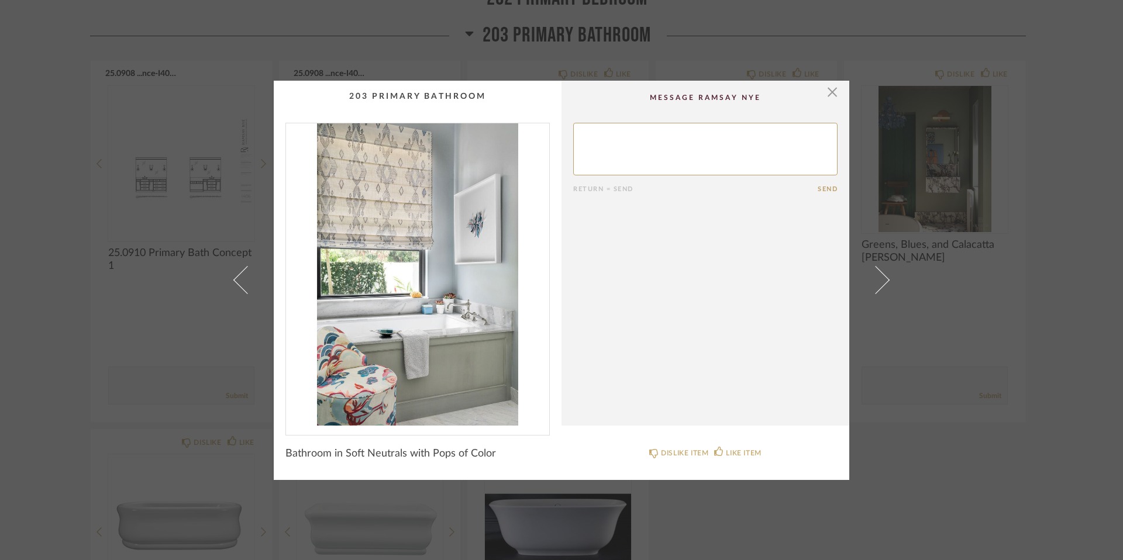
click at [490, 272] on img "0" at bounding box center [417, 274] width 263 height 302
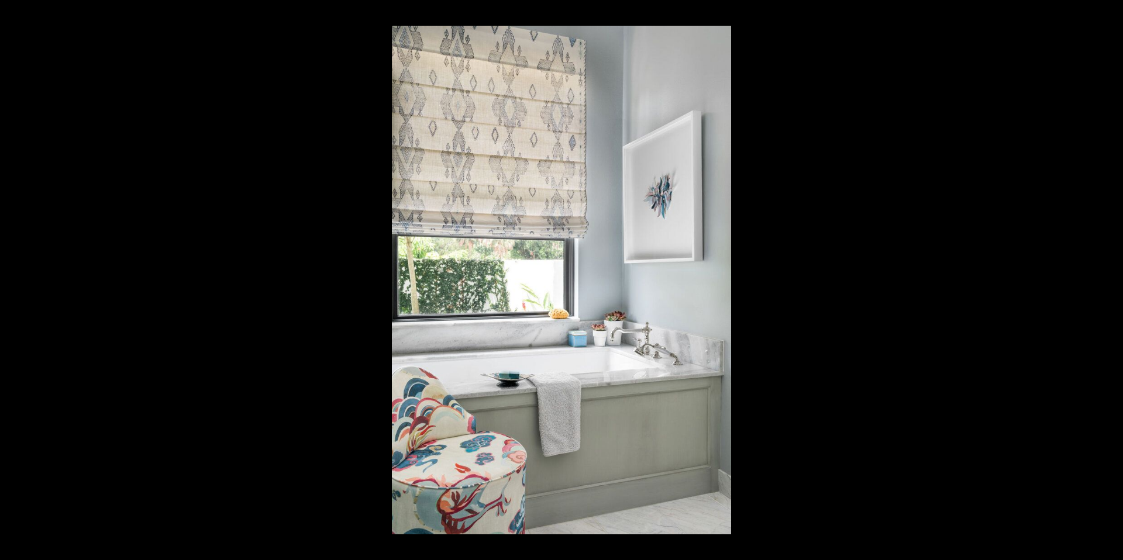
click at [819, 11] on button at bounding box center [1111, 13] width 26 height 26
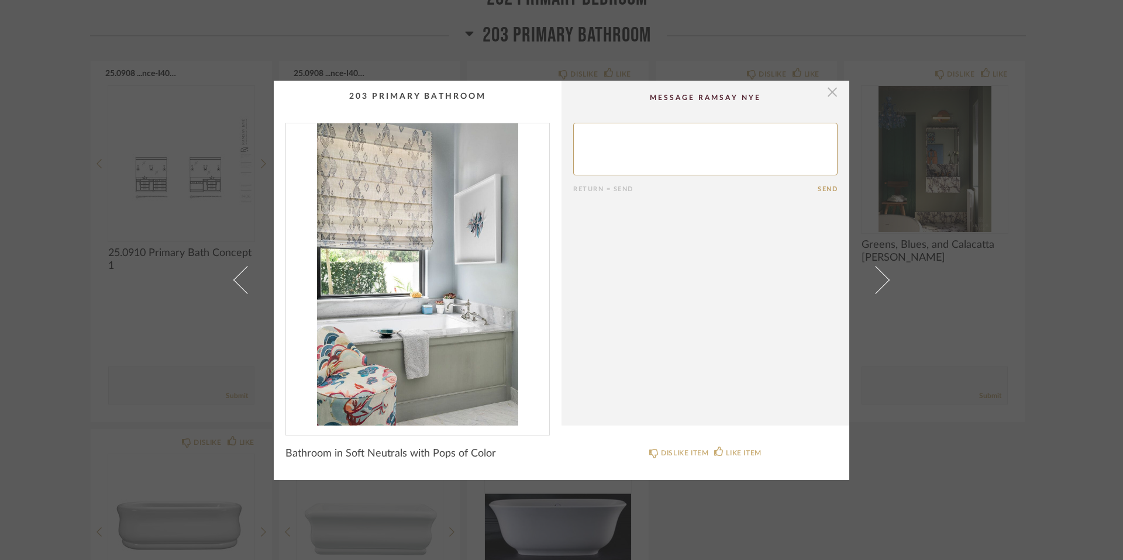
click at [819, 92] on span "button" at bounding box center [832, 92] width 23 height 23
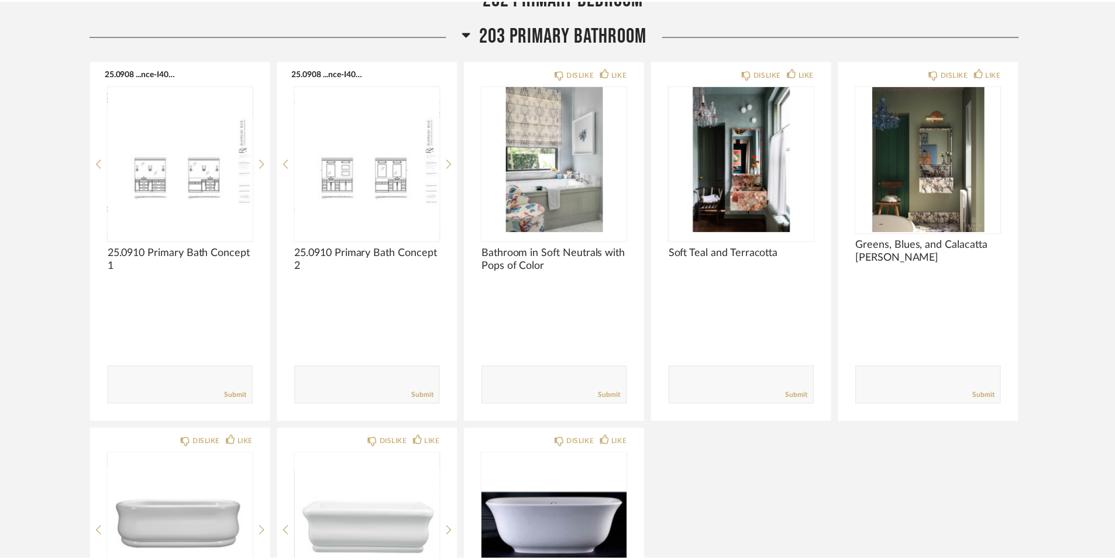
scroll to position [1400, 0]
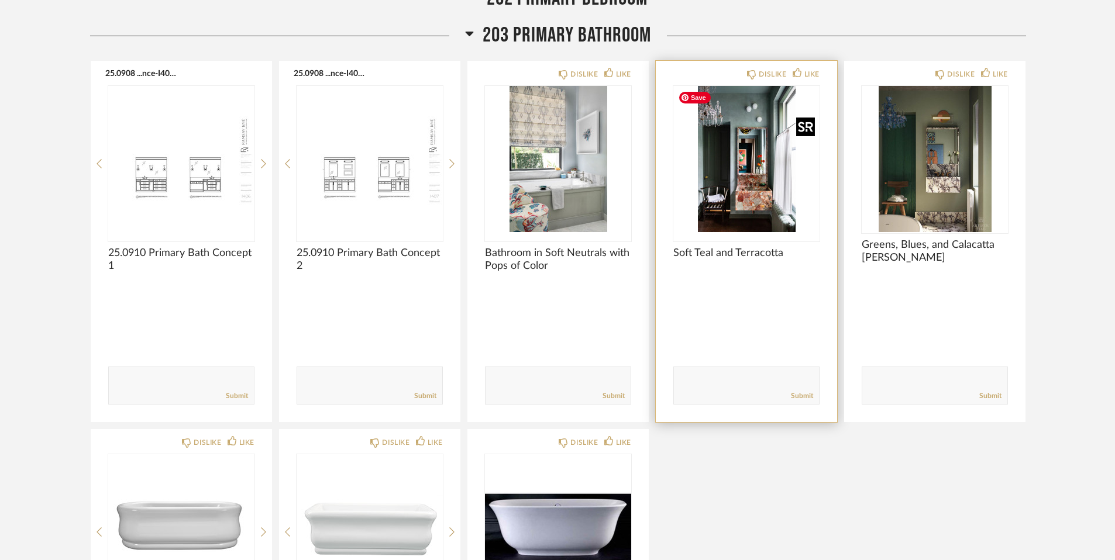
click at [748, 211] on img "0" at bounding box center [746, 159] width 146 height 146
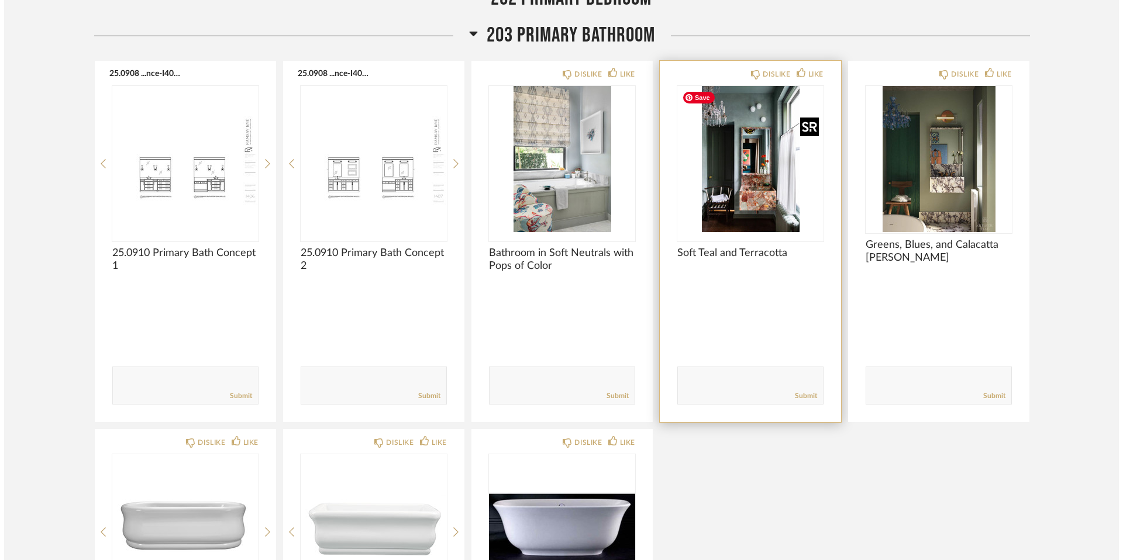
scroll to position [0, 0]
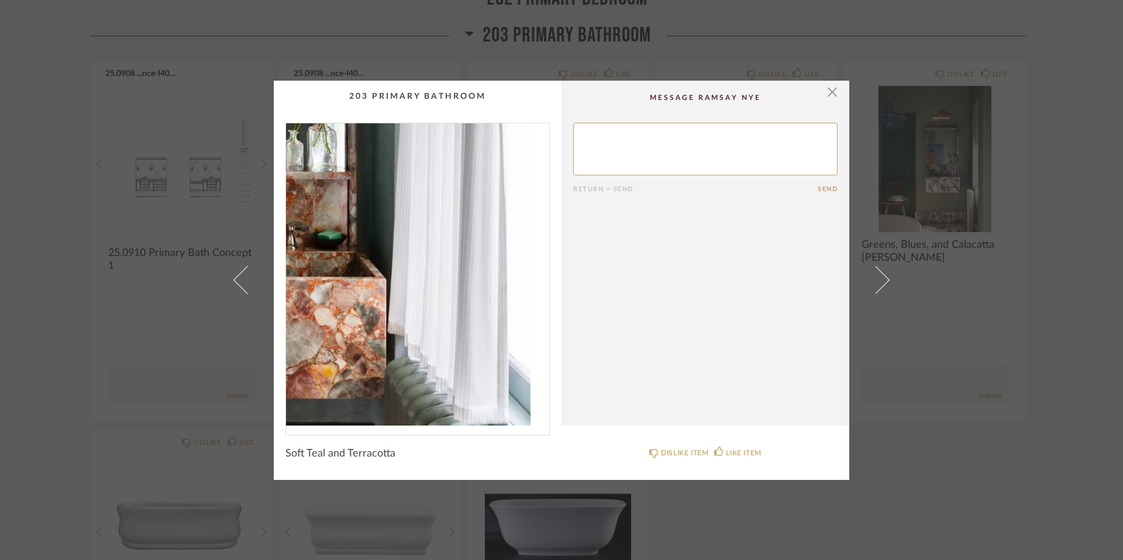
click at [477, 339] on img "0" at bounding box center [417, 274] width 263 height 302
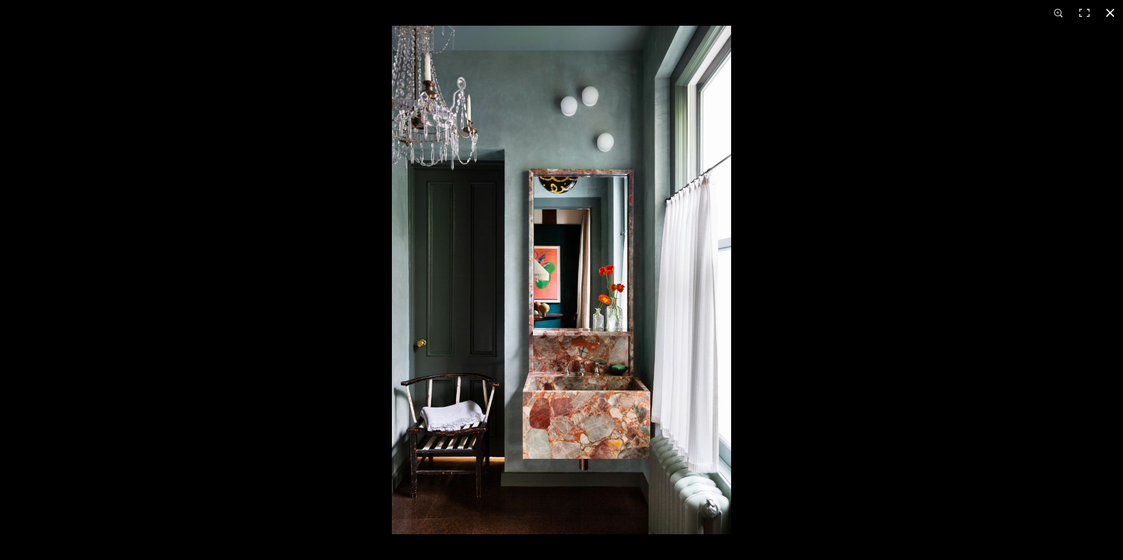
click at [819, 12] on button at bounding box center [1111, 13] width 26 height 26
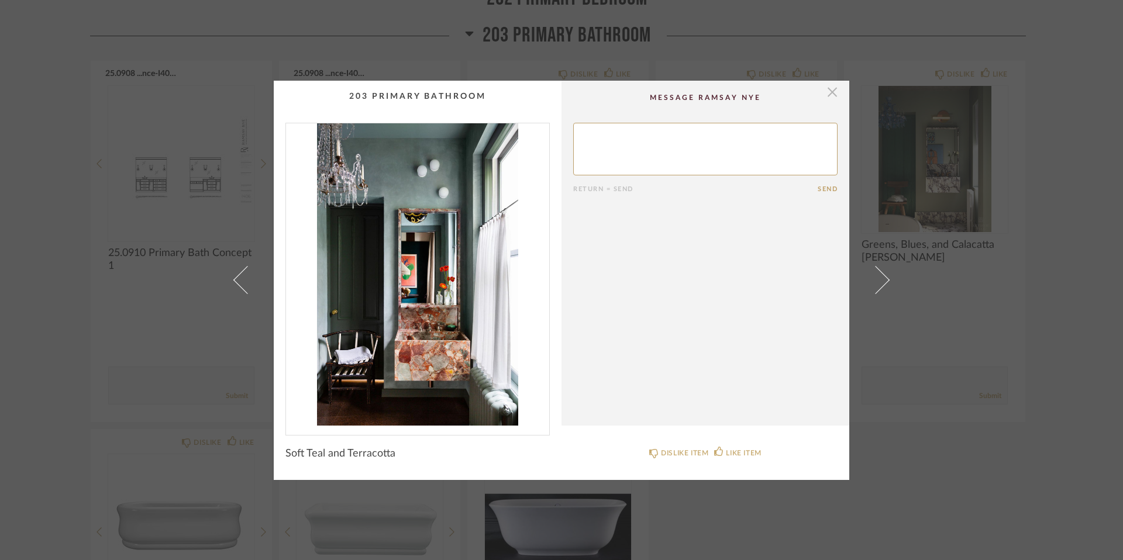
click at [819, 90] on span "button" at bounding box center [832, 92] width 23 height 23
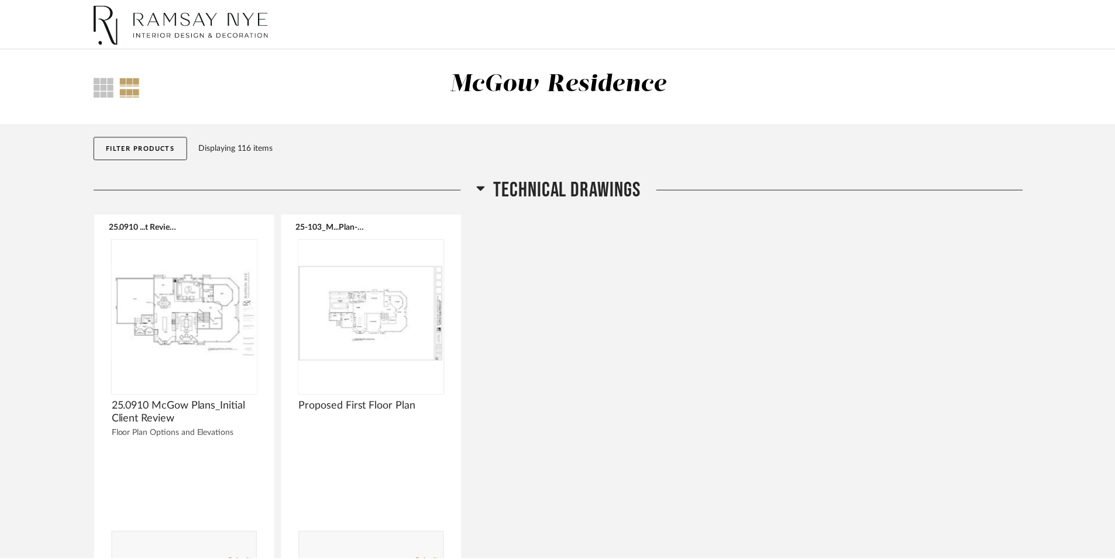
scroll to position [1400, 0]
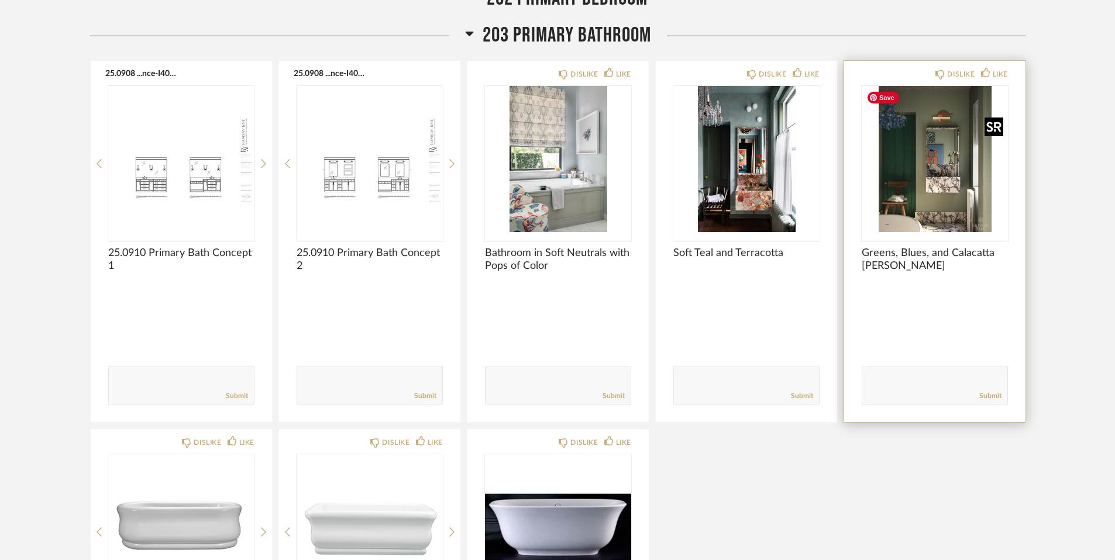
click at [819, 188] on img "0" at bounding box center [935, 159] width 146 height 146
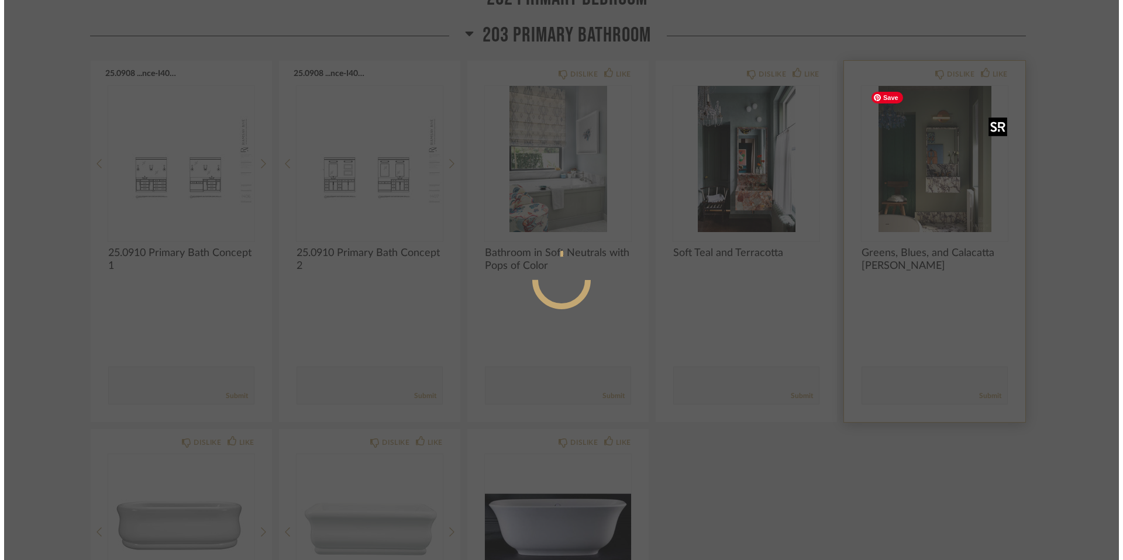
scroll to position [0, 0]
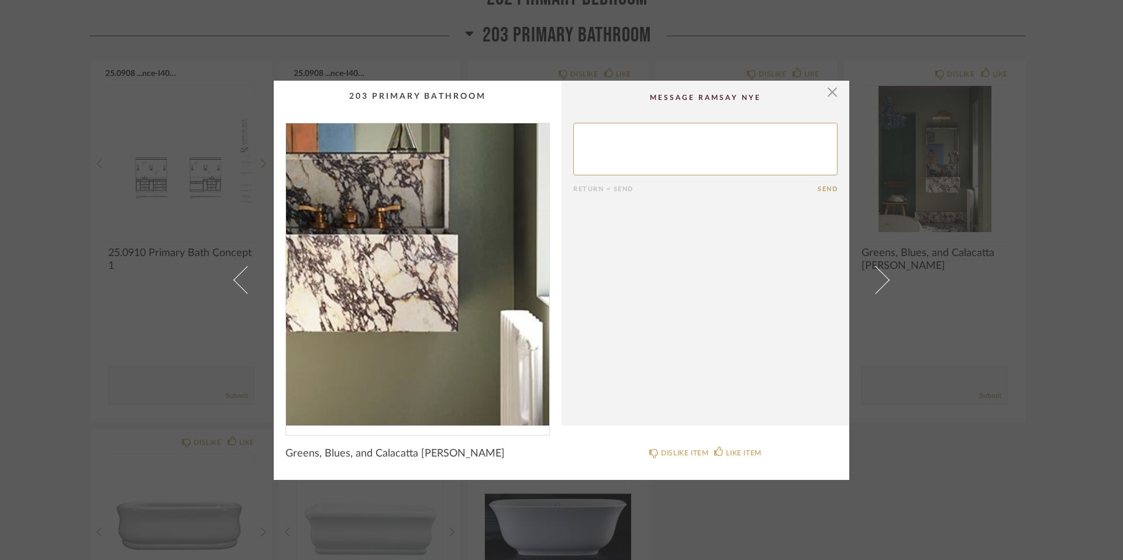
click at [452, 325] on img "0" at bounding box center [417, 274] width 263 height 302
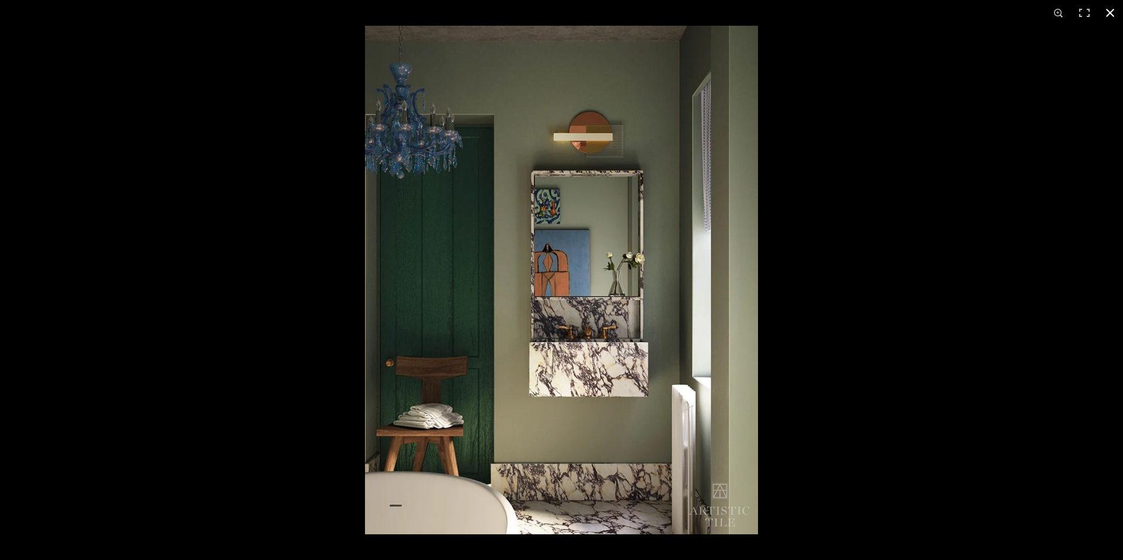
click at [819, 8] on button at bounding box center [1111, 13] width 26 height 26
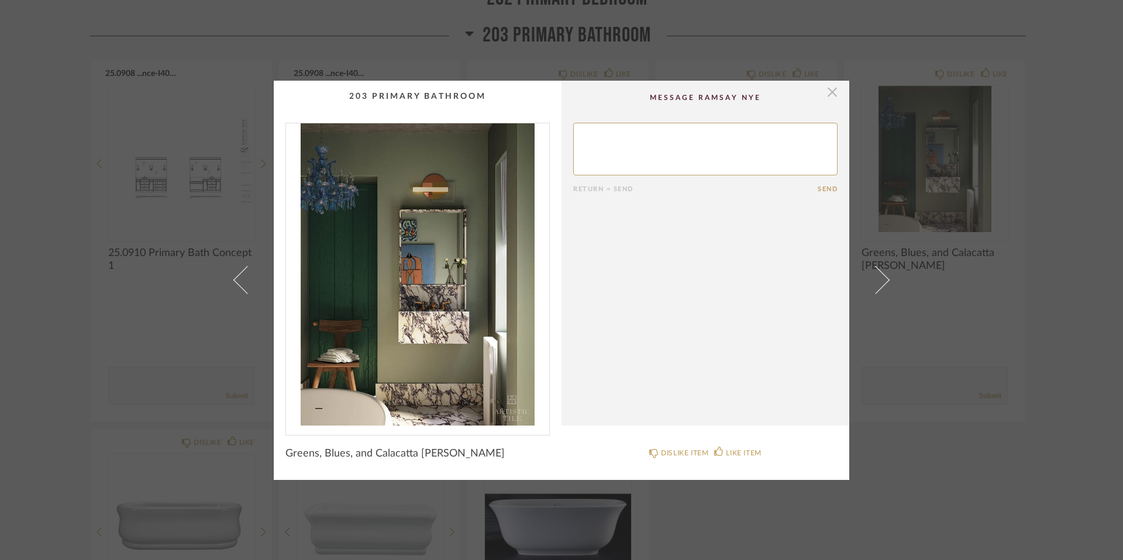
click at [819, 94] on span "button" at bounding box center [832, 92] width 23 height 23
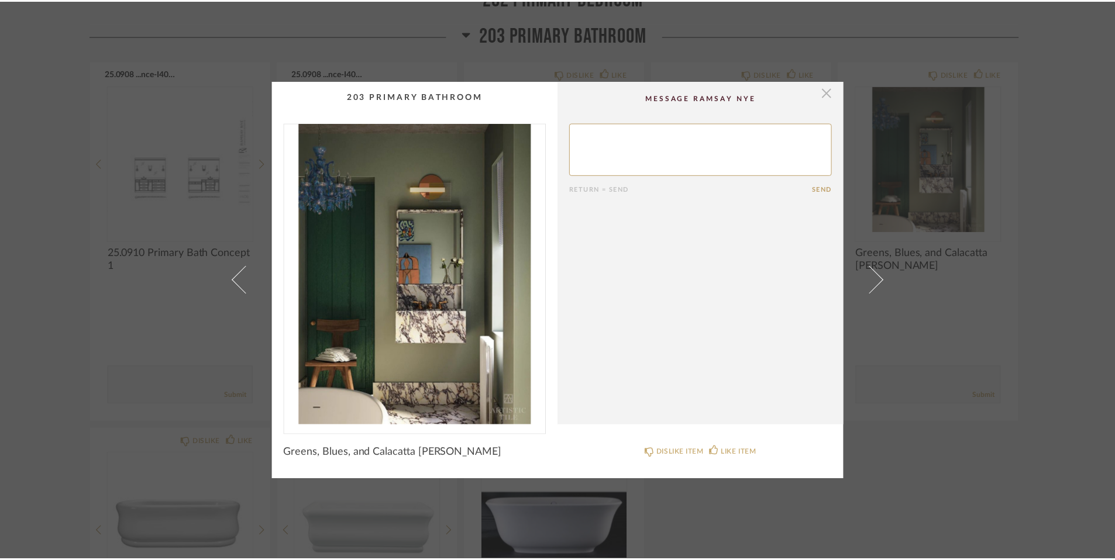
scroll to position [1400, 0]
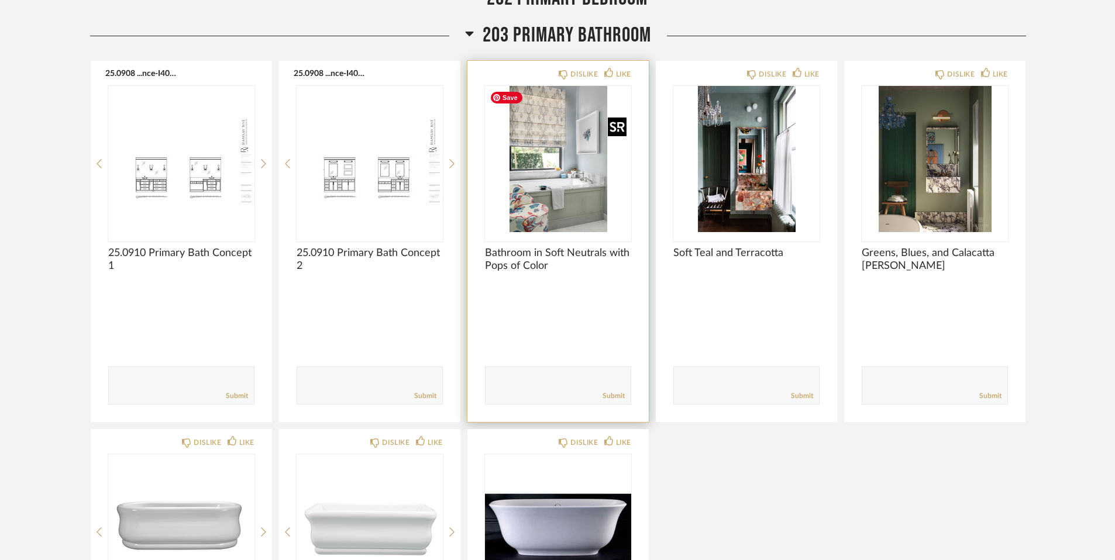
click at [583, 208] on img "0" at bounding box center [558, 159] width 146 height 146
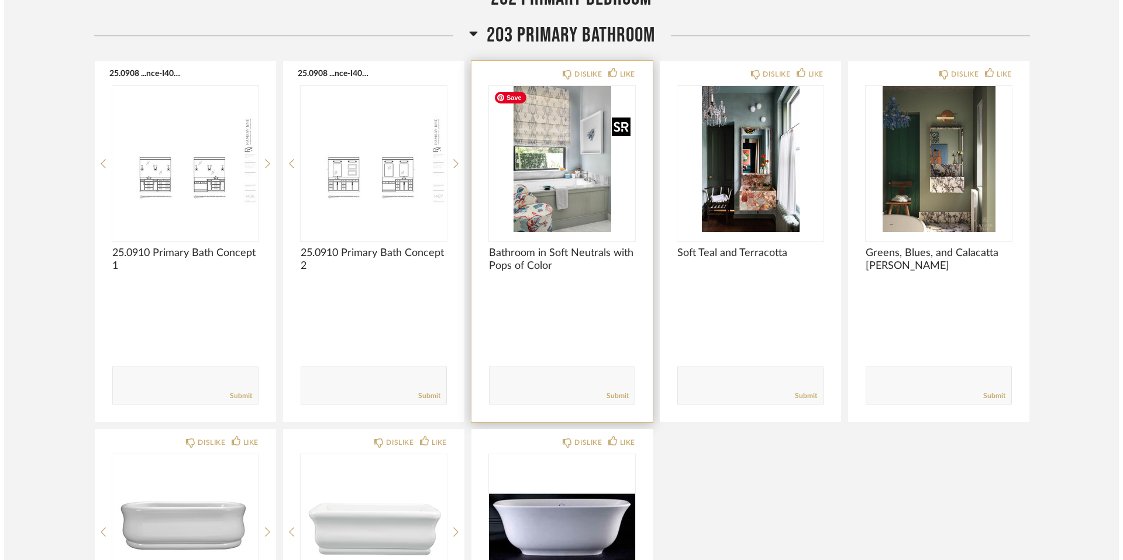
scroll to position [0, 0]
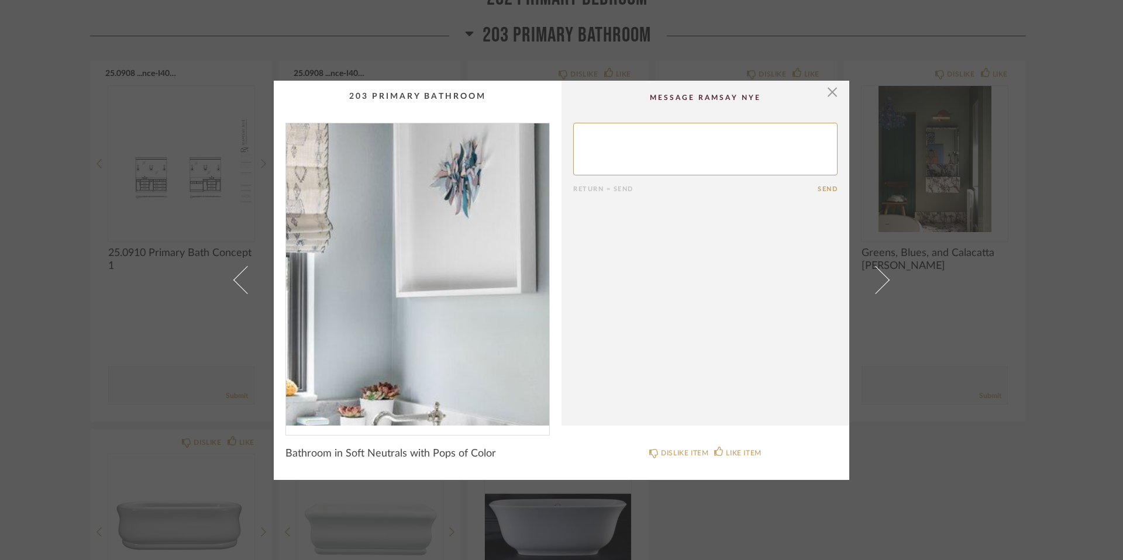
click at [458, 257] on img "0" at bounding box center [417, 274] width 263 height 302
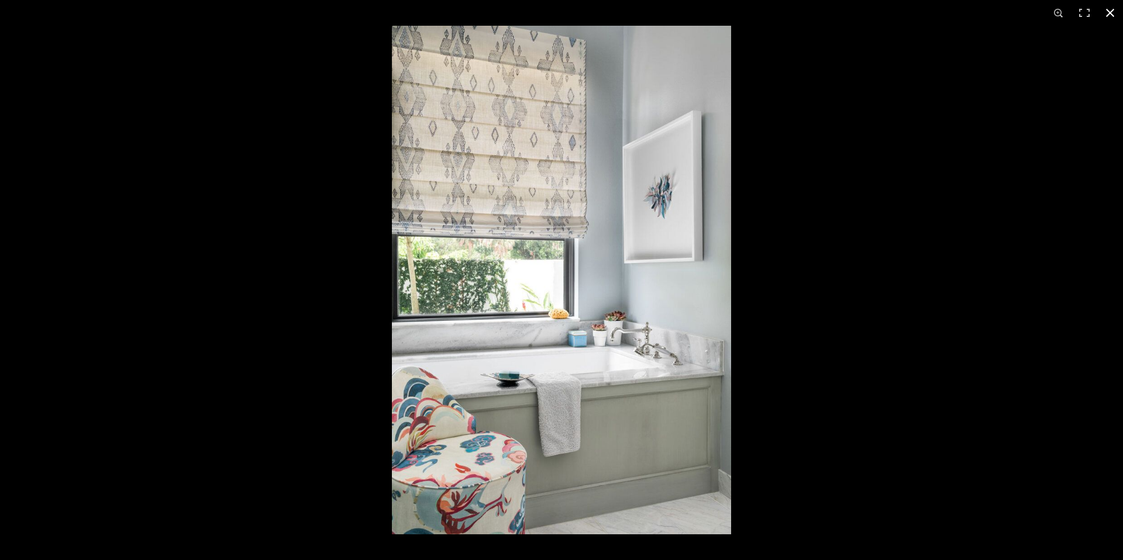
click at [819, 13] on button at bounding box center [1111, 13] width 26 height 26
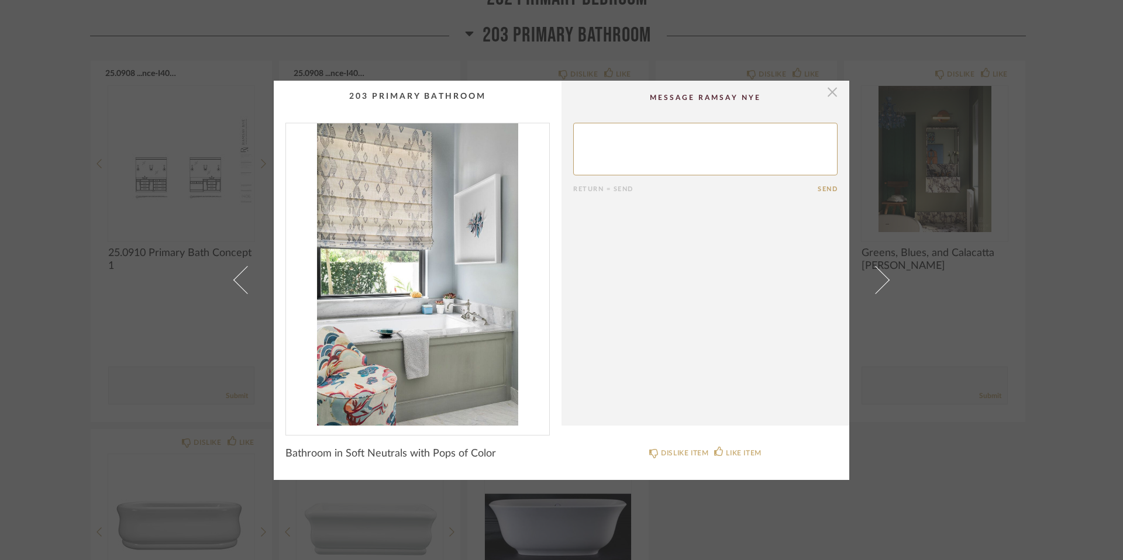
click at [819, 94] on span "button" at bounding box center [832, 92] width 23 height 23
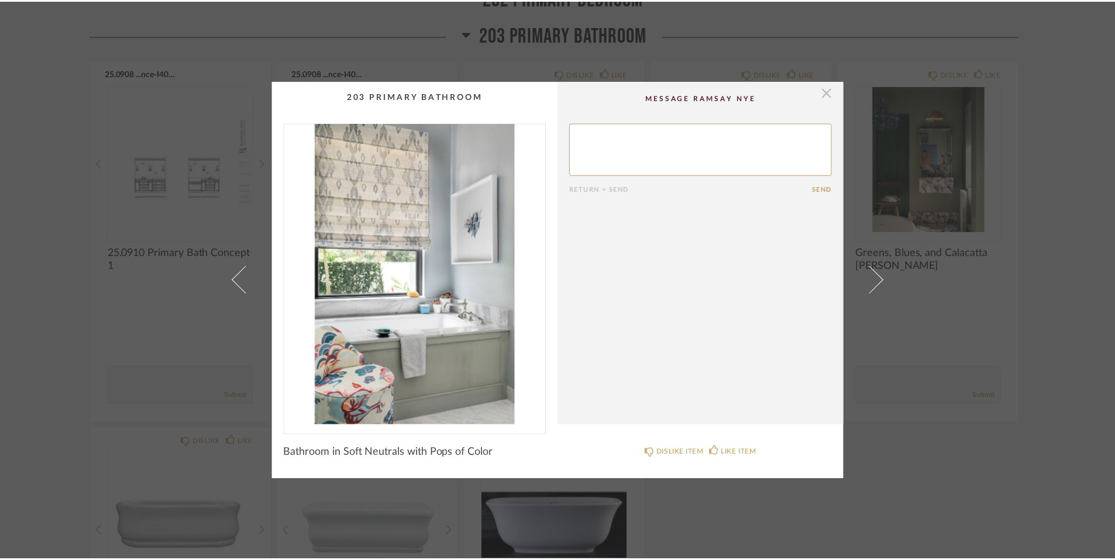
scroll to position [1400, 0]
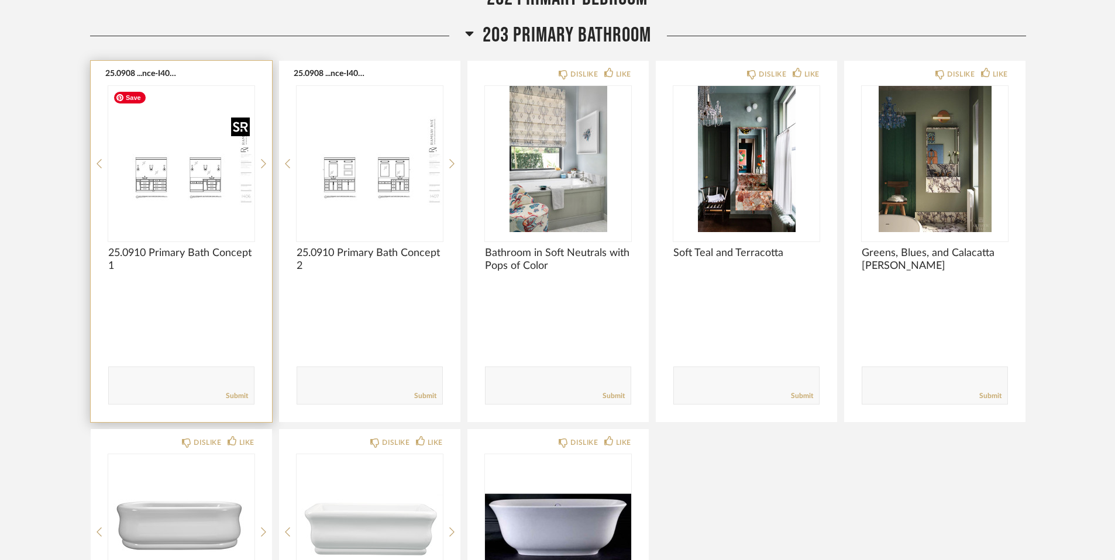
click at [206, 160] on img "0" at bounding box center [181, 159] width 146 height 146
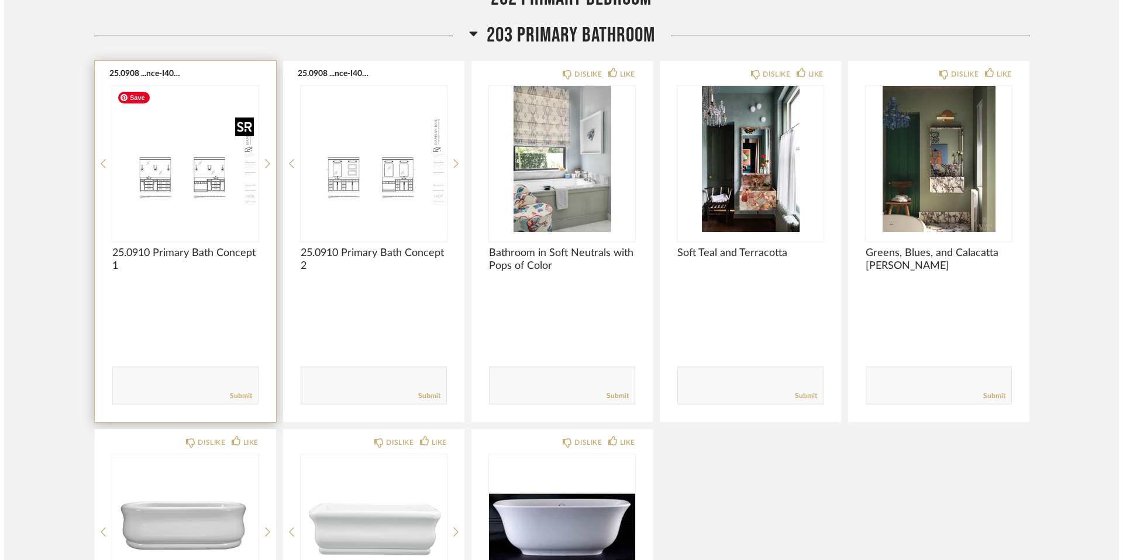
scroll to position [0, 0]
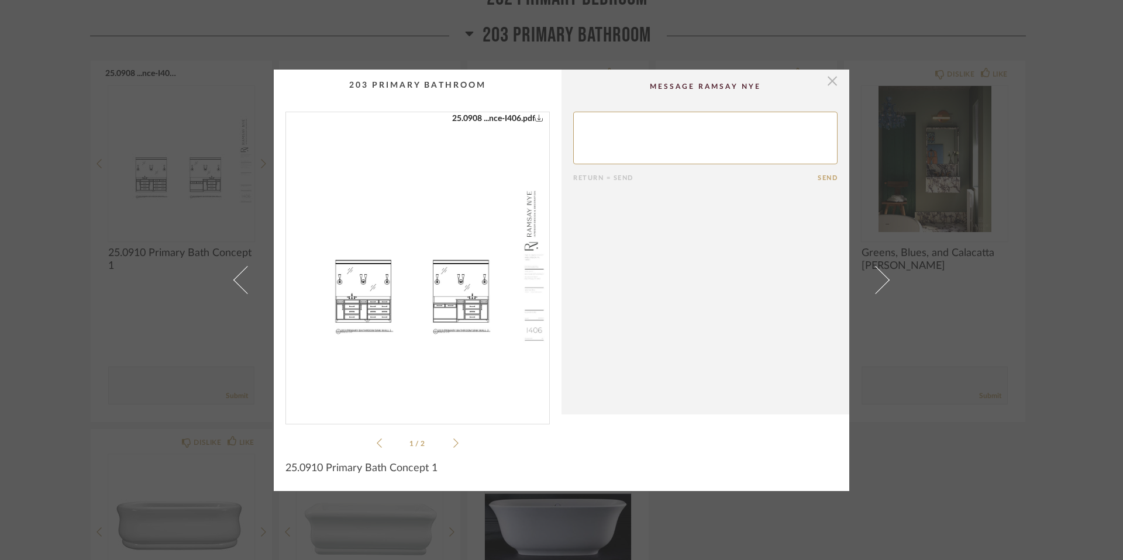
click at [819, 81] on span "button" at bounding box center [832, 81] width 23 height 23
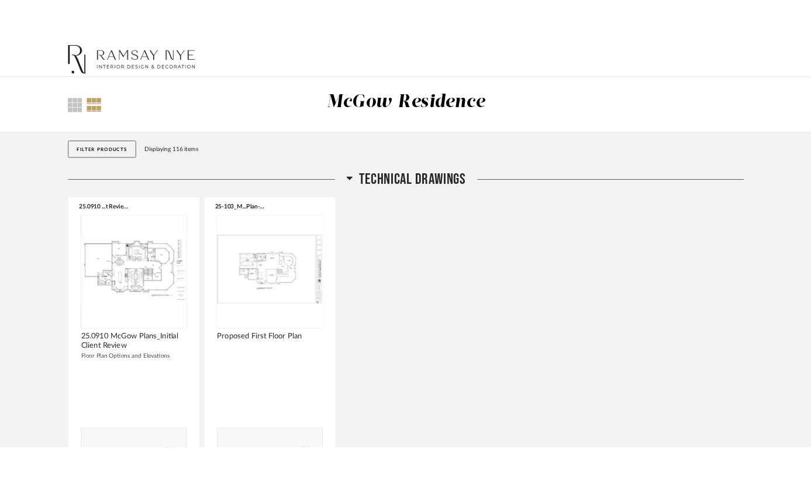
scroll to position [1400, 0]
